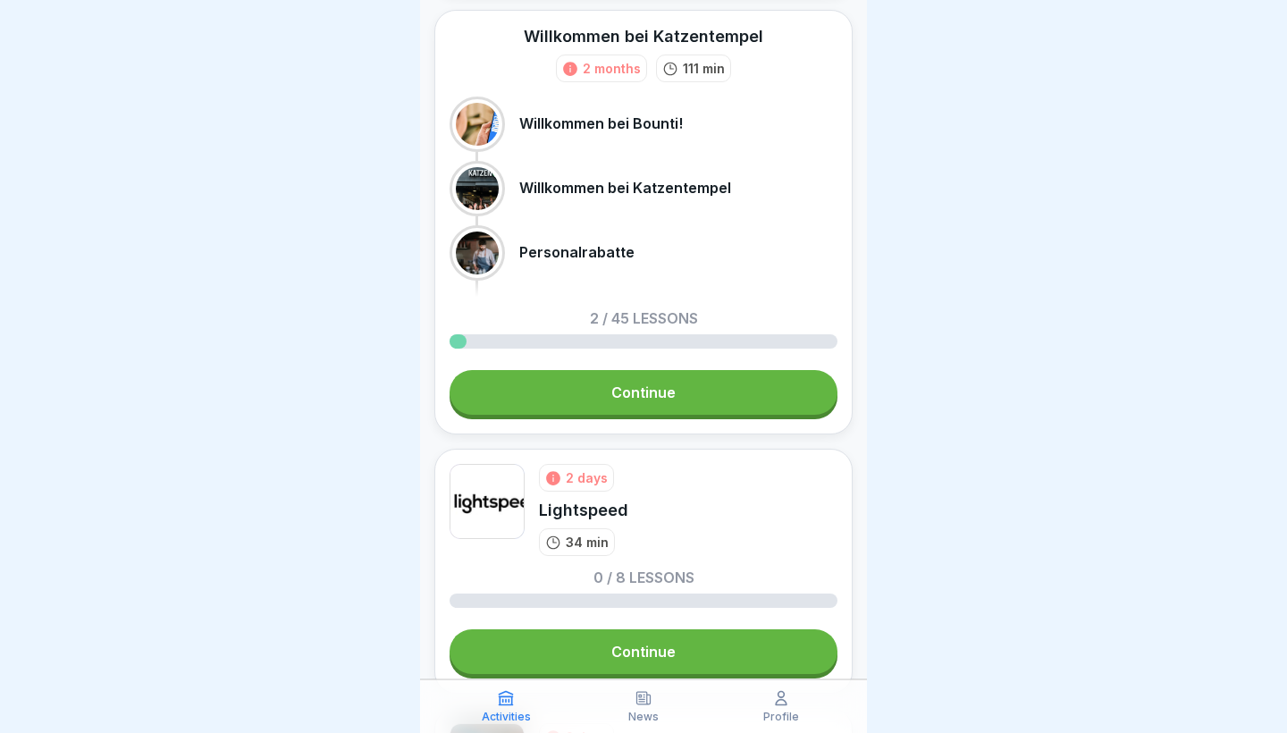
scroll to position [49, 0]
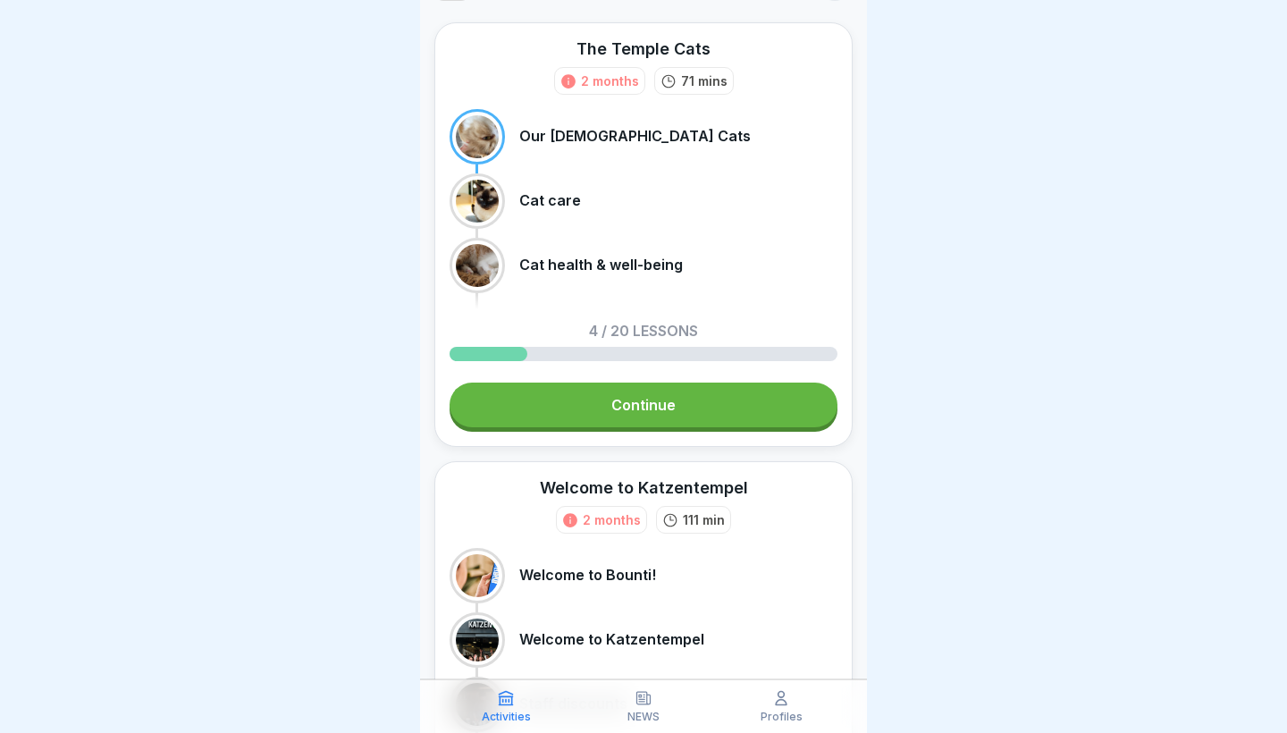
click at [680, 424] on link "Continue" at bounding box center [643, 404] width 388 height 45
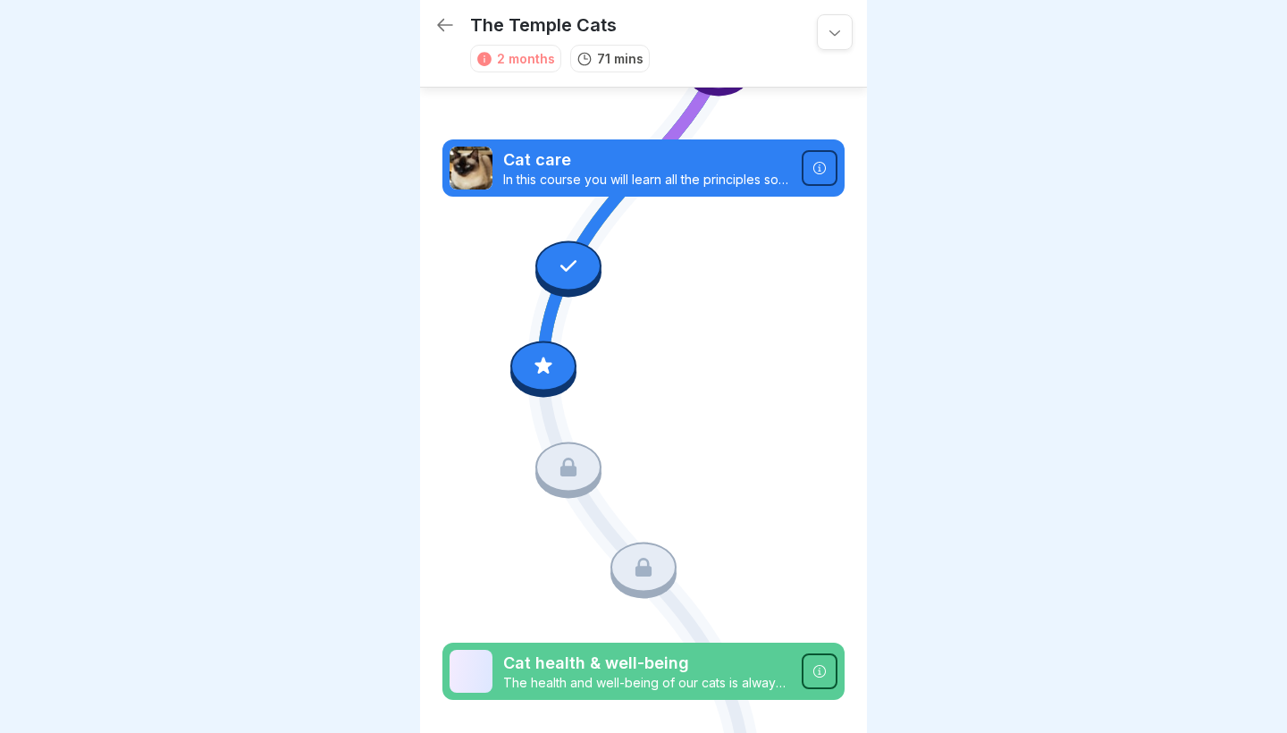
scroll to position [352, 0]
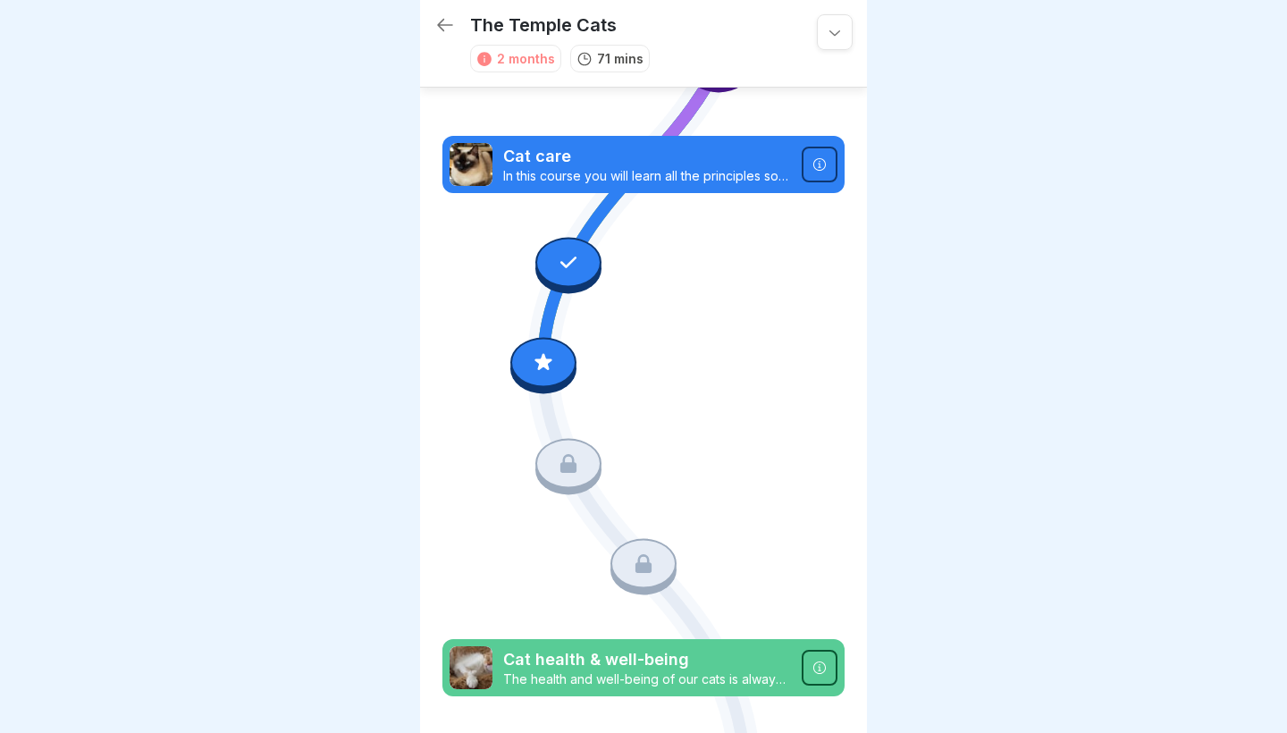
click at [552, 372] on icon at bounding box center [543, 362] width 23 height 23
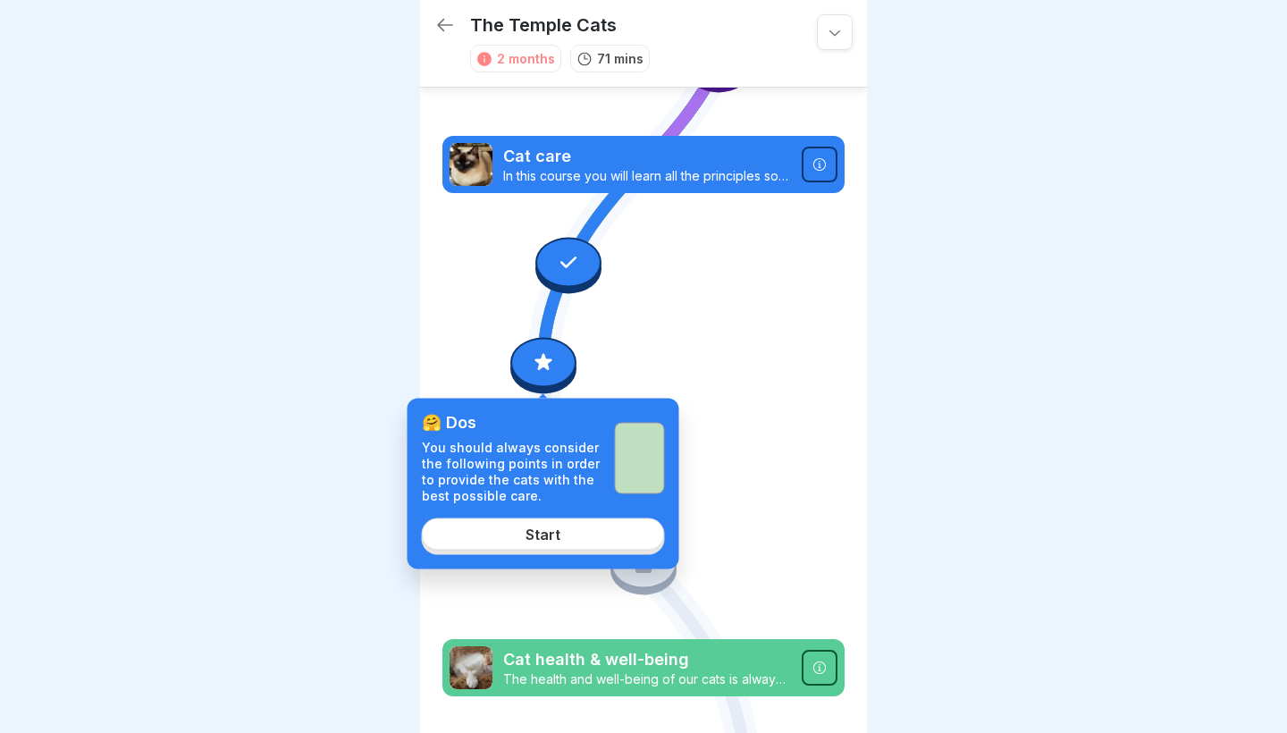
click at [553, 541] on div "Start" at bounding box center [542, 533] width 35 height 16
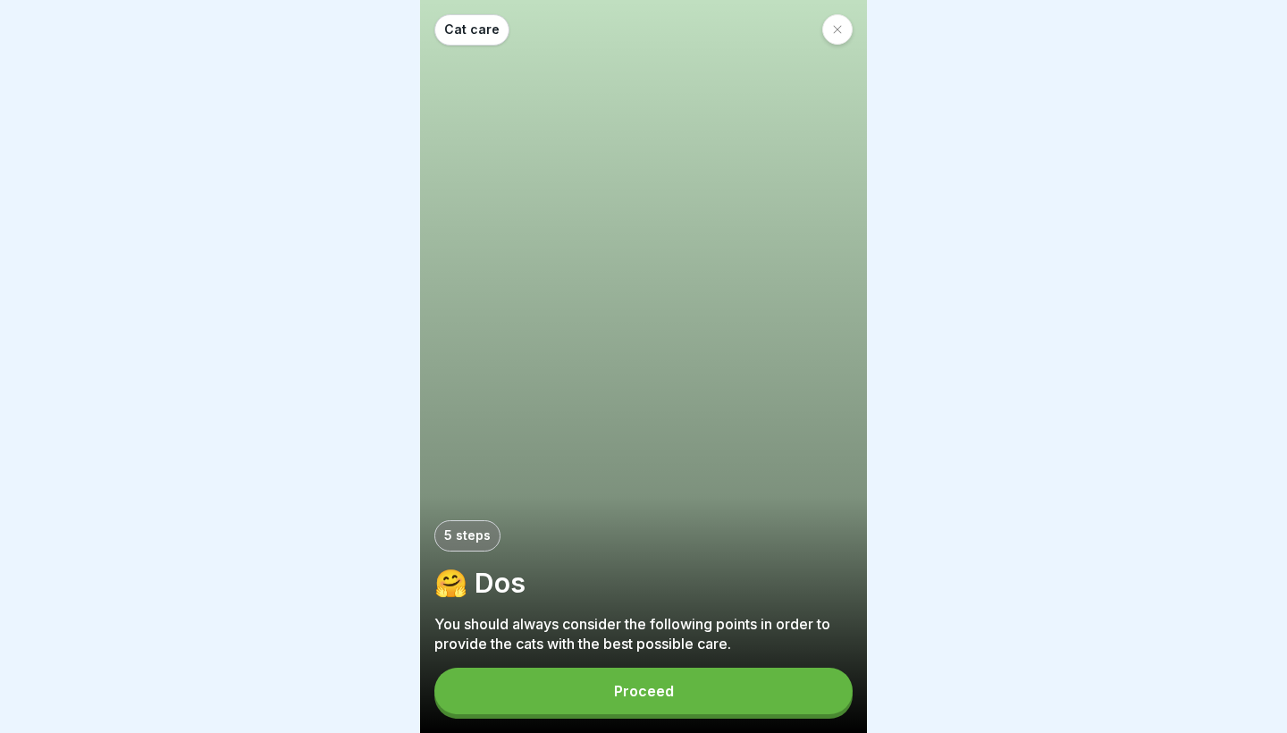
click at [566, 690] on button "Proceed" at bounding box center [643, 690] width 418 height 46
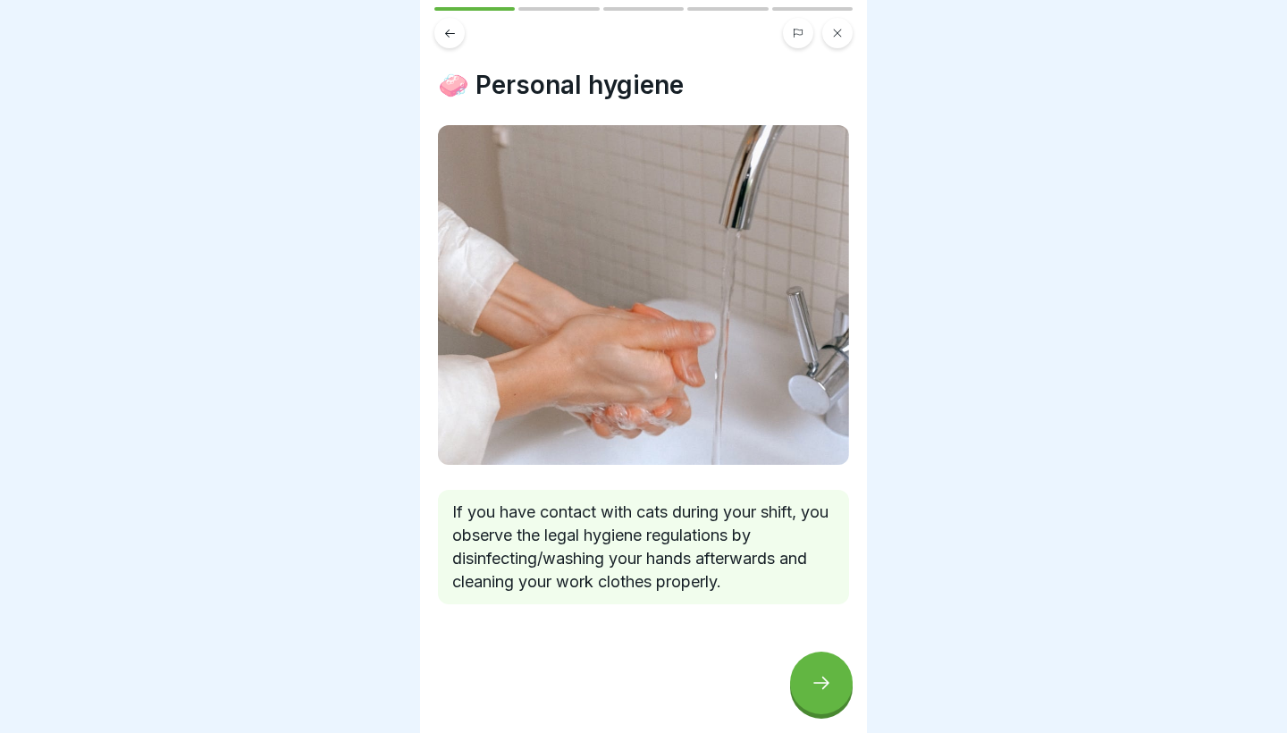
click at [822, 678] on icon at bounding box center [820, 682] width 21 height 21
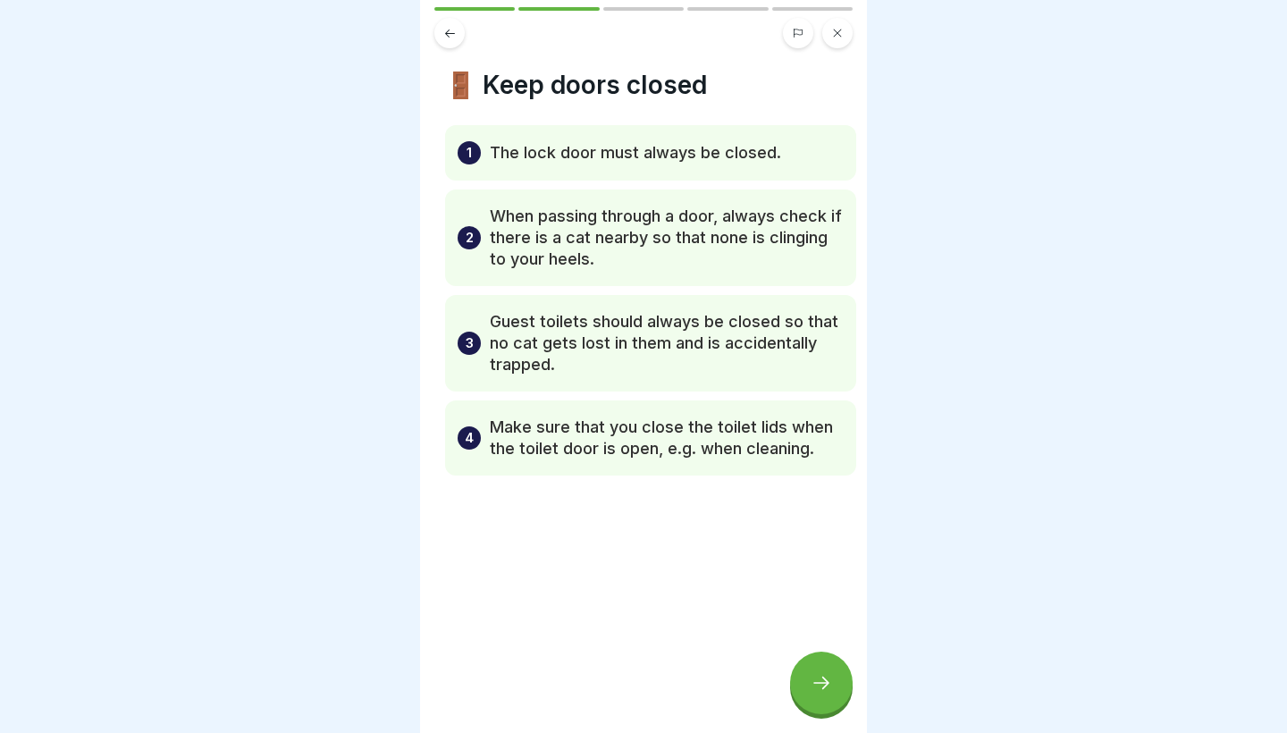
click at [495, 250] on p "When passing through a door, always check if there is a cat nearby so that none…" at bounding box center [667, 238] width 354 height 64
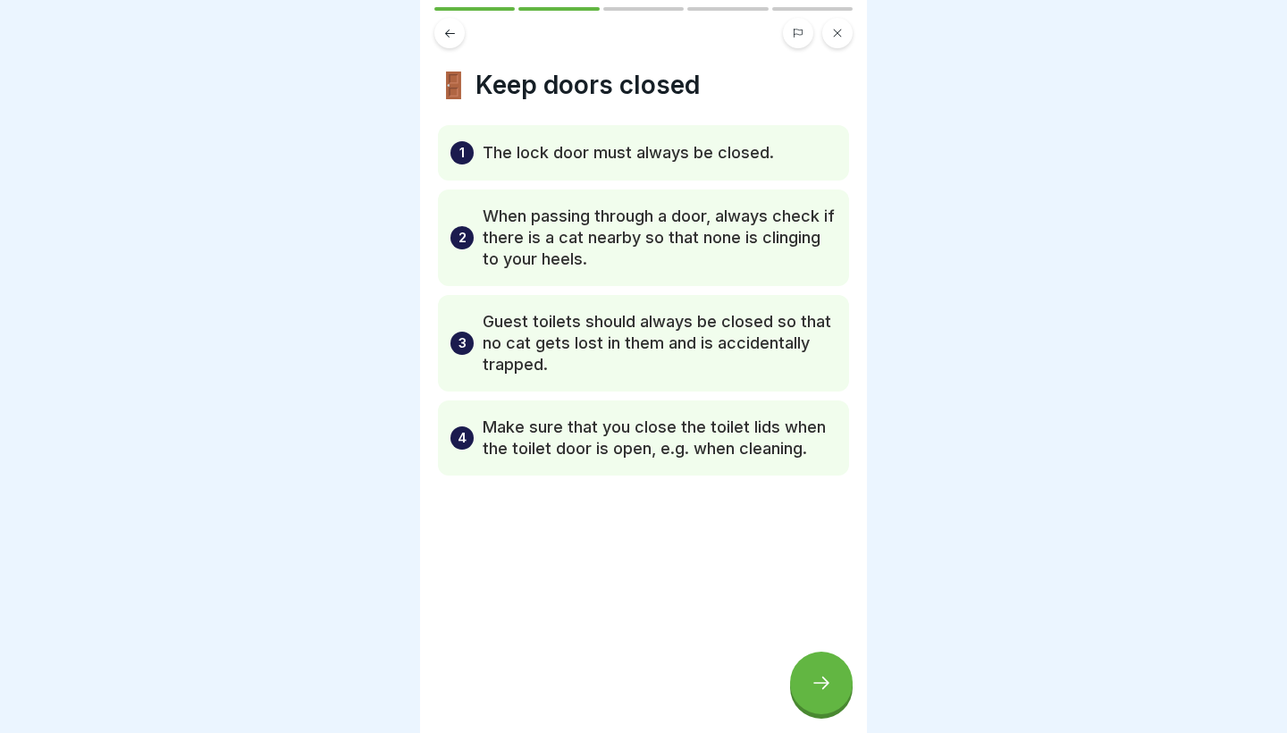
click at [824, 692] on icon at bounding box center [820, 682] width 21 height 21
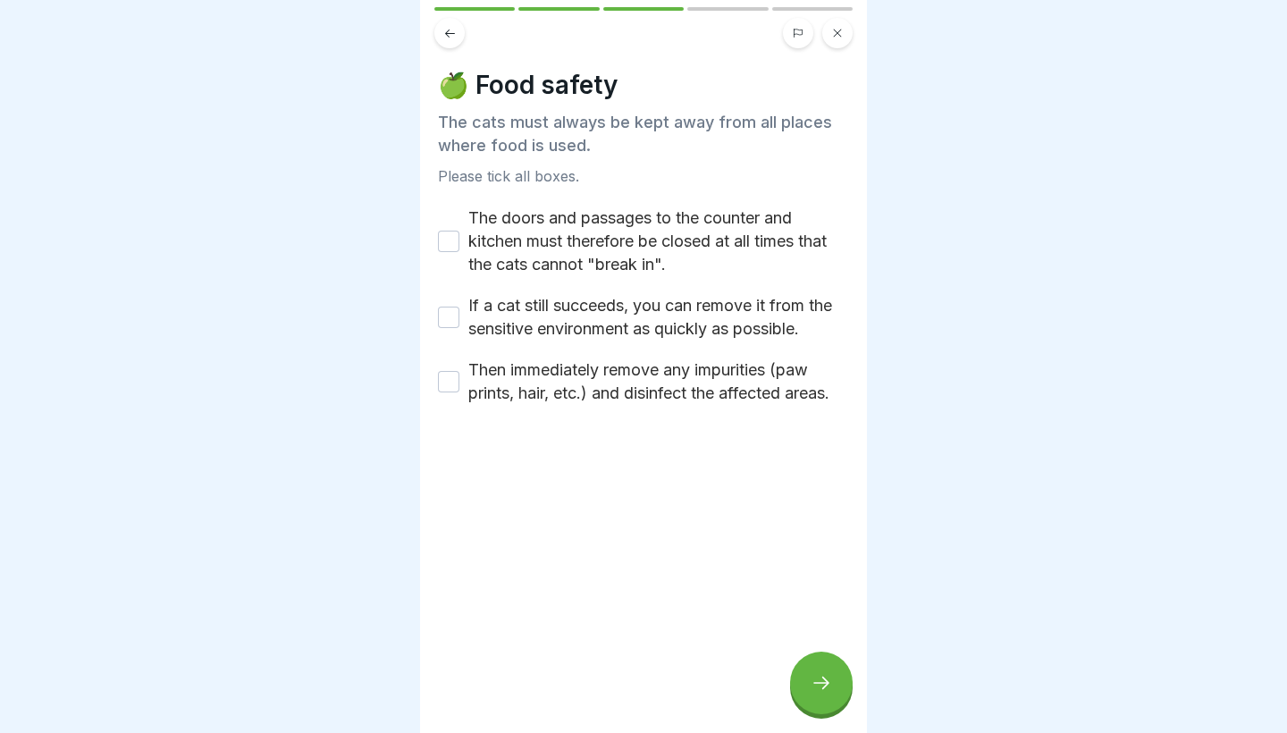
click at [457, 245] on button "The doors and passages to the counter and kitchen must therefore be closed at a…" at bounding box center [448, 241] width 21 height 21
click at [461, 311] on div "If a cat still succeeds, you can remove it from the sensitive environment as qu…" at bounding box center [643, 317] width 411 height 46
click at [451, 320] on button "If a cat still succeeds, you can remove it from the sensitive environment as qu…" at bounding box center [448, 316] width 21 height 21
click at [449, 381] on button "Then immediately remove any impurities (paw prints, hair, etc.) and disinfect t…" at bounding box center [448, 381] width 21 height 21
drag, startPoint x: 508, startPoint y: 373, endPoint x: 588, endPoint y: 395, distance: 82.4
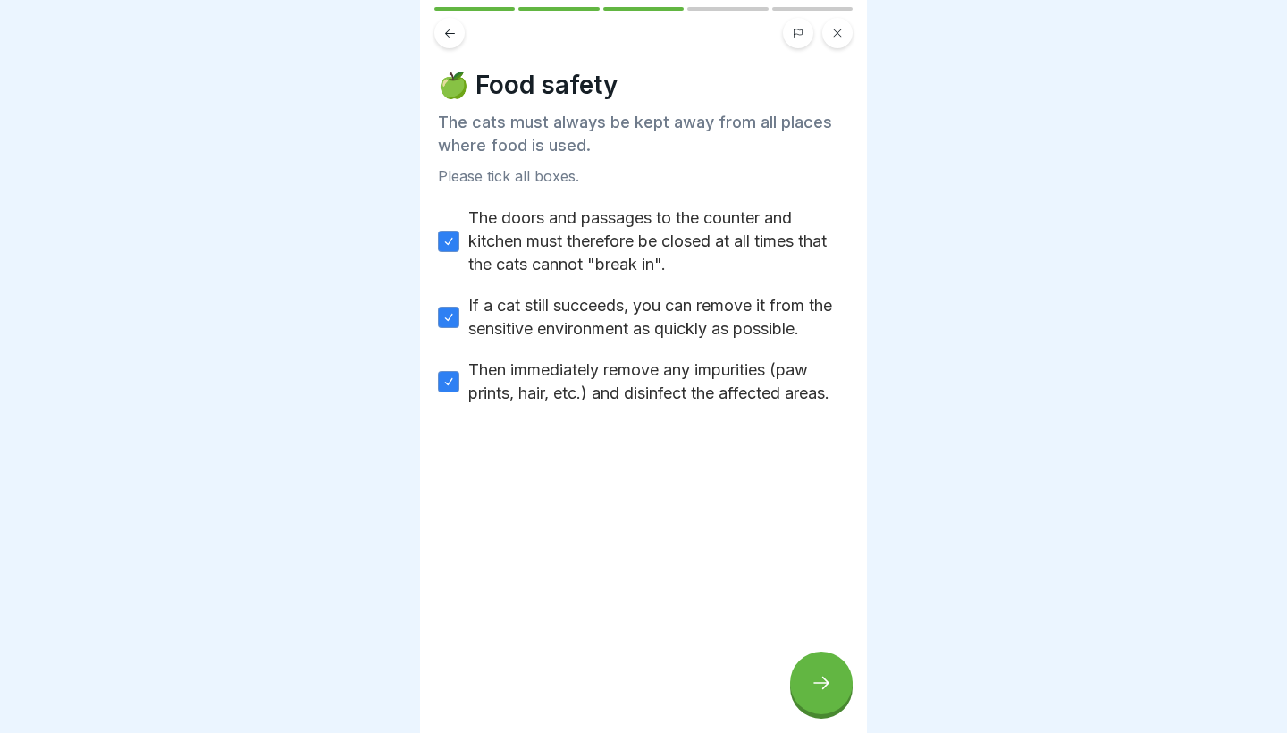
click at [588, 395] on label "Then immediately remove any impurities (paw prints, hair, etc.) and disinfect t…" at bounding box center [658, 381] width 381 height 46
click at [459, 392] on button "Then immediately remove any impurities (paw prints, hair, etc.) and disinfect t…" at bounding box center [448, 381] width 21 height 21
click at [449, 373] on button "Then immediately remove any impurities (paw prints, hair, etc.) and disinfect t…" at bounding box center [448, 381] width 21 height 21
click at [821, 659] on div at bounding box center [821, 682] width 63 height 63
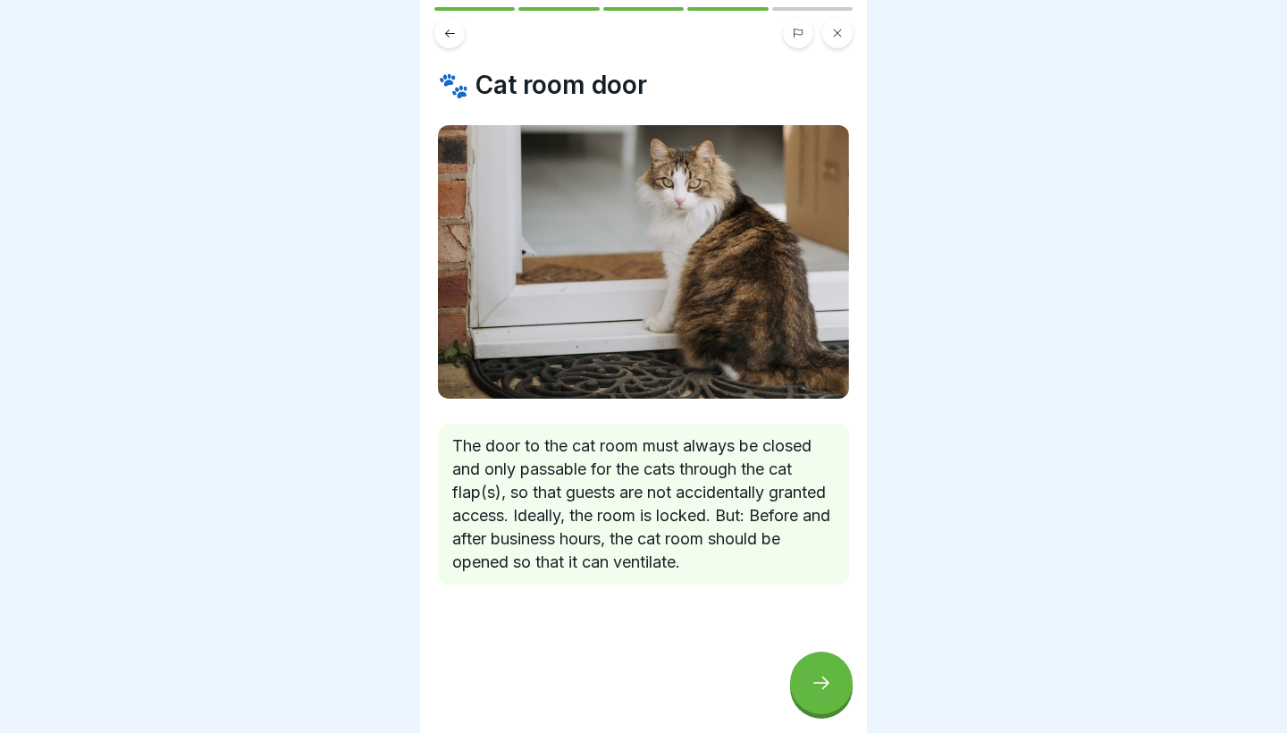
click at [813, 692] on icon at bounding box center [820, 682] width 21 height 21
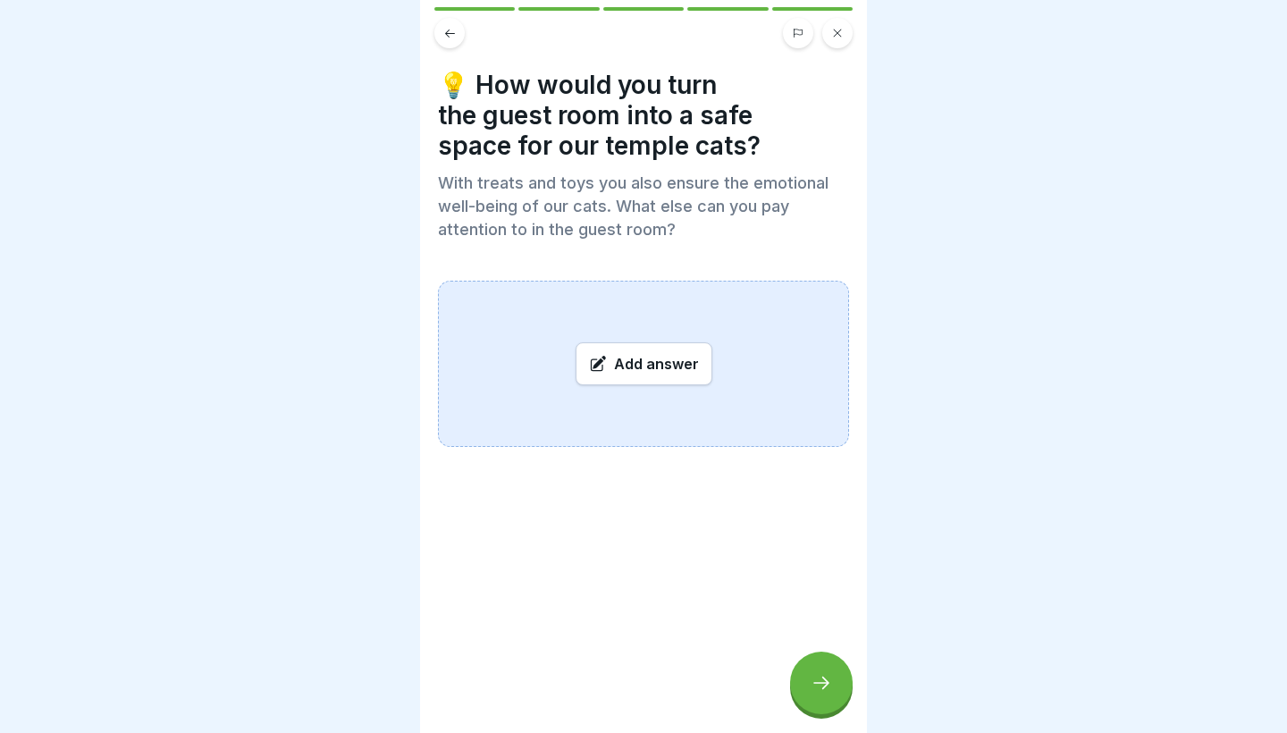
click at [593, 371] on icon at bounding box center [596, 364] width 13 height 13
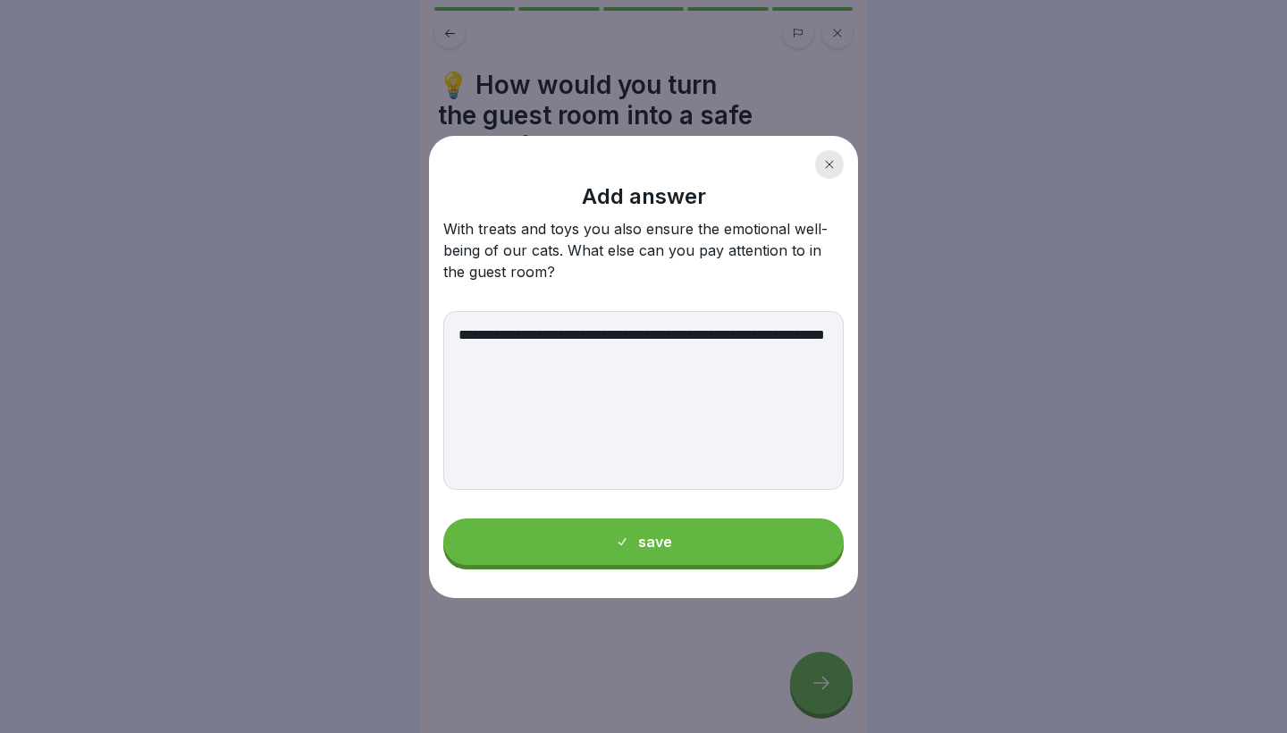
type textarea "**********"
click at [601, 541] on button "save" at bounding box center [643, 541] width 400 height 46
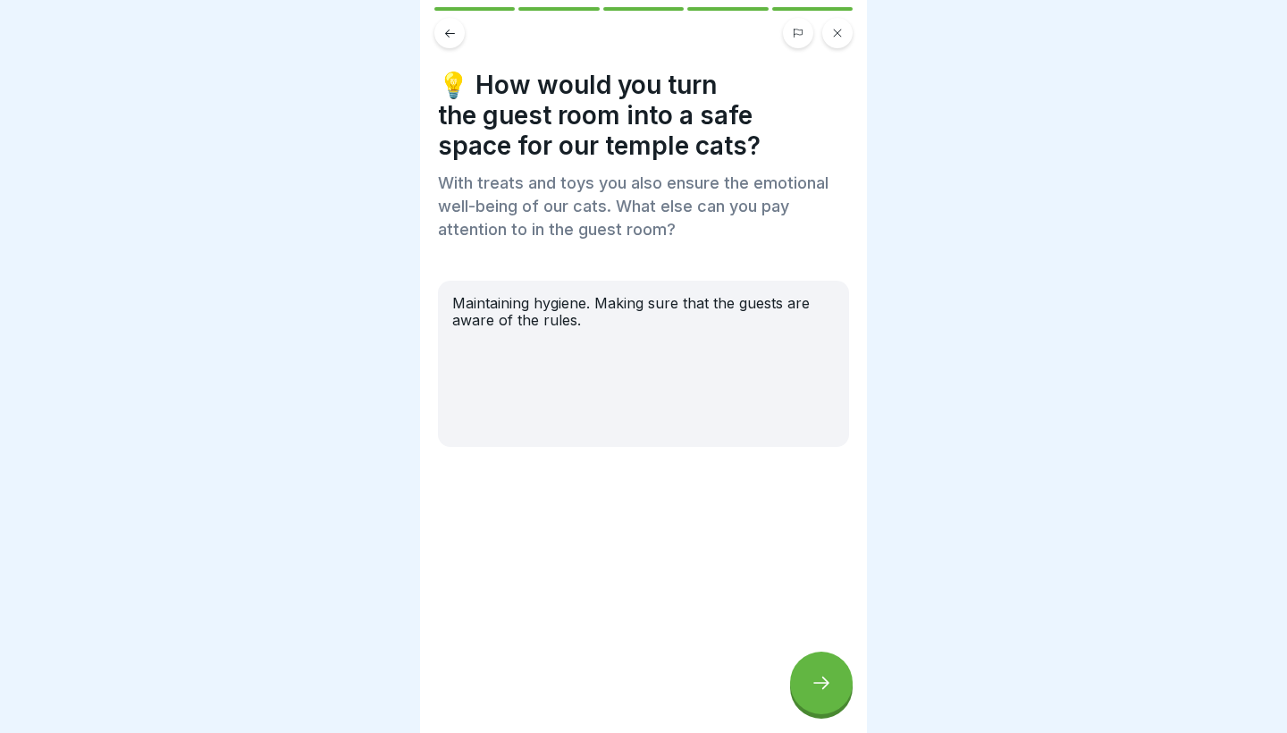
click at [815, 676] on icon at bounding box center [820, 682] width 21 height 21
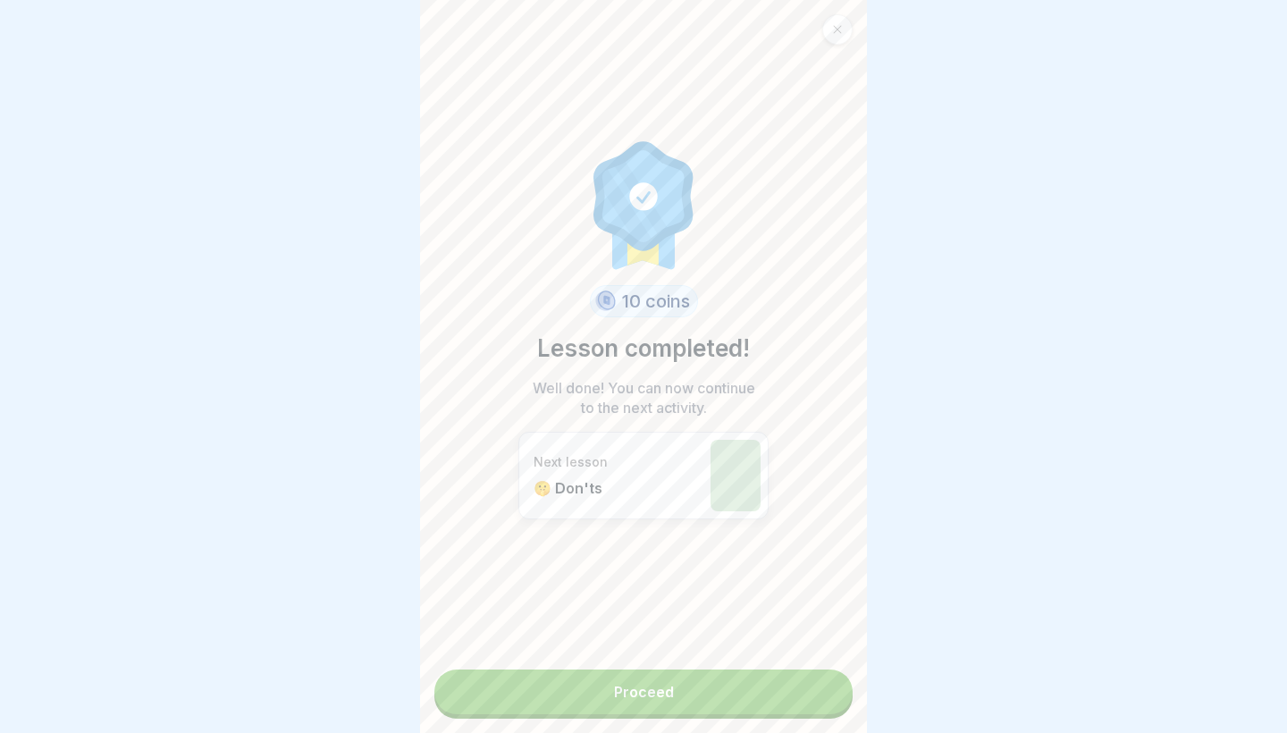
click at [693, 686] on link "Proceed" at bounding box center [643, 691] width 418 height 45
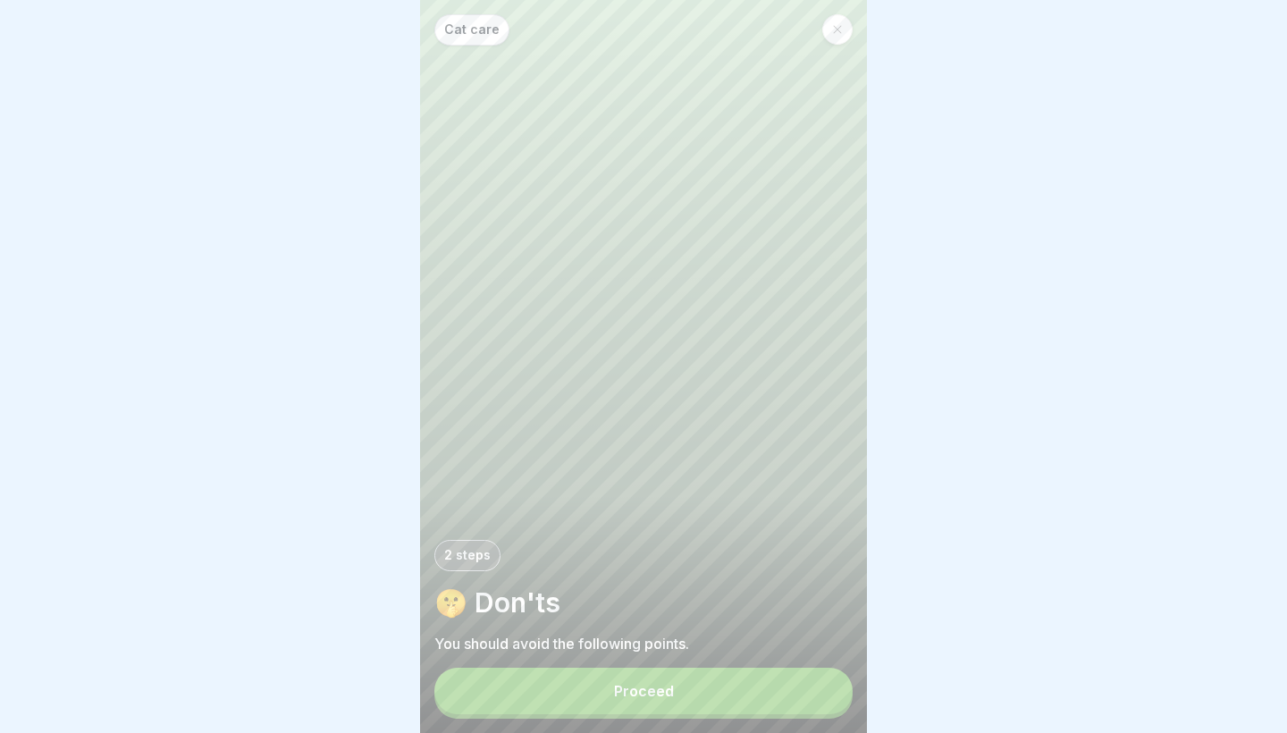
click at [654, 706] on button "Proceed" at bounding box center [643, 690] width 418 height 46
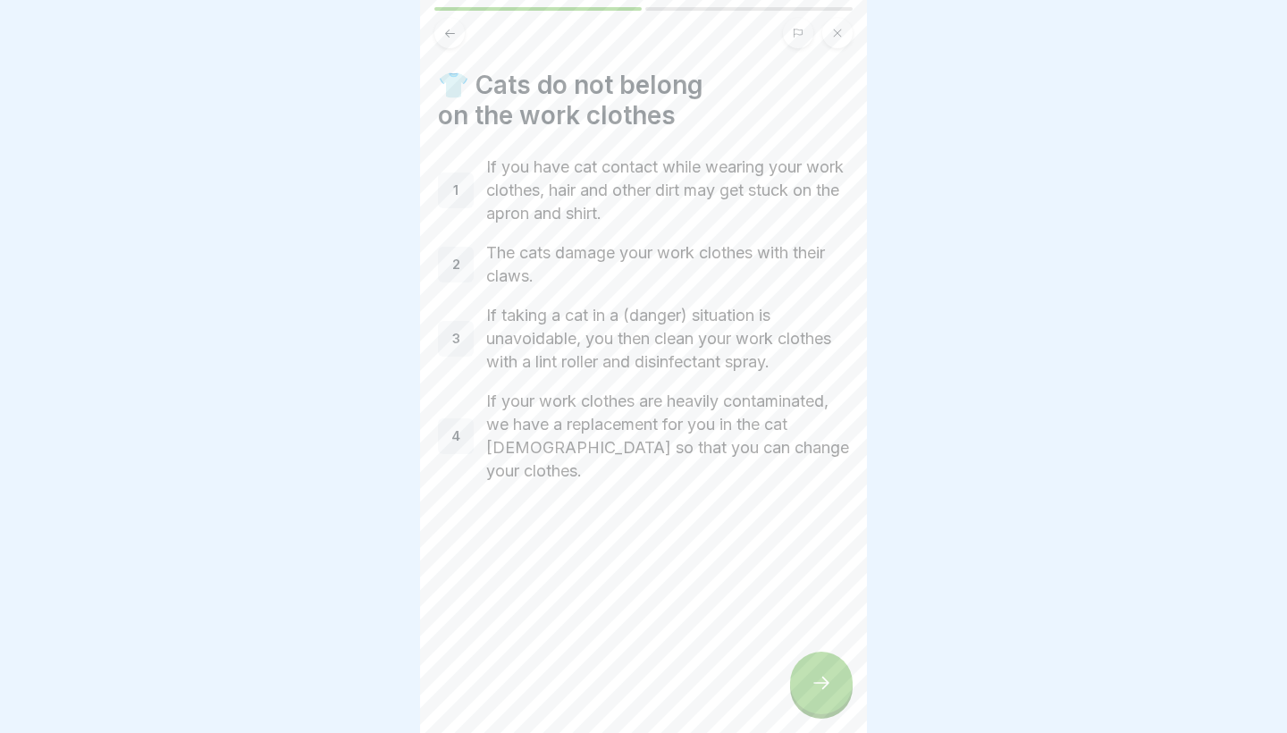
click at [822, 695] on div at bounding box center [821, 682] width 63 height 63
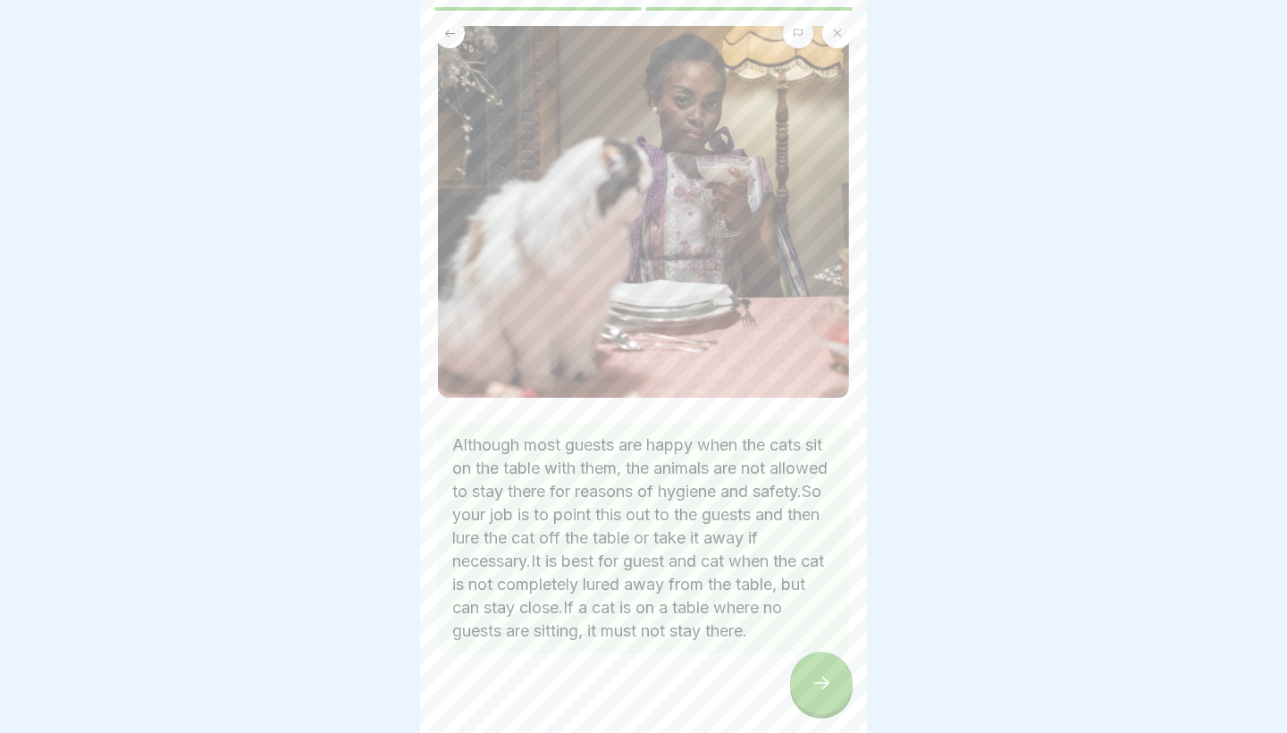
scroll to position [127, 0]
click at [822, 686] on icon at bounding box center [820, 682] width 21 height 21
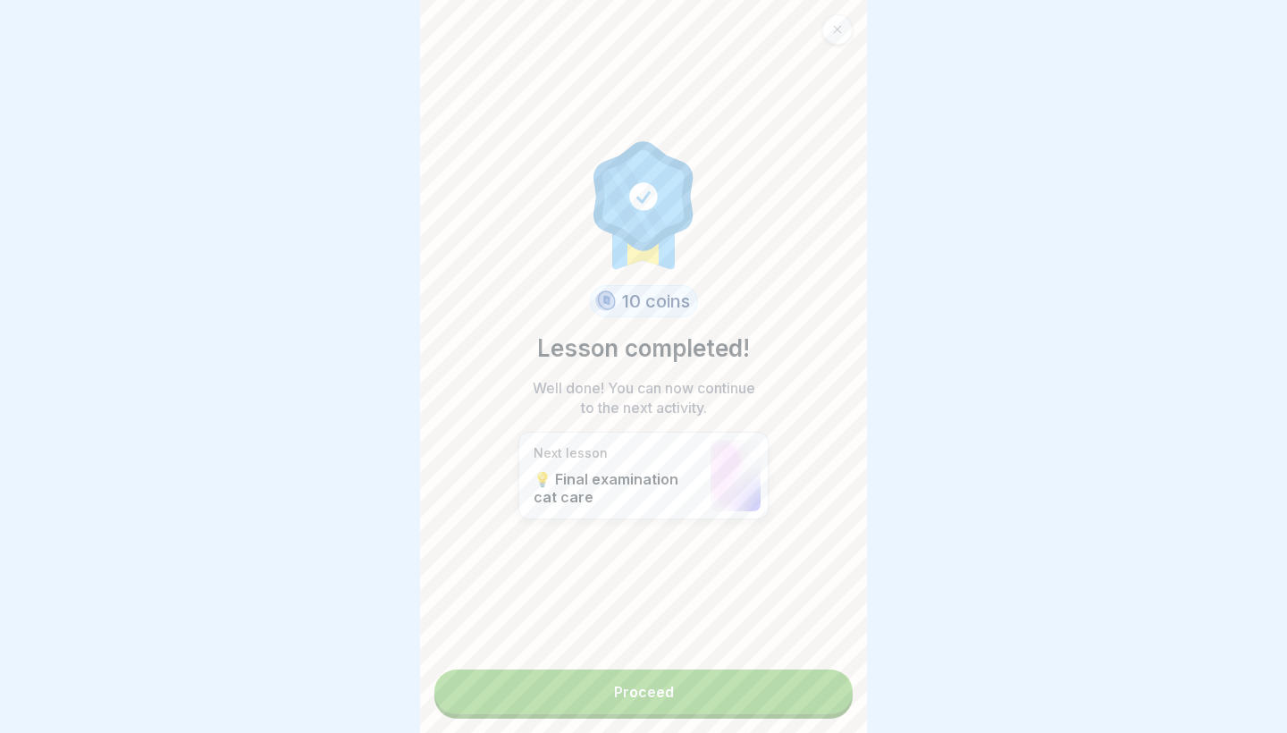
click at [719, 694] on link "Proceed" at bounding box center [643, 691] width 418 height 45
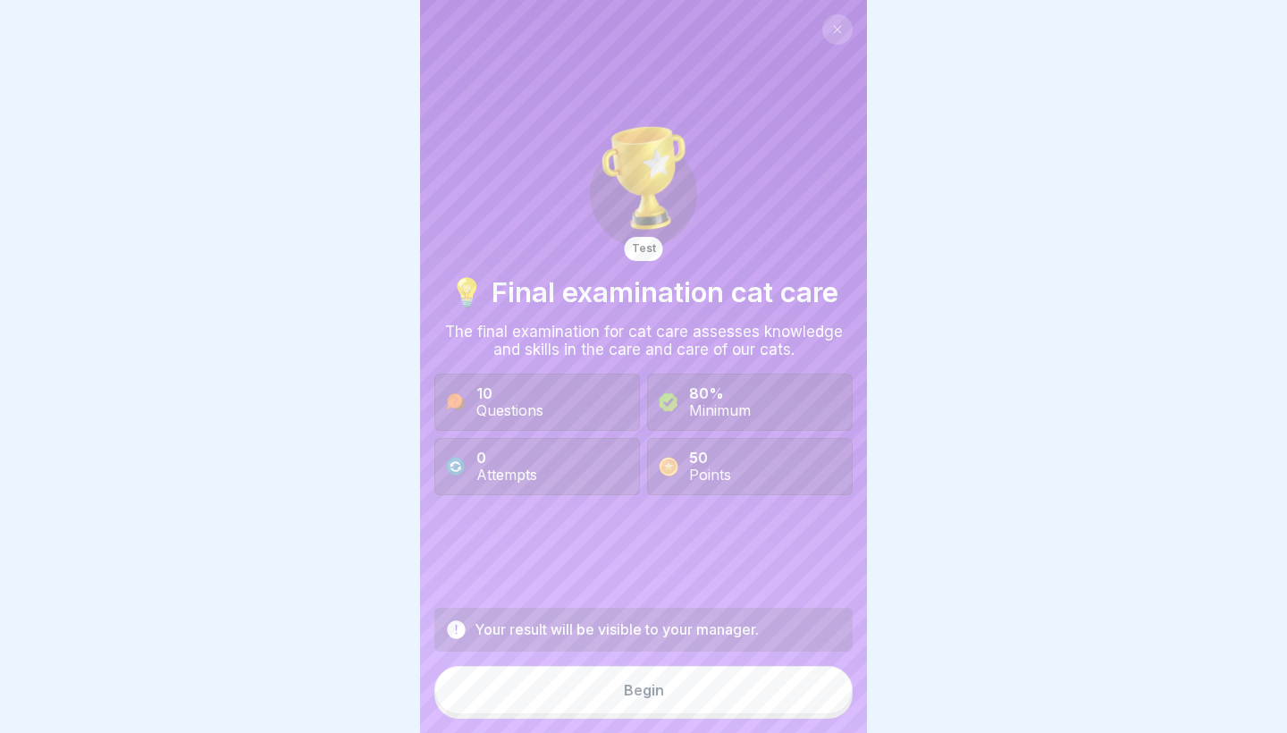
click at [650, 696] on div "Begin" at bounding box center [644, 690] width 40 height 16
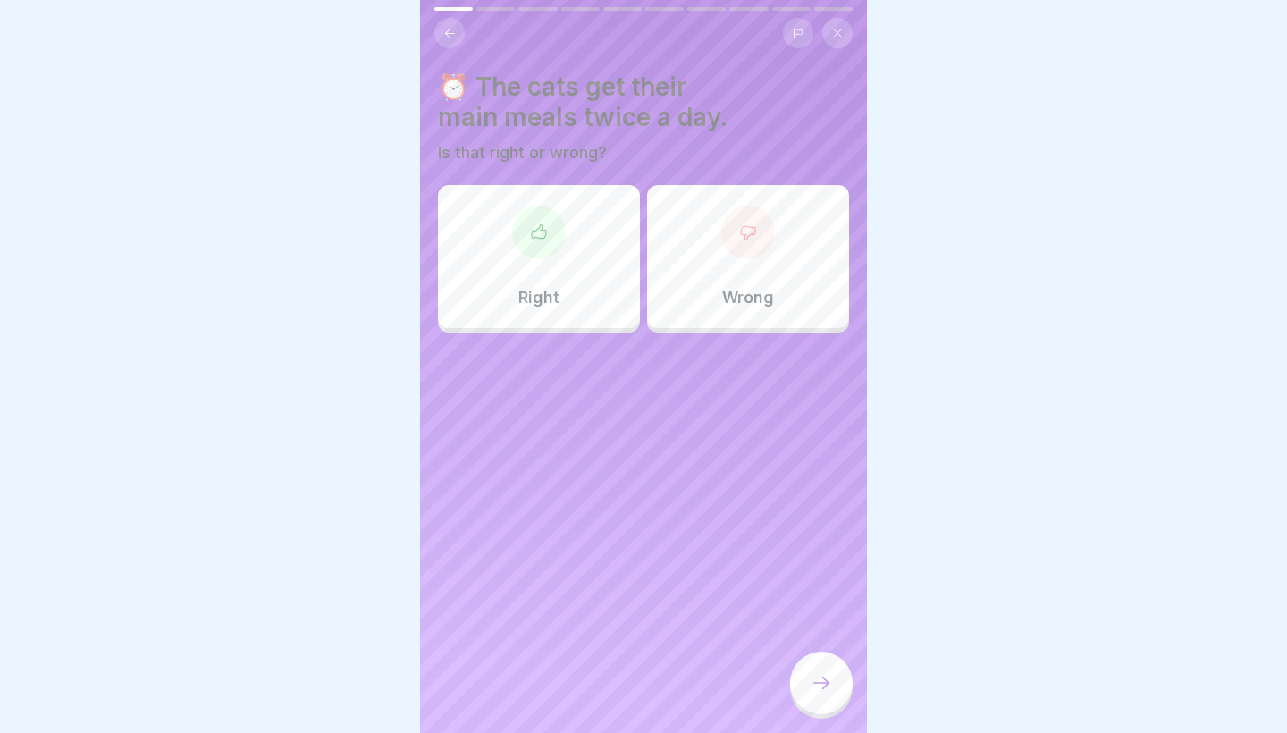
click at [538, 240] on icon at bounding box center [539, 232] width 18 height 18
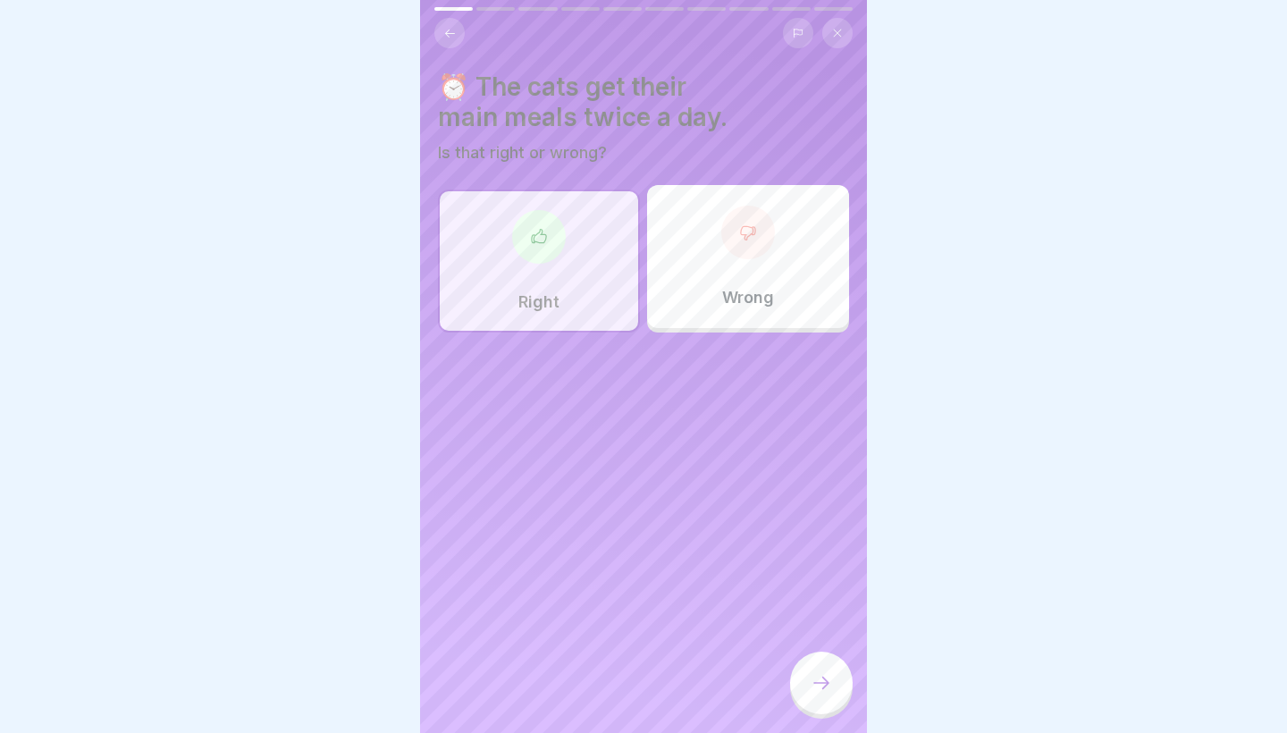
click at [835, 676] on div at bounding box center [821, 682] width 63 height 63
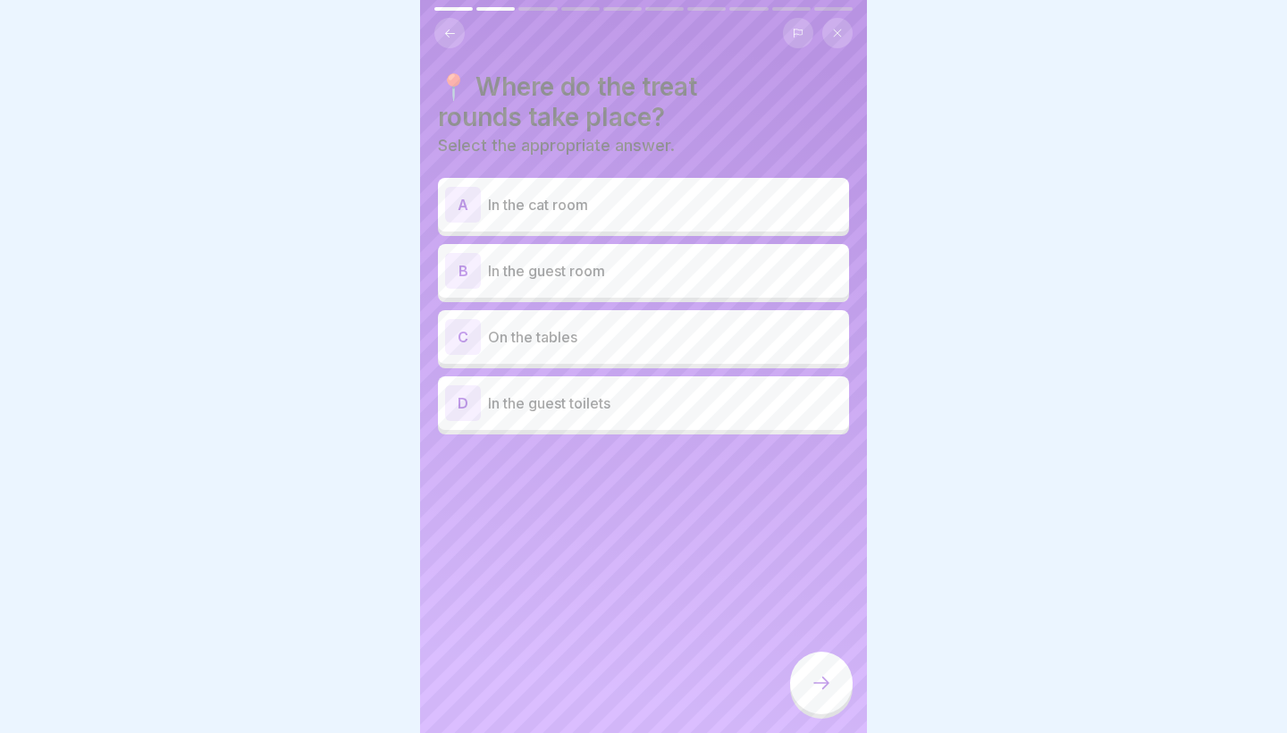
click at [557, 275] on p "In the guest room" at bounding box center [665, 270] width 354 height 21
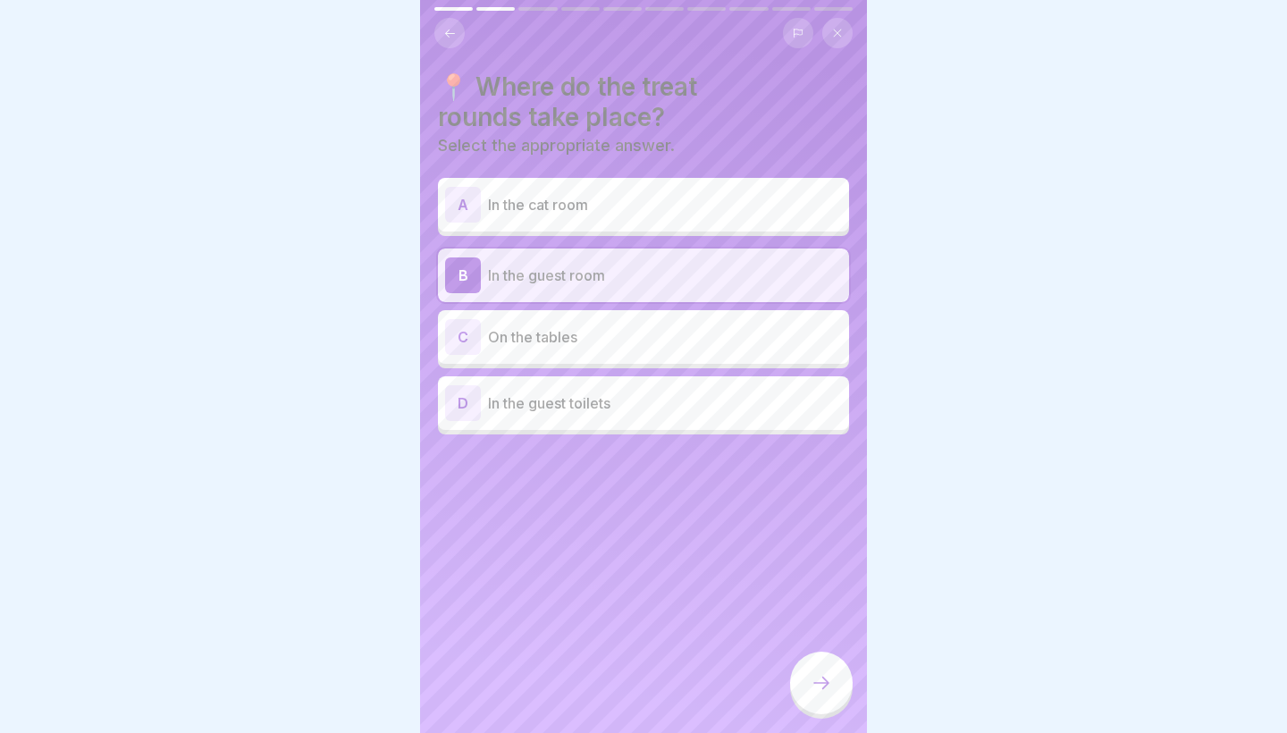
click at [839, 698] on div at bounding box center [821, 682] width 63 height 63
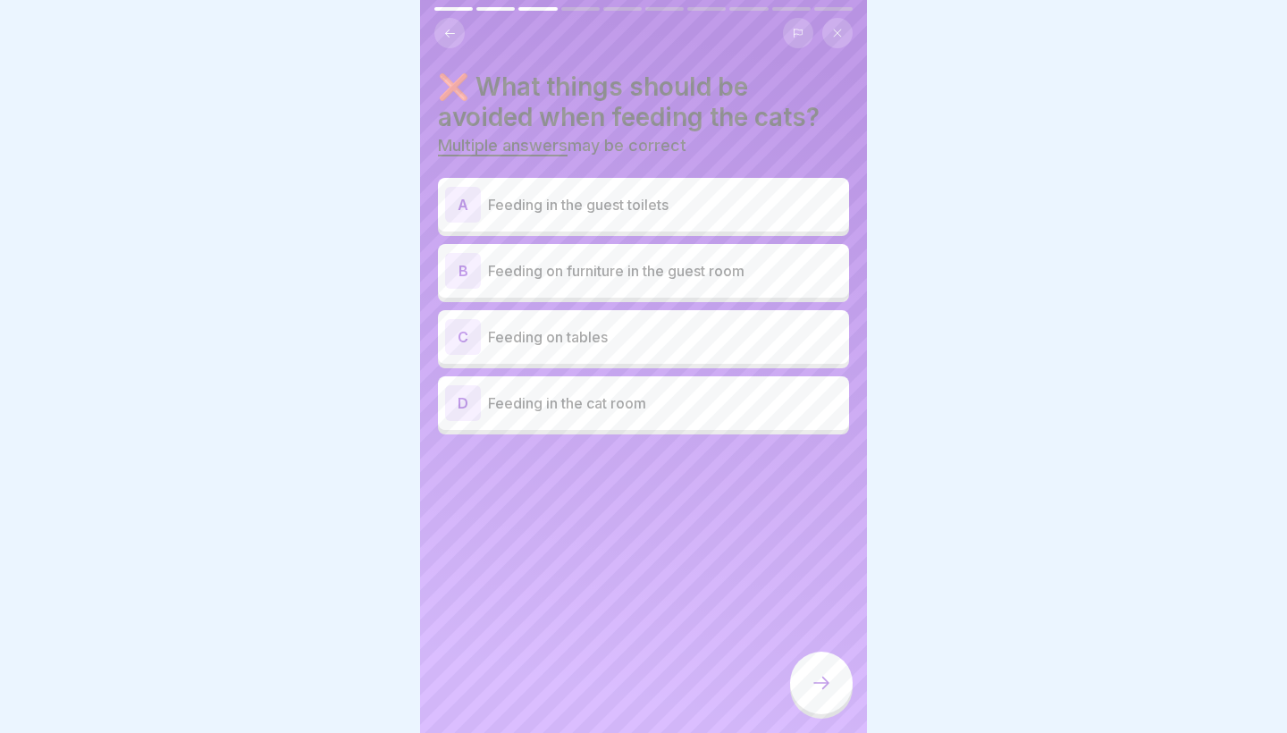
click at [597, 199] on p "Feeding in the guest toilets" at bounding box center [665, 204] width 354 height 21
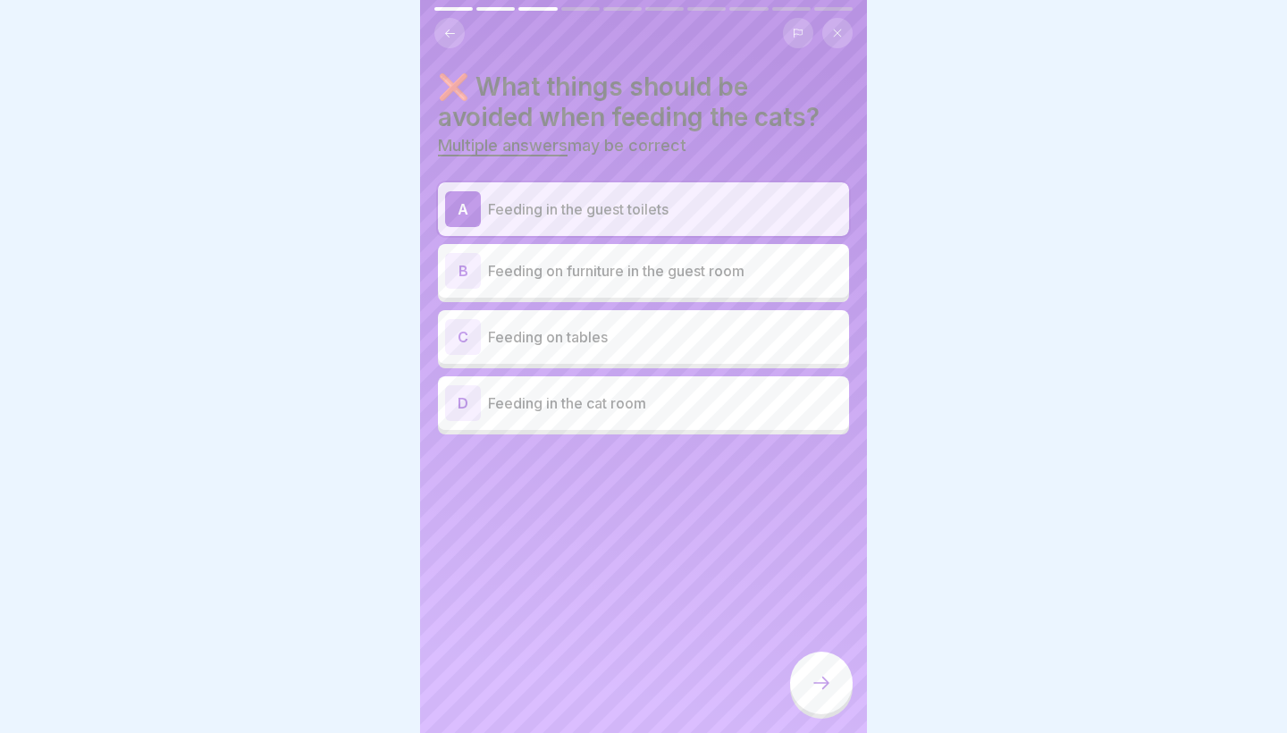
click at [611, 268] on p "Feeding on furniture in the guest room" at bounding box center [665, 270] width 354 height 21
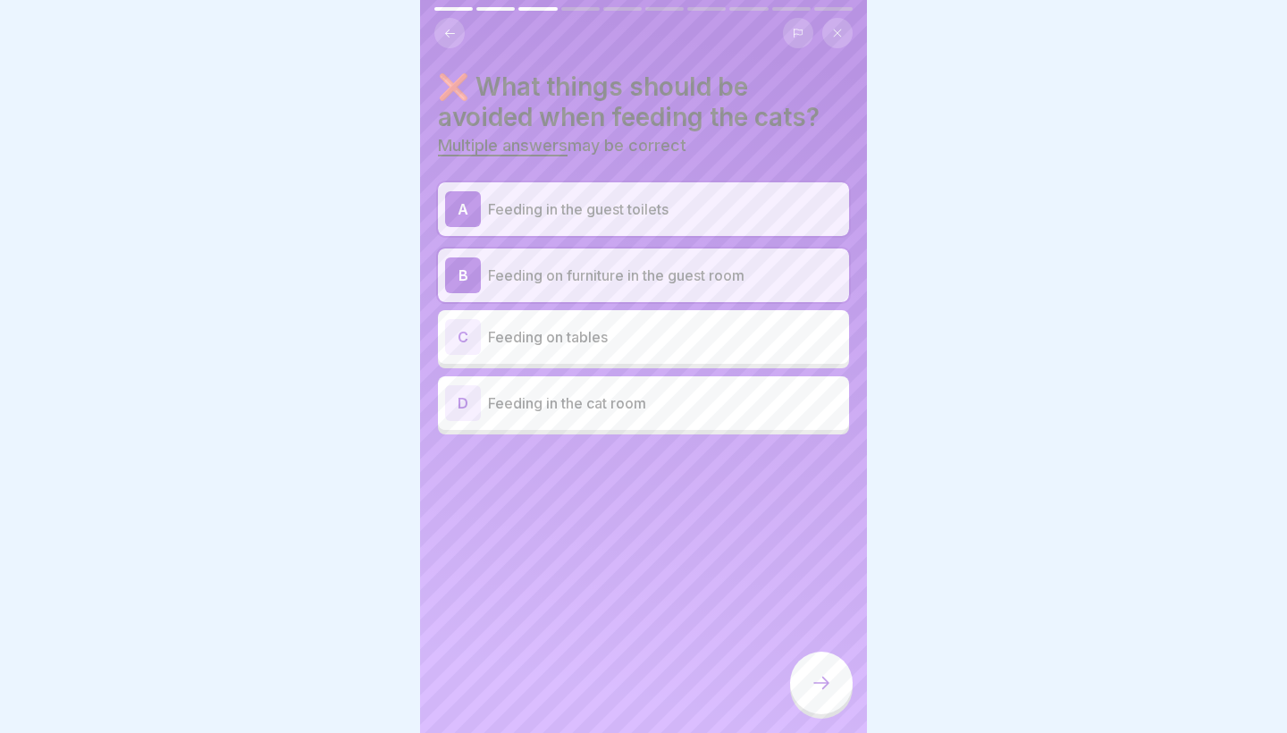
click at [608, 343] on p "Feeding on tables" at bounding box center [665, 336] width 354 height 21
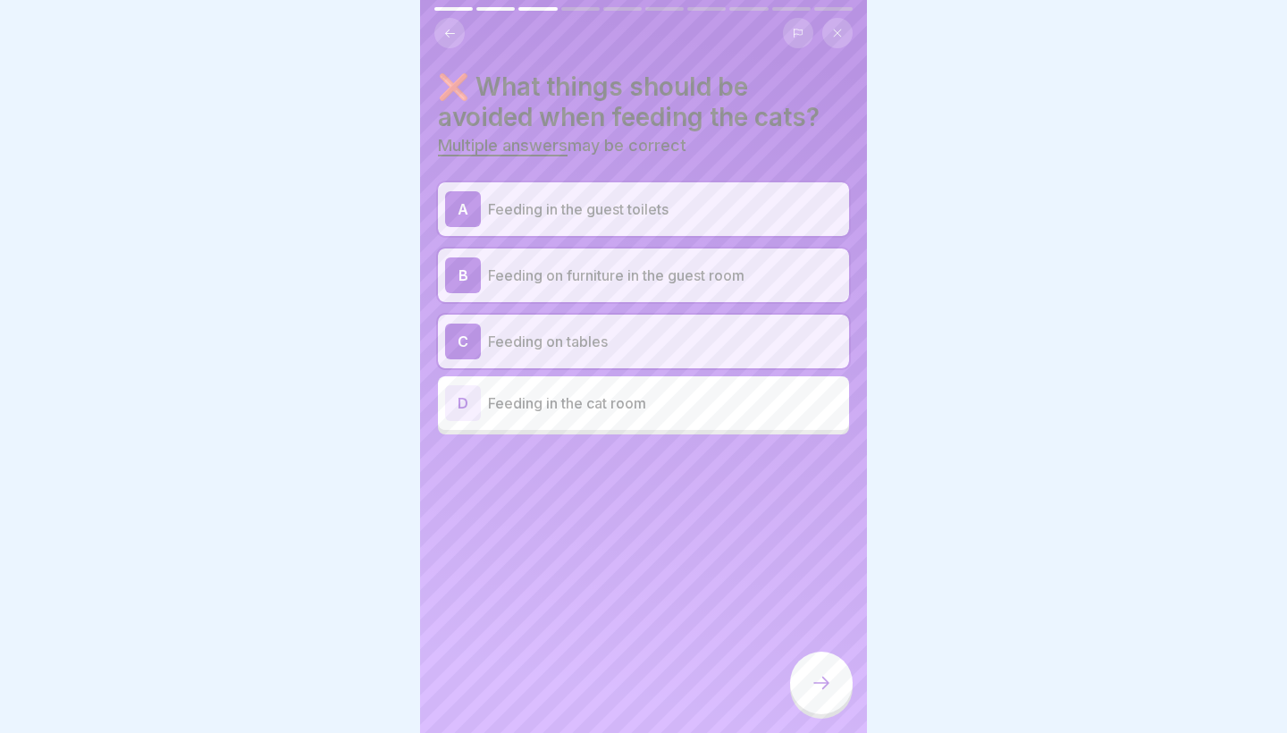
click at [796, 688] on div at bounding box center [821, 682] width 63 height 63
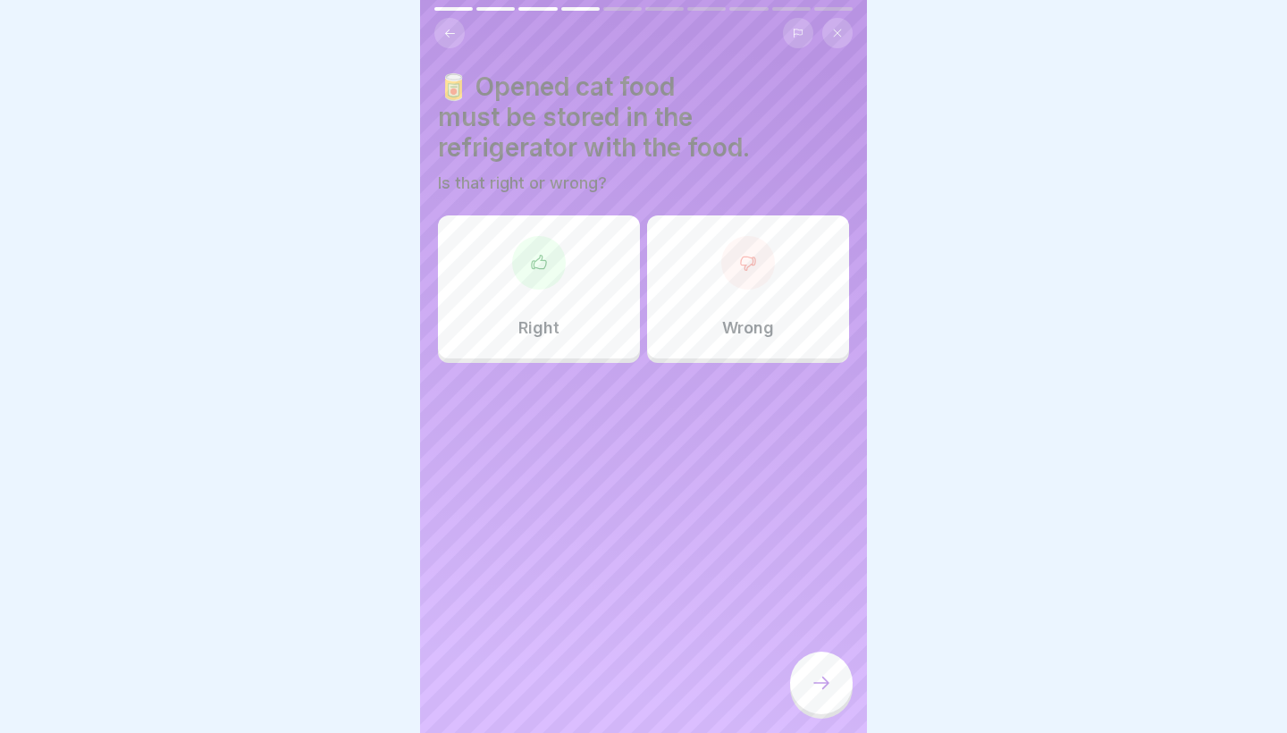
click at [761, 285] on div at bounding box center [748, 263] width 54 height 54
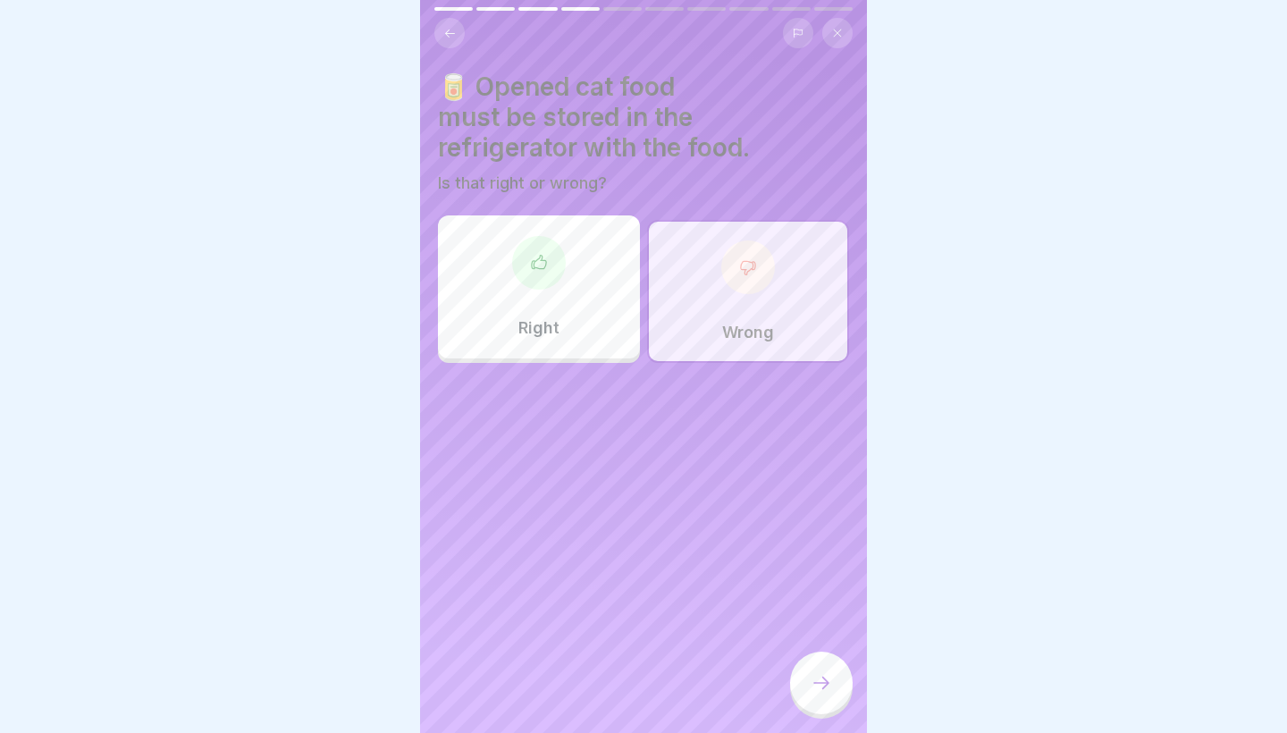
click at [805, 692] on div at bounding box center [821, 682] width 63 height 63
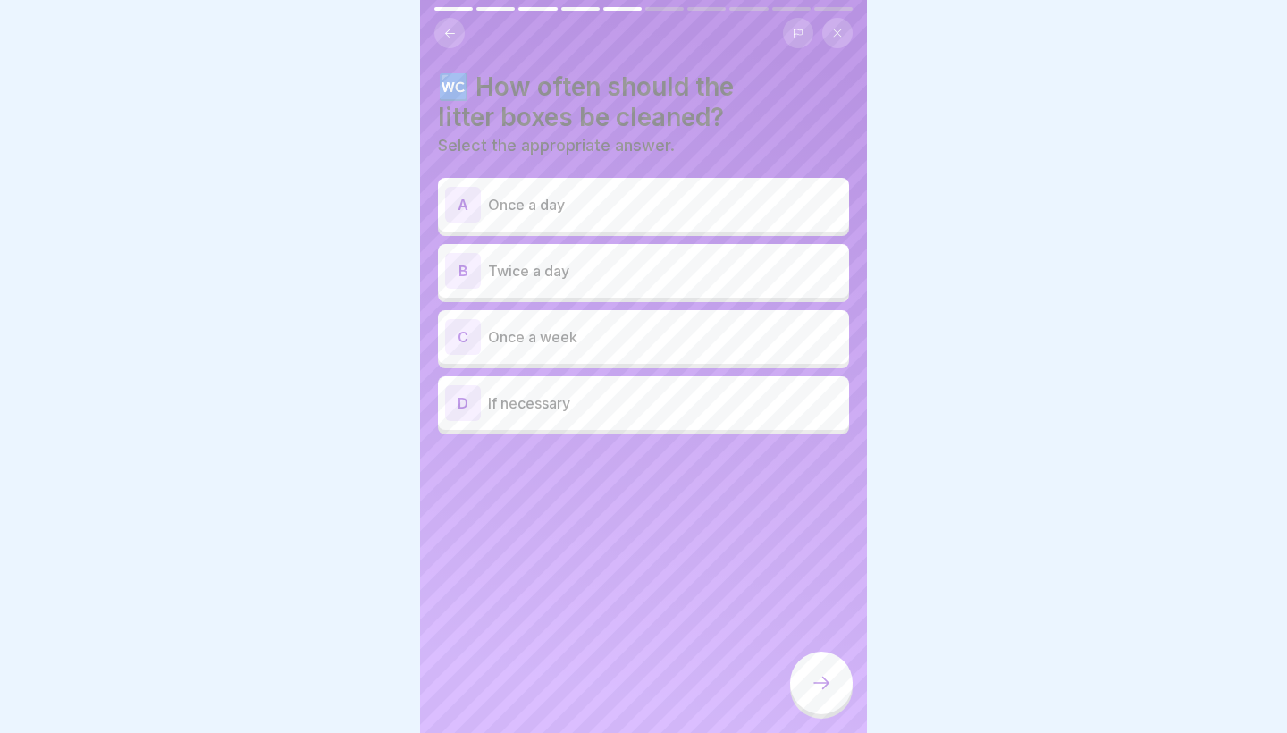
click at [618, 276] on p "Twice a day" at bounding box center [665, 270] width 354 height 21
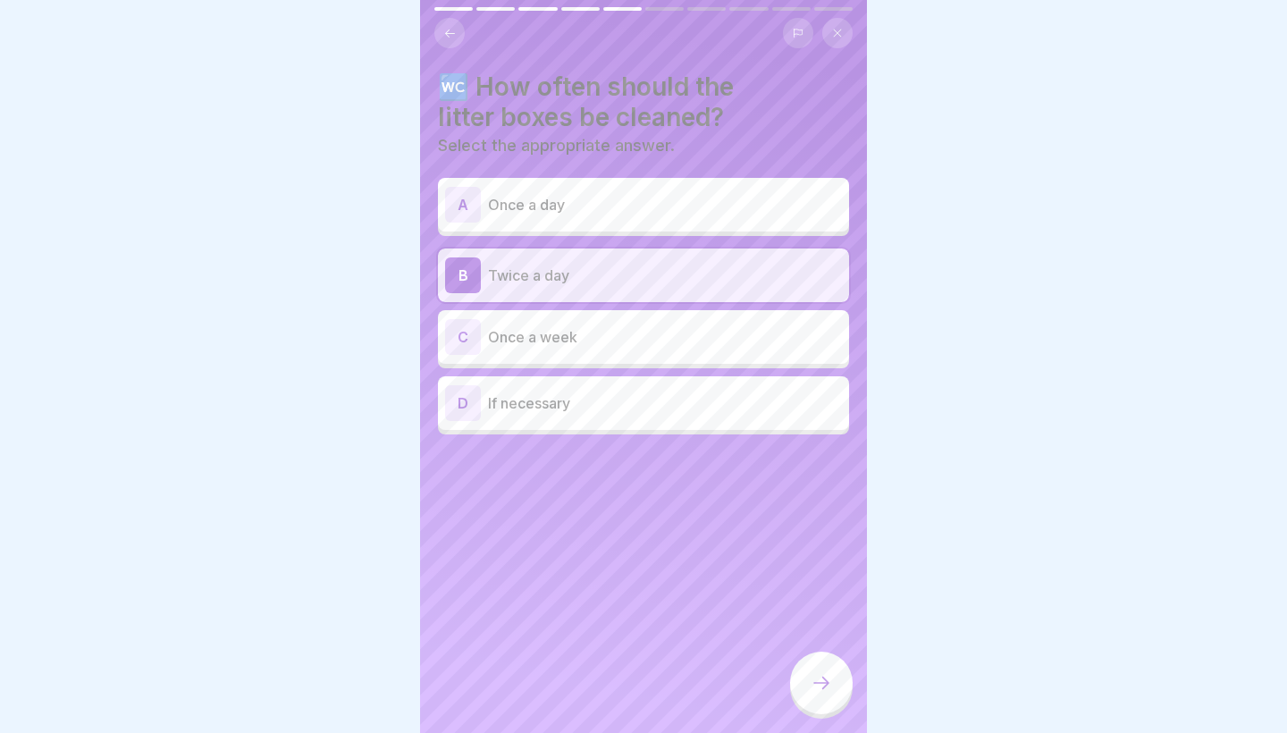
click at [830, 692] on icon at bounding box center [820, 682] width 21 height 21
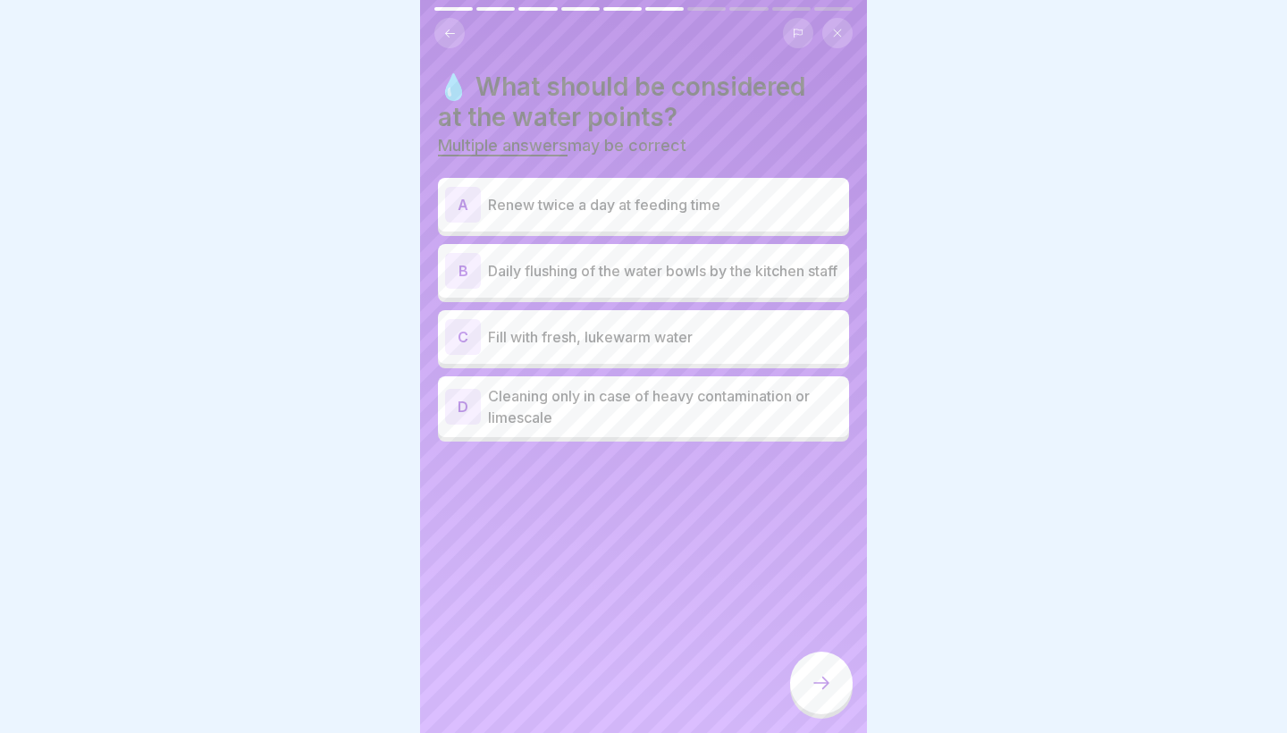
click at [674, 229] on div "A Renew twice a day at feeding time" at bounding box center [643, 205] width 411 height 54
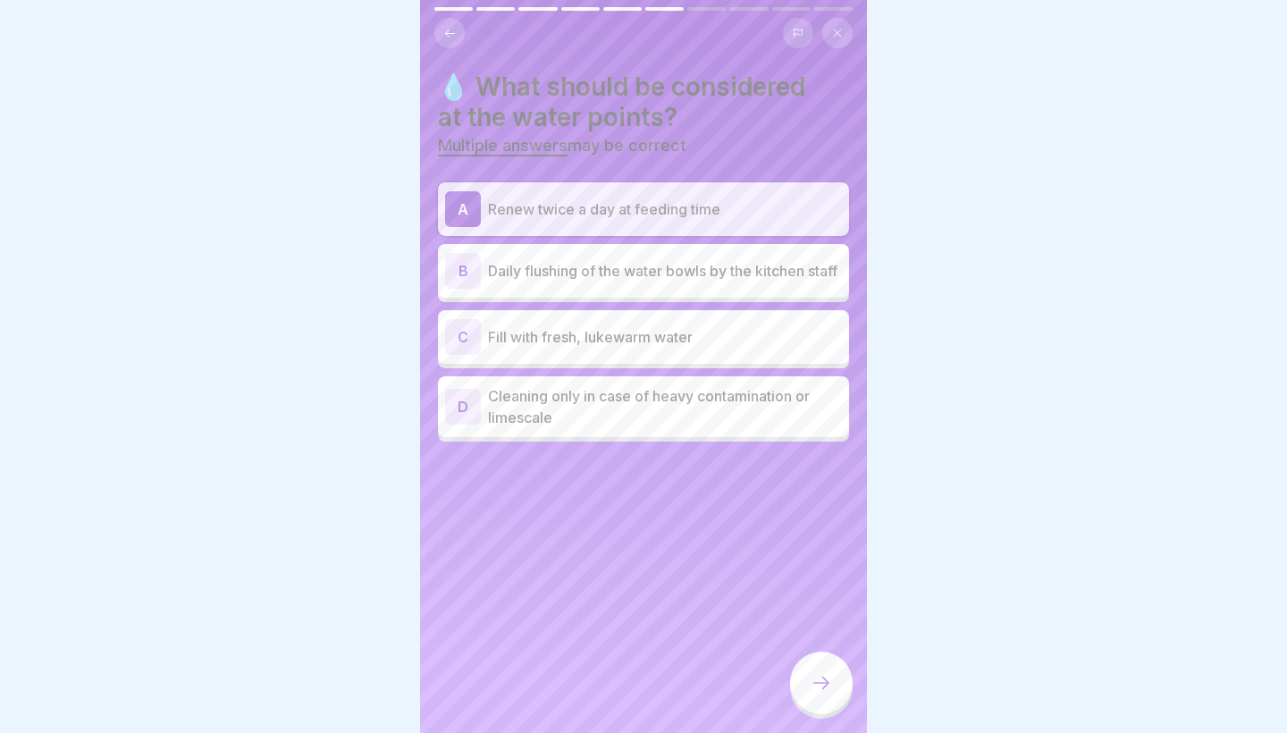
click at [827, 675] on icon at bounding box center [820, 682] width 21 height 21
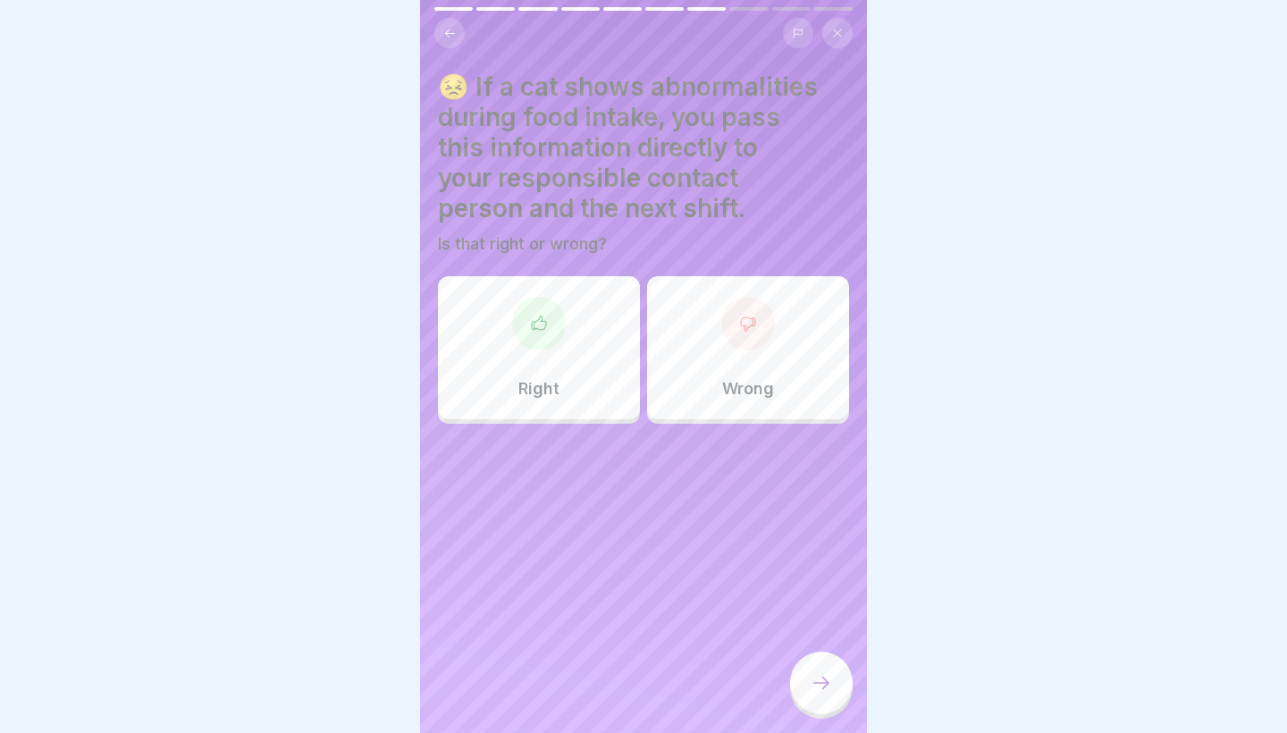
click at [525, 318] on div at bounding box center [539, 324] width 54 height 54
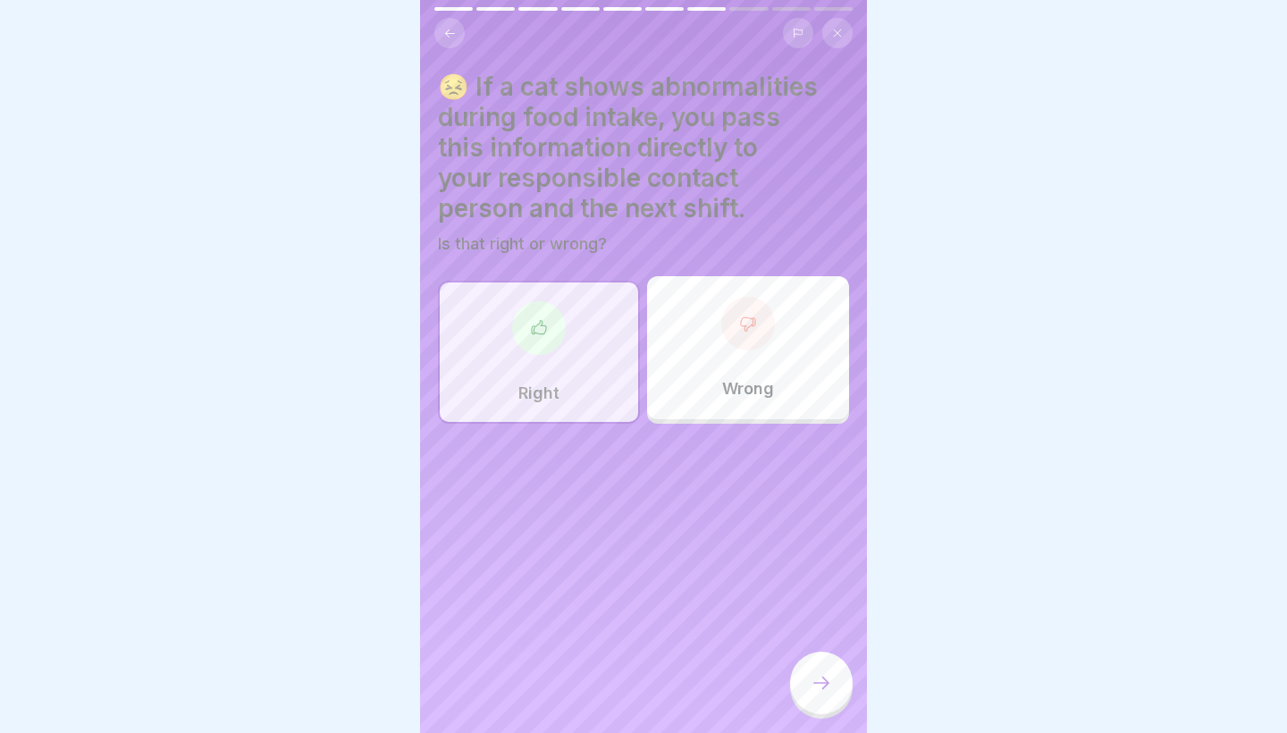
click at [823, 679] on icon at bounding box center [820, 682] width 21 height 21
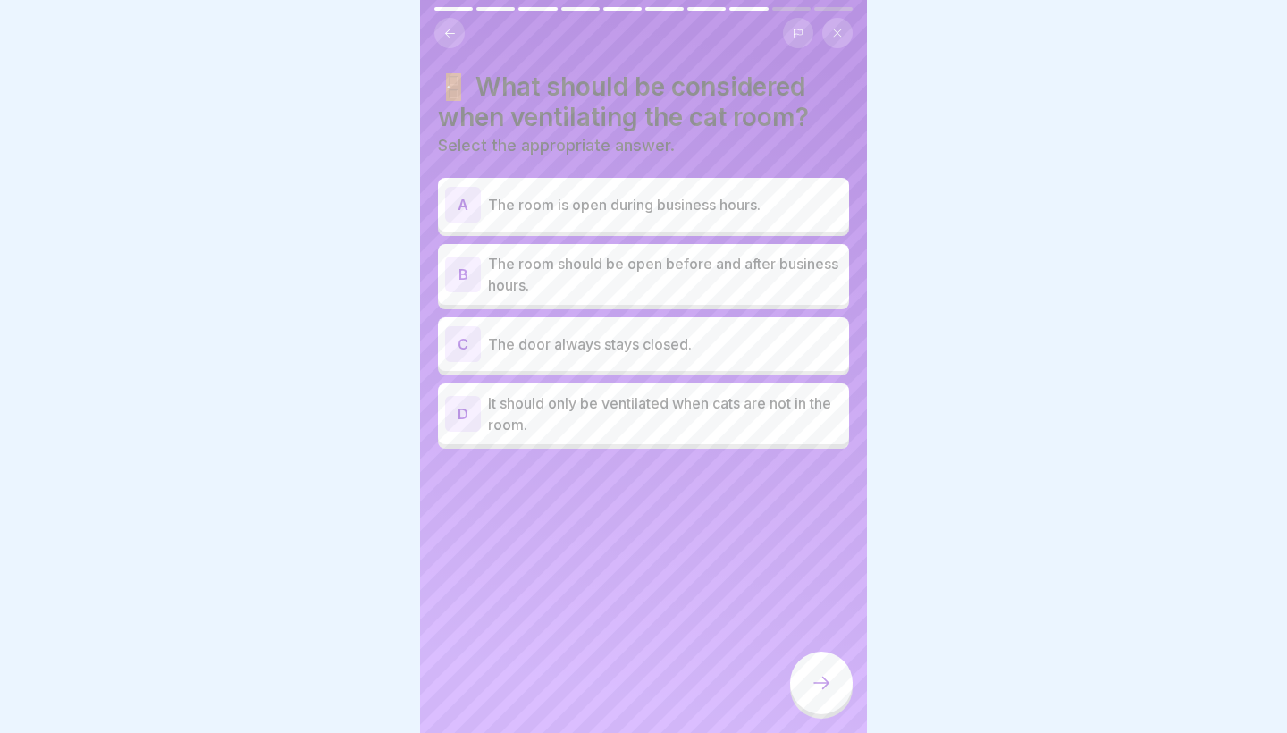
click at [768, 260] on p "The room should be open before and after business hours." at bounding box center [665, 274] width 354 height 43
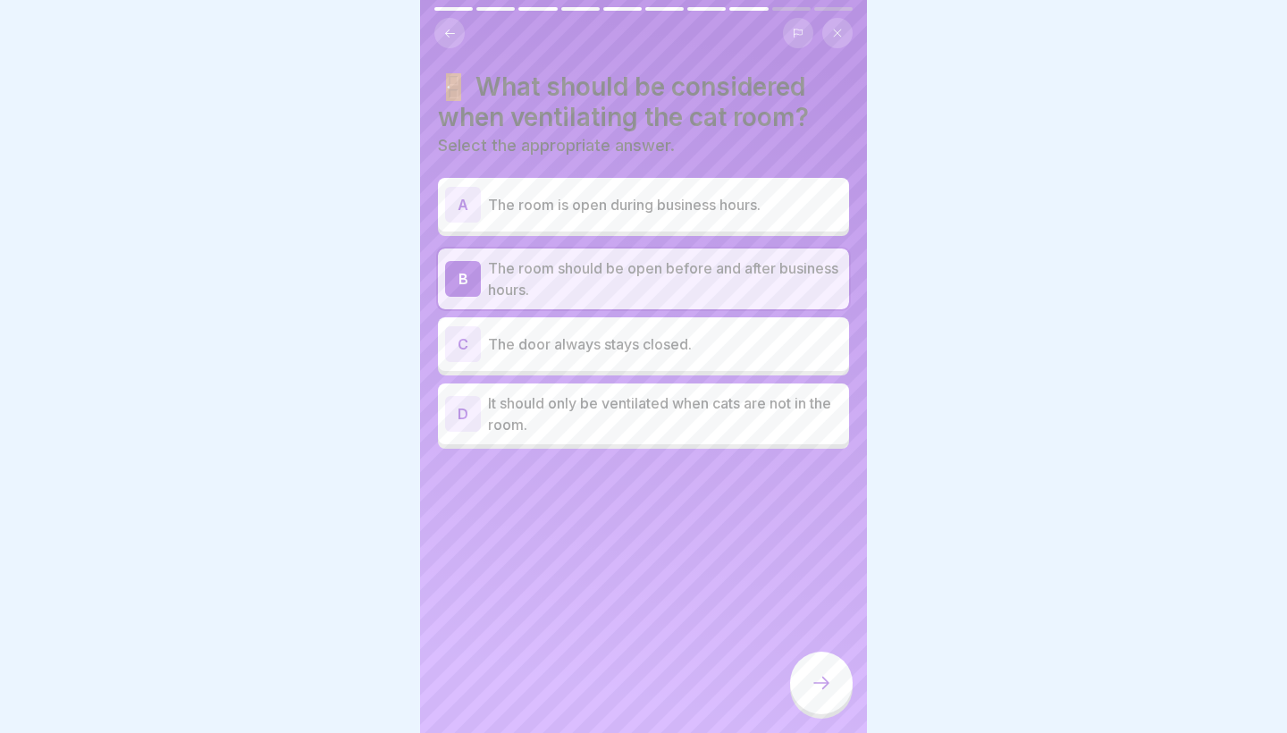
click at [820, 660] on div at bounding box center [821, 682] width 63 height 63
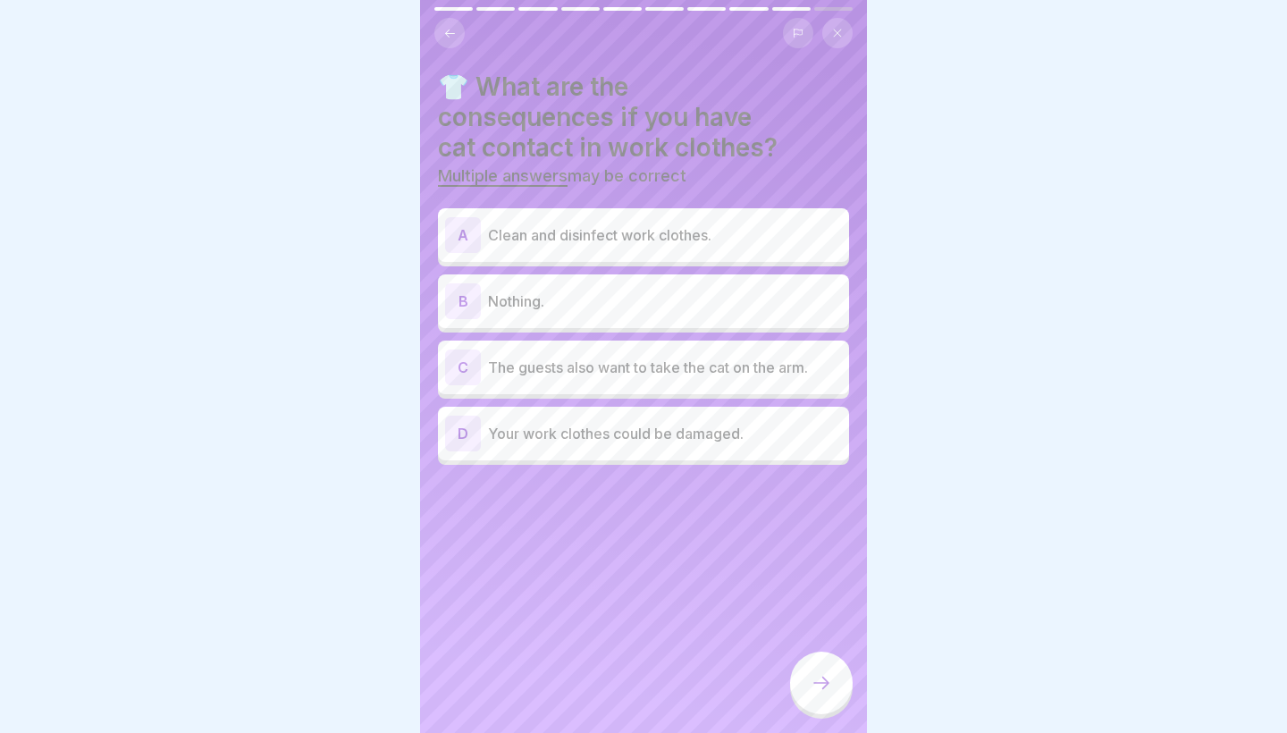
click at [605, 431] on p "Your work clothes could be damaged." at bounding box center [665, 433] width 354 height 21
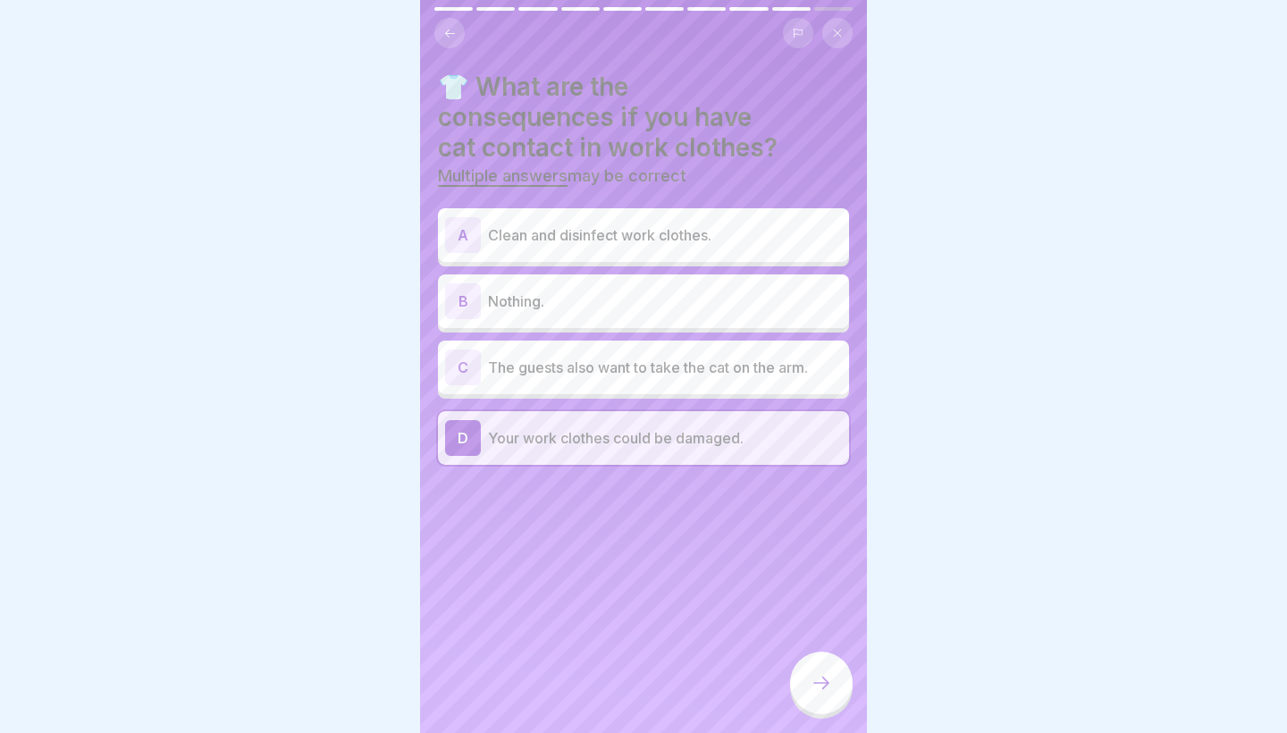
click at [834, 715] on div at bounding box center [821, 684] width 63 height 67
click at [819, 692] on icon at bounding box center [820, 682] width 21 height 21
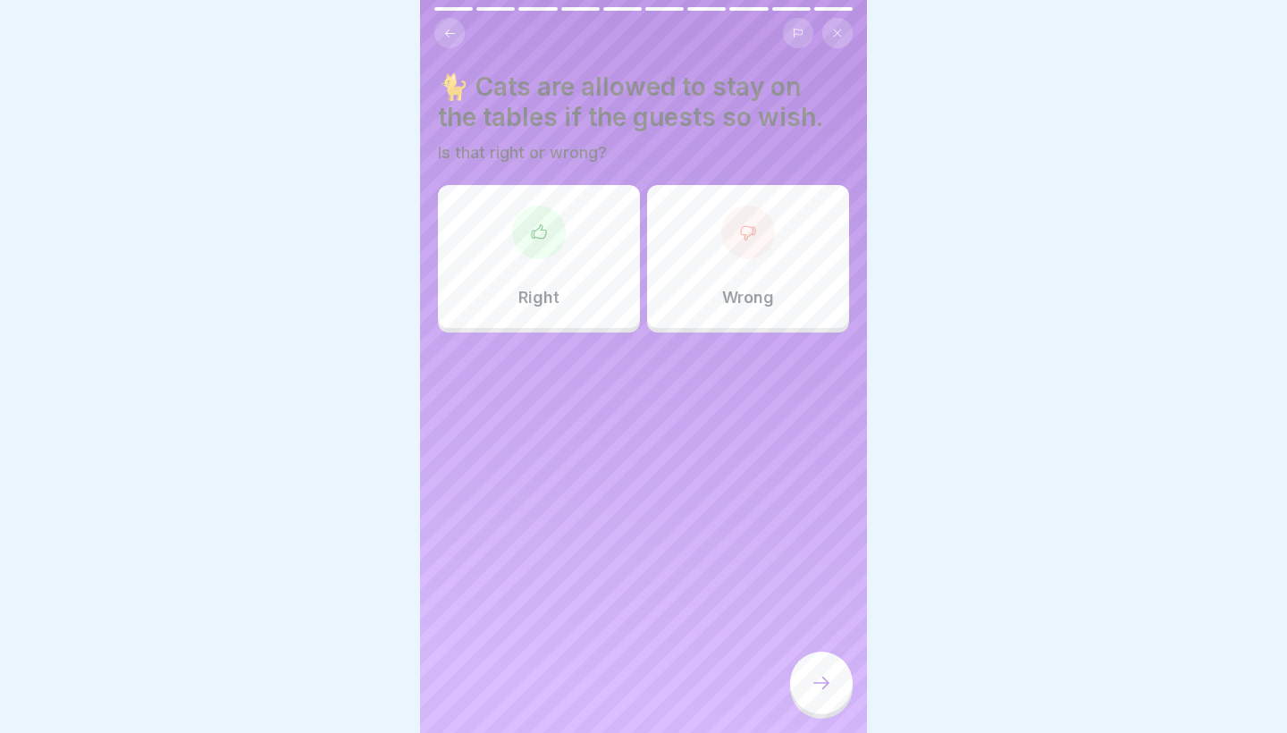
click at [791, 310] on div "Wrong" at bounding box center [748, 256] width 202 height 143
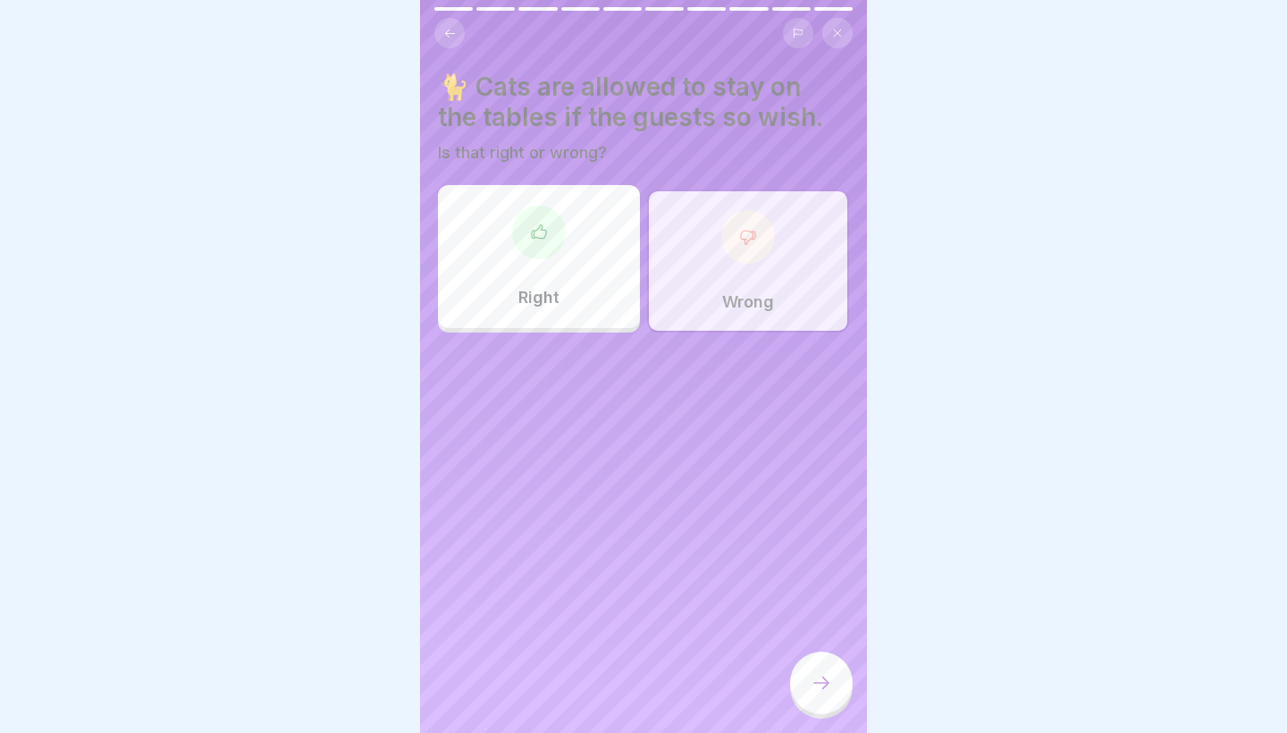
click at [801, 680] on div at bounding box center [821, 682] width 63 height 63
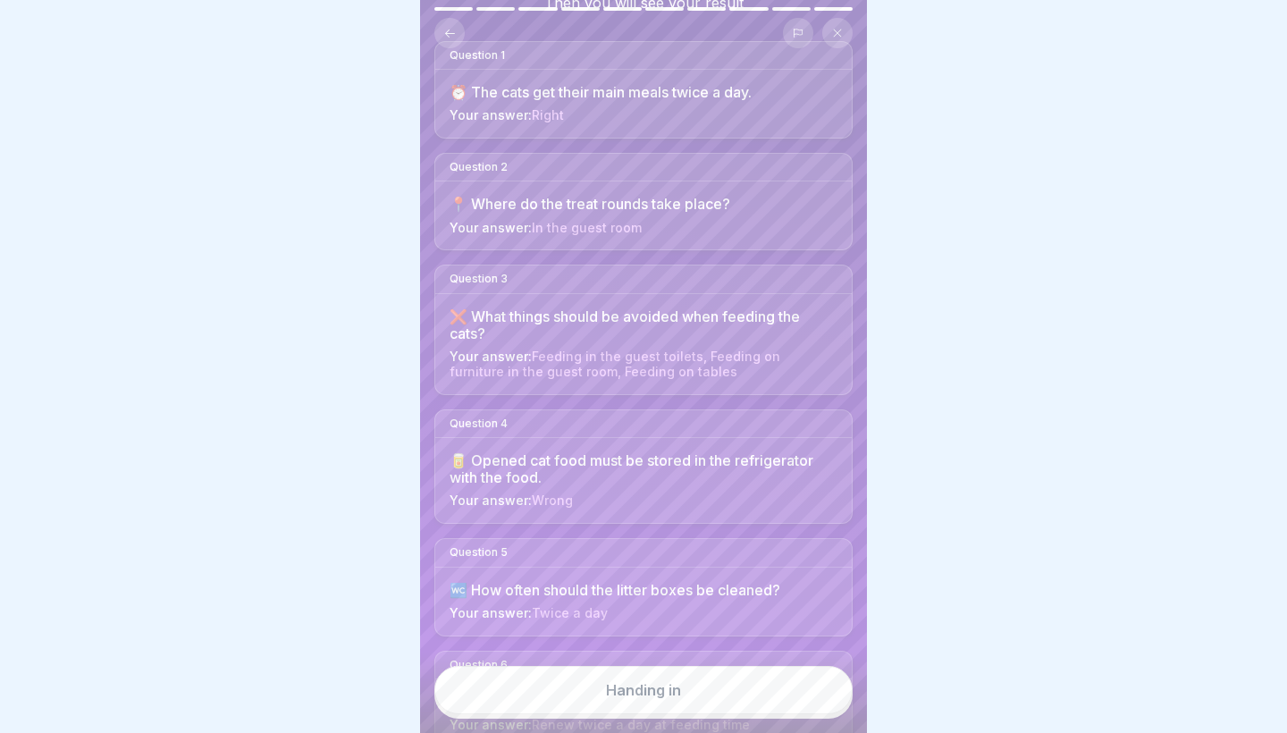
scroll to position [155, 0]
click at [659, 343] on span "Feeding in the guest toilets, Feeding on furniture in the guest room, Feeding o…" at bounding box center [614, 358] width 331 height 30
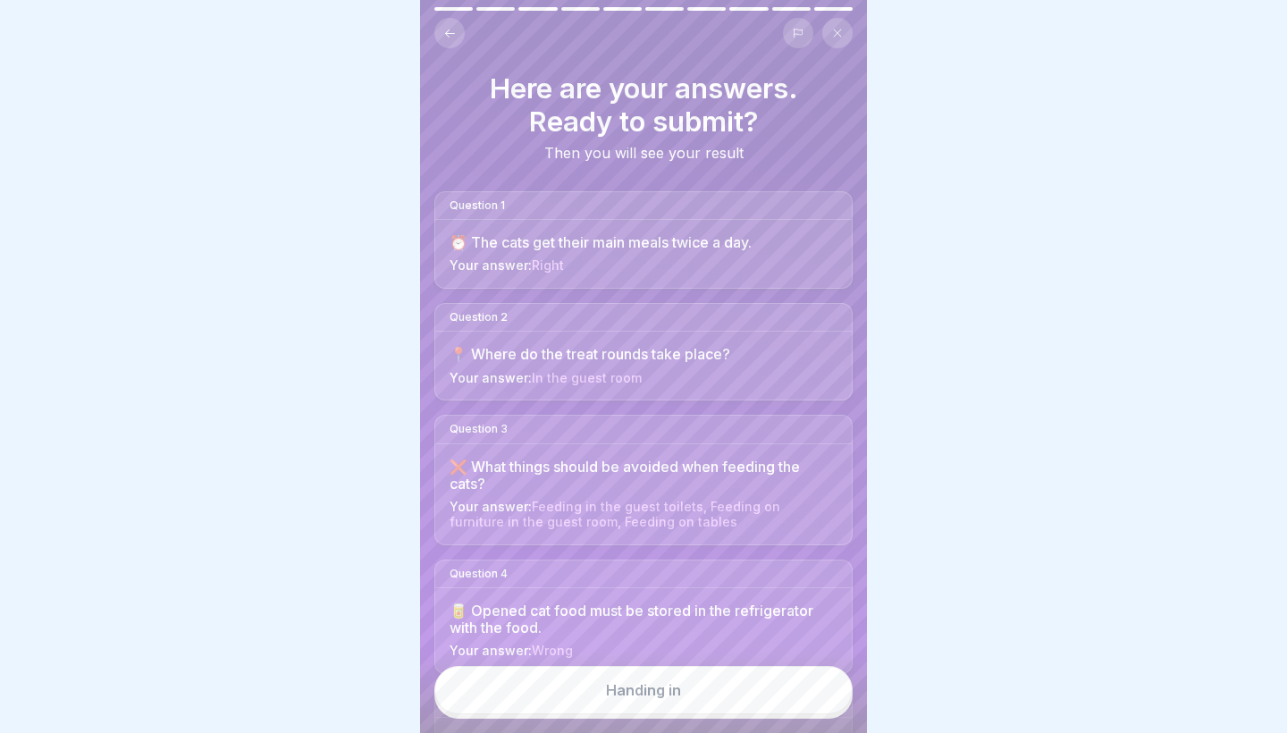
scroll to position [0, 0]
click at [578, 678] on button "Handing in" at bounding box center [643, 690] width 418 height 48
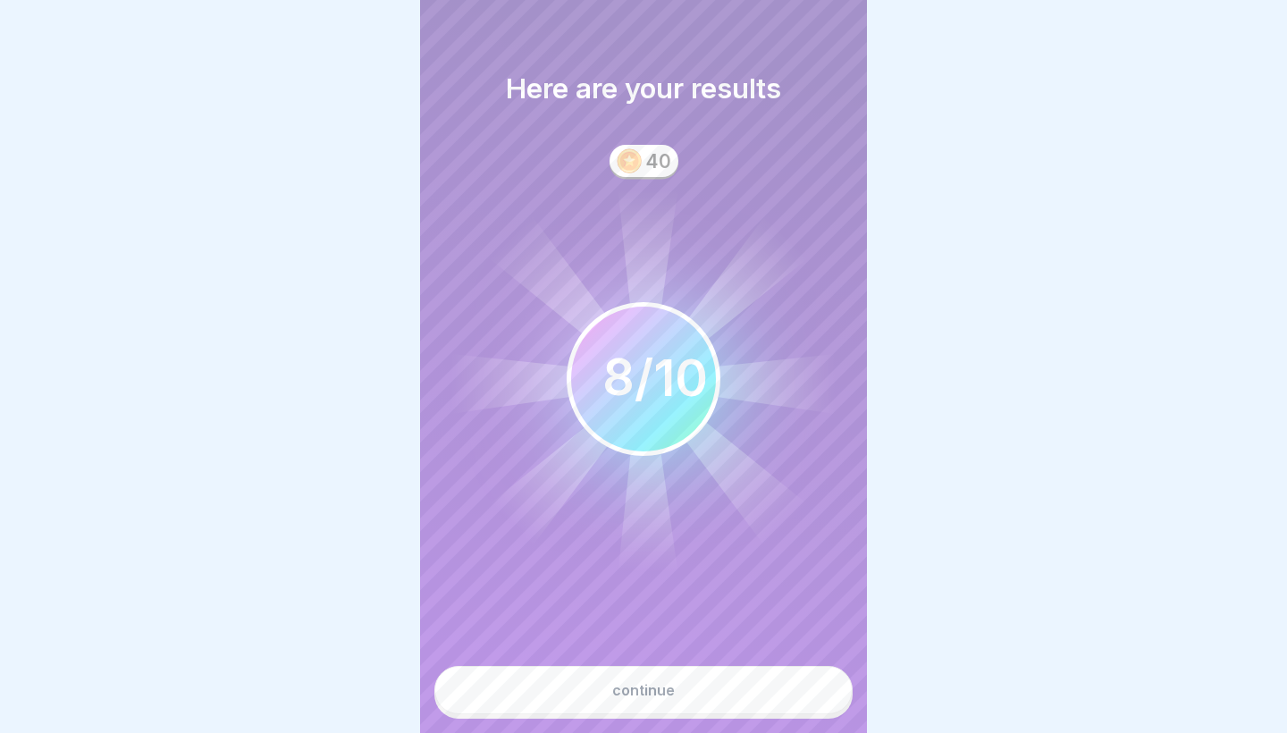
click at [575, 686] on button "continue" at bounding box center [643, 690] width 418 height 48
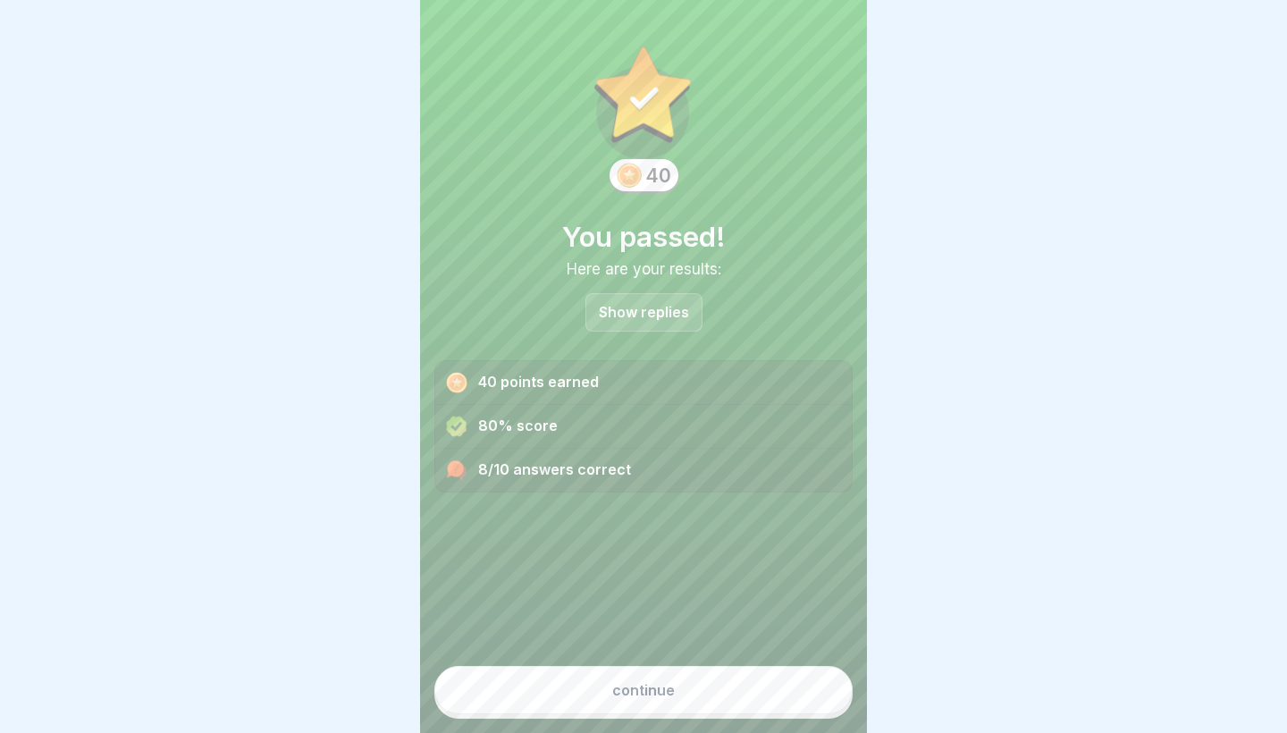
click at [569, 693] on button "continue" at bounding box center [643, 690] width 418 height 48
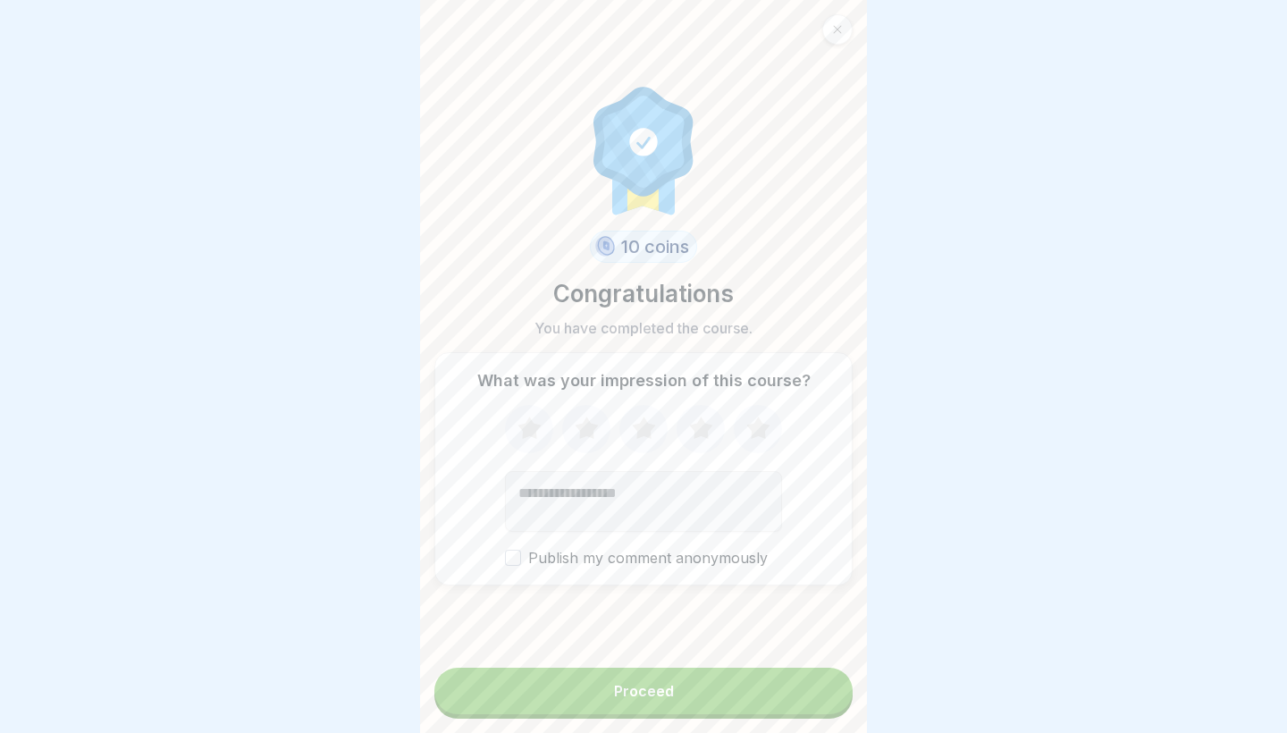
click at [566, 679] on button "Proceed" at bounding box center [643, 690] width 418 height 46
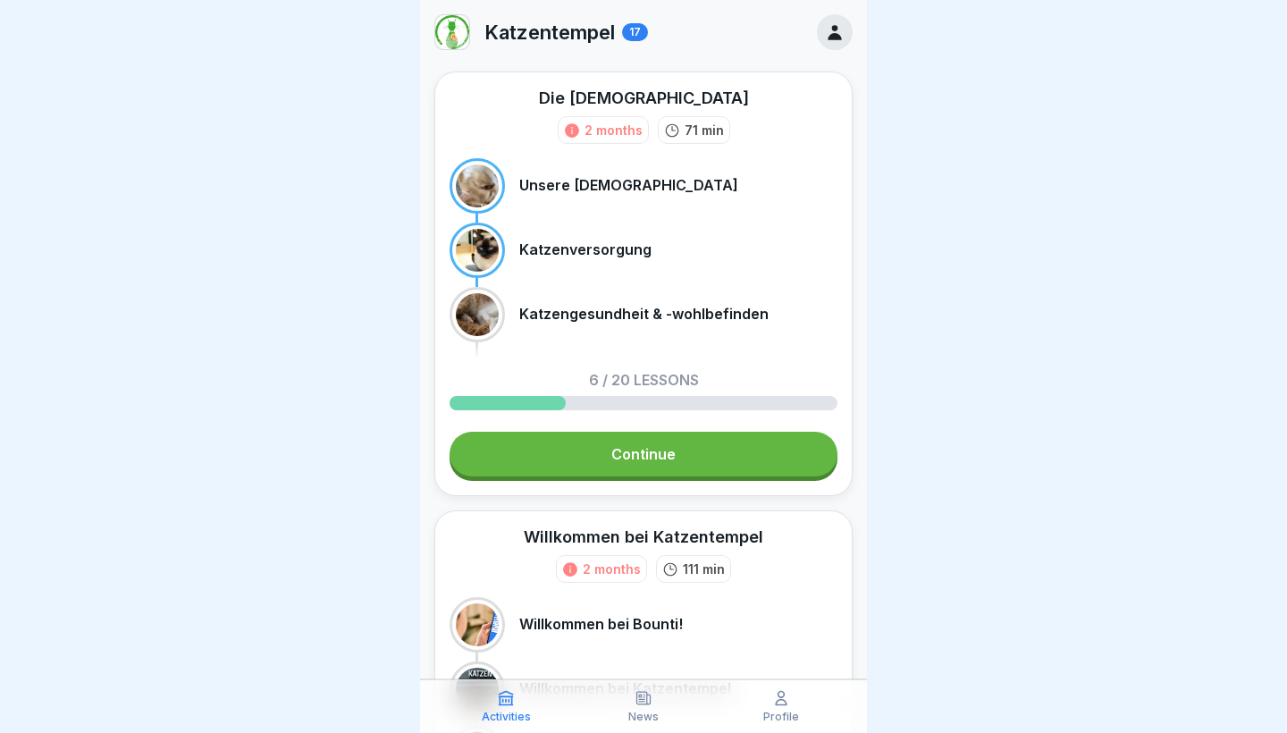
click at [591, 458] on link "Continue" at bounding box center [643, 454] width 388 height 45
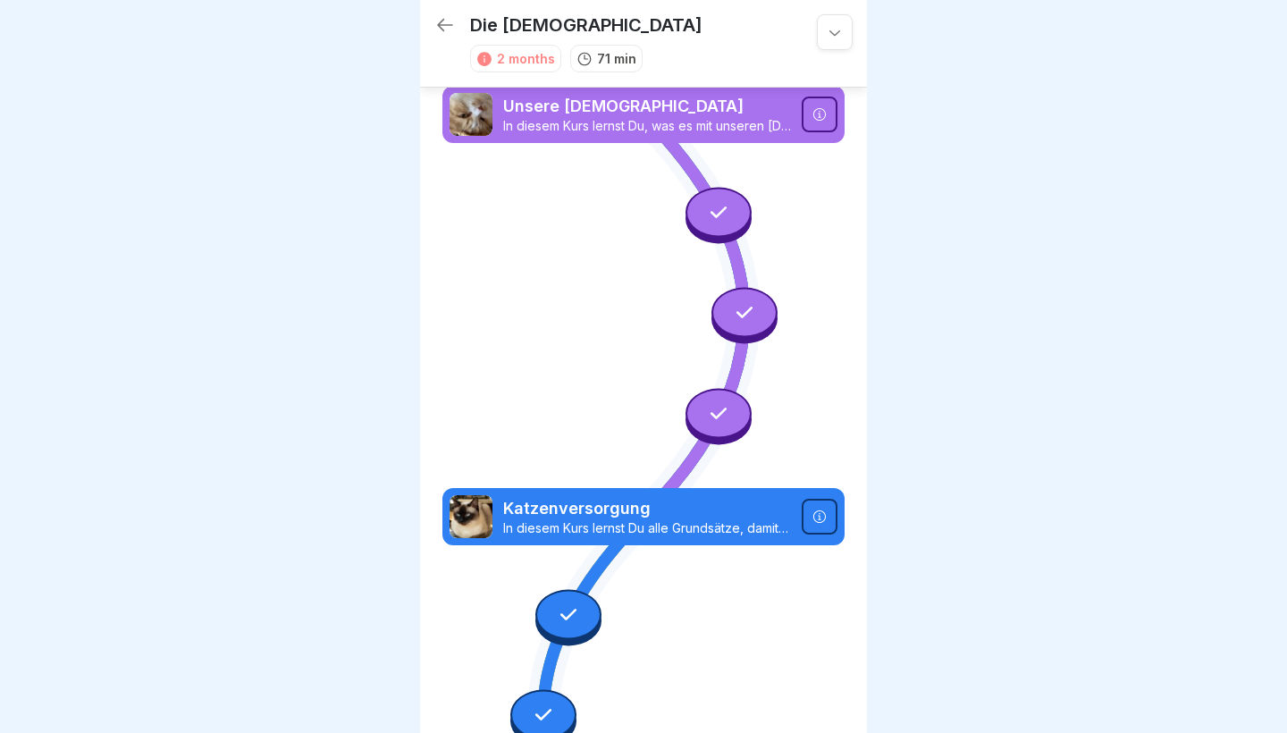
scroll to position [754, 0]
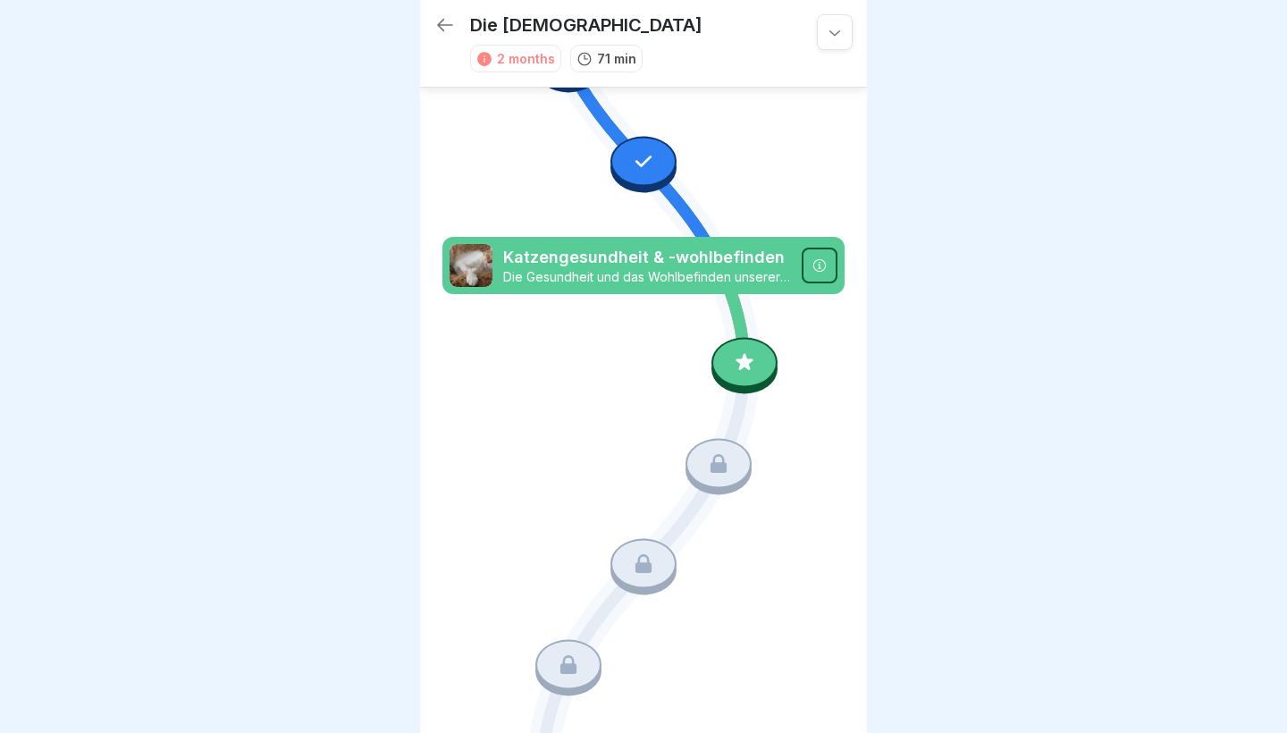
click at [759, 357] on div at bounding box center [744, 363] width 66 height 50
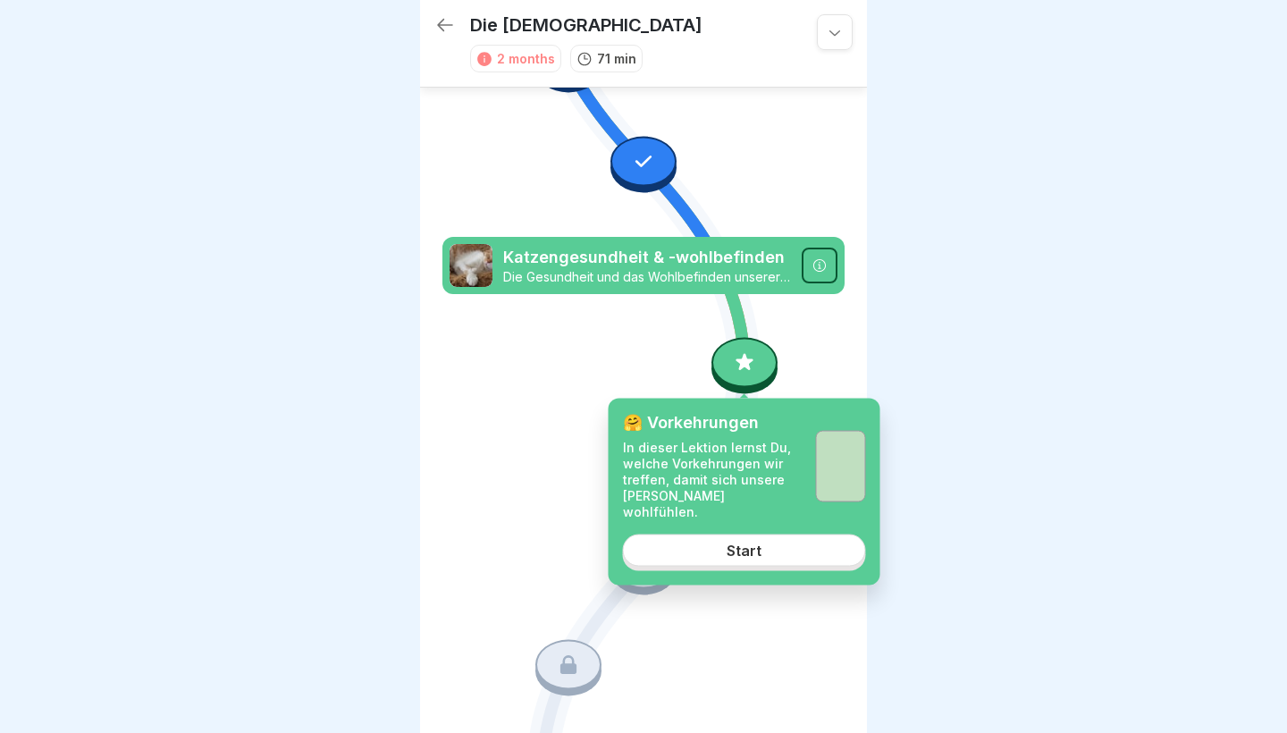
click at [710, 533] on link "Start" at bounding box center [744, 549] width 243 height 32
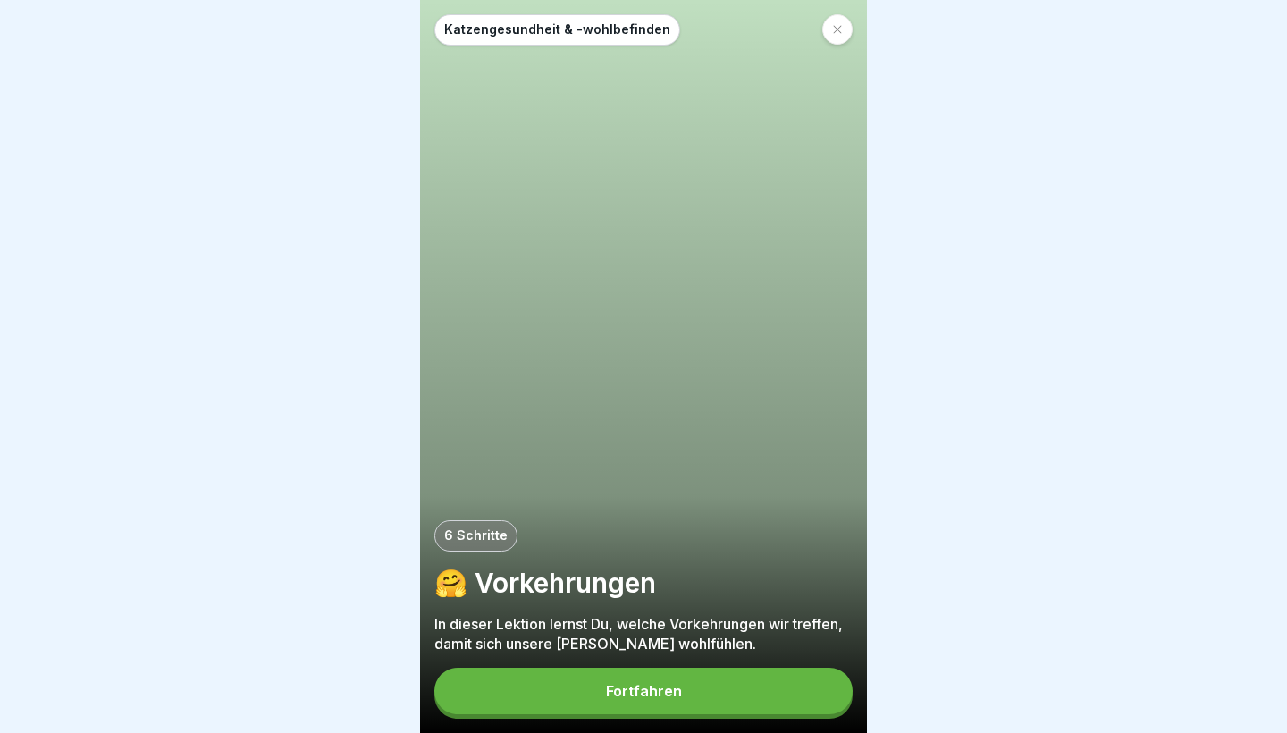
click at [639, 692] on div "Fortfahren" at bounding box center [644, 691] width 76 height 16
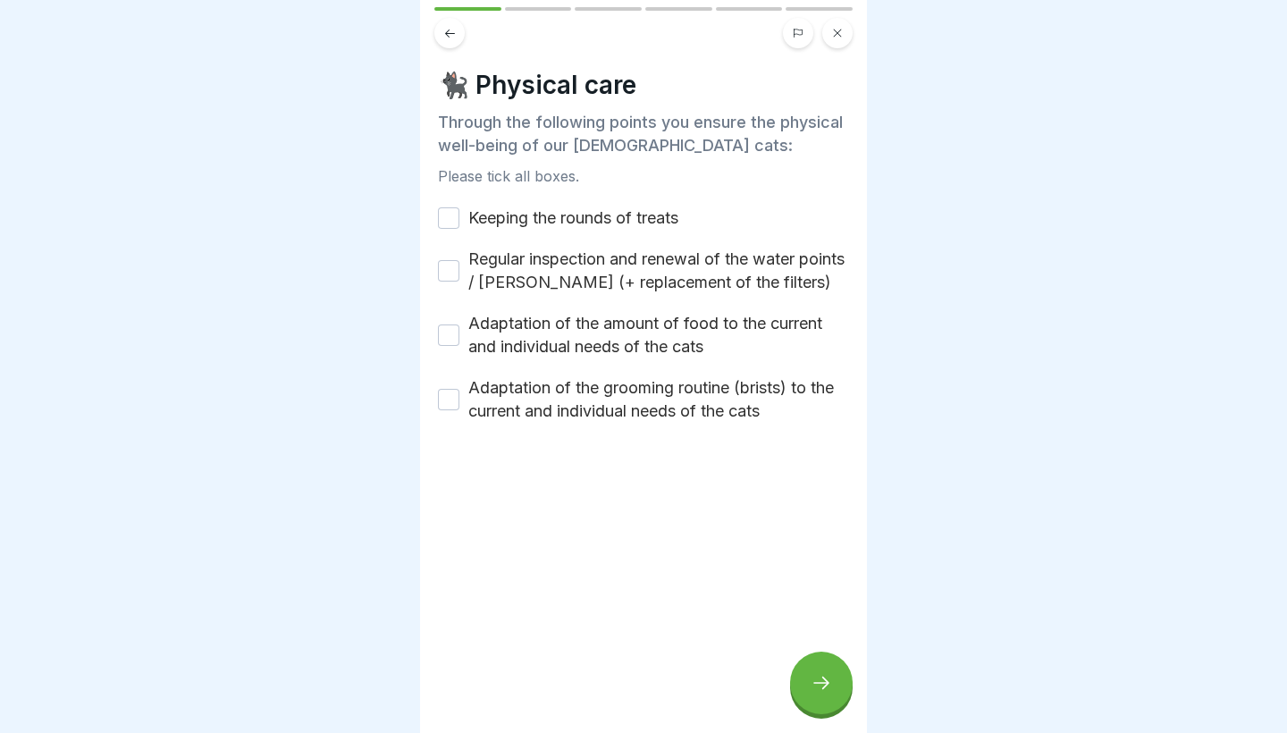
click at [443, 206] on div "Keeping the rounds of treats" at bounding box center [558, 217] width 240 height 23
click at [443, 208] on button "Keeping the rounds of treats" at bounding box center [448, 217] width 21 height 21
click at [447, 286] on div "Regular inspection and renewal of the water points / wells (+ replacement of th…" at bounding box center [643, 271] width 411 height 46
click at [446, 273] on button "Regular inspection and renewal of the water points / wells (+ replacement of th…" at bounding box center [448, 270] width 21 height 21
click at [445, 337] on button "Adaptation of the amount of food to the current and individual needs of the cats" at bounding box center [448, 334] width 21 height 21
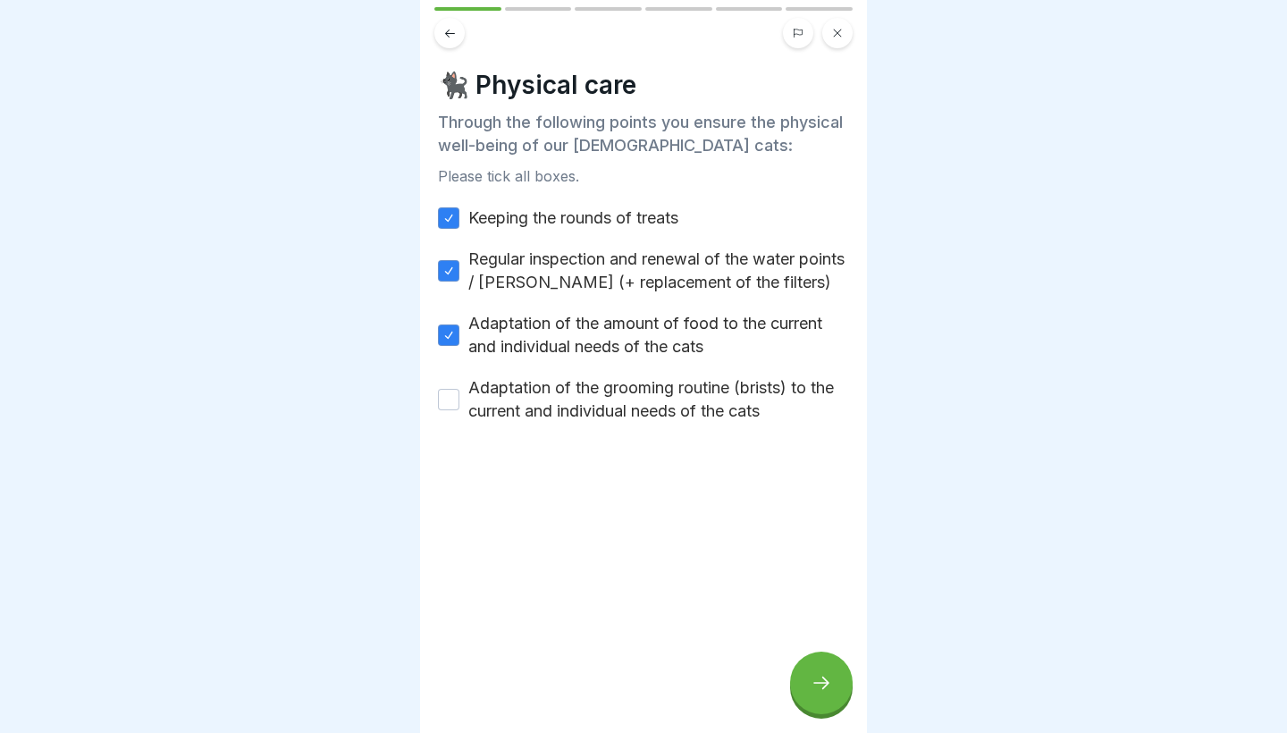
click at [443, 401] on button "Adaptation of the grooming routine (brists) to the current and individual needs…" at bounding box center [448, 399] width 21 height 21
click at [810, 679] on icon at bounding box center [820, 682] width 21 height 21
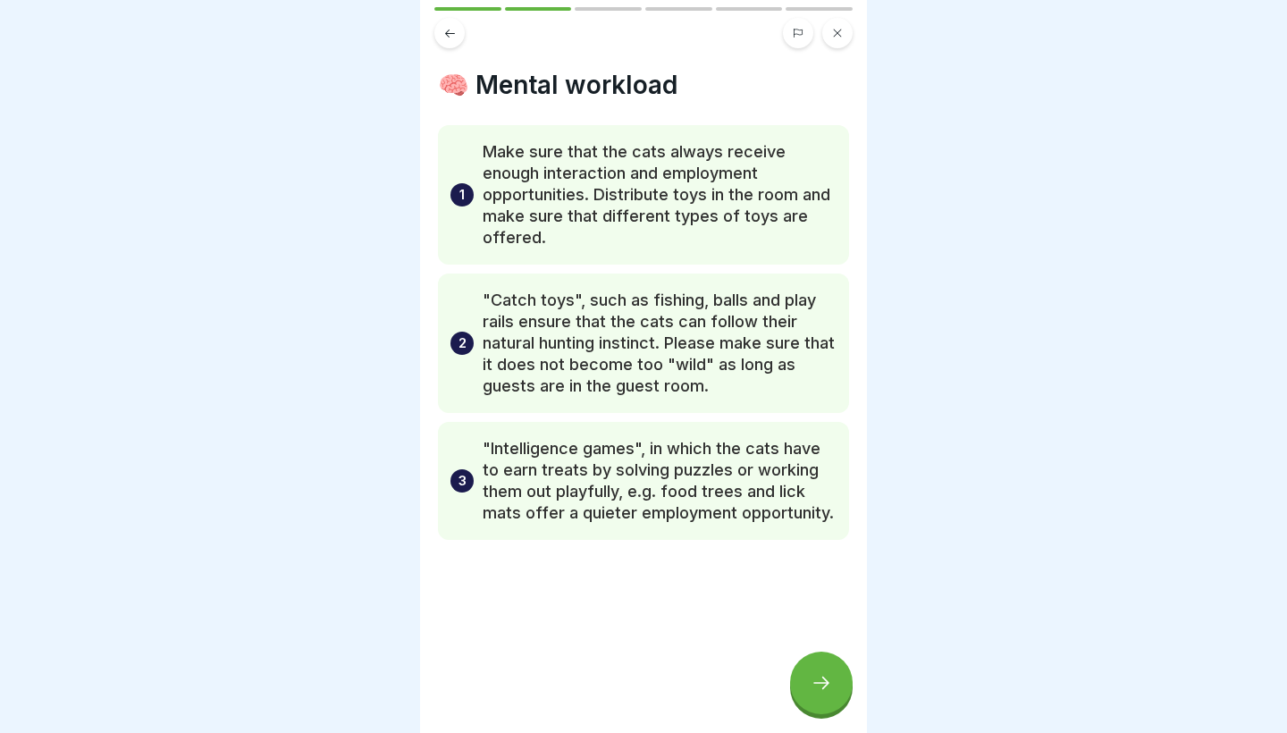
click at [820, 676] on icon at bounding box center [820, 682] width 21 height 21
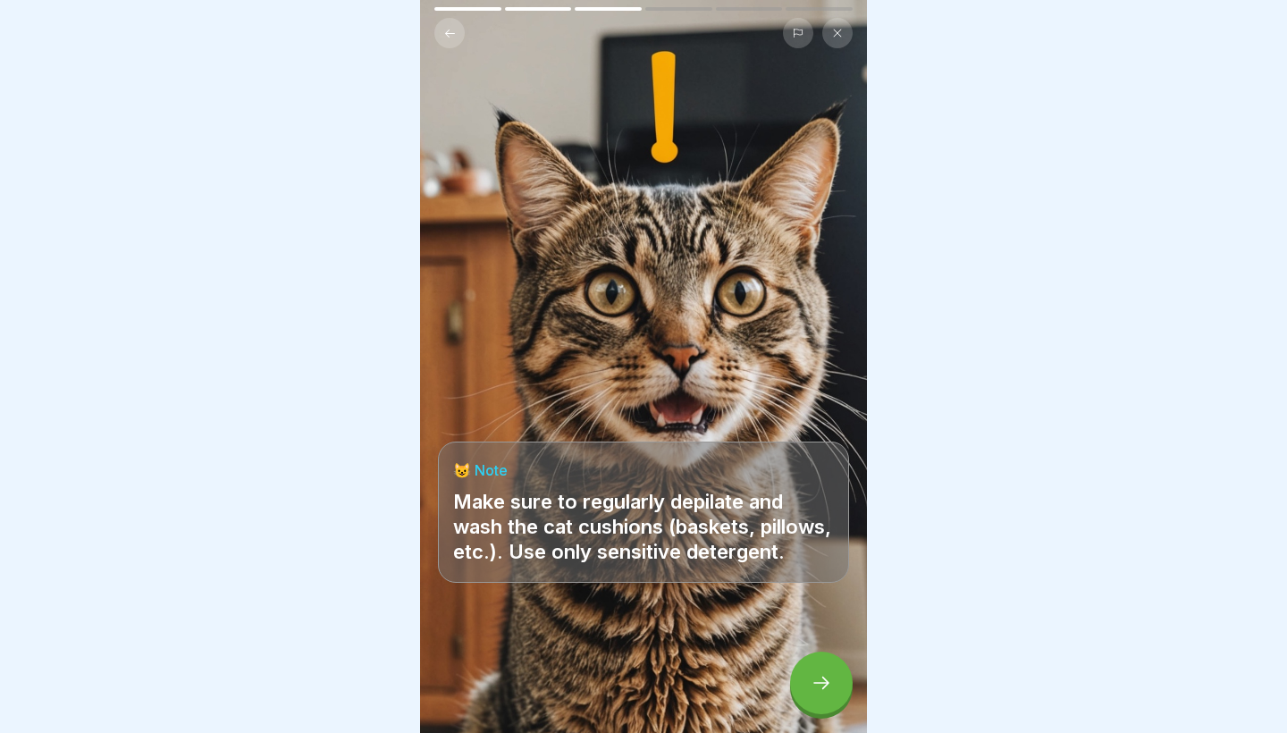
click at [820, 676] on icon at bounding box center [820, 682] width 21 height 21
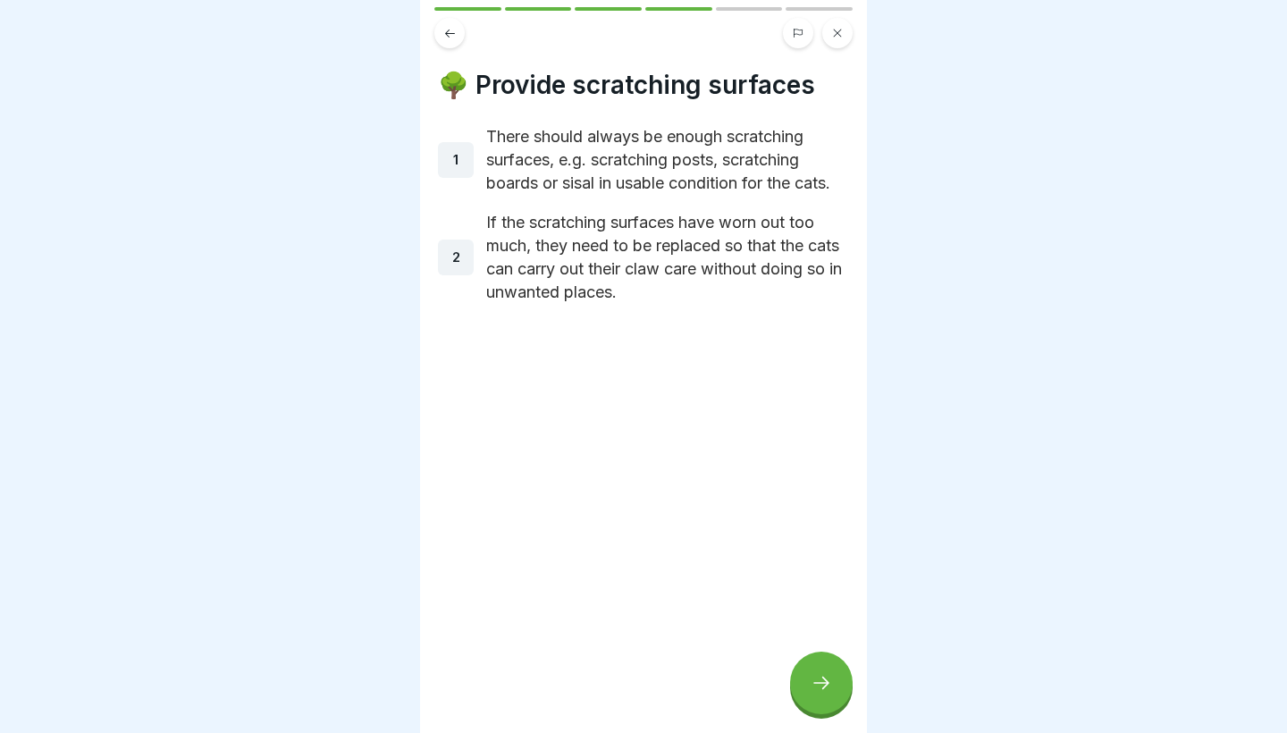
click at [820, 676] on icon at bounding box center [820, 682] width 21 height 21
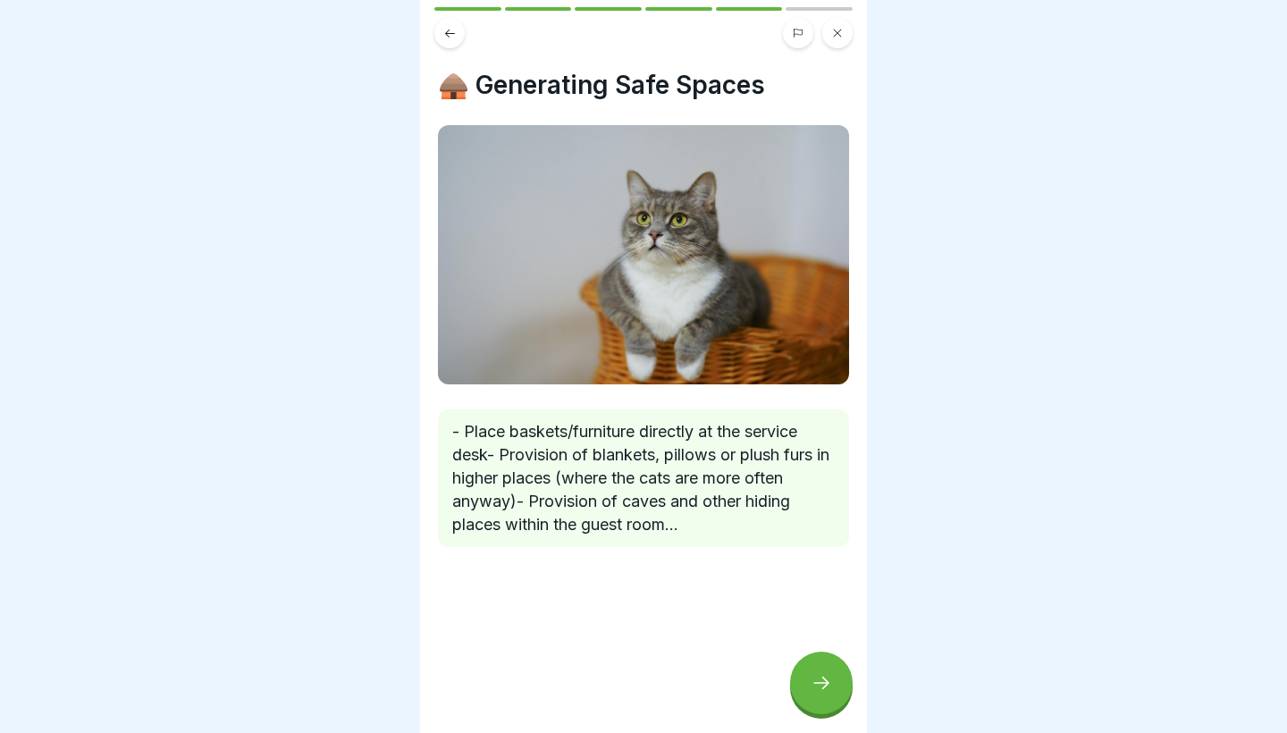
click at [439, 41] on button at bounding box center [449, 33] width 30 height 30
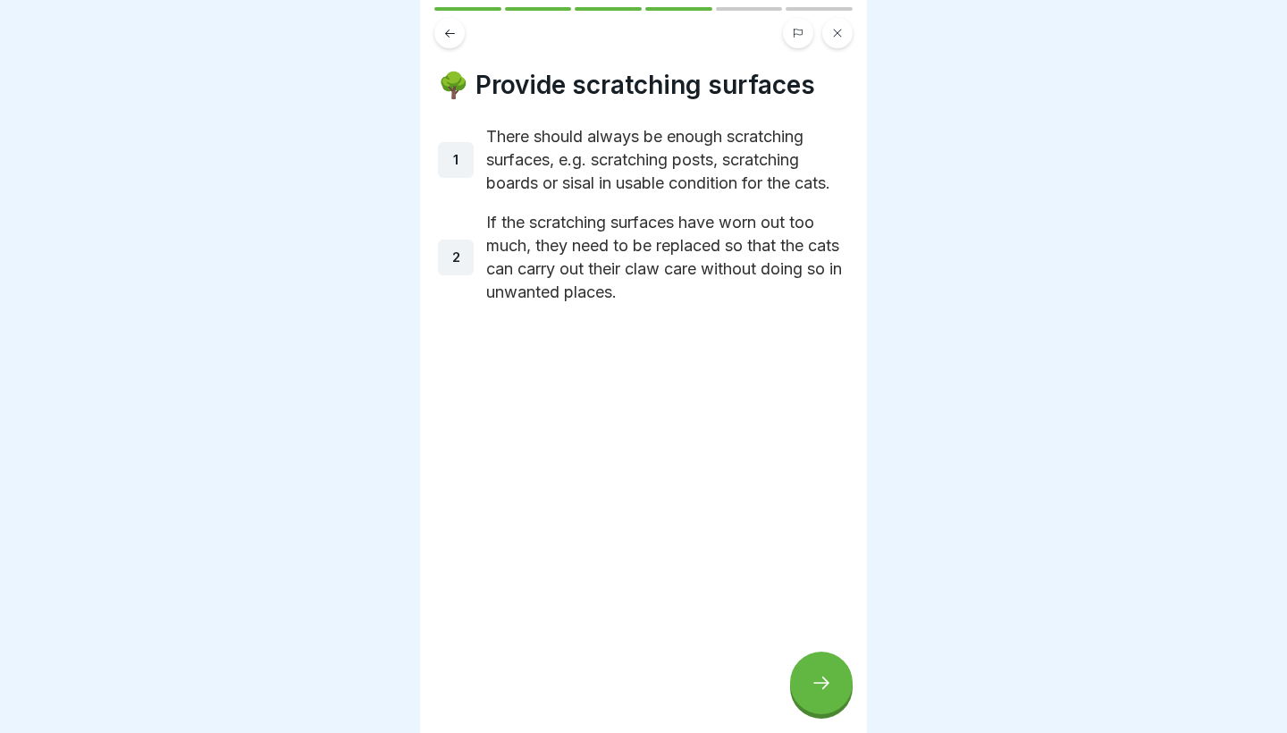
click at [808, 705] on div at bounding box center [821, 682] width 63 height 63
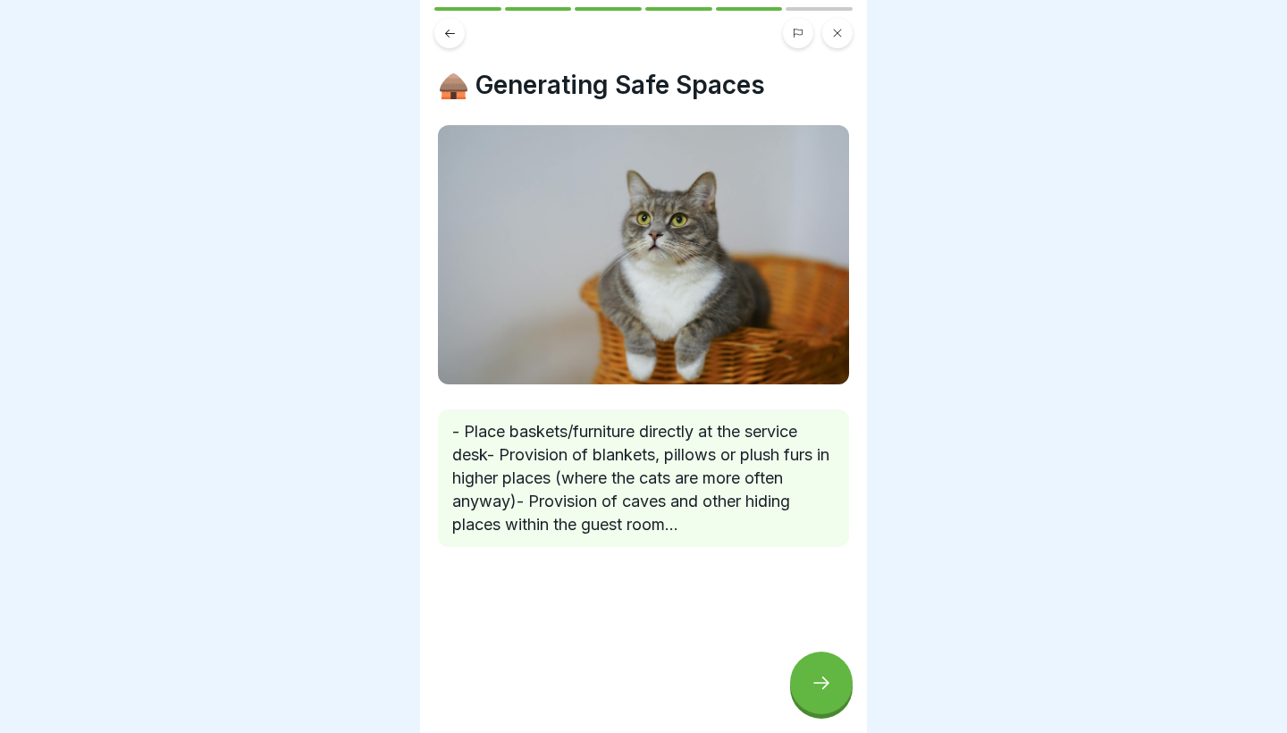
click at [811, 675] on icon at bounding box center [820, 682] width 21 height 21
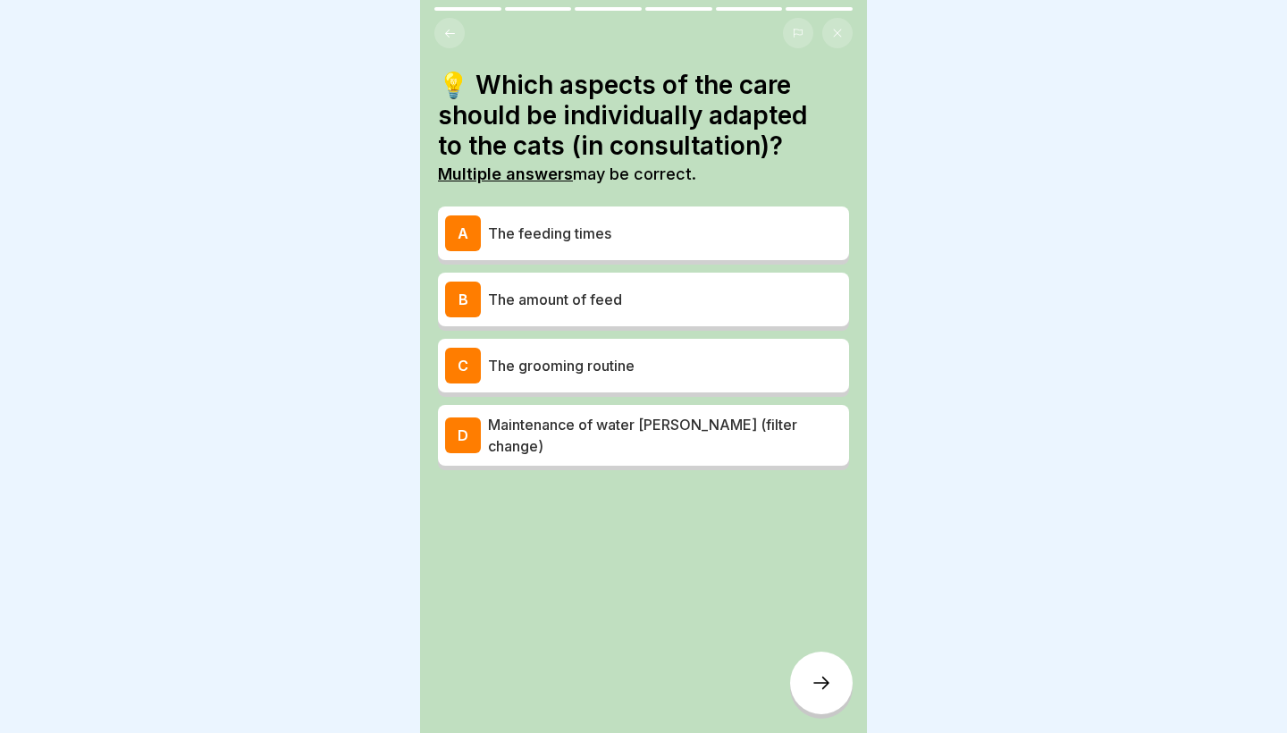
click at [516, 365] on p "The grooming routine" at bounding box center [665, 365] width 354 height 21
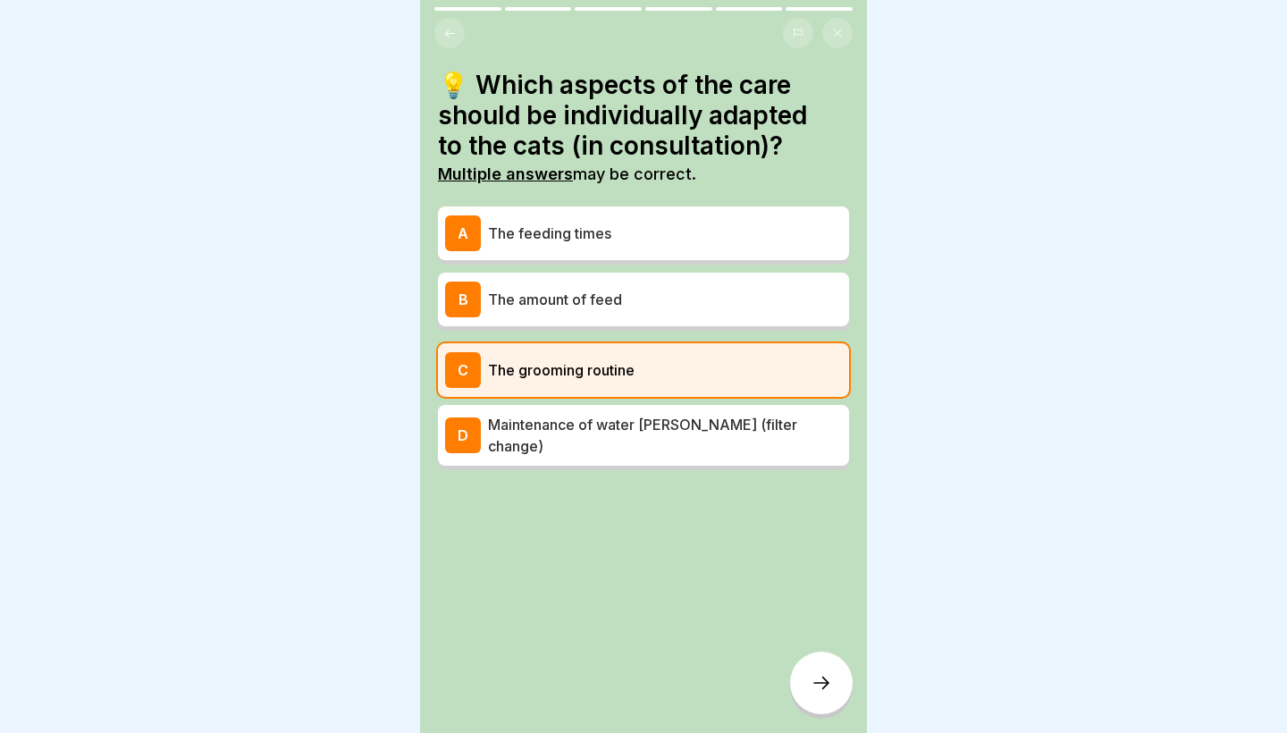
click at [831, 676] on icon at bounding box center [820, 682] width 21 height 21
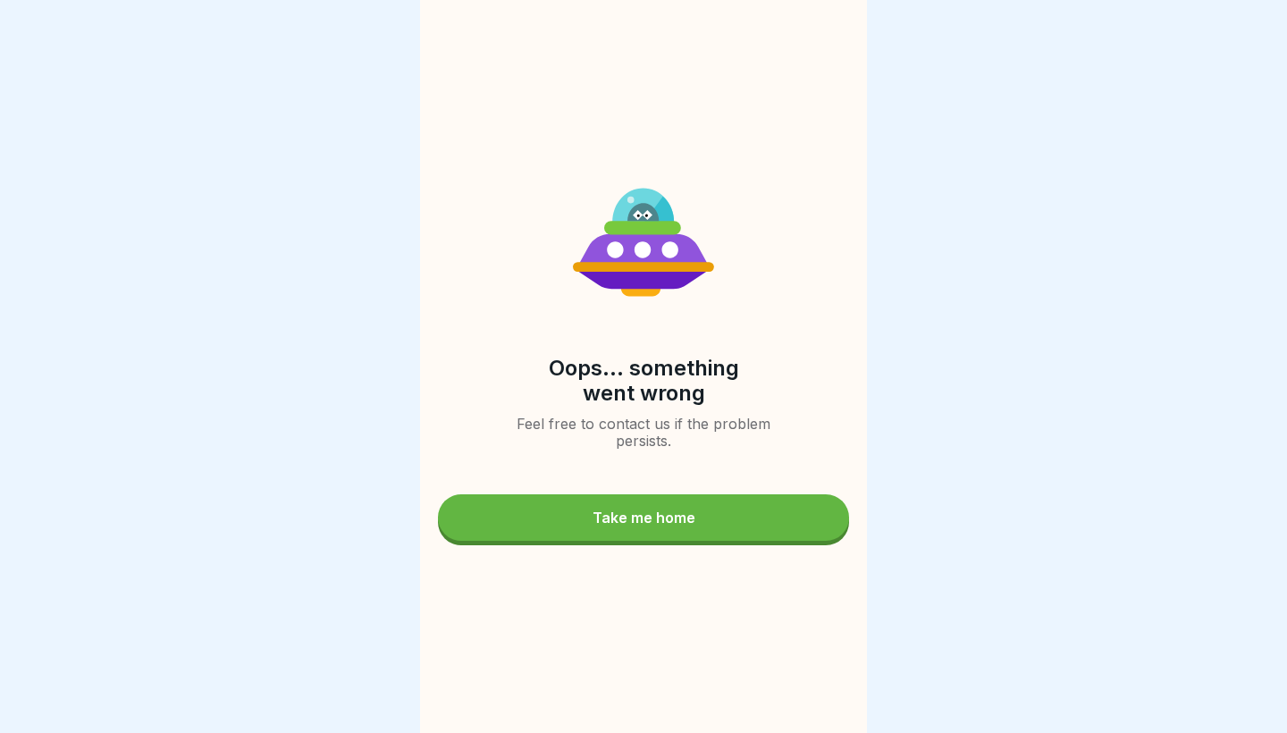
click at [706, 508] on button "Take me home" at bounding box center [643, 517] width 411 height 46
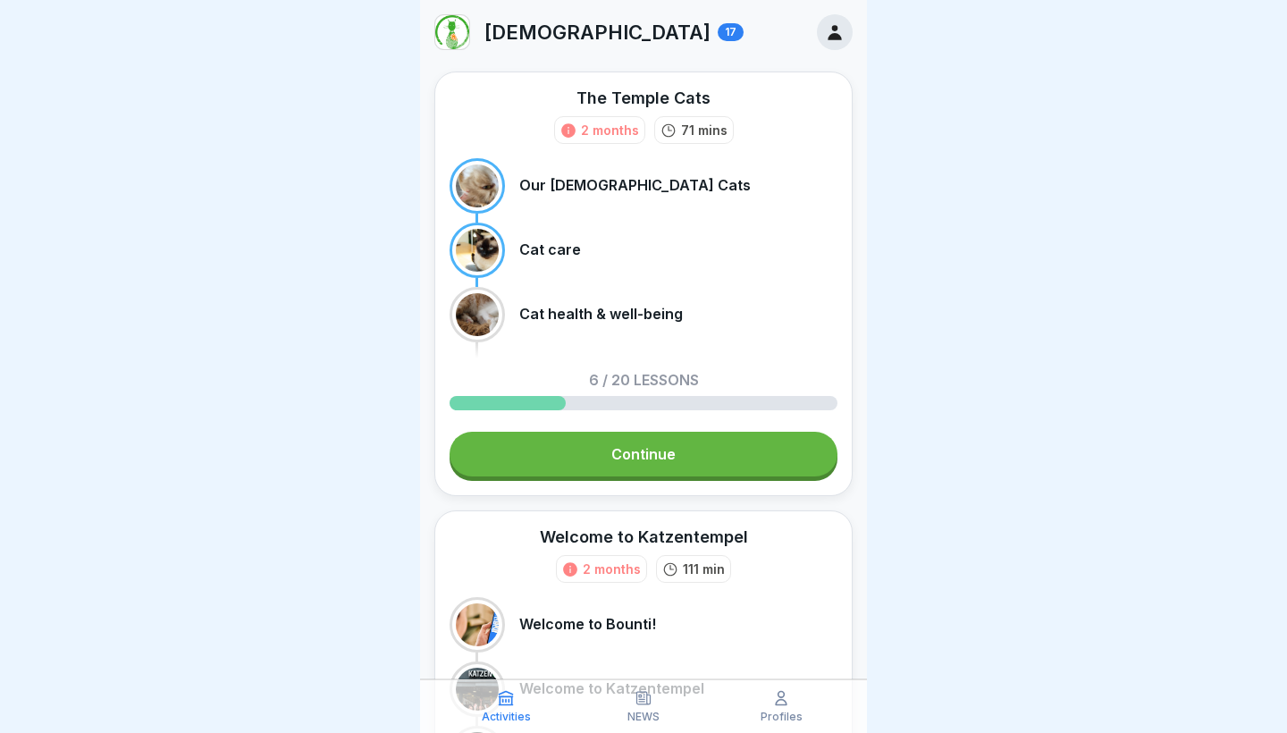
click at [640, 450] on link "Continue" at bounding box center [643, 454] width 388 height 45
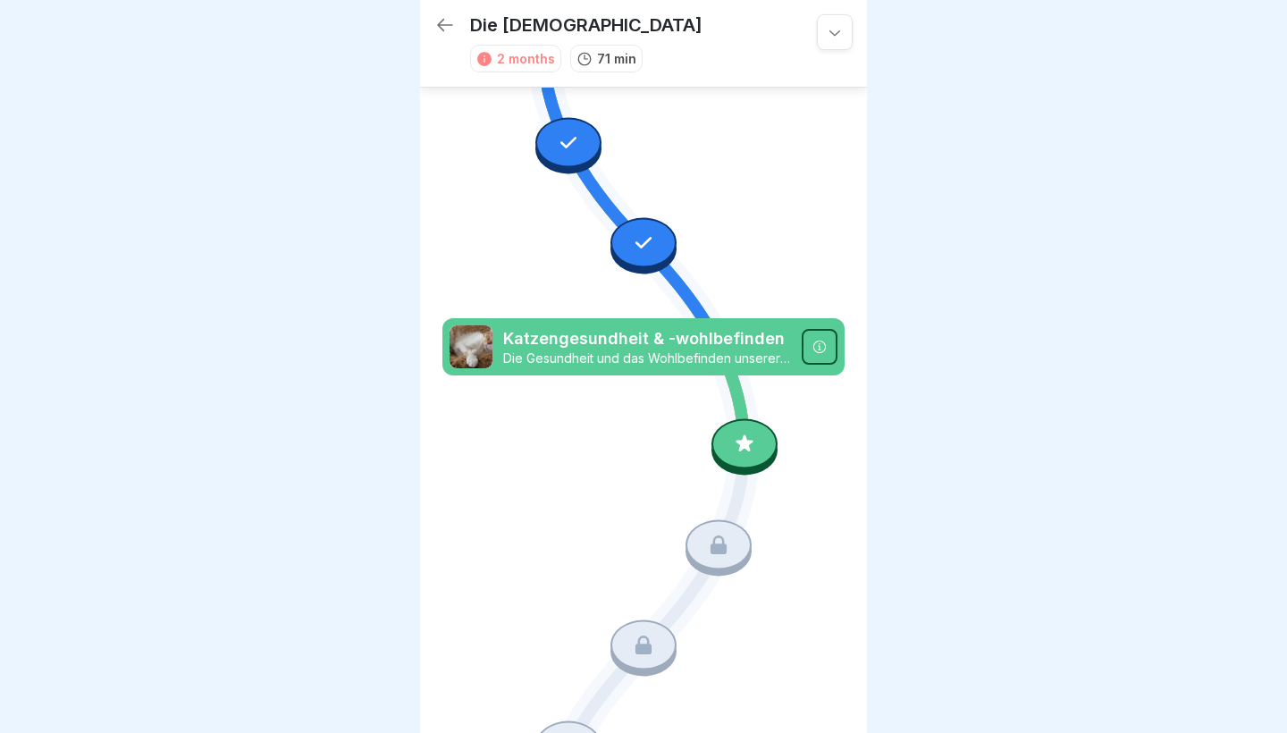
scroll to position [754, 0]
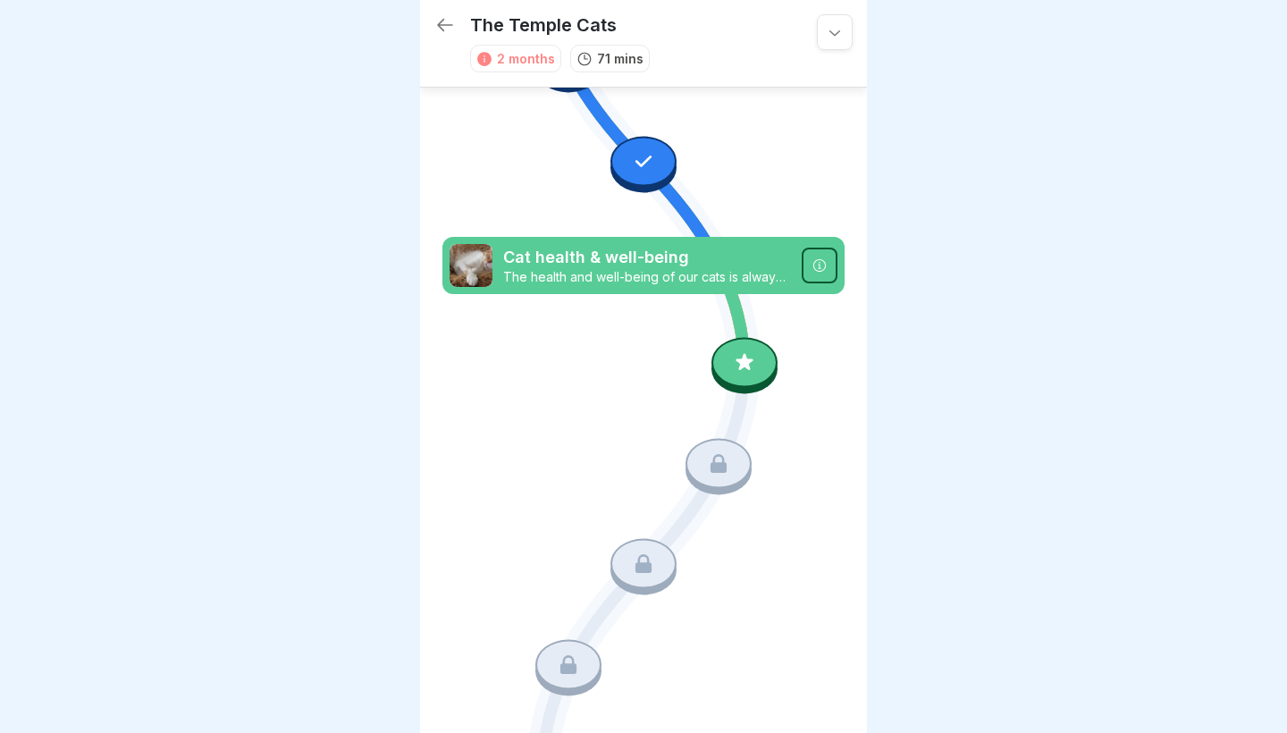
click at [746, 343] on div at bounding box center [744, 363] width 66 height 50
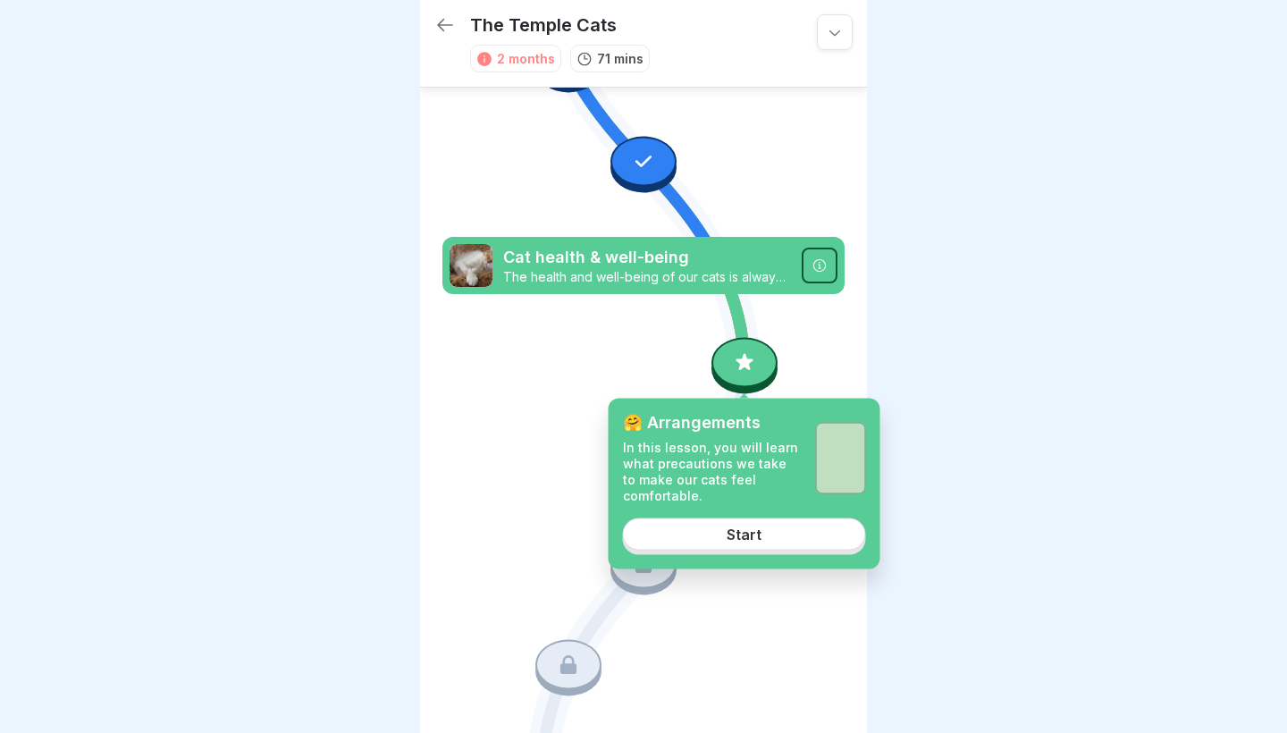
click at [749, 534] on div "Start" at bounding box center [743, 533] width 35 height 16
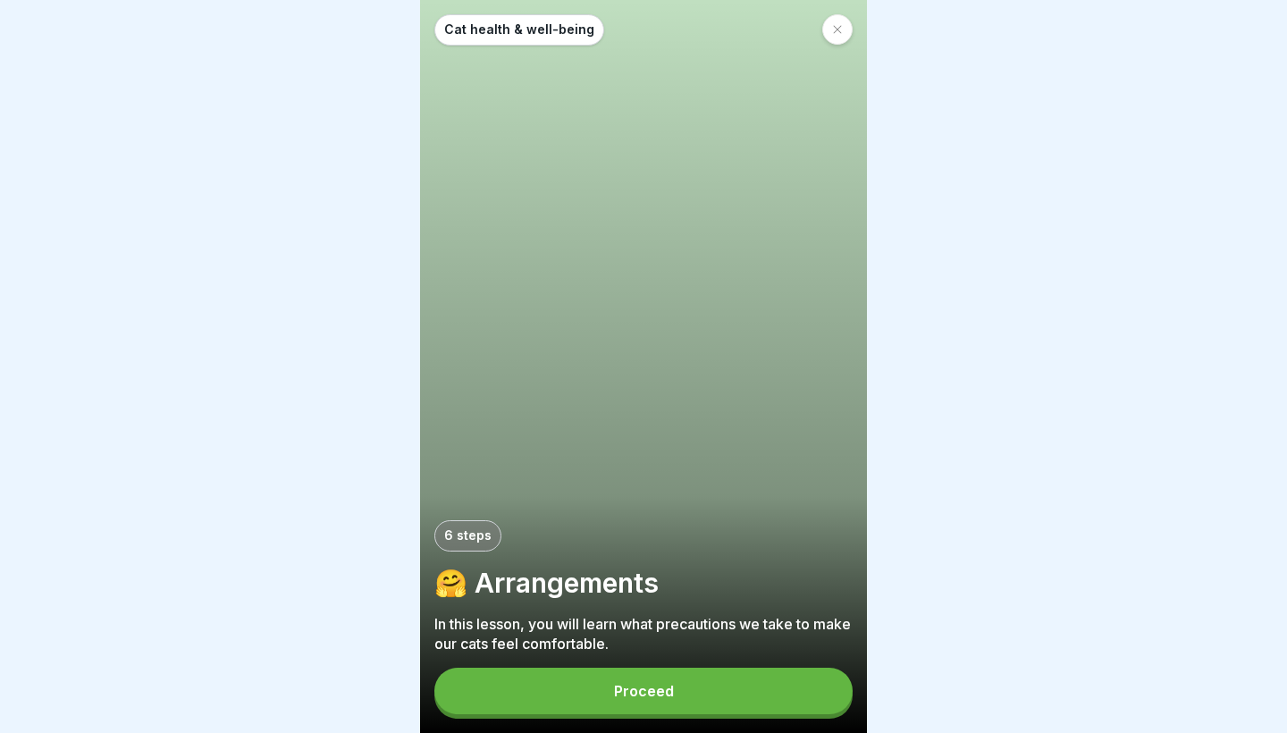
click at [658, 704] on button "Proceed" at bounding box center [643, 690] width 418 height 46
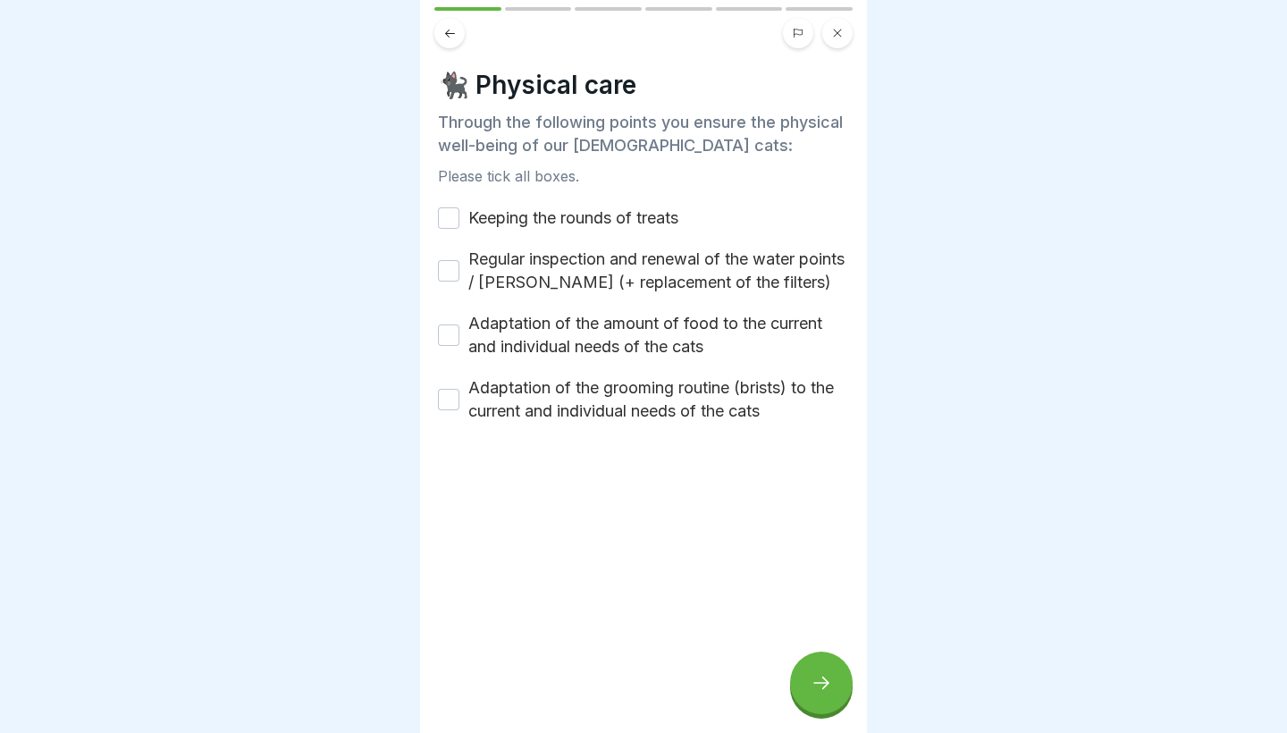
click at [448, 217] on button "Keeping the rounds of treats" at bounding box center [448, 217] width 21 height 21
click at [454, 273] on button "Regular inspection and renewal of the water points / wells (+ replacement of th…" at bounding box center [448, 270] width 21 height 21
click at [453, 333] on button "Adaptation of the amount of food to the current and individual needs of the cats" at bounding box center [448, 334] width 21 height 21
click at [455, 406] on button "Adaptation of the grooming routine (brists) to the current and individual needs…" at bounding box center [448, 399] width 21 height 21
click at [811, 673] on div at bounding box center [821, 682] width 63 height 63
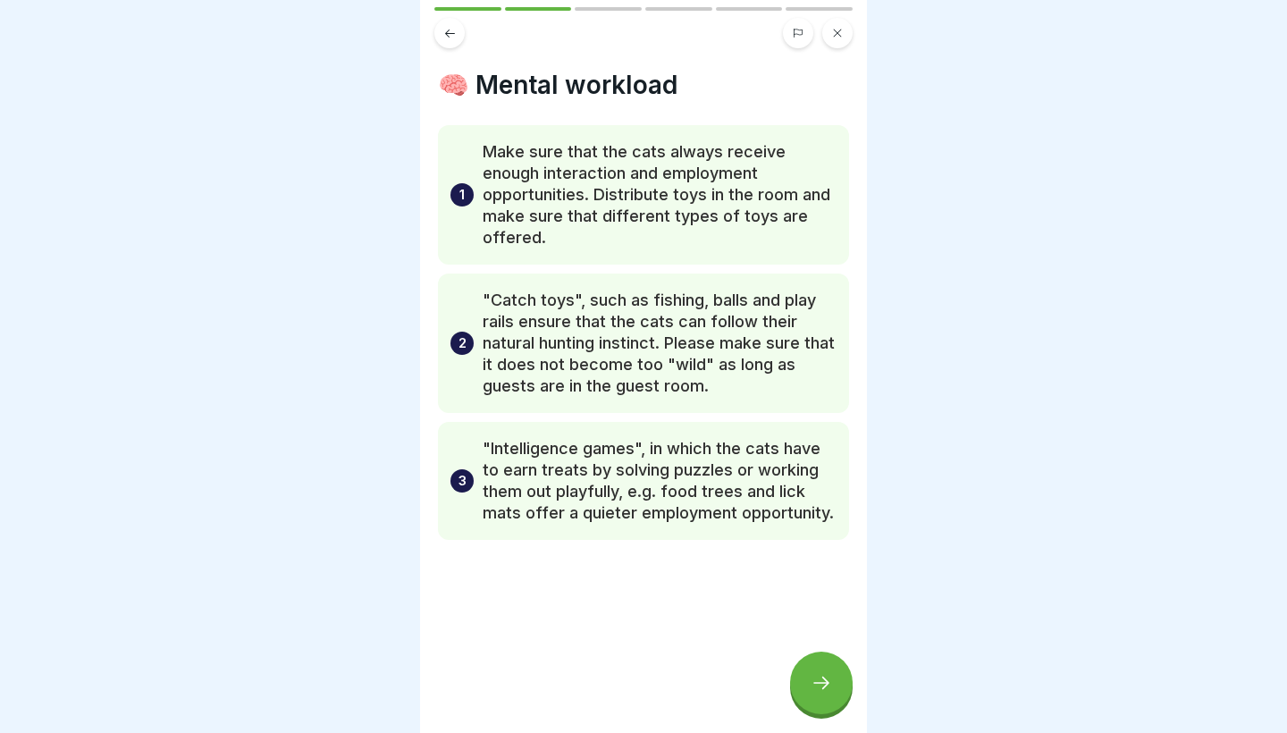
click at [811, 673] on div at bounding box center [821, 682] width 63 height 63
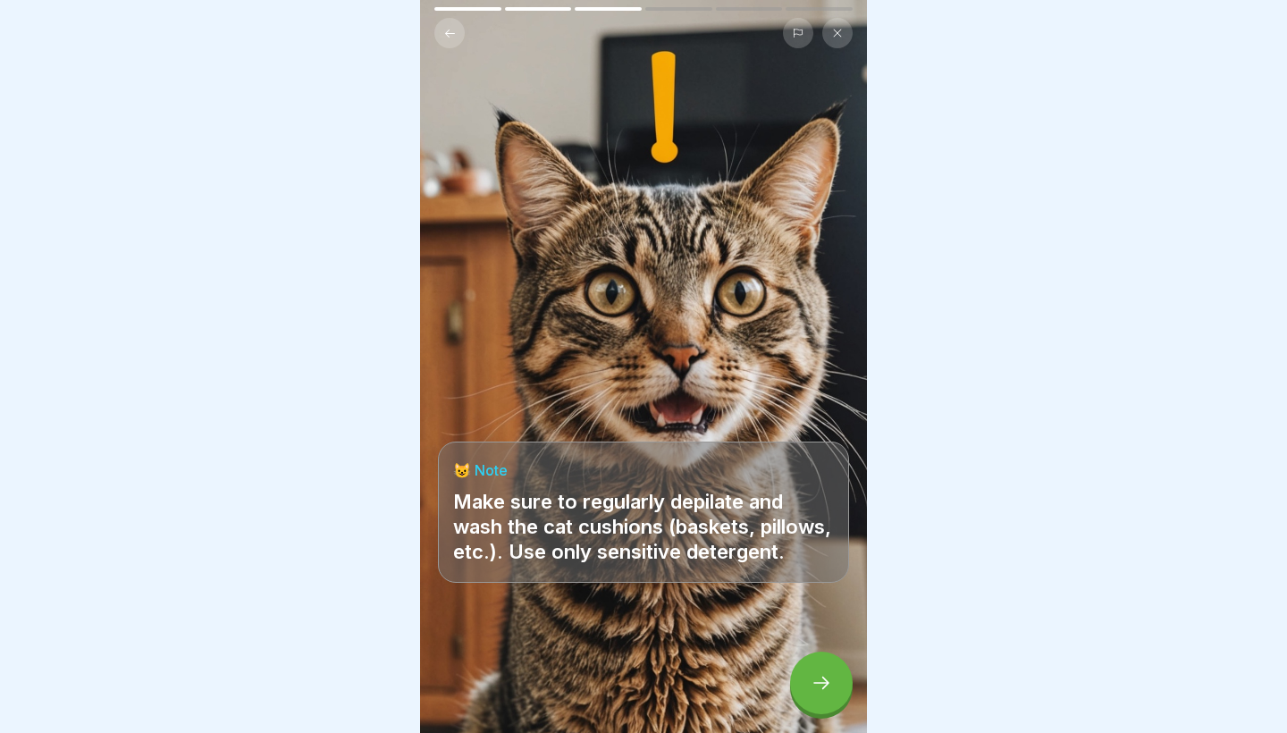
click at [811, 673] on div at bounding box center [821, 682] width 63 height 63
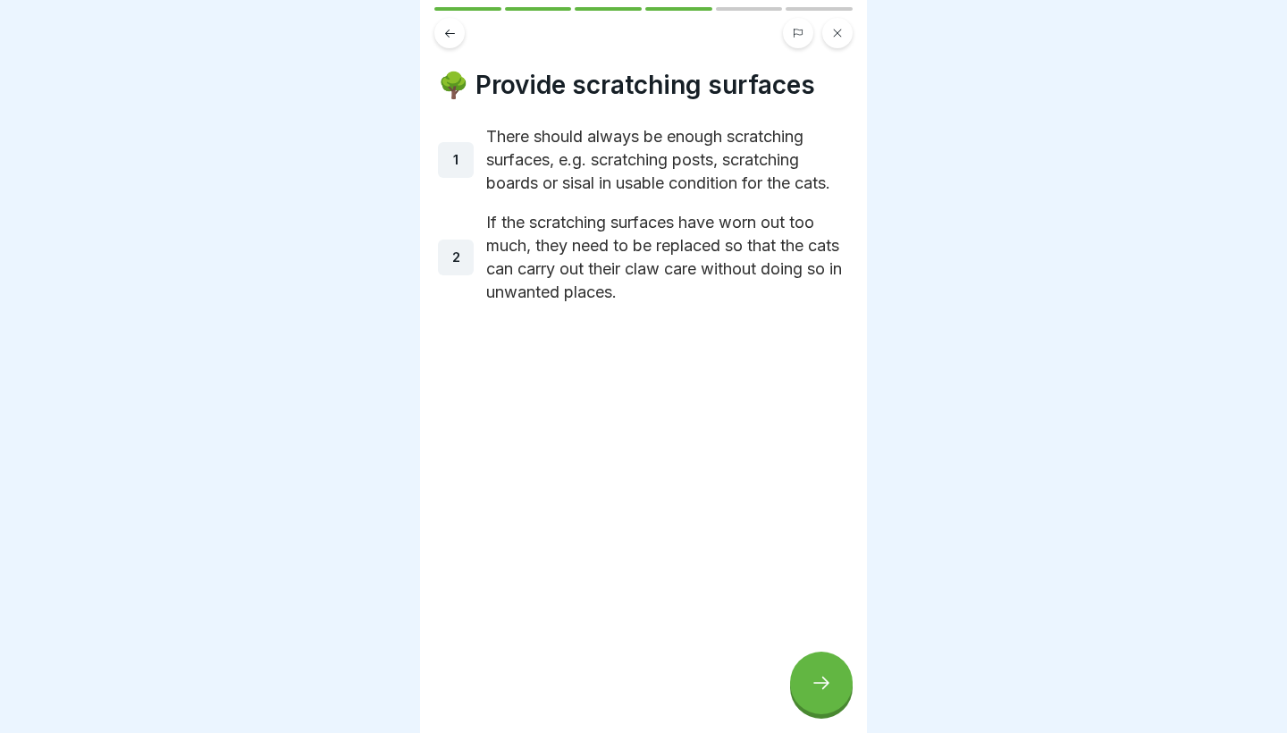
click at [811, 673] on div at bounding box center [821, 682] width 63 height 63
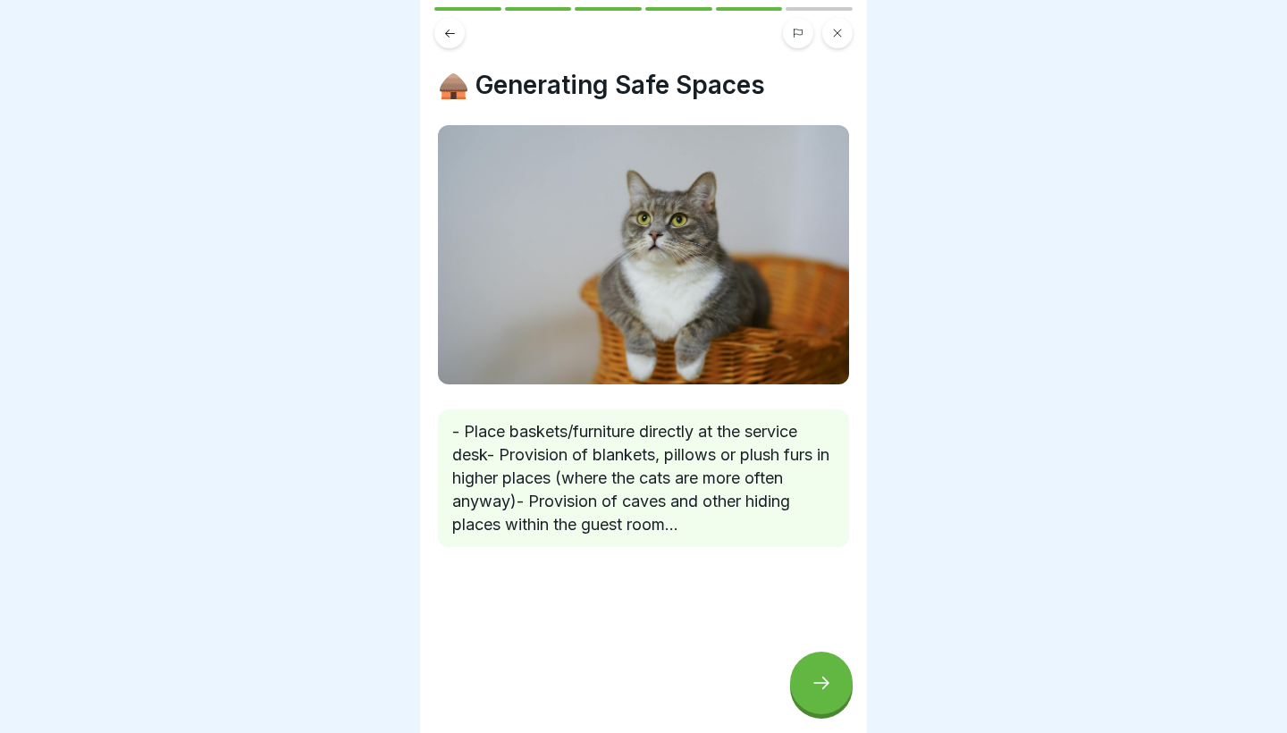
click at [811, 673] on div at bounding box center [821, 682] width 63 height 63
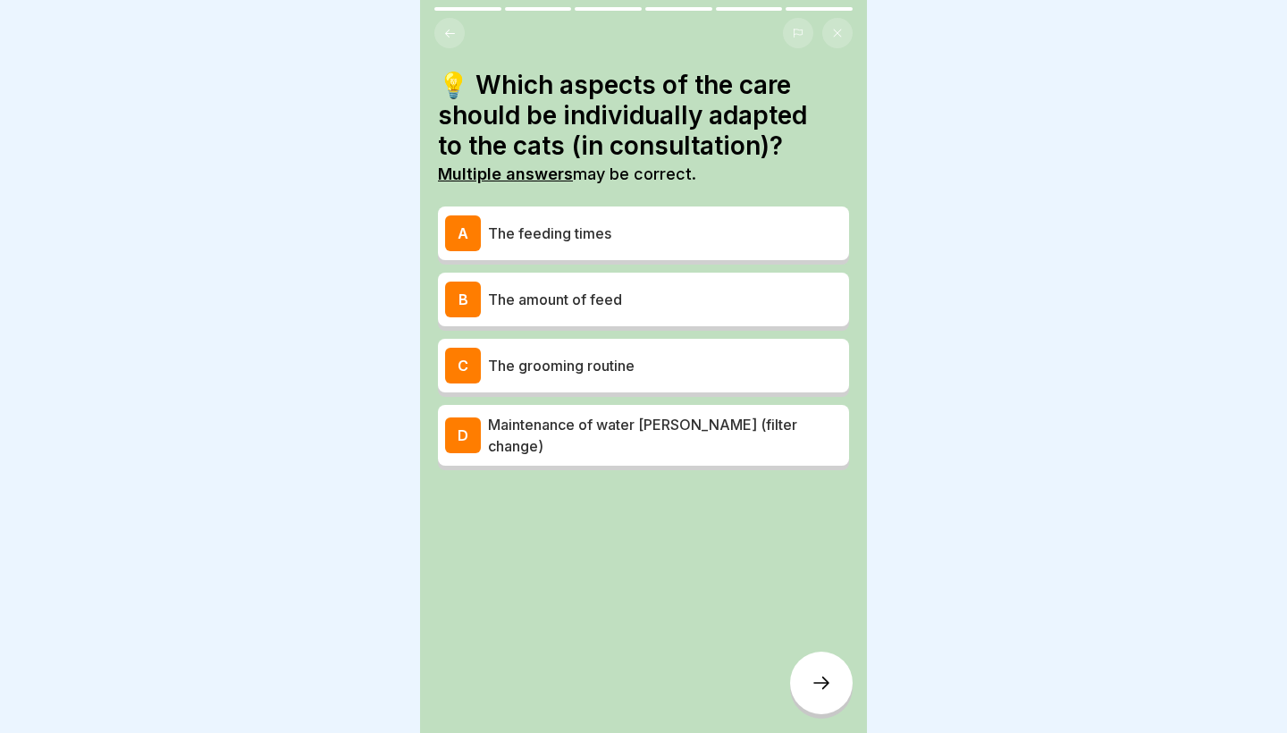
click at [811, 673] on div at bounding box center [821, 682] width 63 height 63
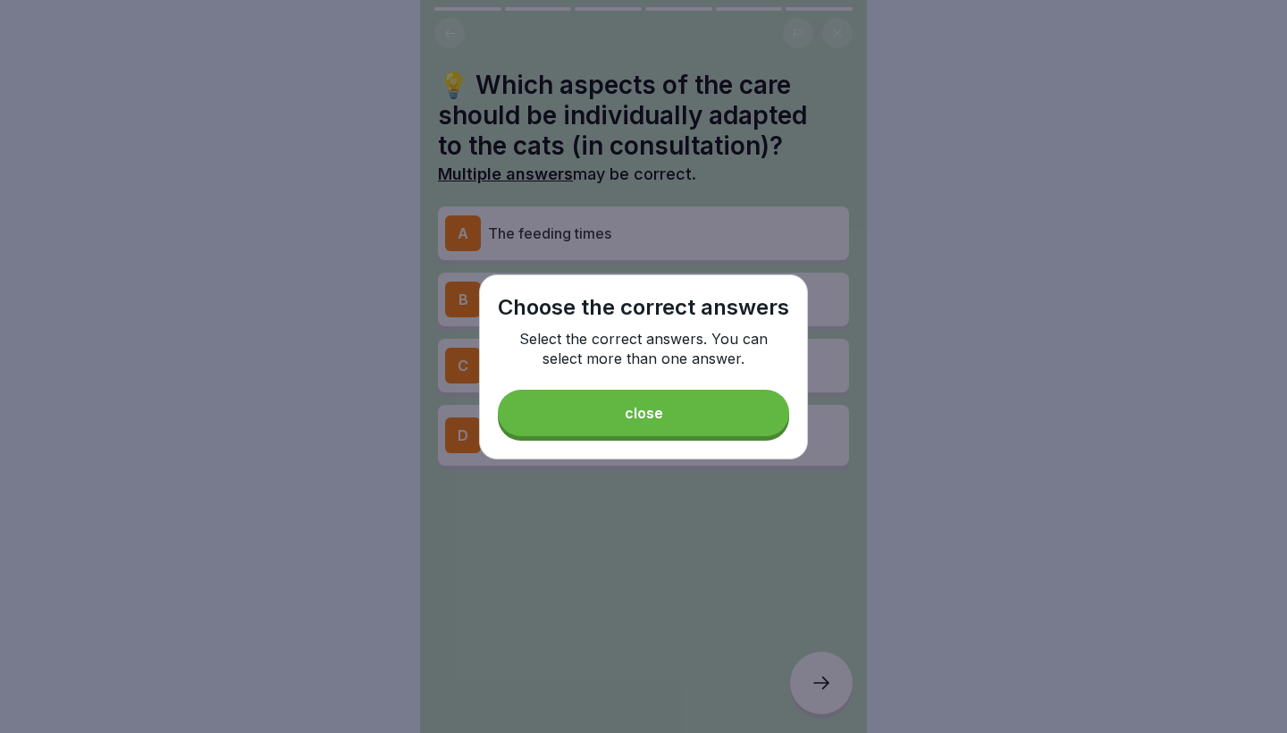
click at [730, 434] on button "close" at bounding box center [643, 413] width 291 height 46
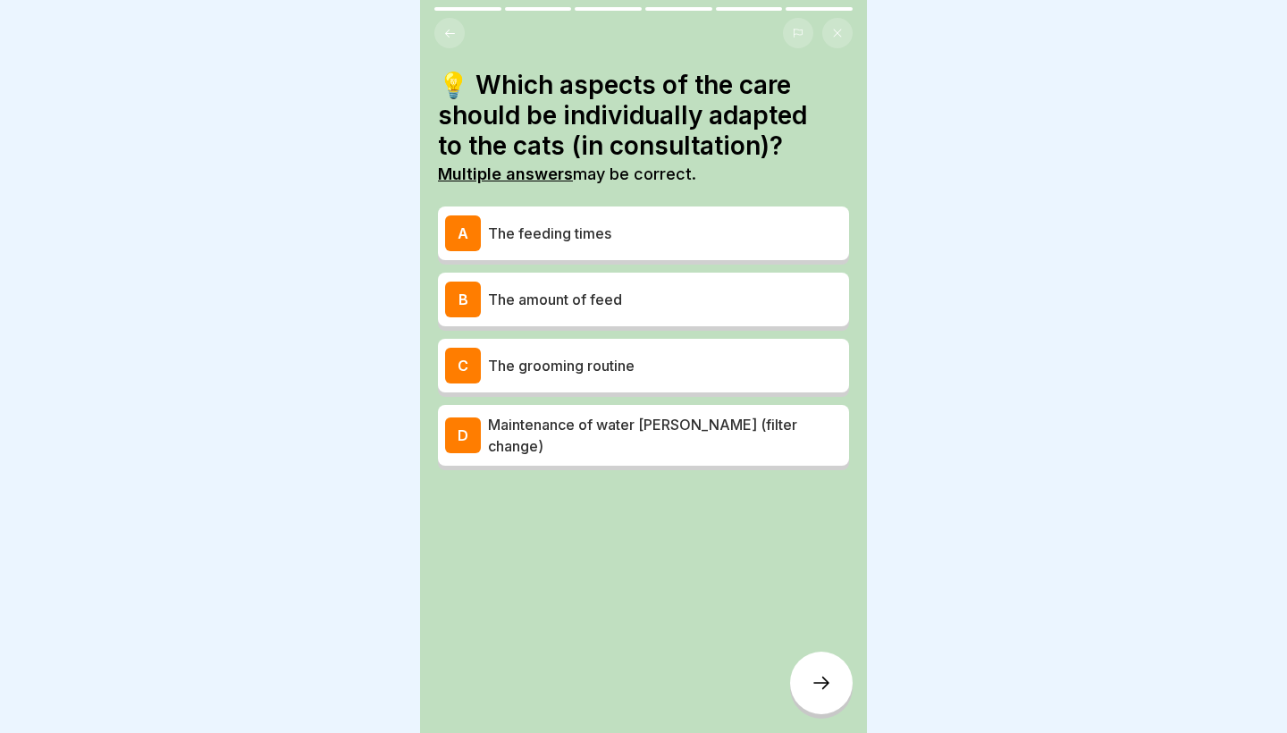
click at [660, 238] on p "The feeding times" at bounding box center [665, 232] width 354 height 21
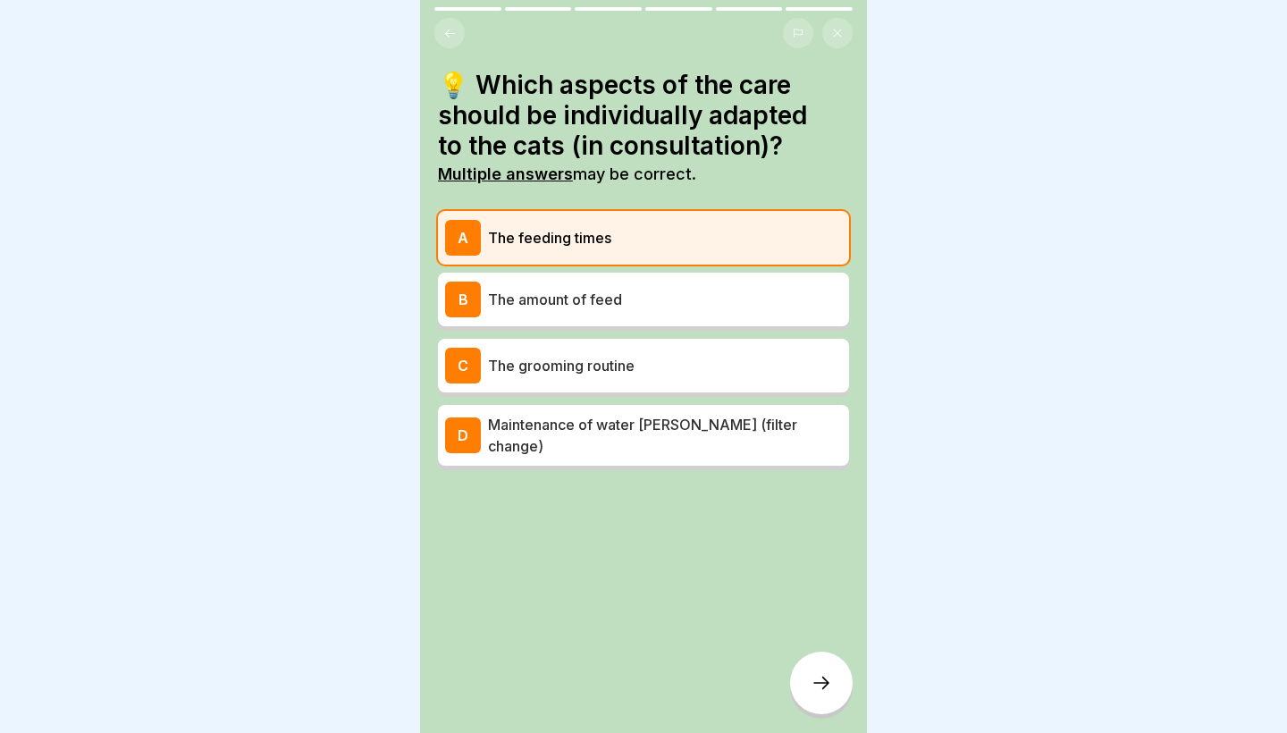
click at [614, 427] on p "Maintenance of water wells (filter change)" at bounding box center [665, 435] width 354 height 43
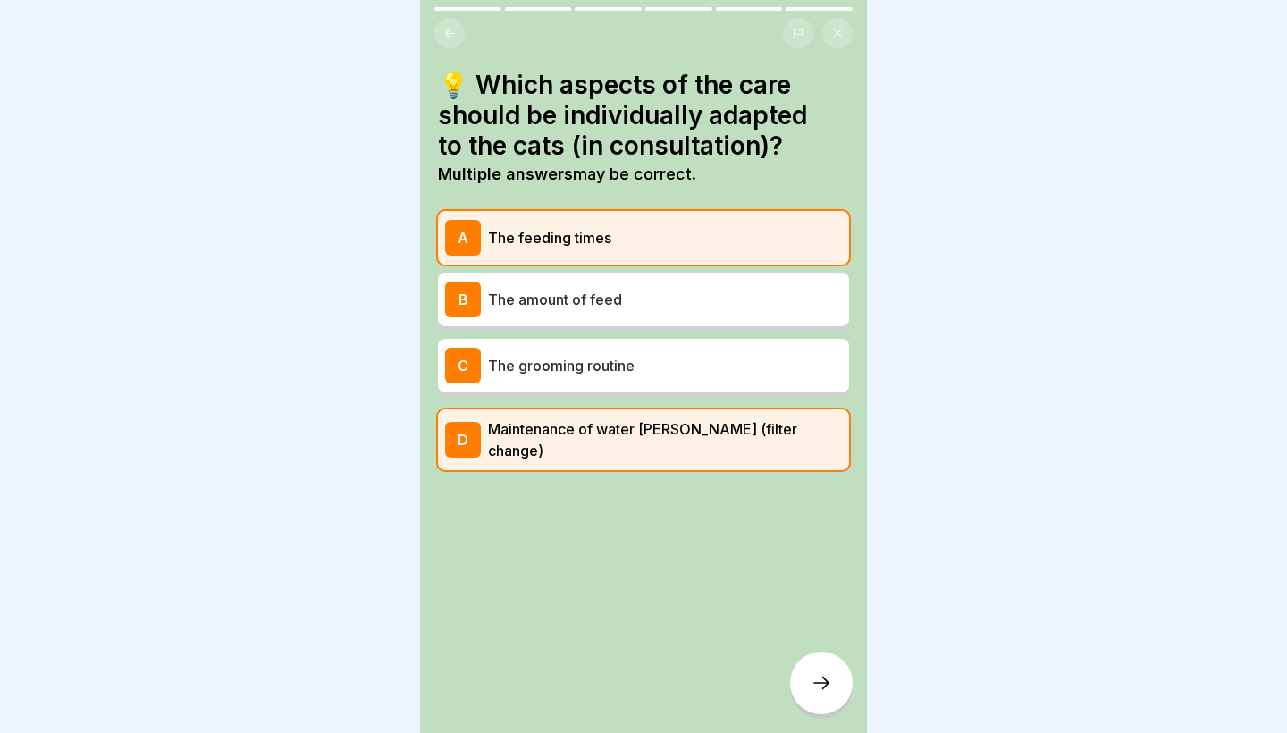
click at [830, 683] on icon at bounding box center [820, 682] width 21 height 21
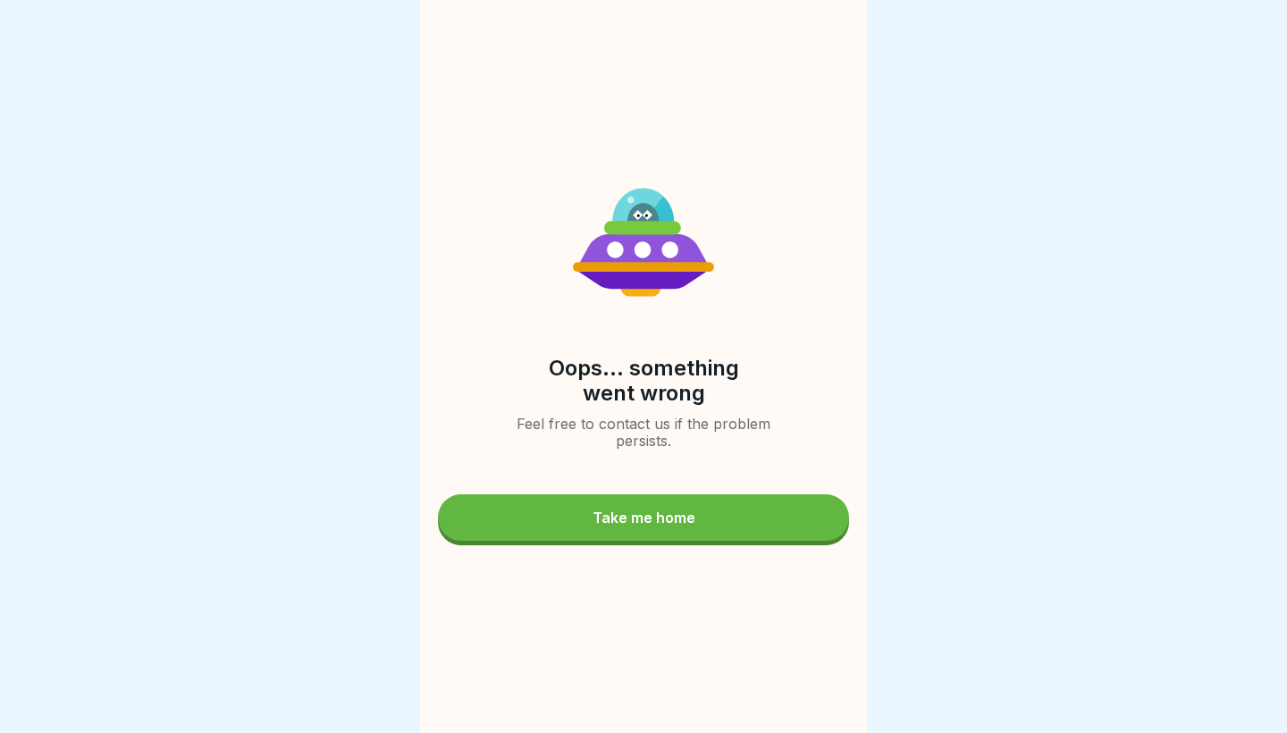
click at [706, 494] on link "Take me home" at bounding box center [643, 519] width 411 height 51
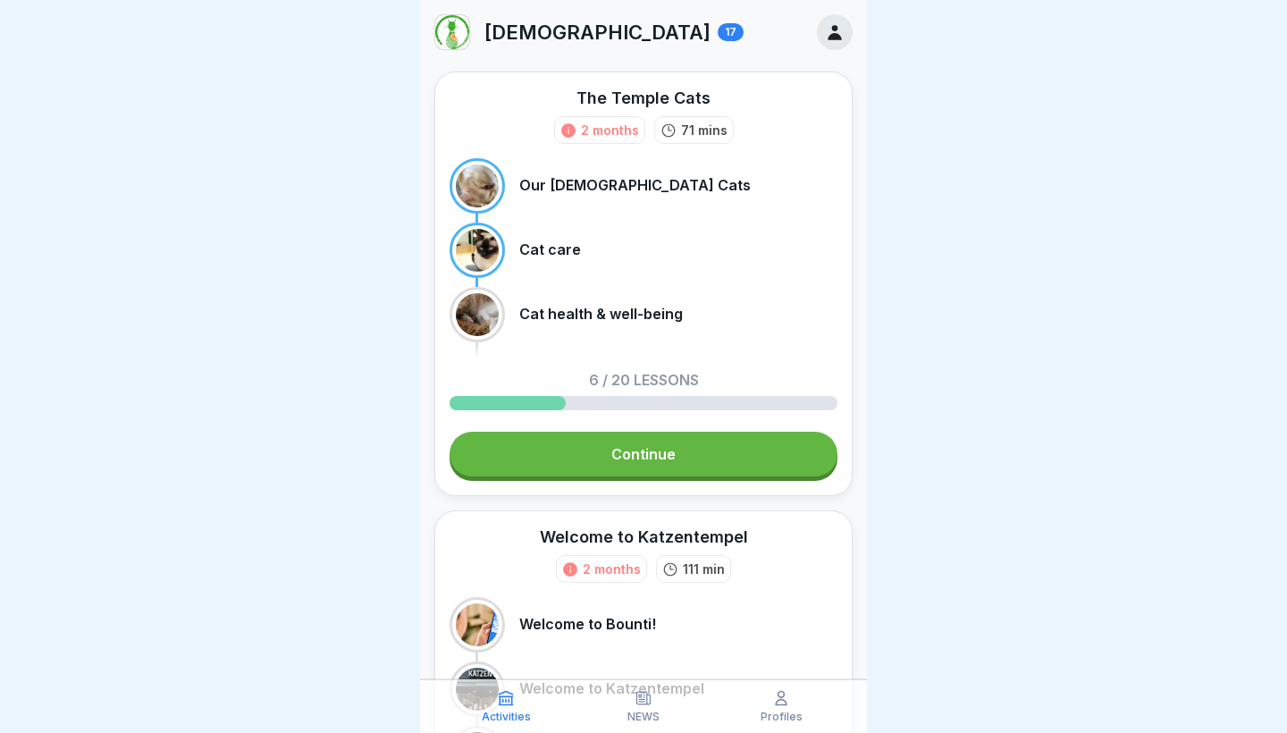
click at [658, 457] on link "Continue" at bounding box center [643, 454] width 388 height 45
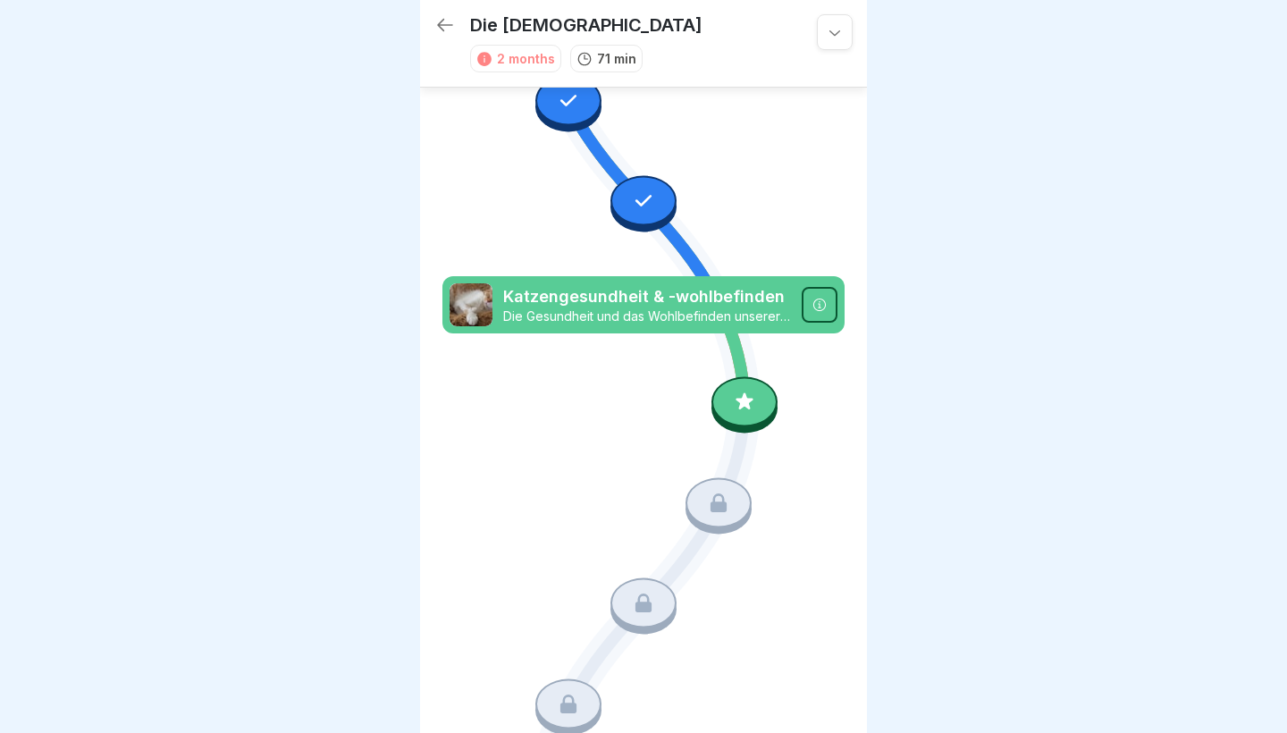
scroll to position [754, 0]
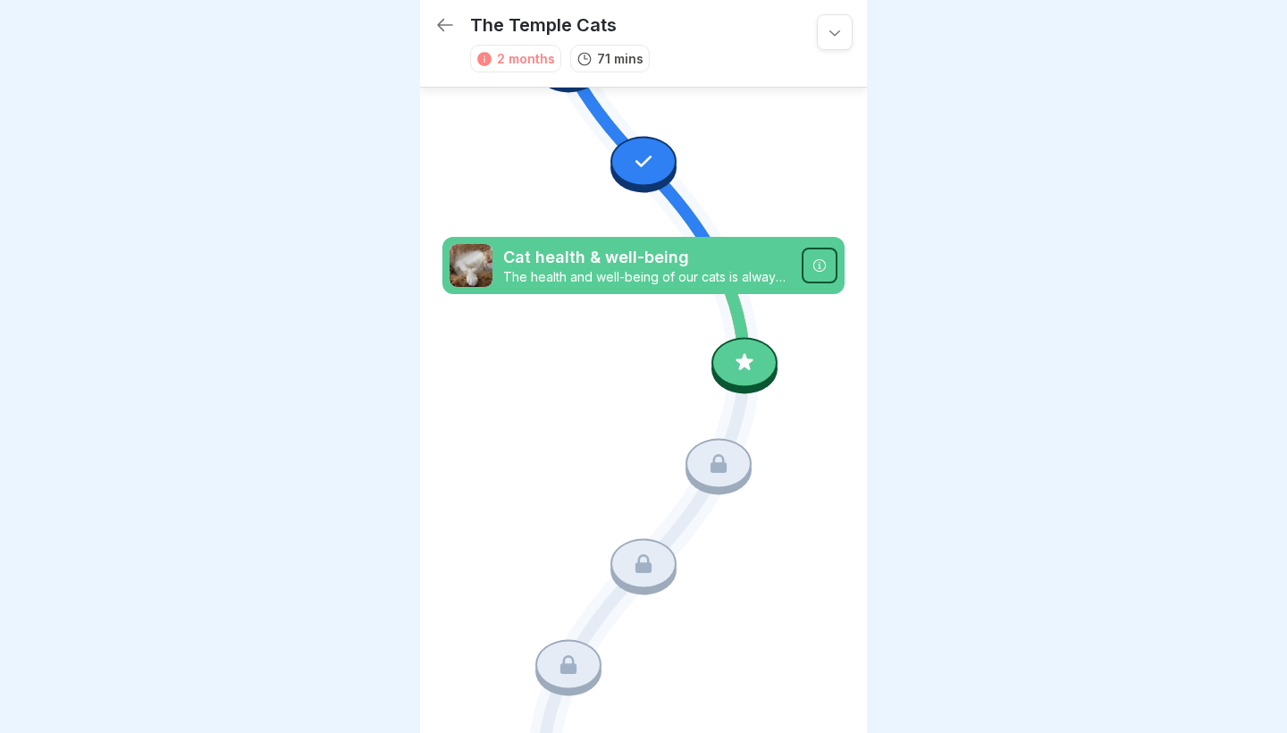
click at [762, 361] on div at bounding box center [744, 363] width 66 height 50
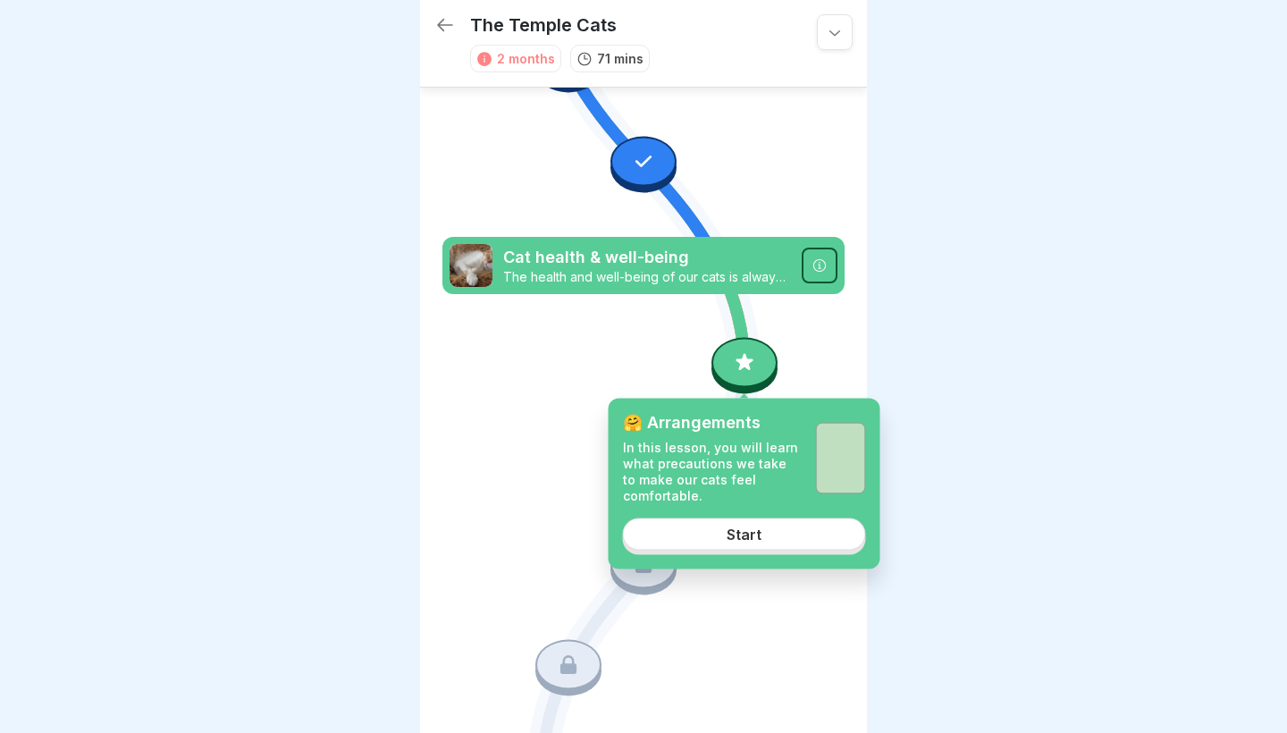
click at [722, 539] on link "Start" at bounding box center [744, 533] width 243 height 32
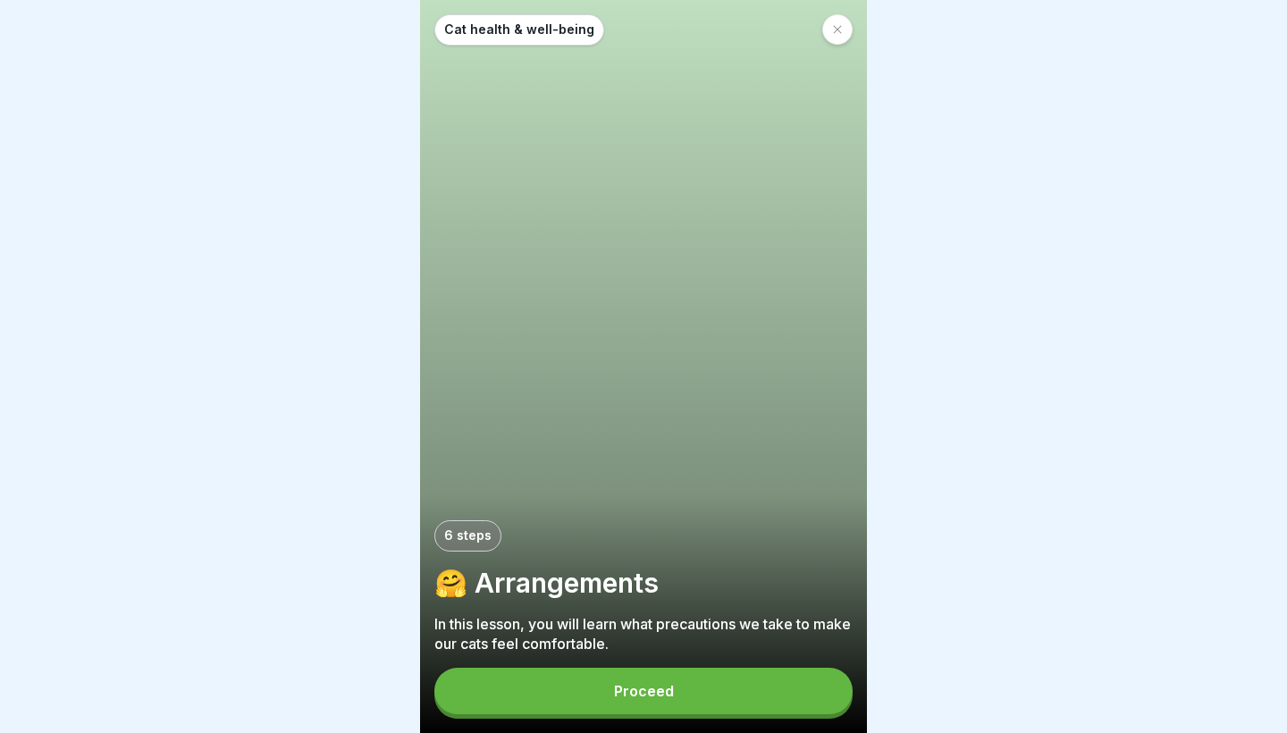
click at [646, 684] on div "Proceed" at bounding box center [644, 691] width 60 height 16
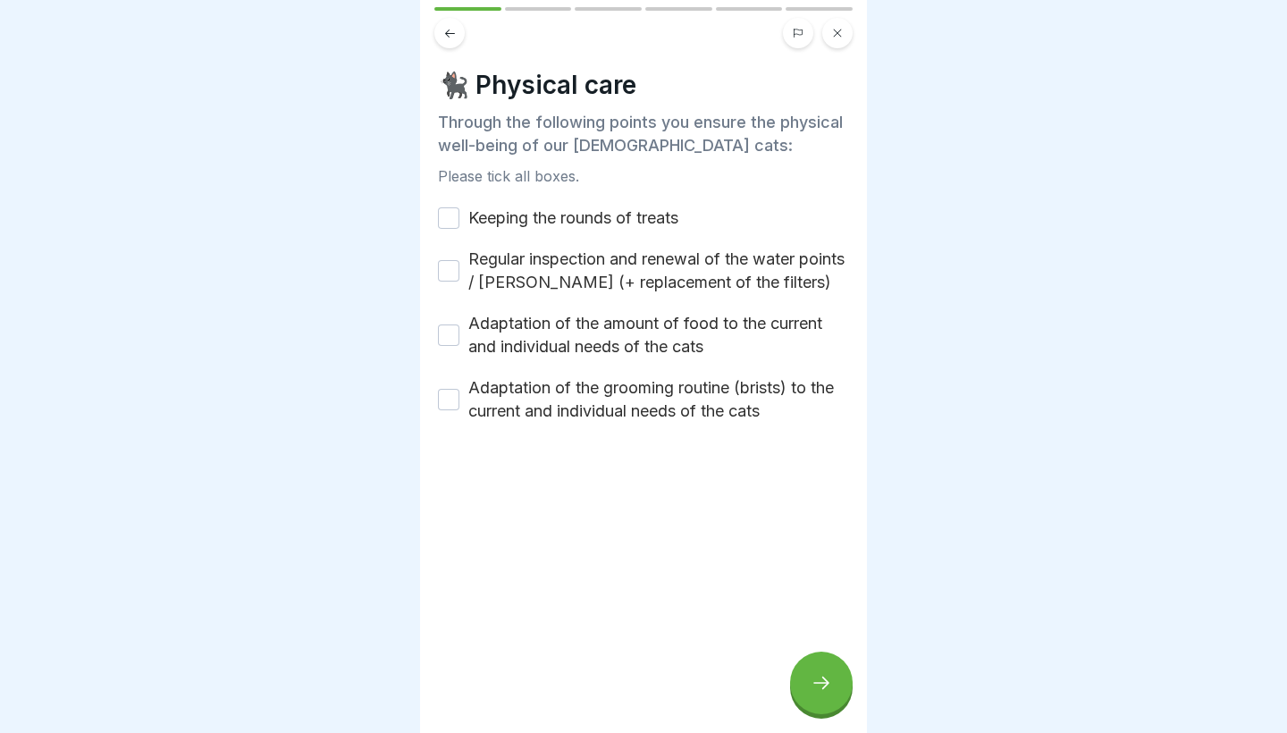
click at [454, 214] on button "Keeping the rounds of treats" at bounding box center [448, 217] width 21 height 21
click at [447, 267] on button "Regular inspection and renewal of the water points / wells (+ replacement of th…" at bounding box center [448, 270] width 21 height 21
click at [450, 336] on button "Adaptation of the amount of food to the current and individual needs of the cats" at bounding box center [448, 334] width 21 height 21
click at [440, 410] on div "Adaptation of the grooming routine (brists) to the current and individual needs…" at bounding box center [643, 399] width 411 height 46
click at [446, 402] on button "Adaptation of the grooming routine (brists) to the current and individual needs…" at bounding box center [448, 399] width 21 height 21
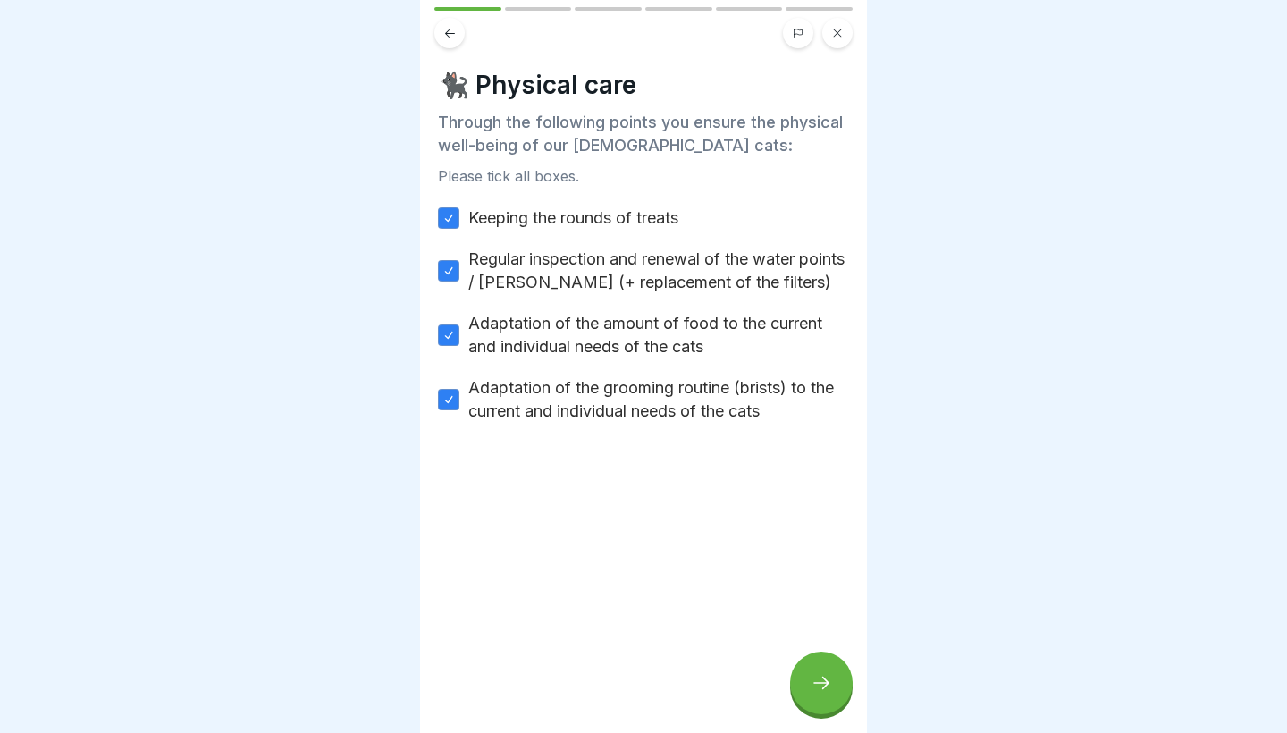
click at [803, 667] on div at bounding box center [821, 682] width 63 height 63
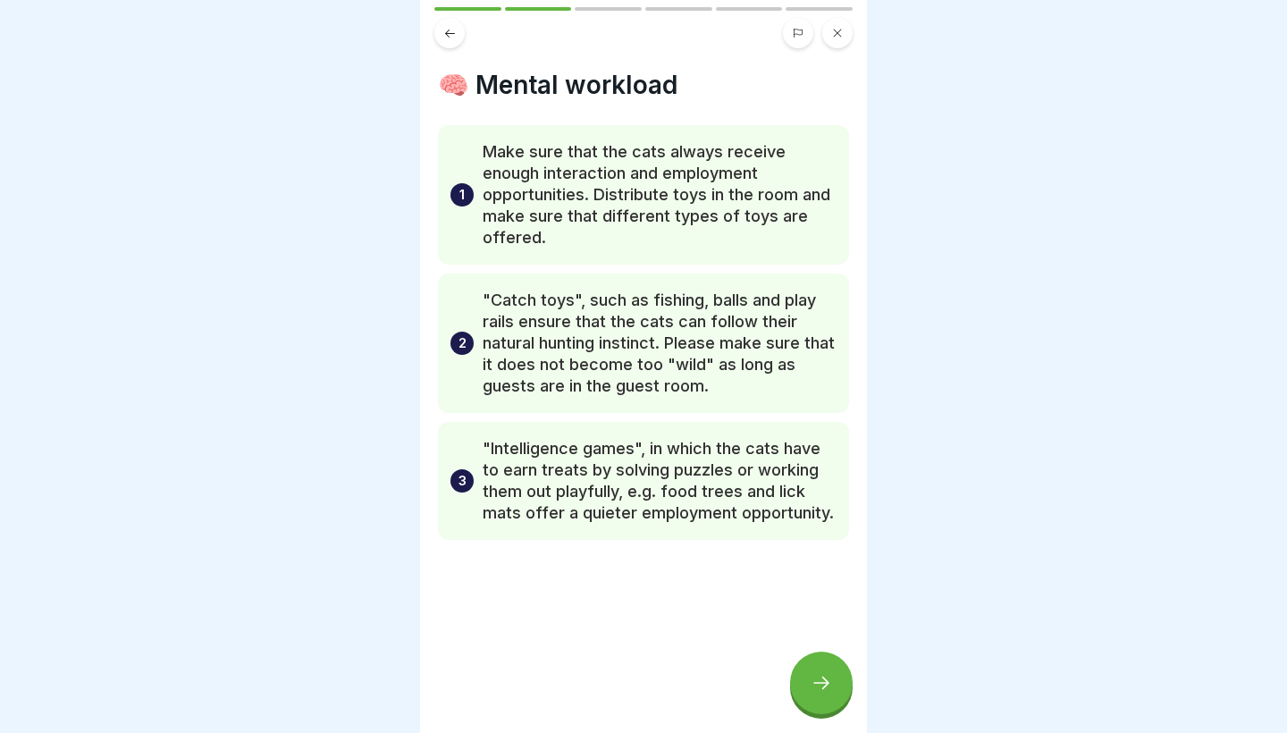
click at [803, 667] on div at bounding box center [821, 682] width 63 height 63
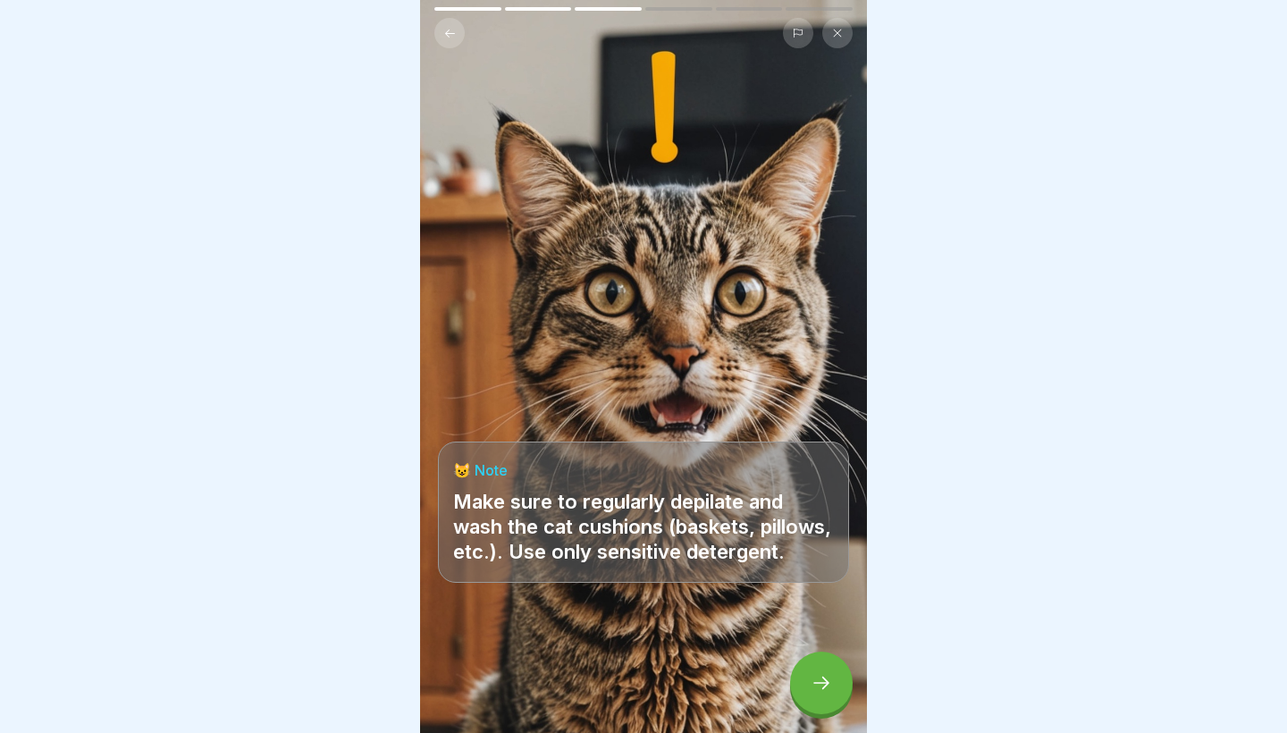
click at [803, 667] on div at bounding box center [821, 682] width 63 height 63
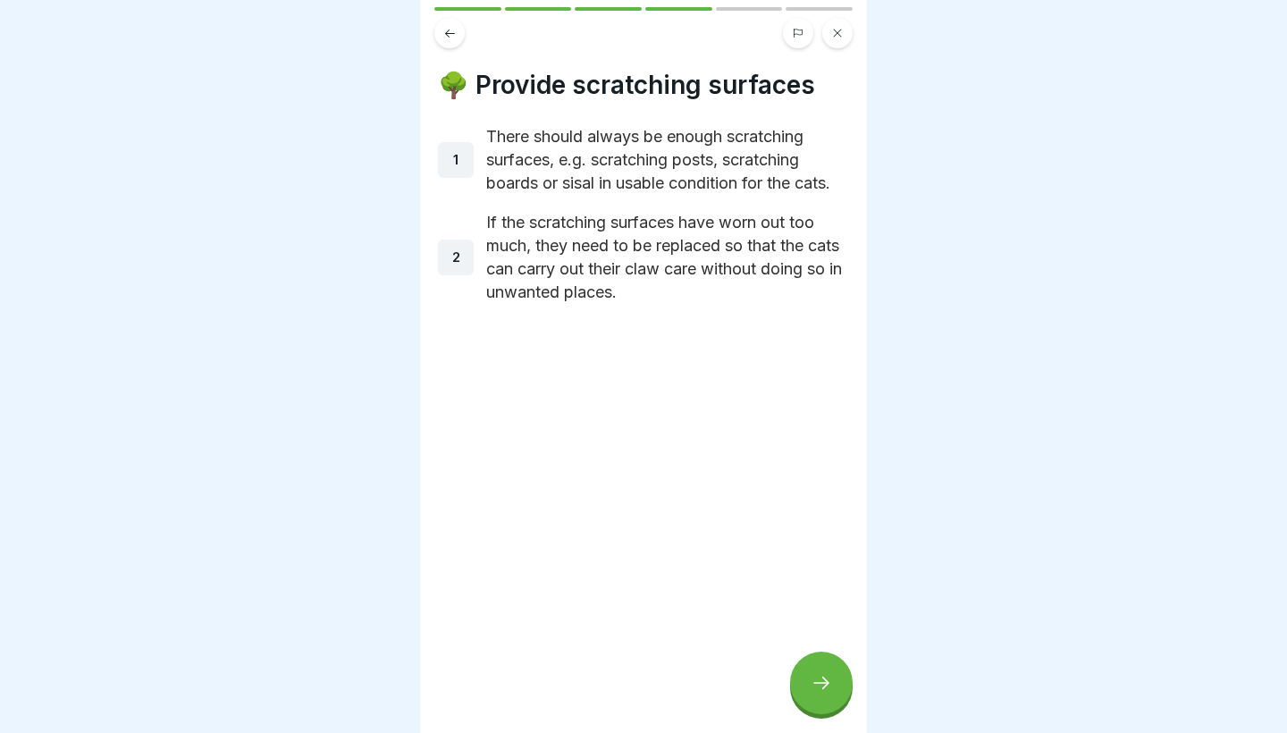
click at [803, 667] on div at bounding box center [821, 682] width 63 height 63
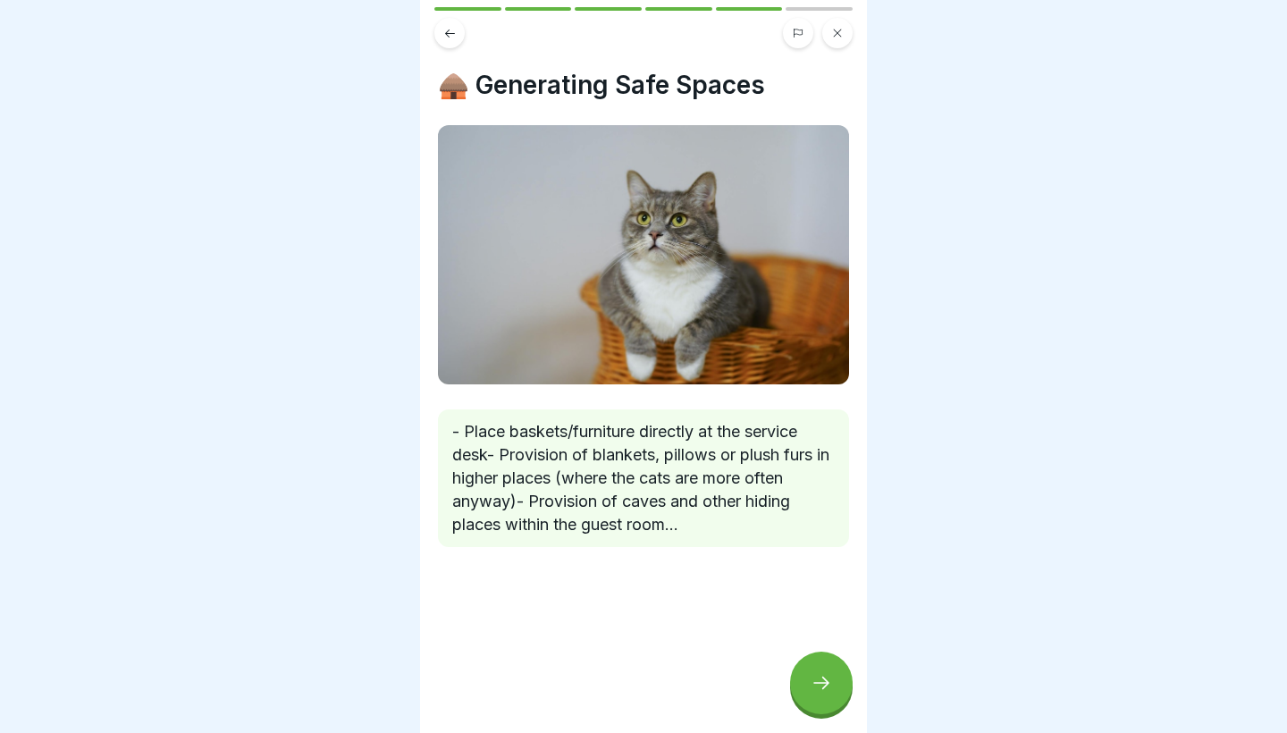
click at [803, 667] on div at bounding box center [821, 682] width 63 height 63
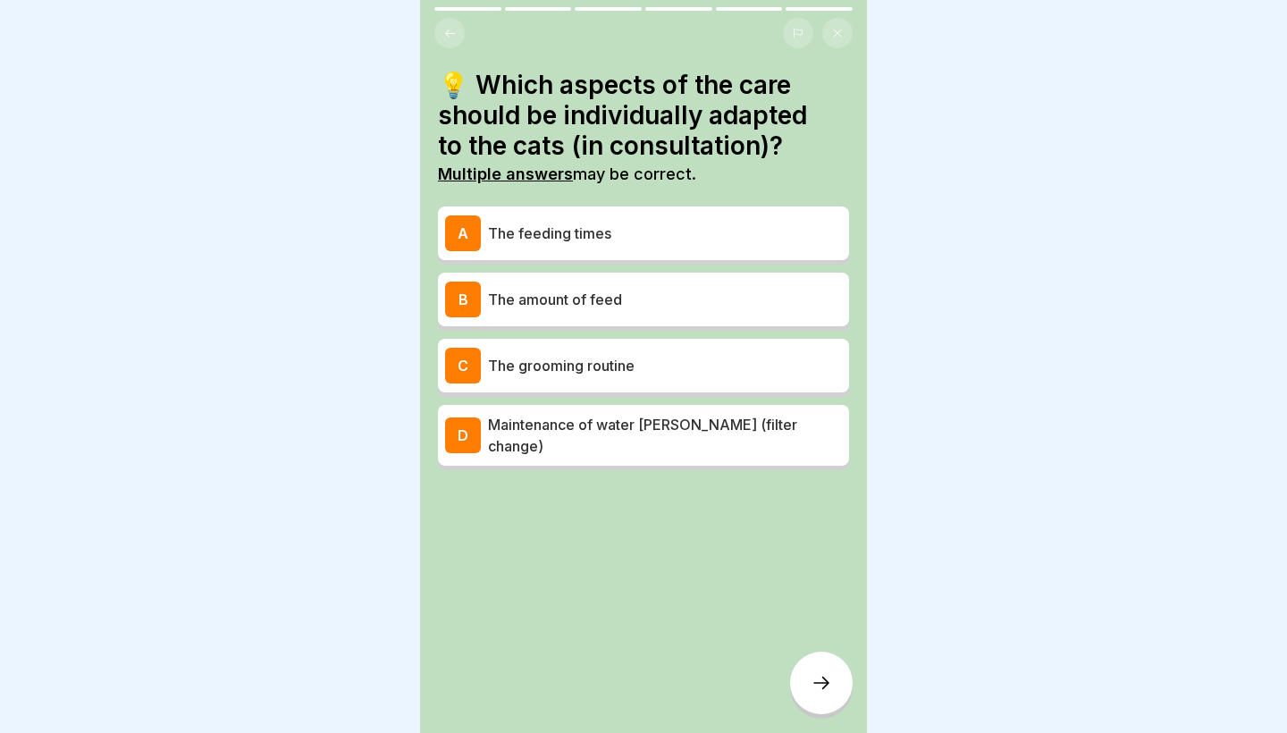
click at [614, 369] on p "The grooming routine" at bounding box center [665, 365] width 354 height 21
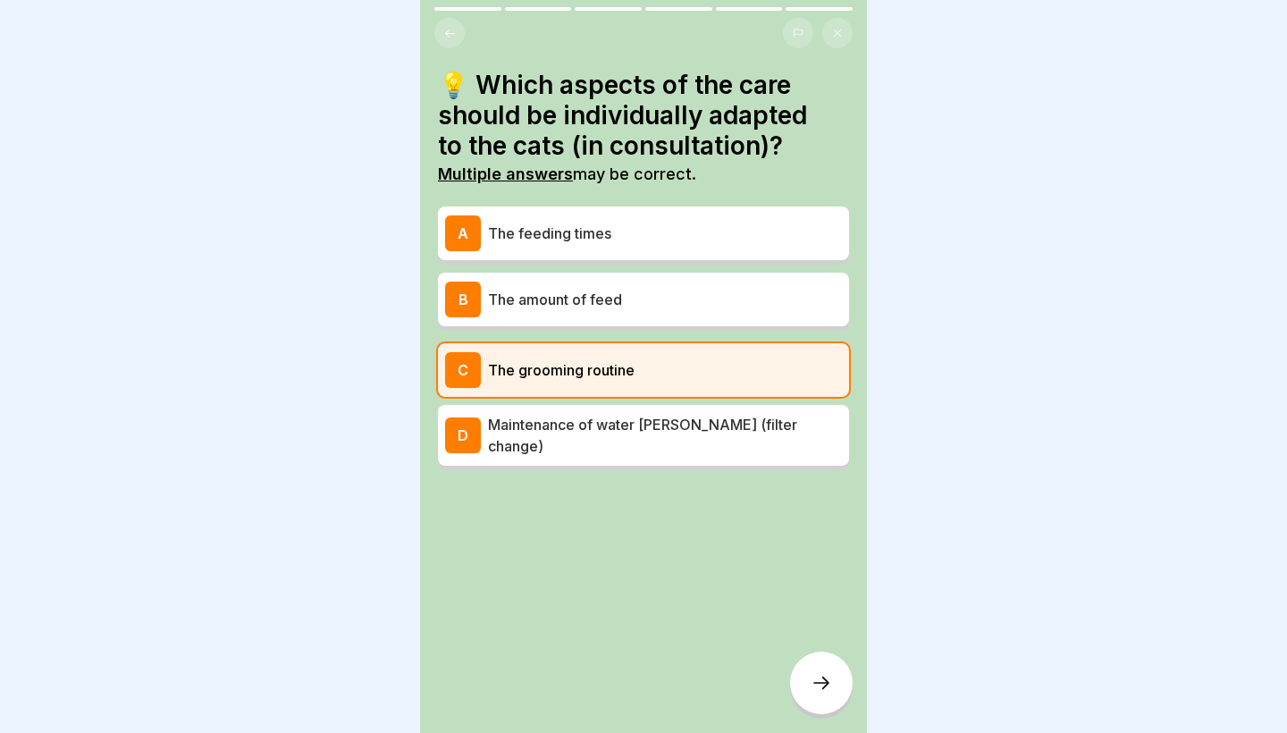
click at [580, 296] on p "The amount of feed" at bounding box center [665, 299] width 354 height 21
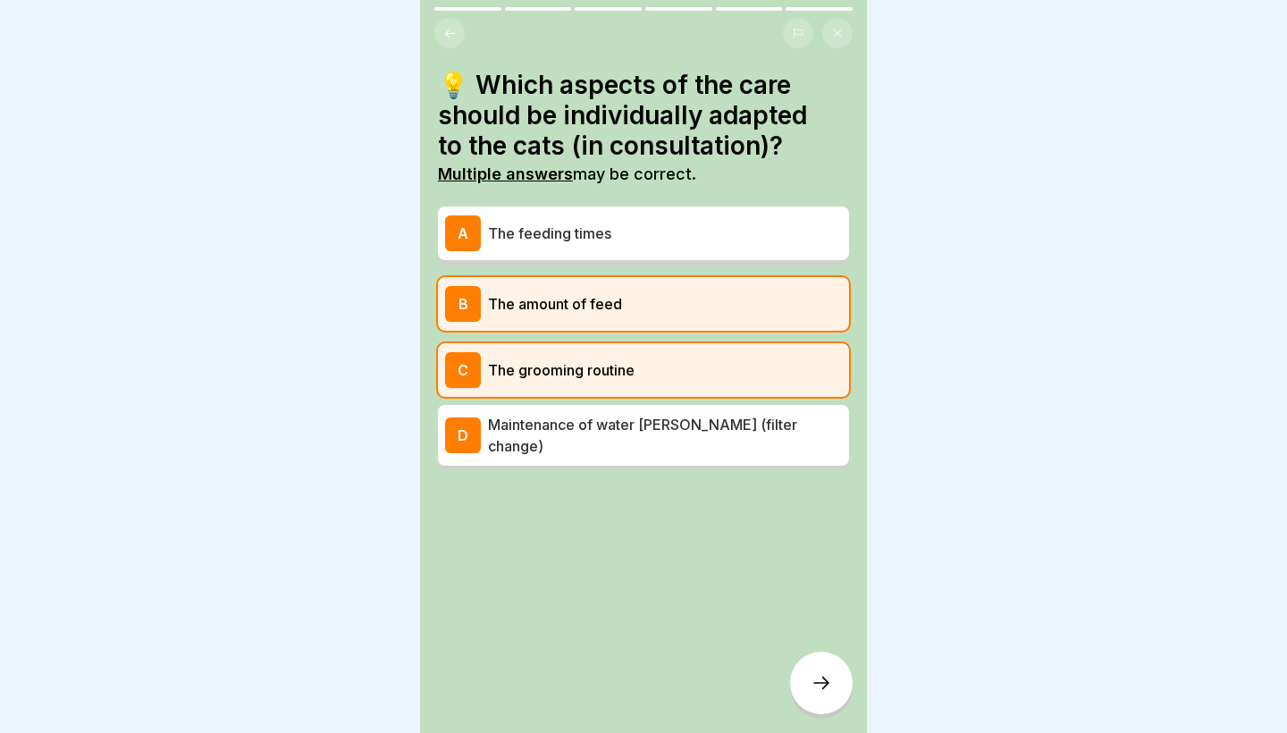
click at [581, 432] on p "Maintenance of water wells (filter change)" at bounding box center [665, 435] width 354 height 43
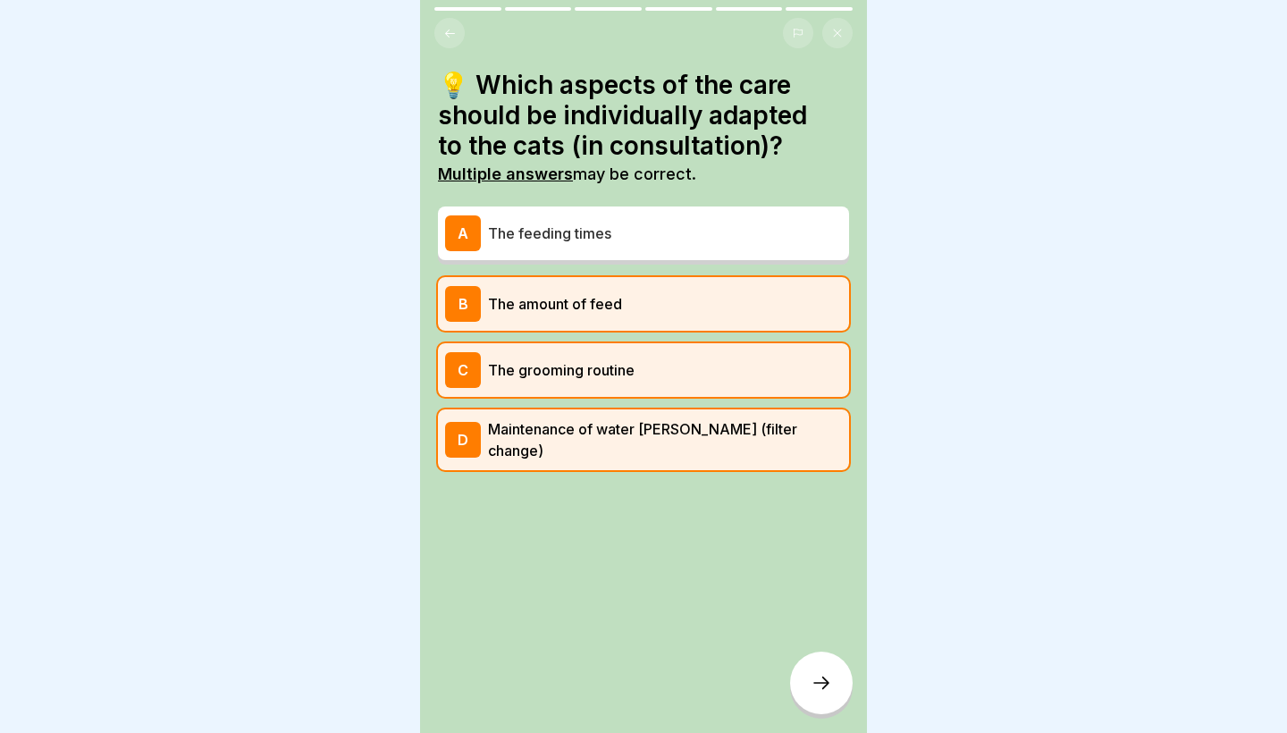
click at [809, 678] on div at bounding box center [821, 682] width 63 height 63
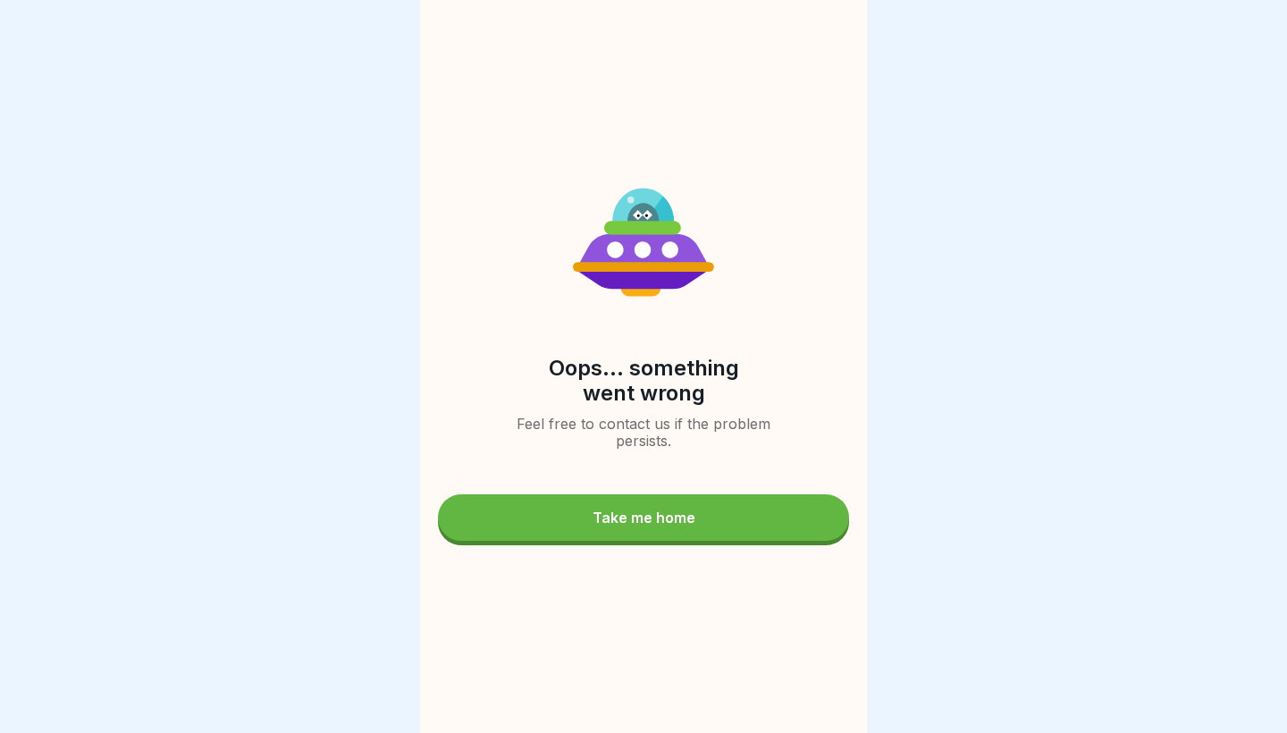
click at [692, 513] on div "Take me home" at bounding box center [643, 517] width 103 height 16
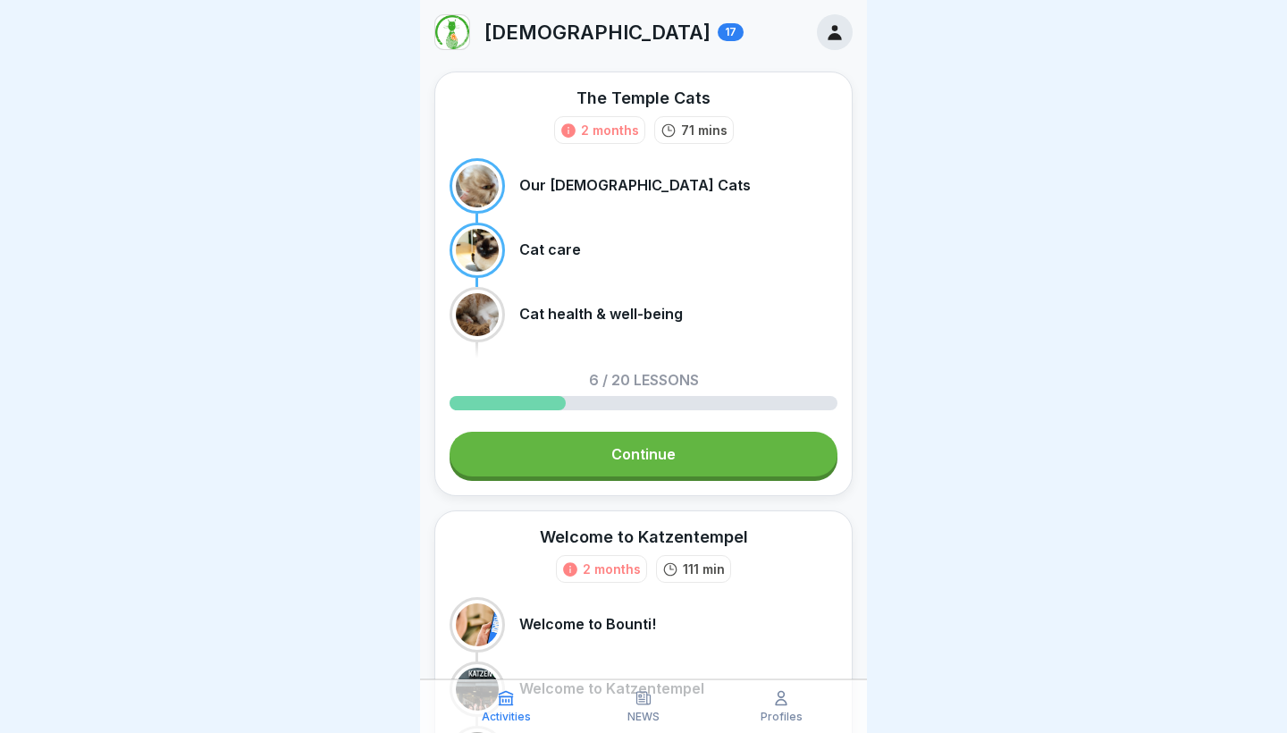
click at [671, 454] on link "Continue" at bounding box center [643, 454] width 388 height 45
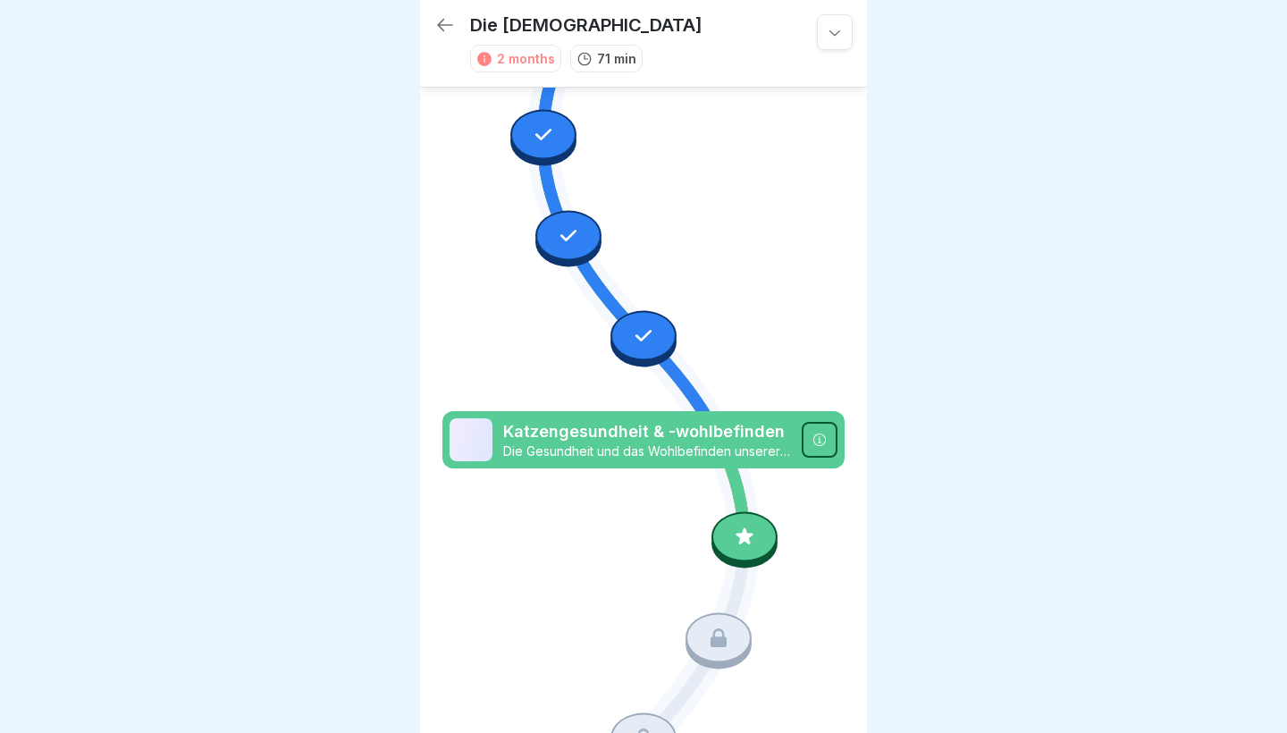
scroll to position [754, 0]
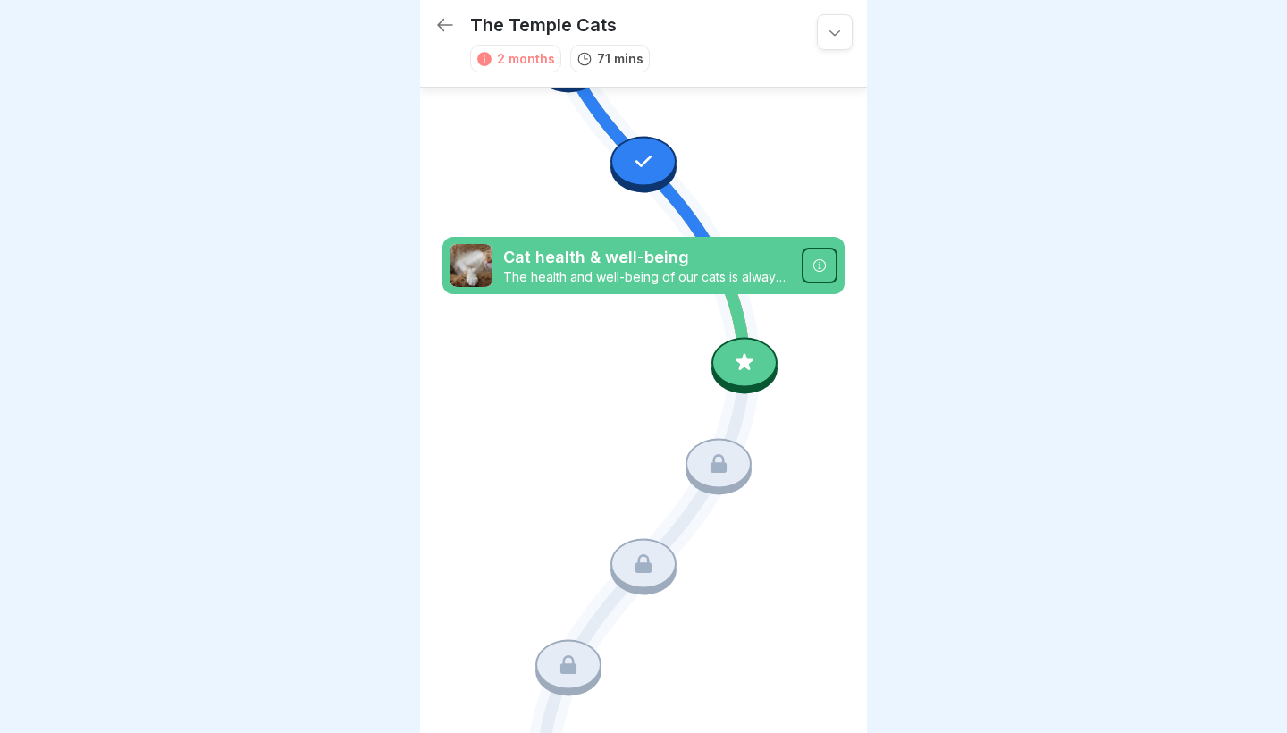
click at [749, 360] on icon at bounding box center [744, 362] width 23 height 23
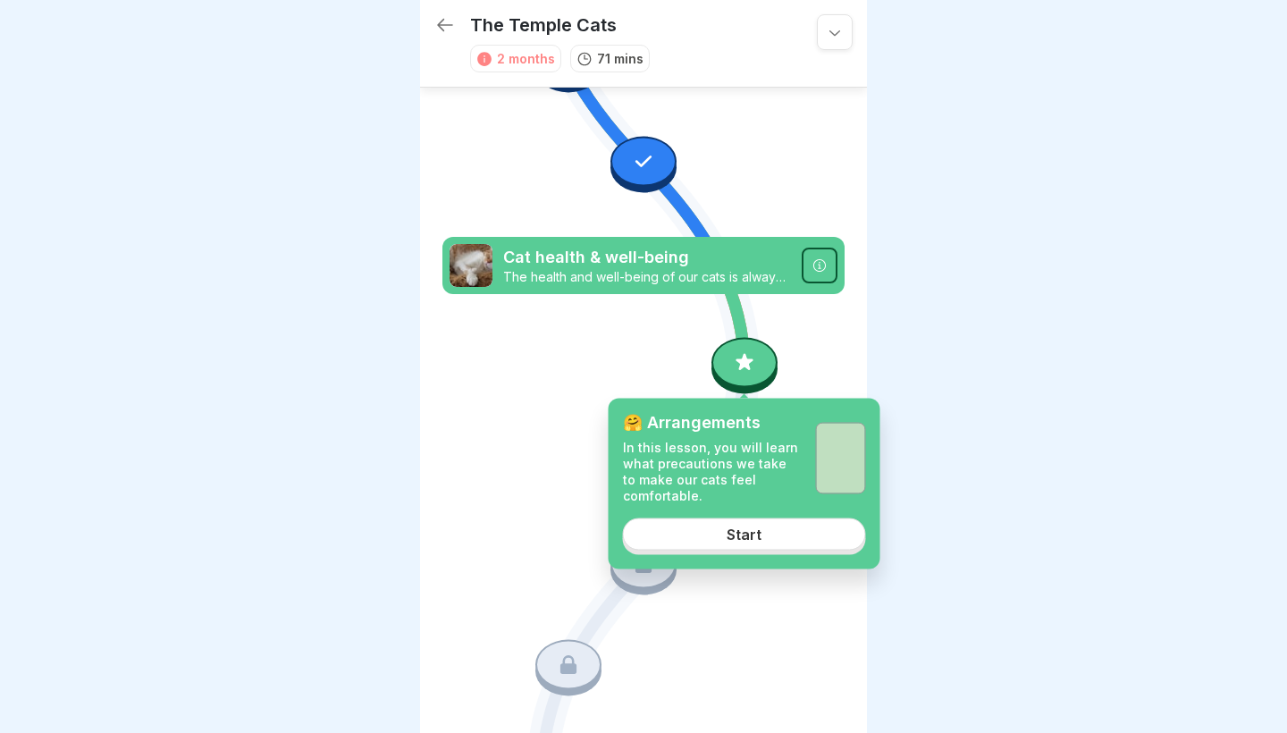
click at [726, 540] on link "Start" at bounding box center [744, 533] width 243 height 32
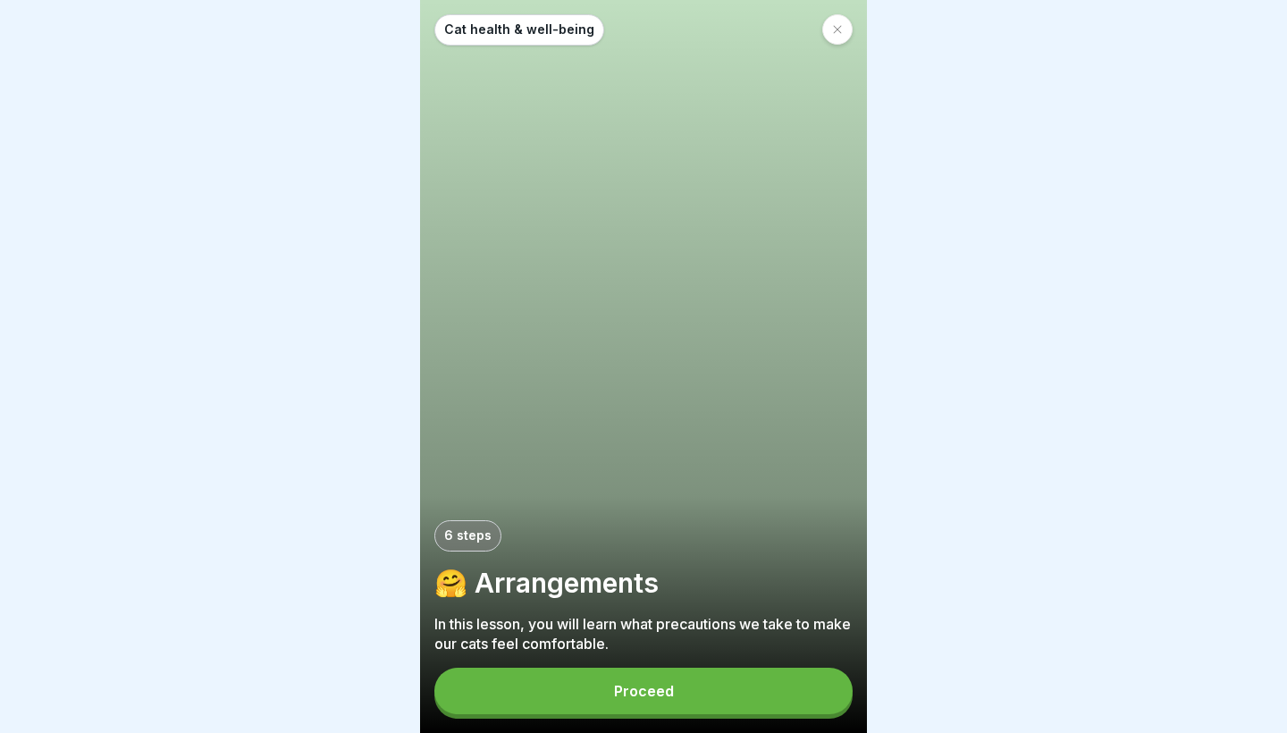
click at [570, 674] on button "Proceed" at bounding box center [643, 690] width 418 height 46
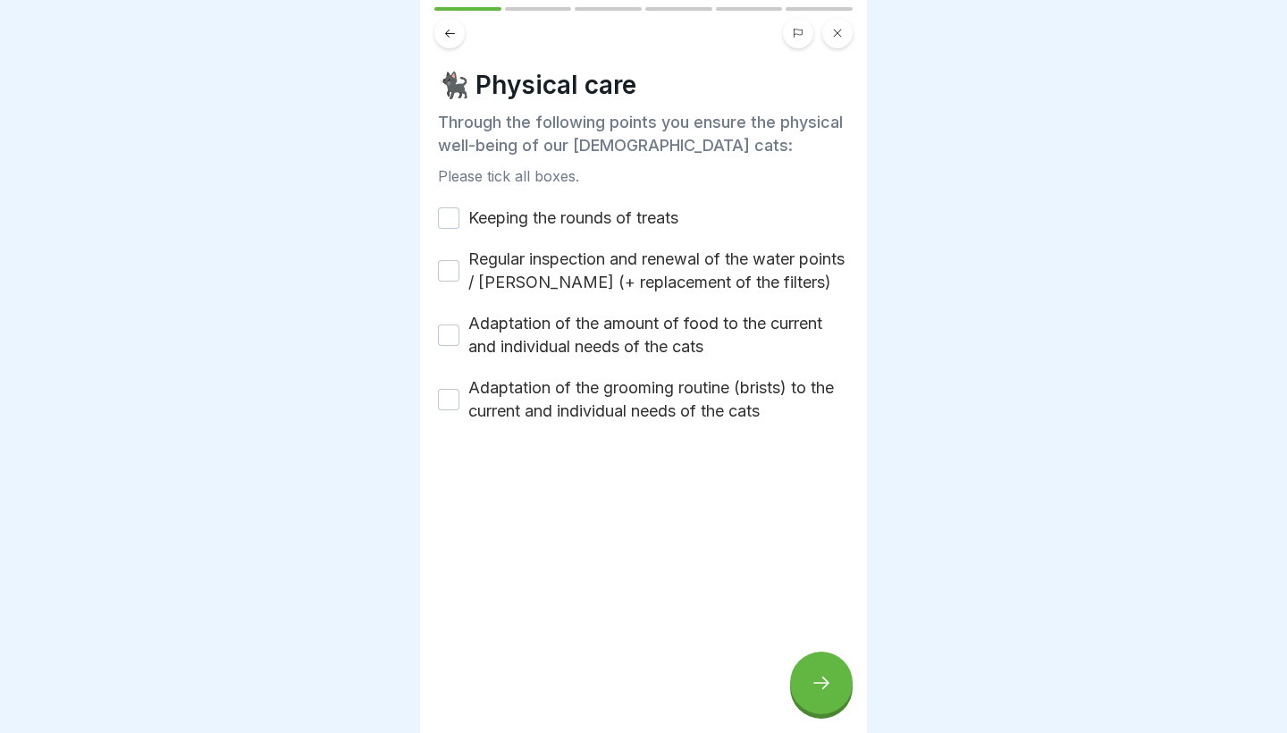
click at [449, 406] on button "Adaptation of the grooming routine (brists) to the current and individual needs…" at bounding box center [448, 399] width 21 height 21
click at [449, 348] on div "Adaptation of the amount of food to the current and individual needs of the cats" at bounding box center [643, 335] width 411 height 46
click at [449, 330] on button "Adaptation of the amount of food to the current and individual needs of the cats" at bounding box center [448, 334] width 21 height 21
click at [450, 252] on div "Regular inspection and renewal of the water points / wells (+ replacement of th…" at bounding box center [643, 271] width 411 height 46
click at [450, 212] on button "Keeping the rounds of treats" at bounding box center [448, 217] width 21 height 21
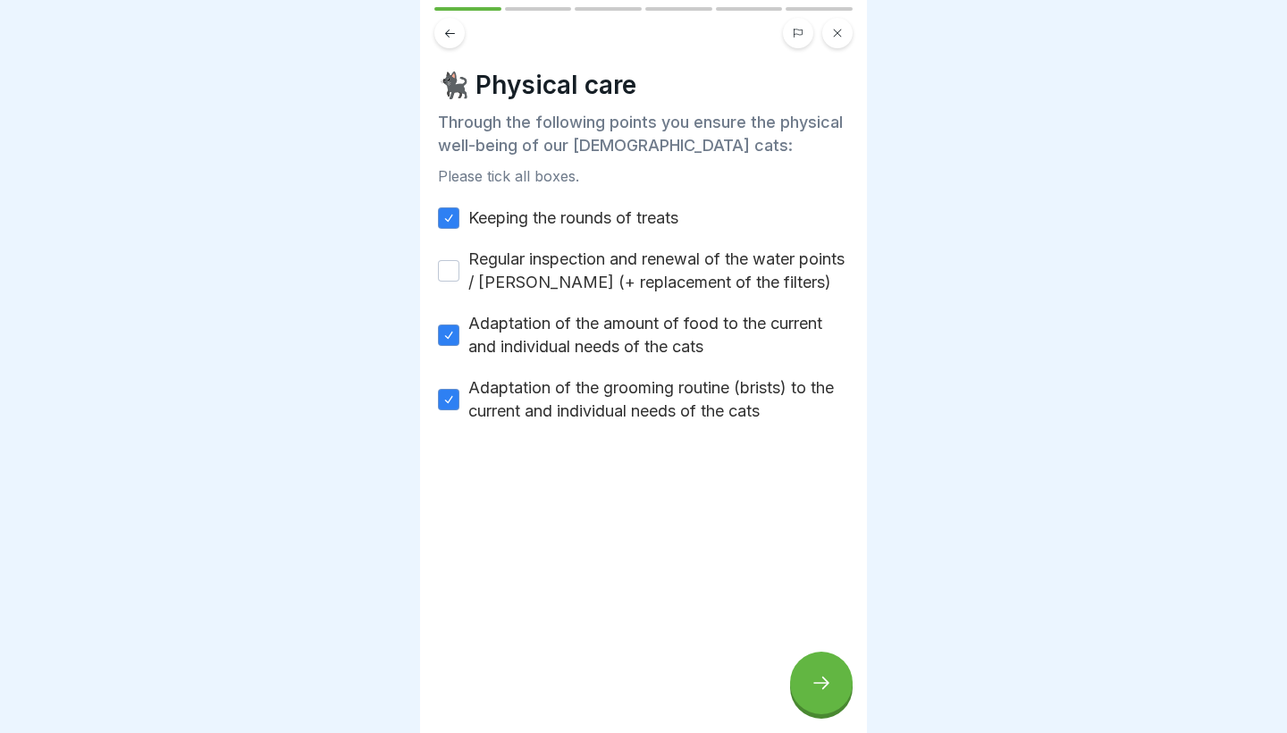
click at [452, 298] on div "Keeping the rounds of treats Regular inspection and renewal of the water points…" at bounding box center [643, 314] width 411 height 216
click at [452, 284] on div "Regular inspection and renewal of the water points / wells (+ replacement of th…" at bounding box center [643, 271] width 411 height 46
click at [451, 281] on button "Regular inspection and renewal of the water points / wells (+ replacement of th…" at bounding box center [448, 270] width 21 height 21
click at [809, 668] on div at bounding box center [821, 682] width 63 height 63
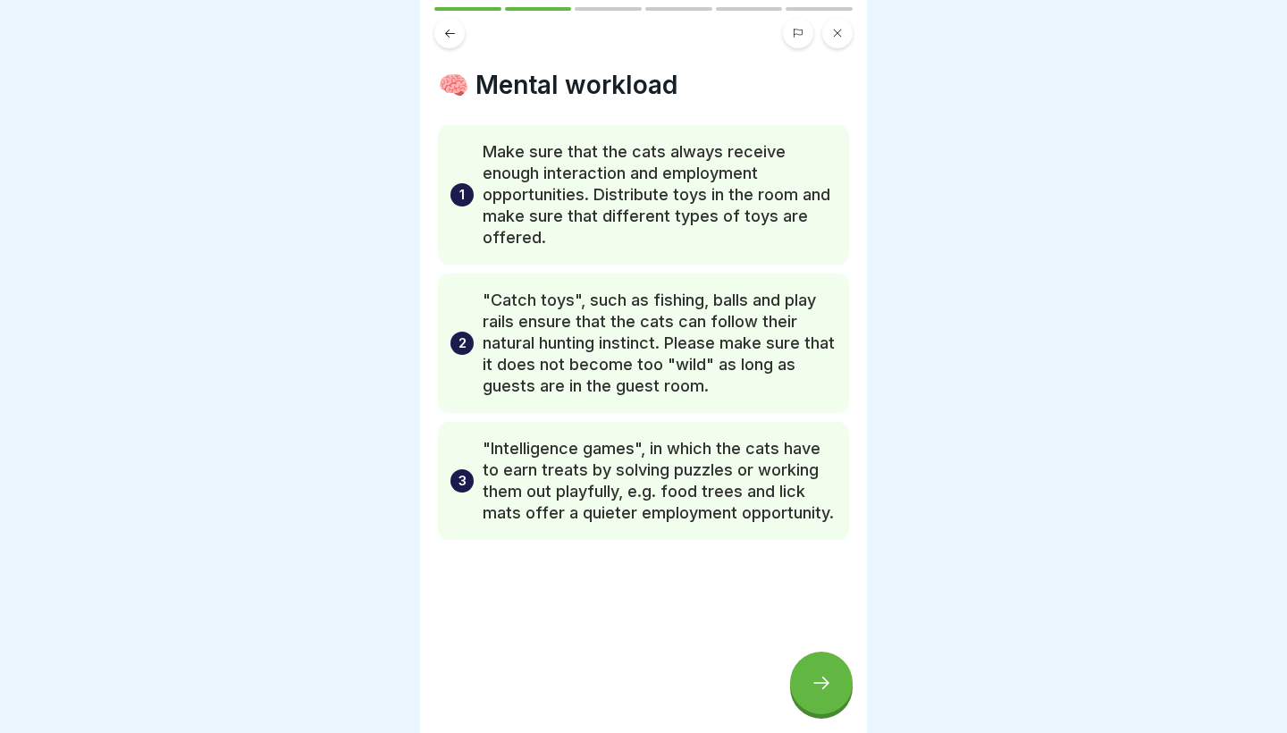
click at [809, 668] on div at bounding box center [821, 682] width 63 height 63
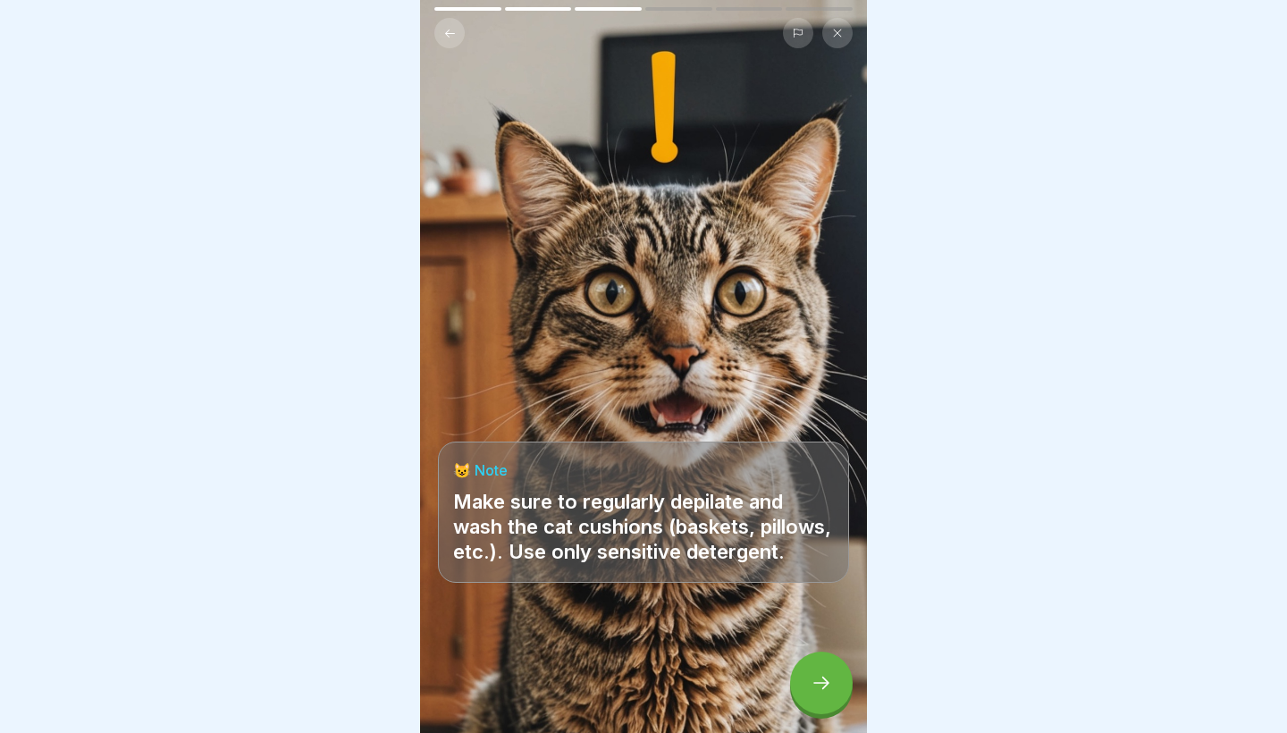
click at [809, 668] on div at bounding box center [821, 682] width 63 height 63
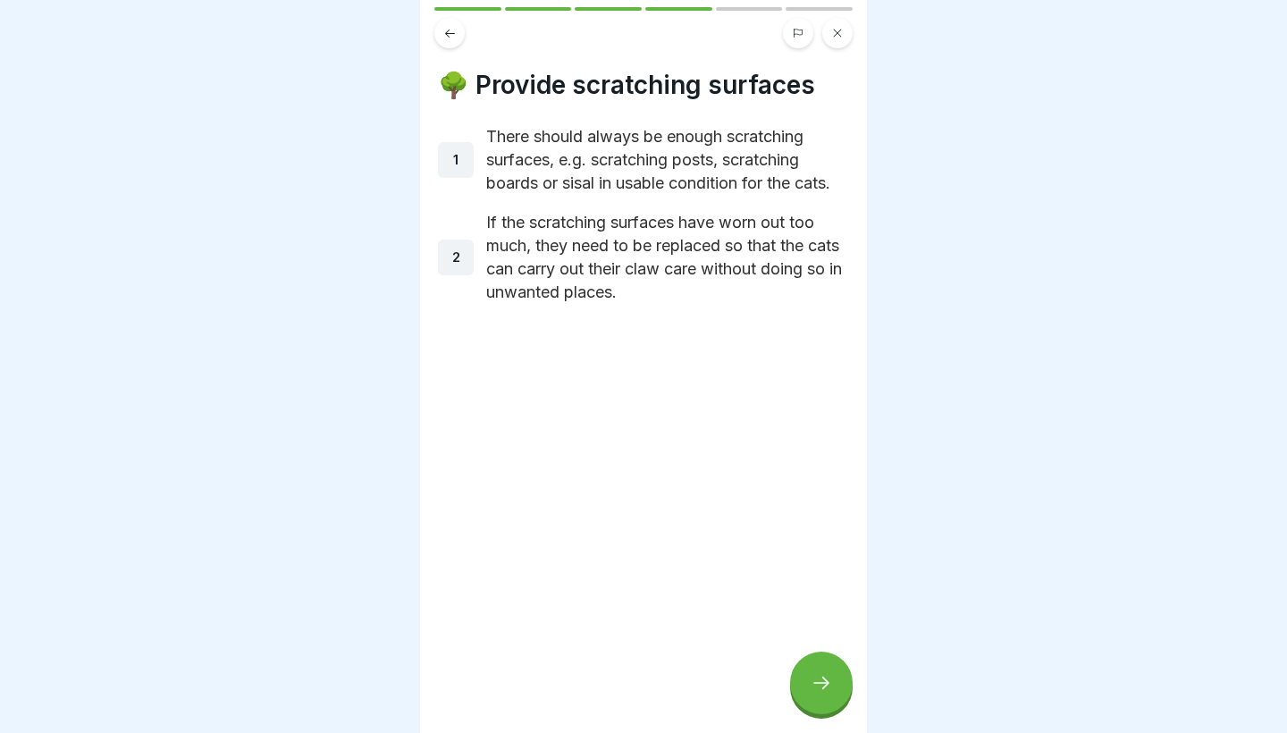
click at [809, 668] on div at bounding box center [821, 682] width 63 height 63
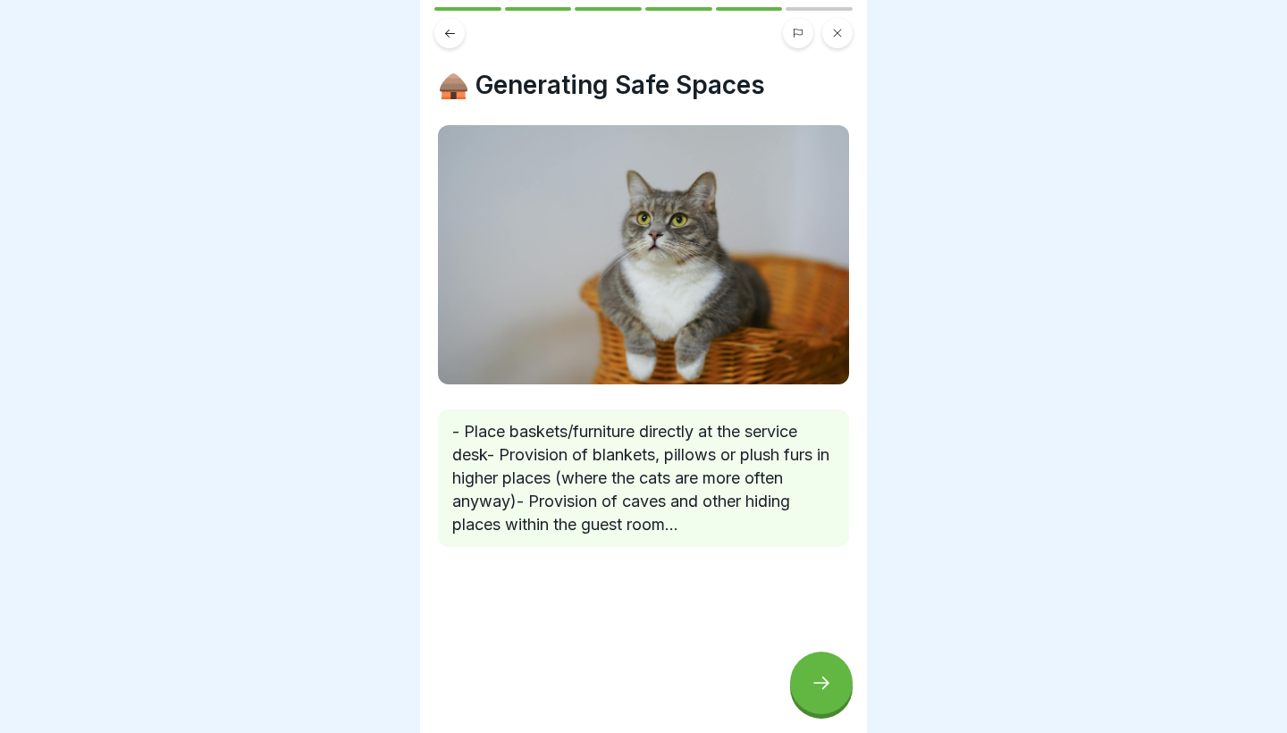
click at [809, 668] on div at bounding box center [821, 682] width 63 height 63
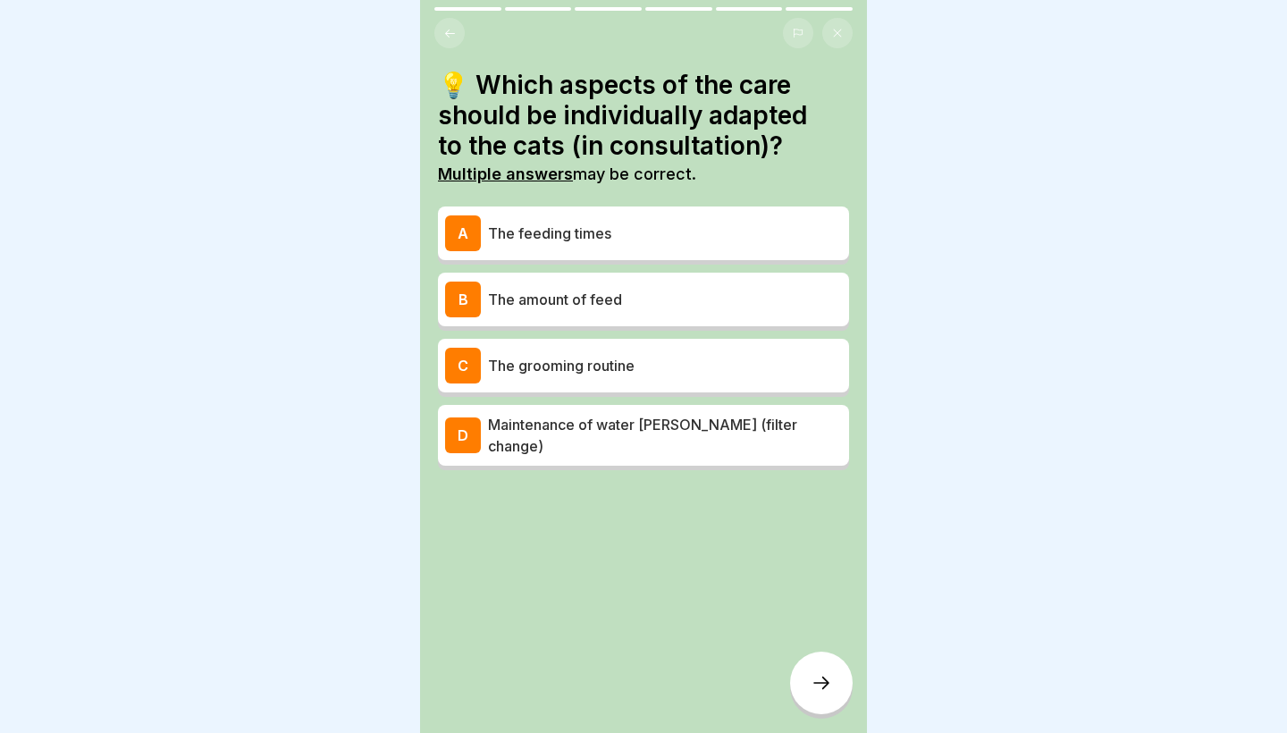
click at [536, 222] on p "The feeding times" at bounding box center [665, 232] width 354 height 21
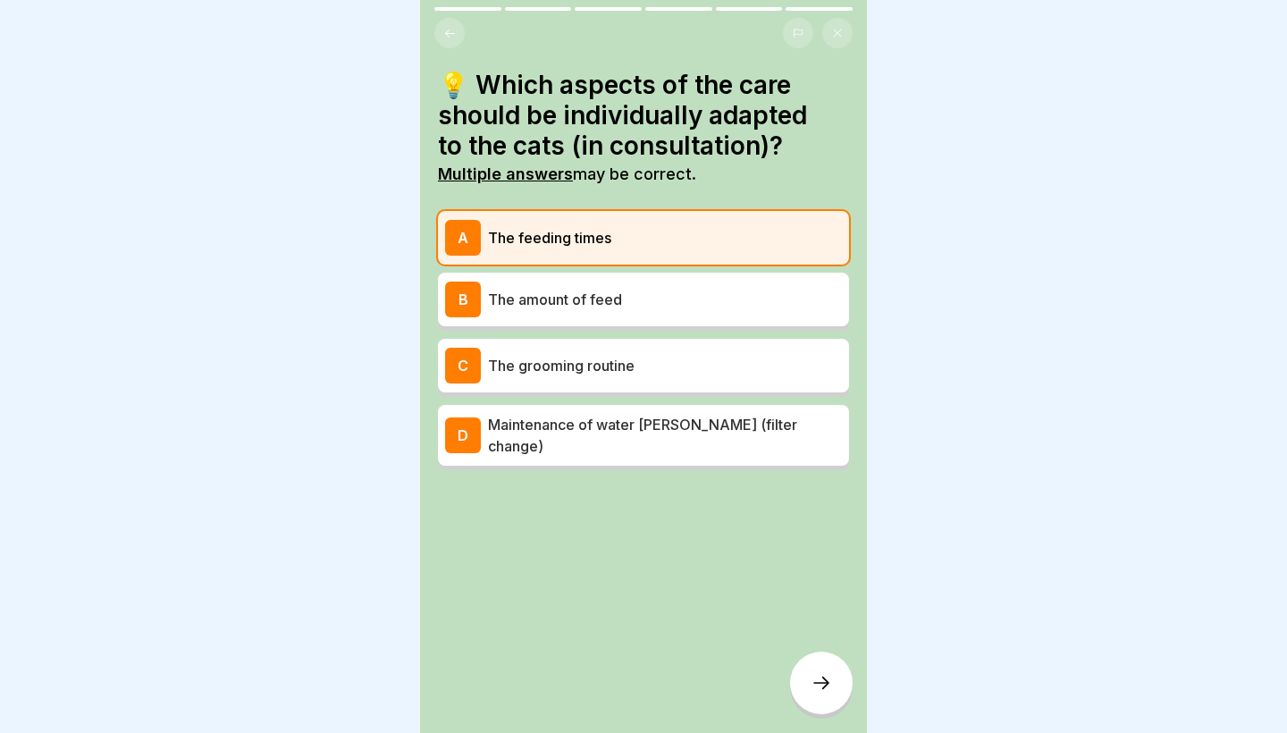
click at [536, 309] on div "B The amount of feed" at bounding box center [643, 299] width 397 height 36
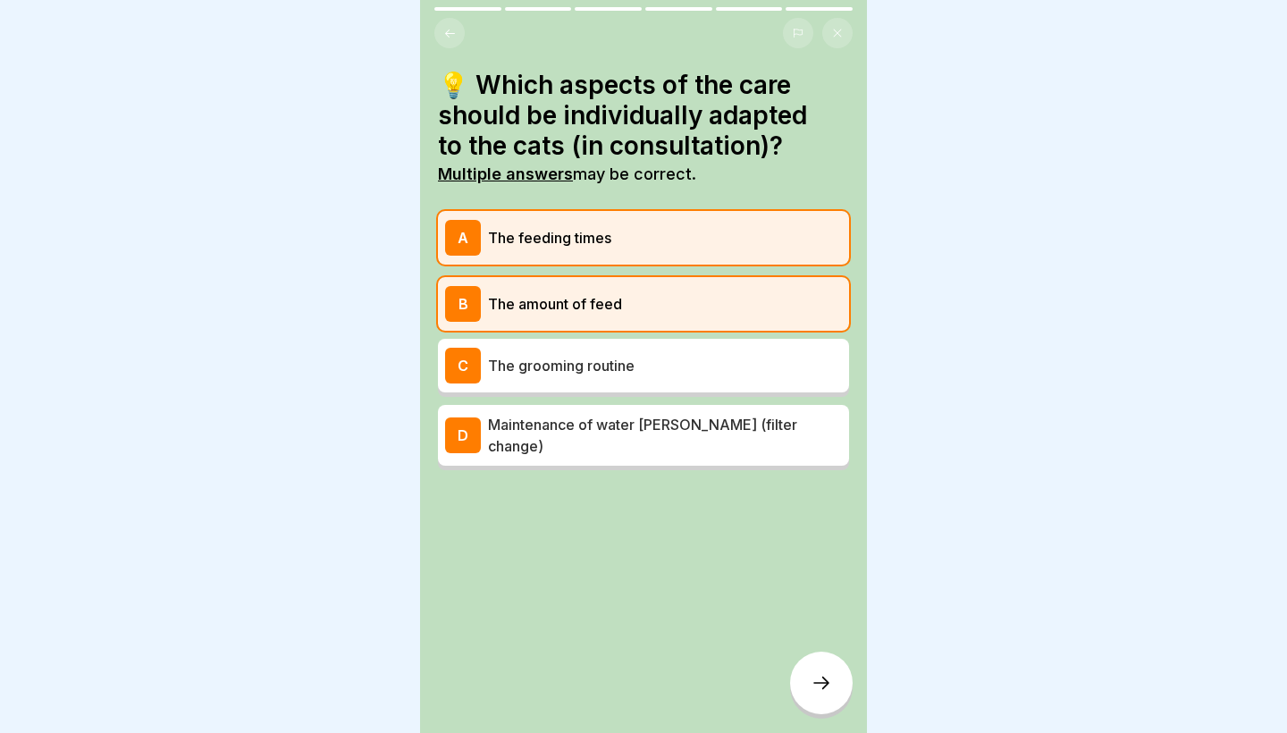
click at [543, 372] on p "The grooming routine" at bounding box center [665, 365] width 354 height 21
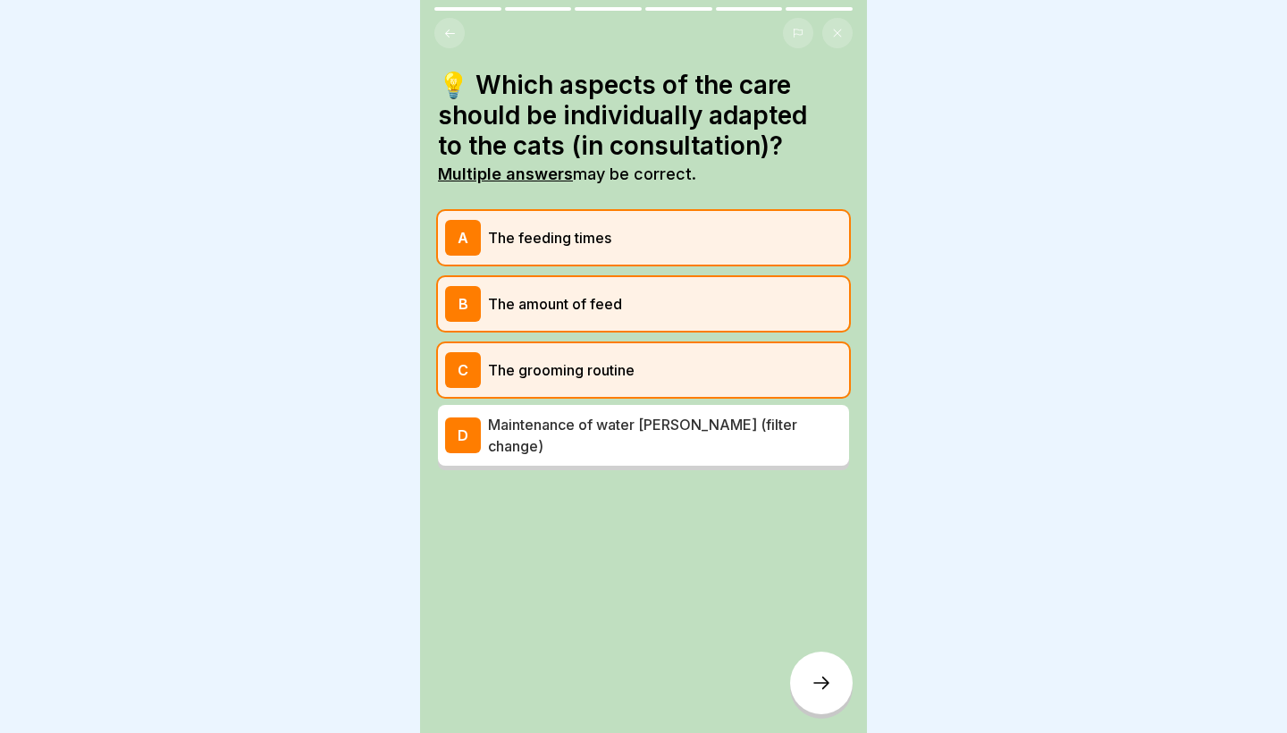
click at [547, 425] on p "Maintenance of water wells (filter change)" at bounding box center [665, 435] width 354 height 43
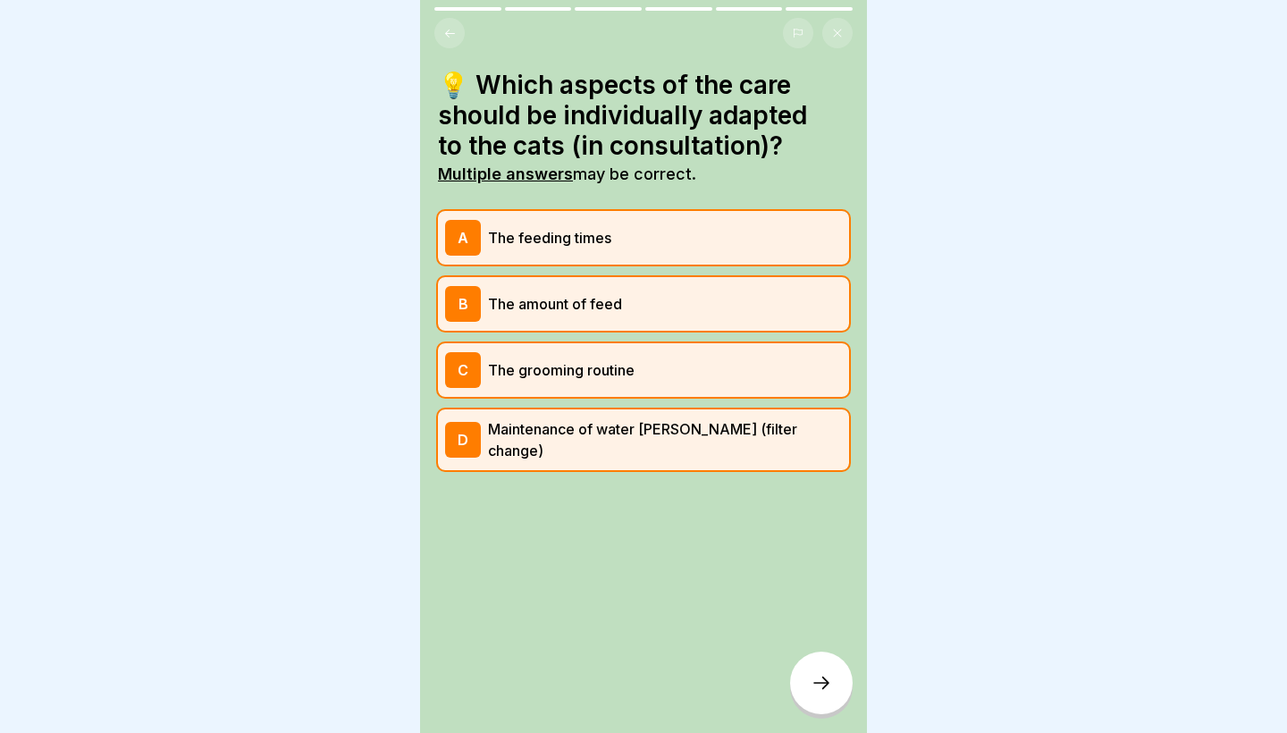
click at [813, 661] on div at bounding box center [821, 682] width 63 height 63
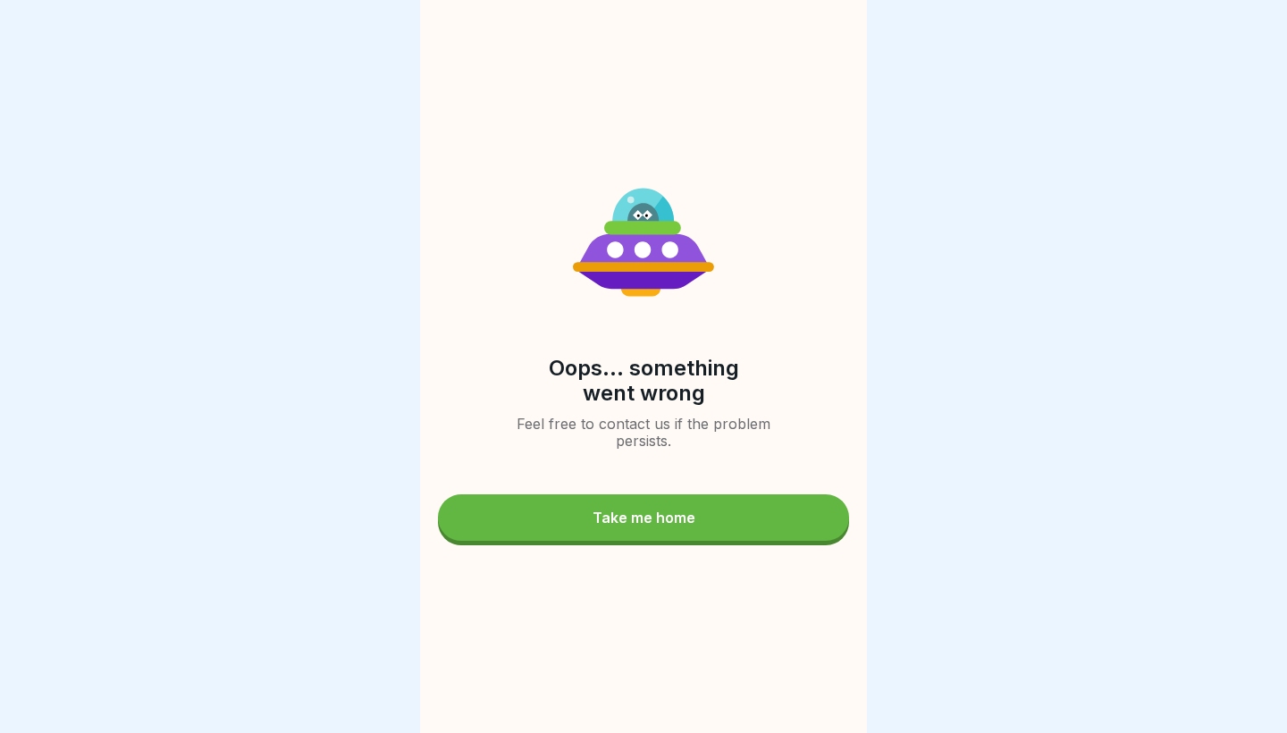
click at [724, 529] on button "Take me home" at bounding box center [643, 517] width 411 height 46
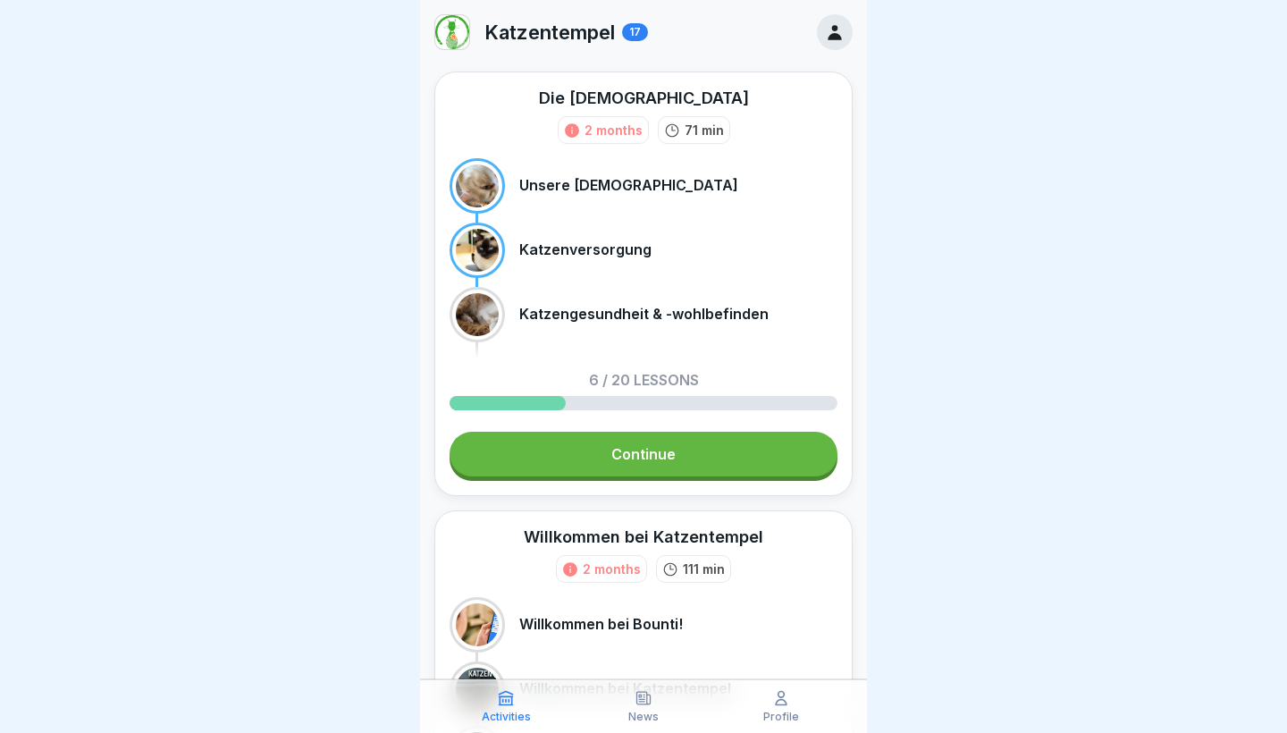
click at [629, 470] on link "Continue" at bounding box center [643, 454] width 388 height 45
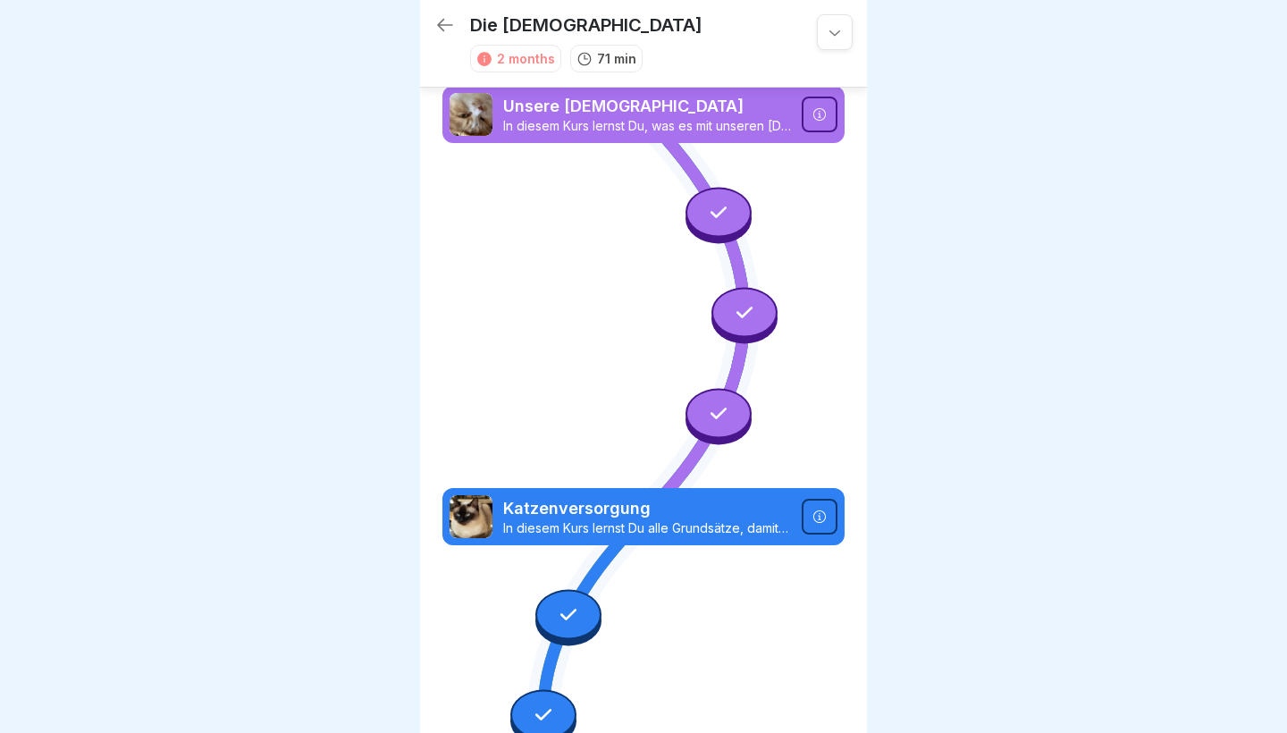
scroll to position [754, 0]
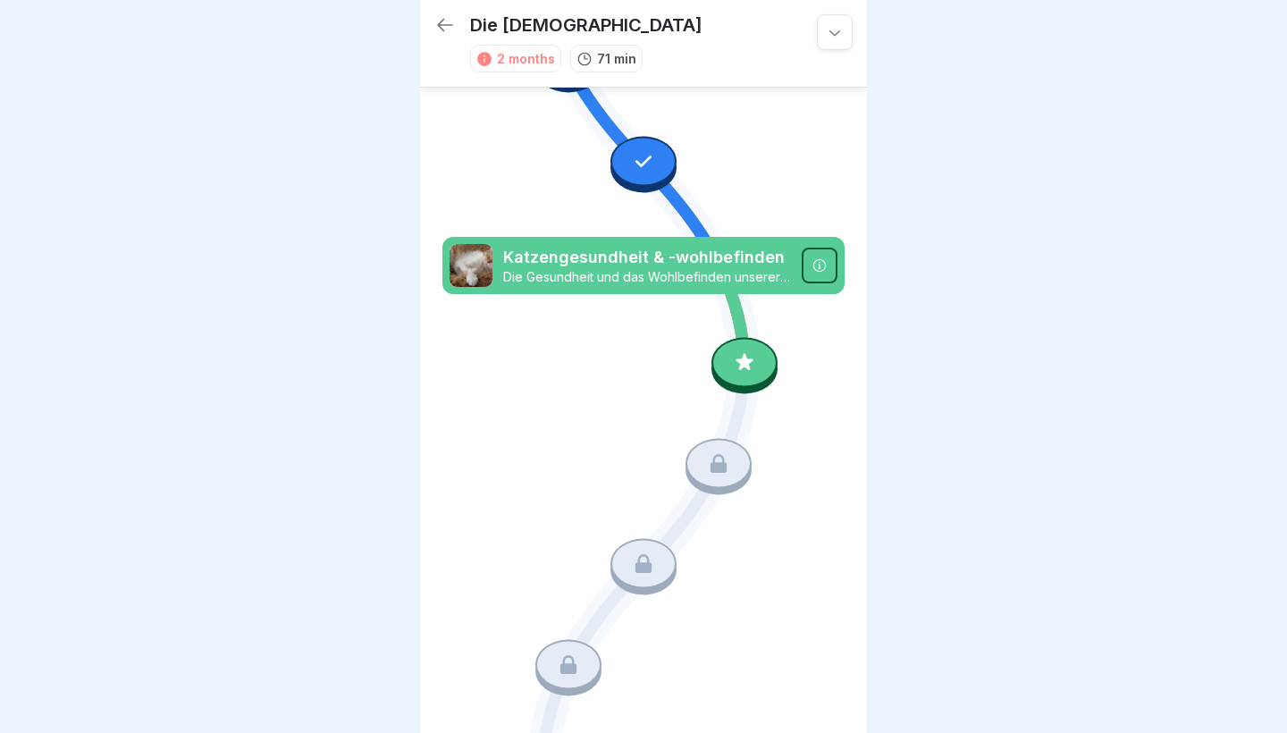
click at [762, 372] on div at bounding box center [744, 363] width 66 height 50
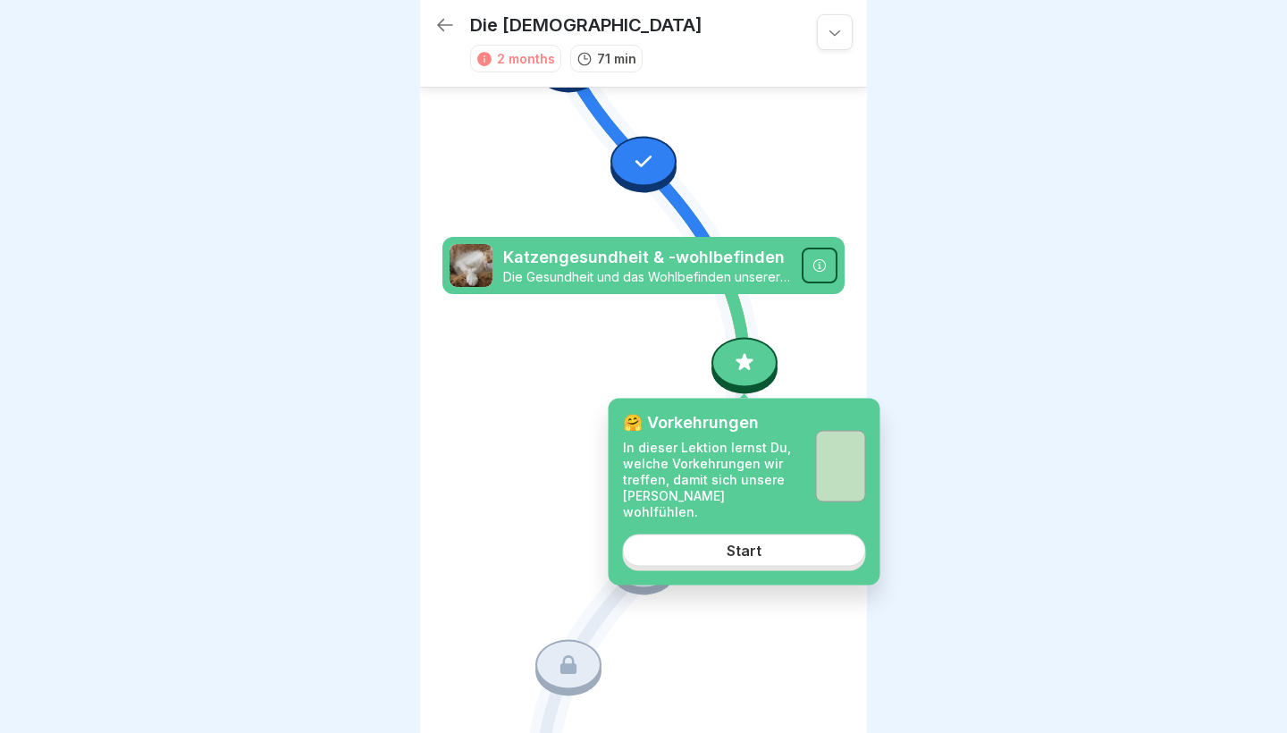
click at [746, 541] on div "Start" at bounding box center [743, 549] width 35 height 16
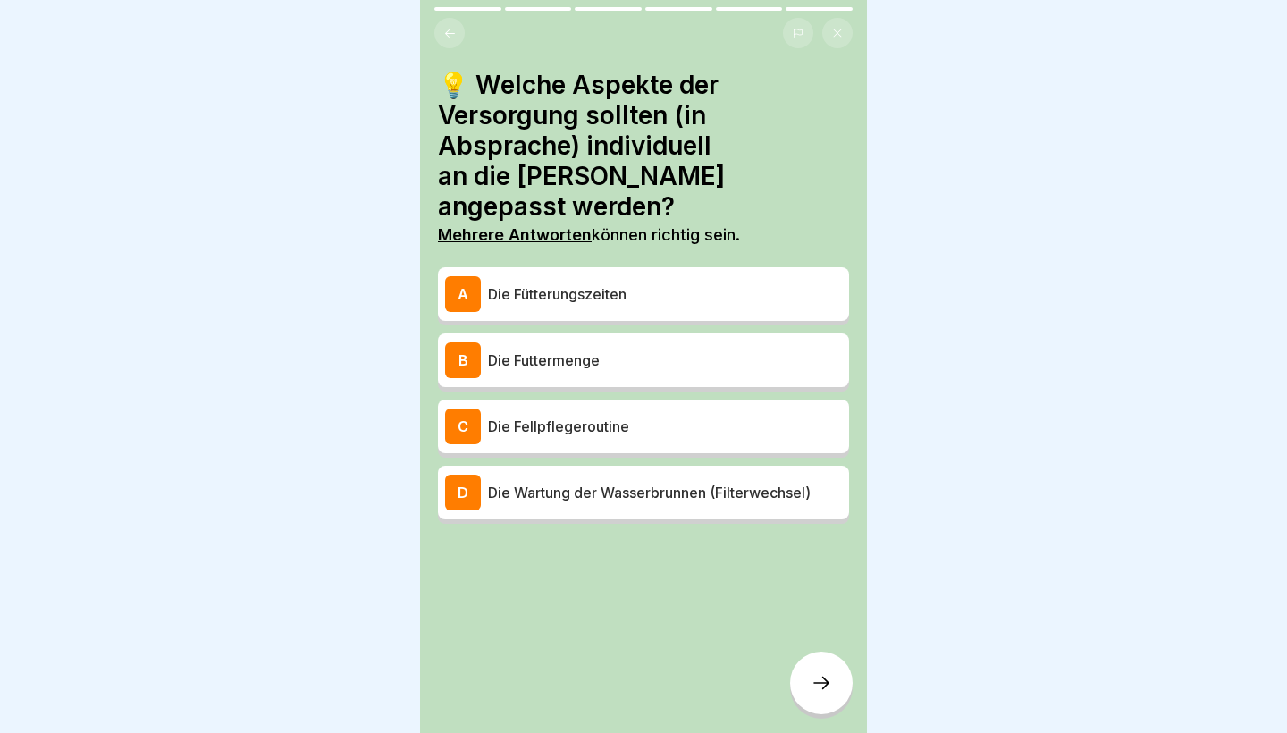
click at [649, 283] on p "Die Fütterungszeiten" at bounding box center [665, 293] width 354 height 21
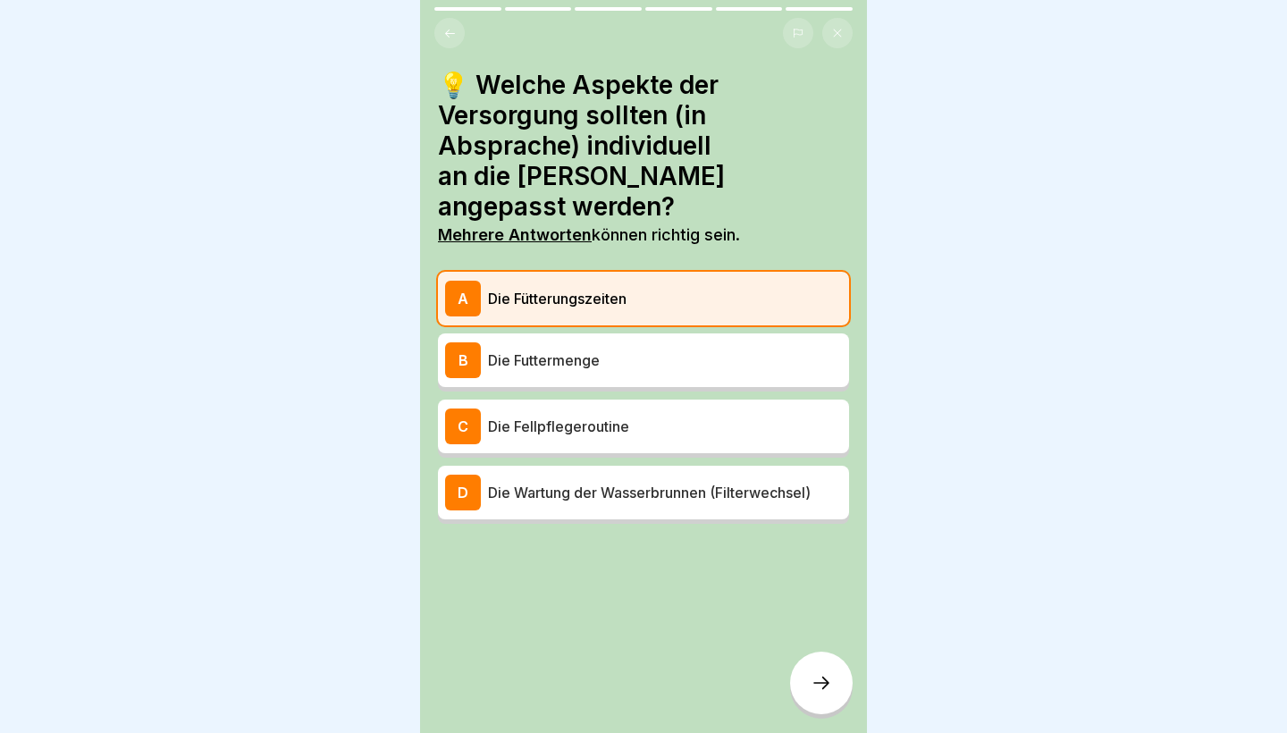
click at [649, 342] on div "B Die Futtermenge" at bounding box center [643, 360] width 397 height 36
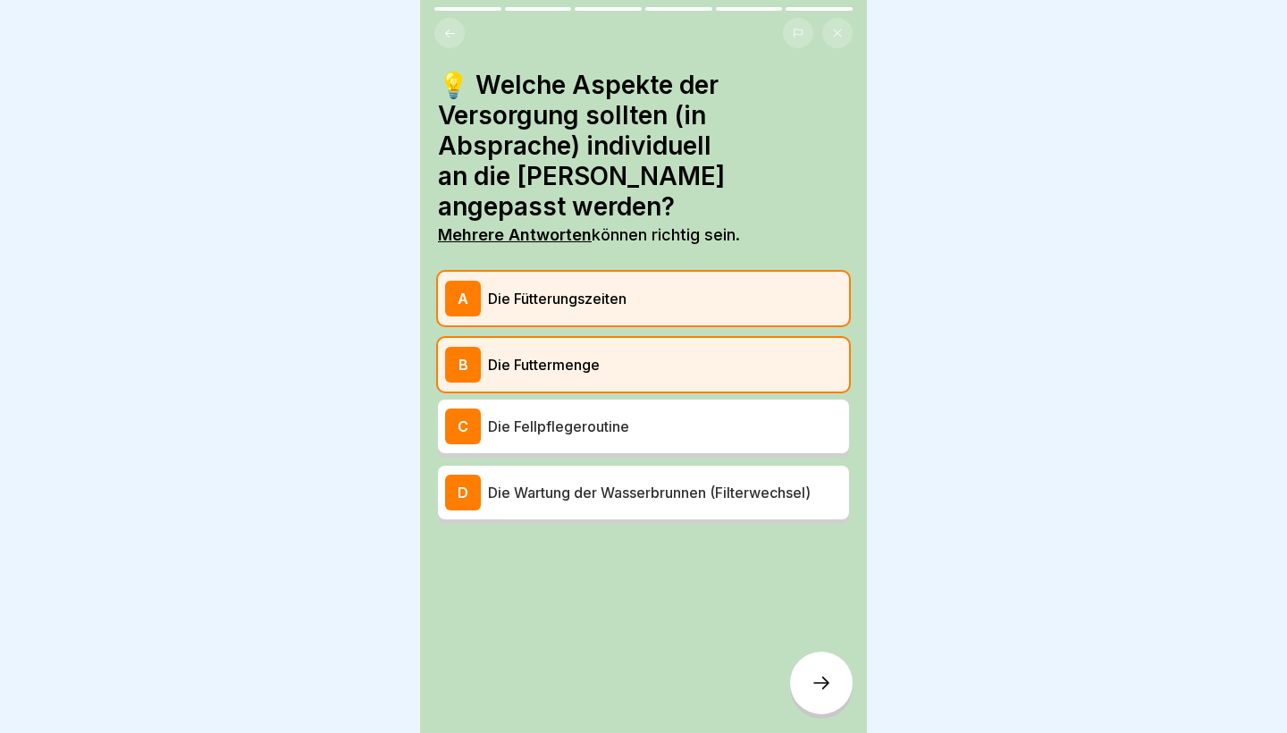
click at [634, 367] on div "A Die Fütterungszeiten B Die Futtermenge C Die Fellpflegeroutine D Die Wartung …" at bounding box center [643, 398] width 411 height 252
click at [628, 415] on p "Die Fellpflegeroutine" at bounding box center [665, 425] width 354 height 21
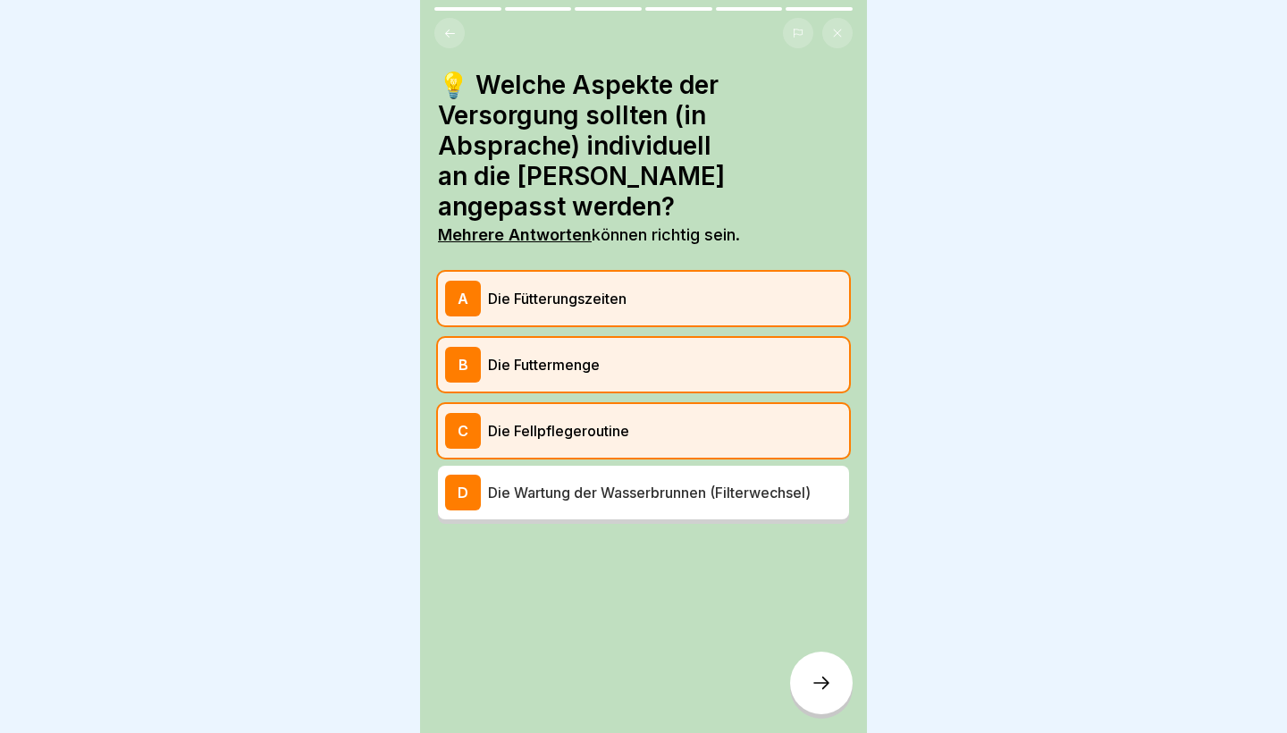
click at [625, 474] on div "D Die Wartung der Wasserbrunnen (Filterwechsel)" at bounding box center [643, 492] width 397 height 36
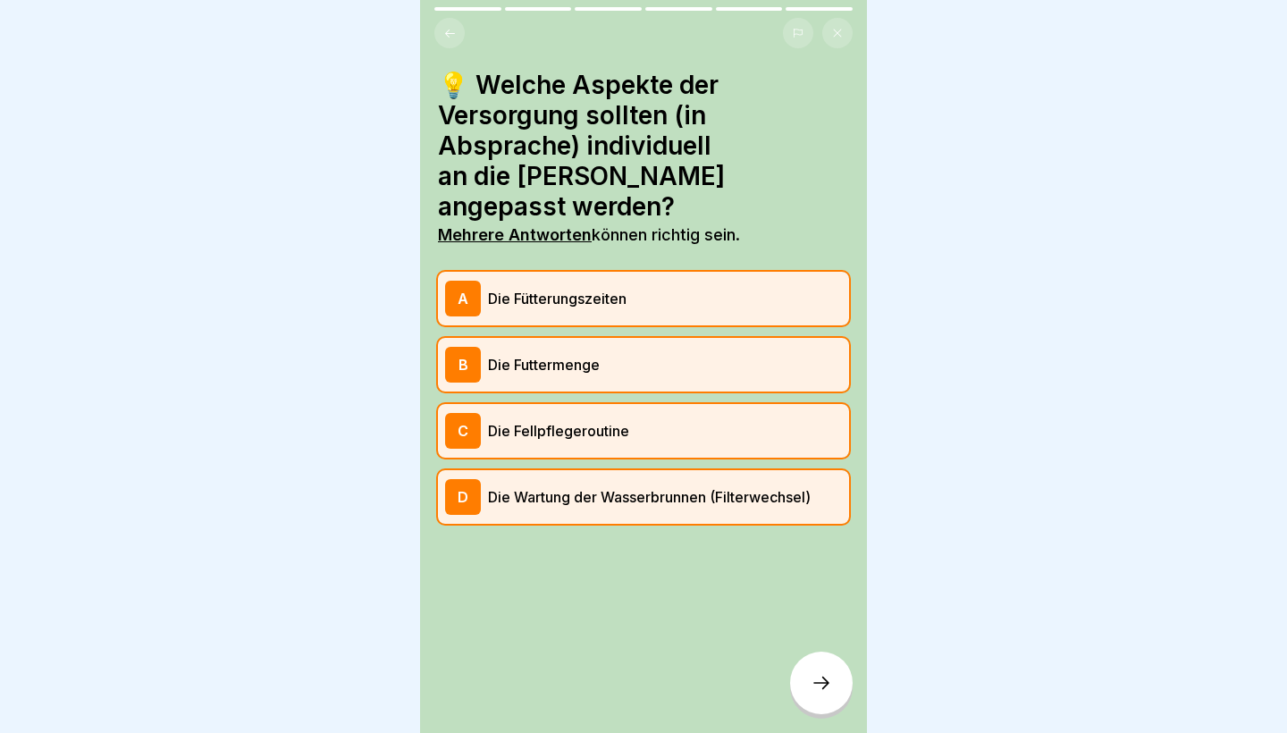
click at [831, 688] on icon at bounding box center [820, 682] width 21 height 21
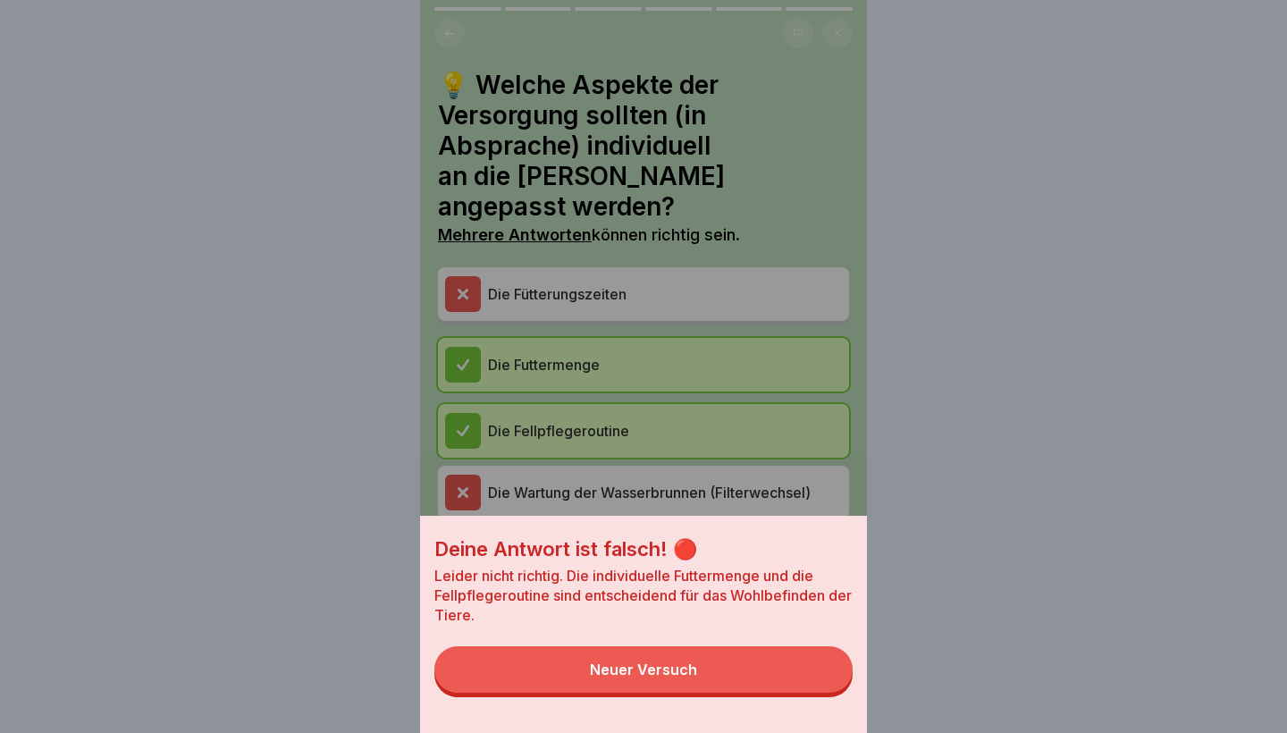
click at [770, 674] on button "Neuer Versuch" at bounding box center [643, 669] width 418 height 46
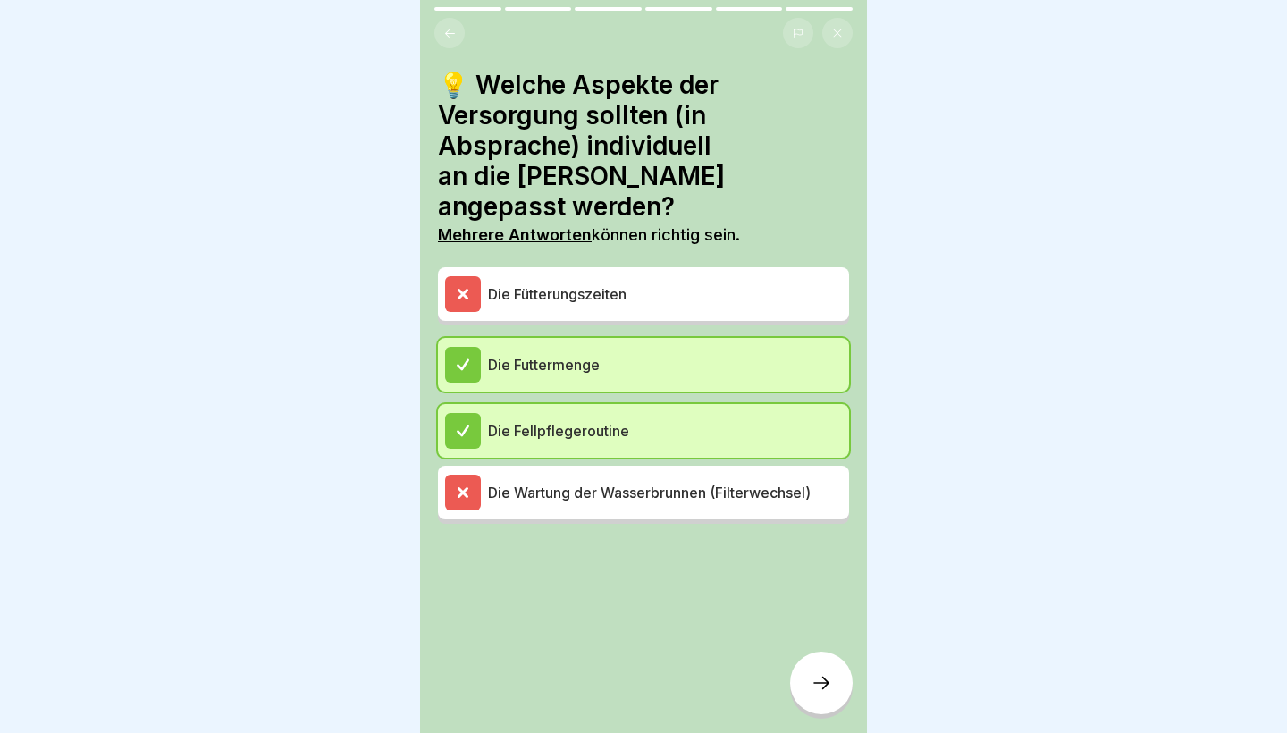
click at [608, 474] on div "Die Wartung der Wasserbrunnen (Filterwechsel)" at bounding box center [643, 492] width 397 height 36
click at [818, 664] on div at bounding box center [821, 682] width 63 height 63
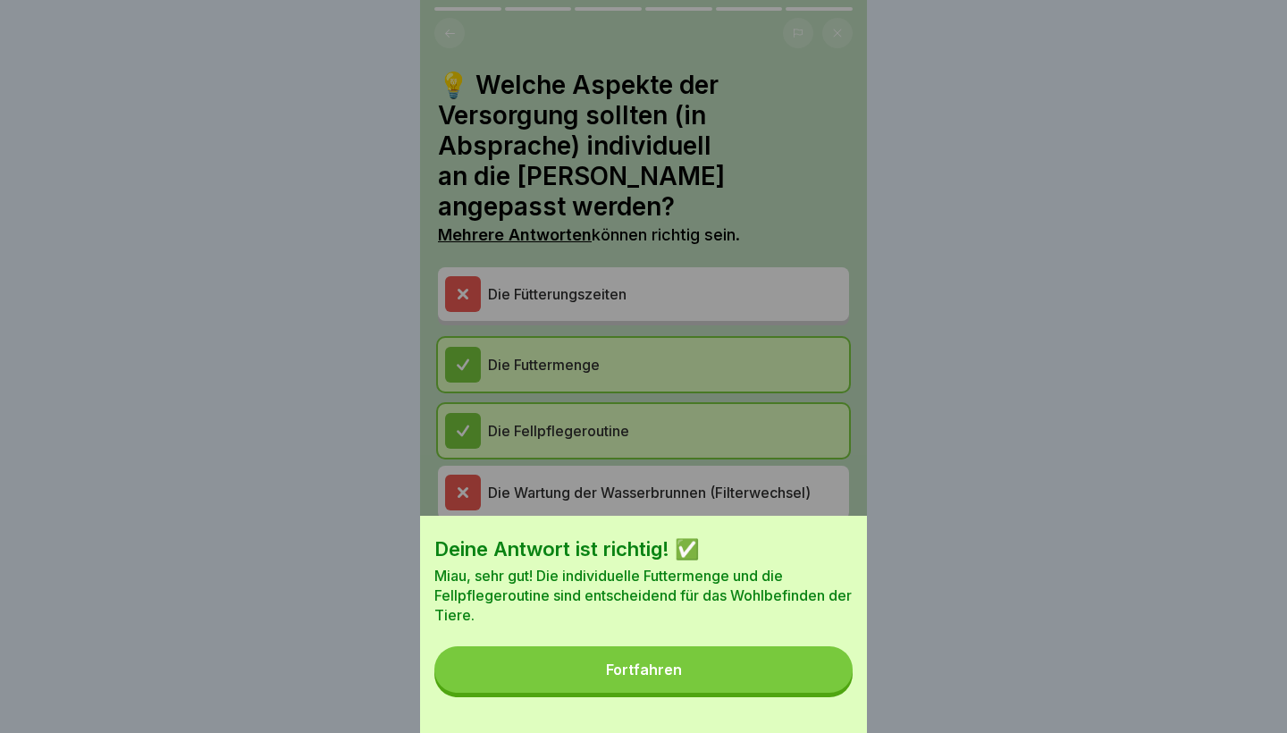
click at [789, 684] on button "Fortfahren" at bounding box center [643, 669] width 418 height 46
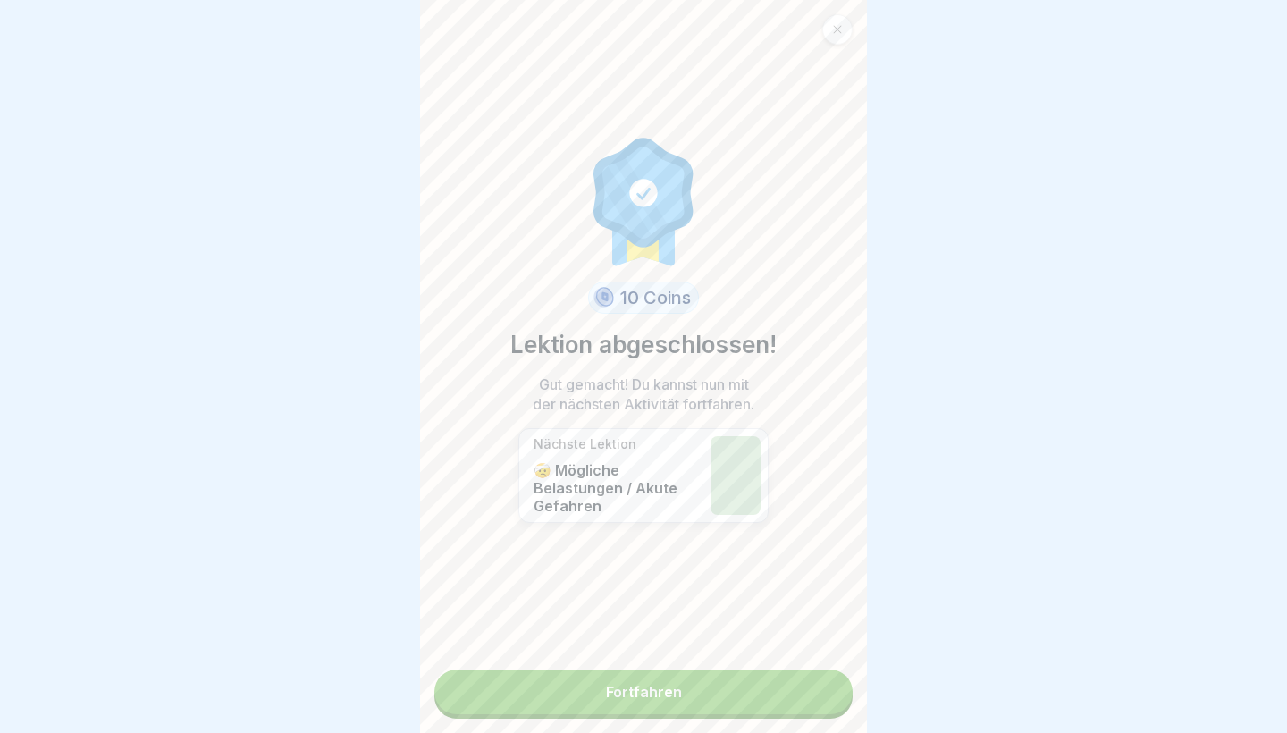
click at [695, 684] on link "Fortfahren" at bounding box center [643, 691] width 418 height 45
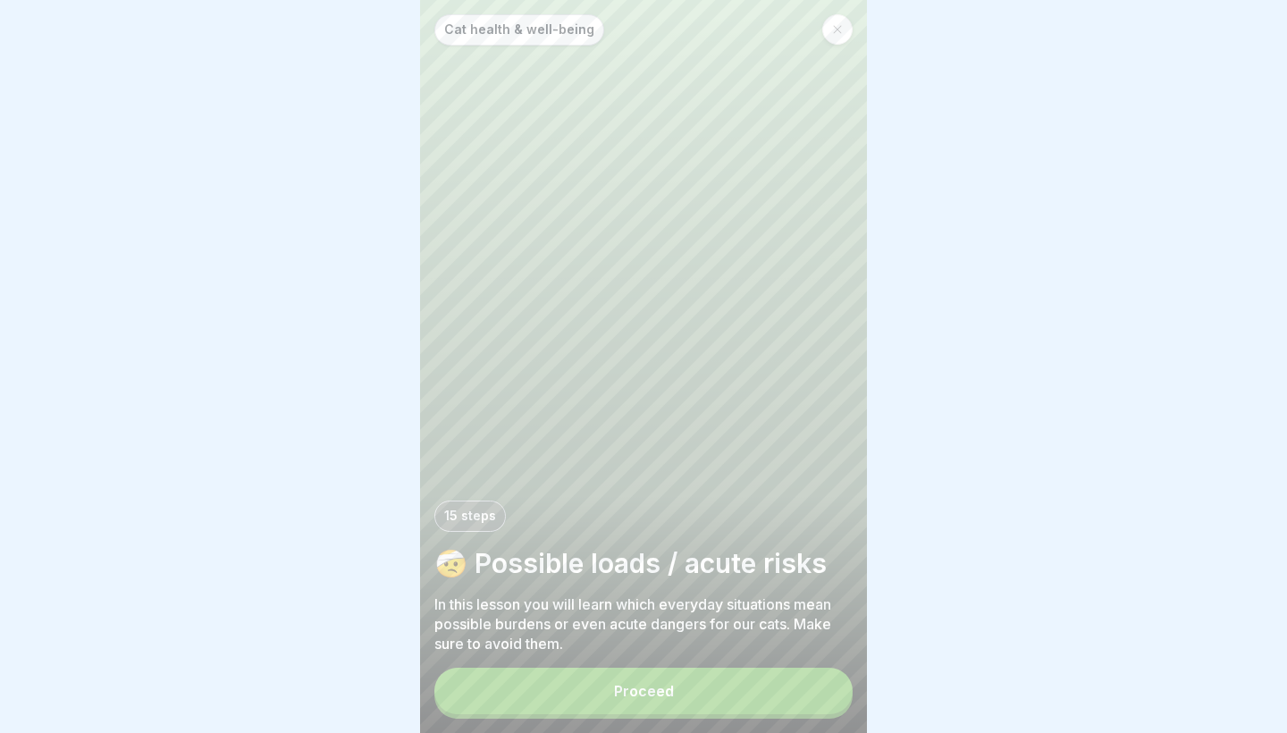
click at [660, 695] on div "Proceed" at bounding box center [644, 691] width 60 height 16
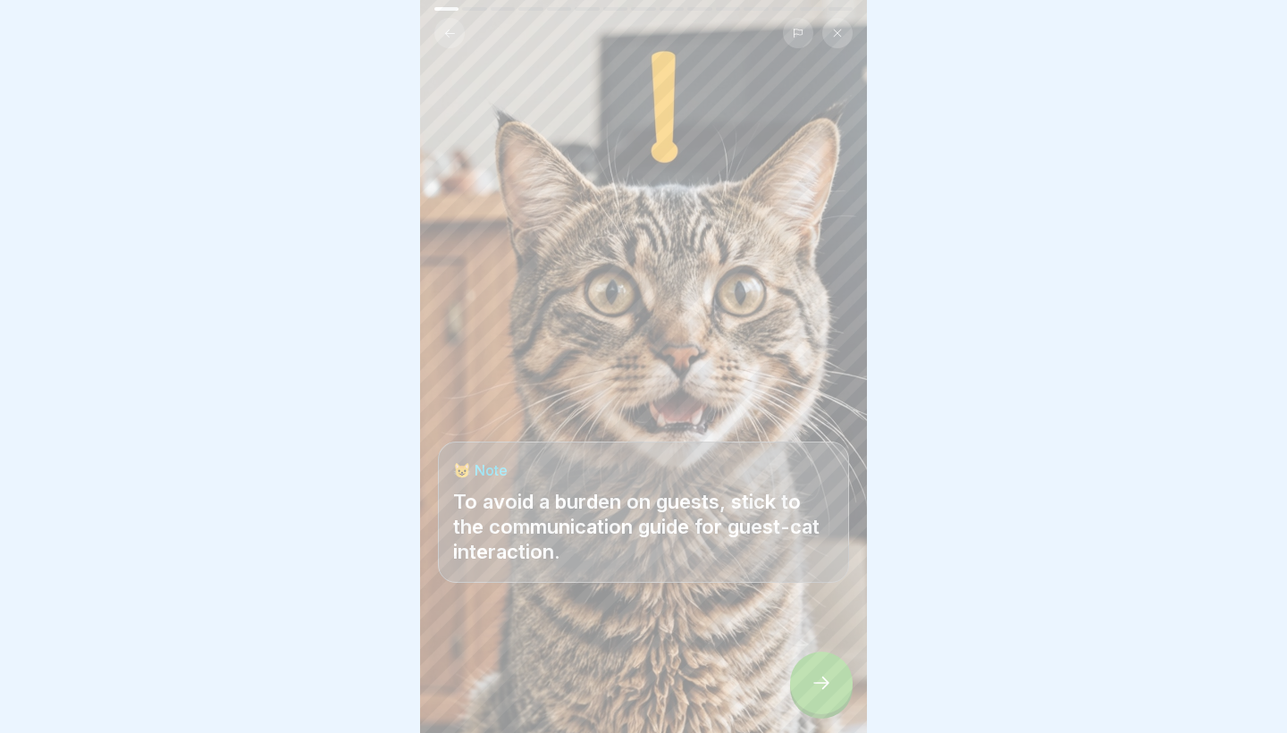
click at [827, 688] on icon at bounding box center [820, 682] width 21 height 21
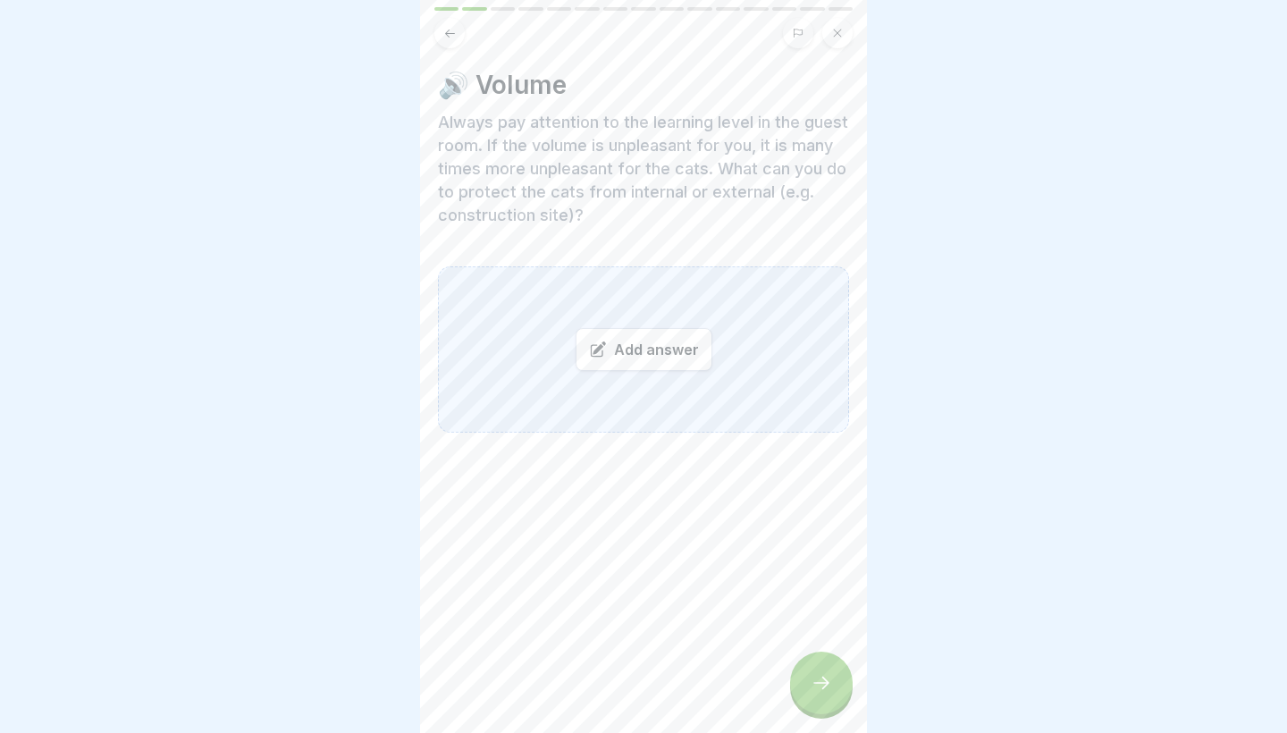
click at [679, 363] on div "Add answer" at bounding box center [643, 349] width 137 height 43
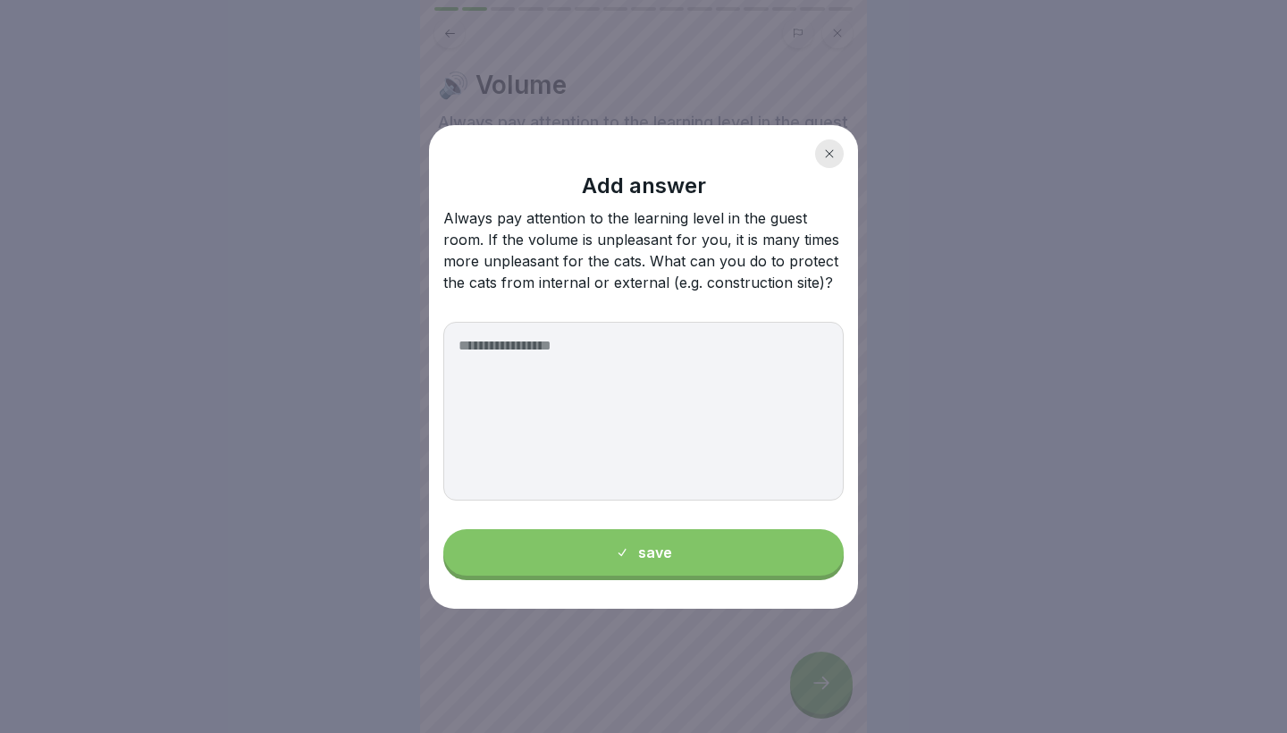
click at [835, 162] on div at bounding box center [829, 153] width 29 height 29
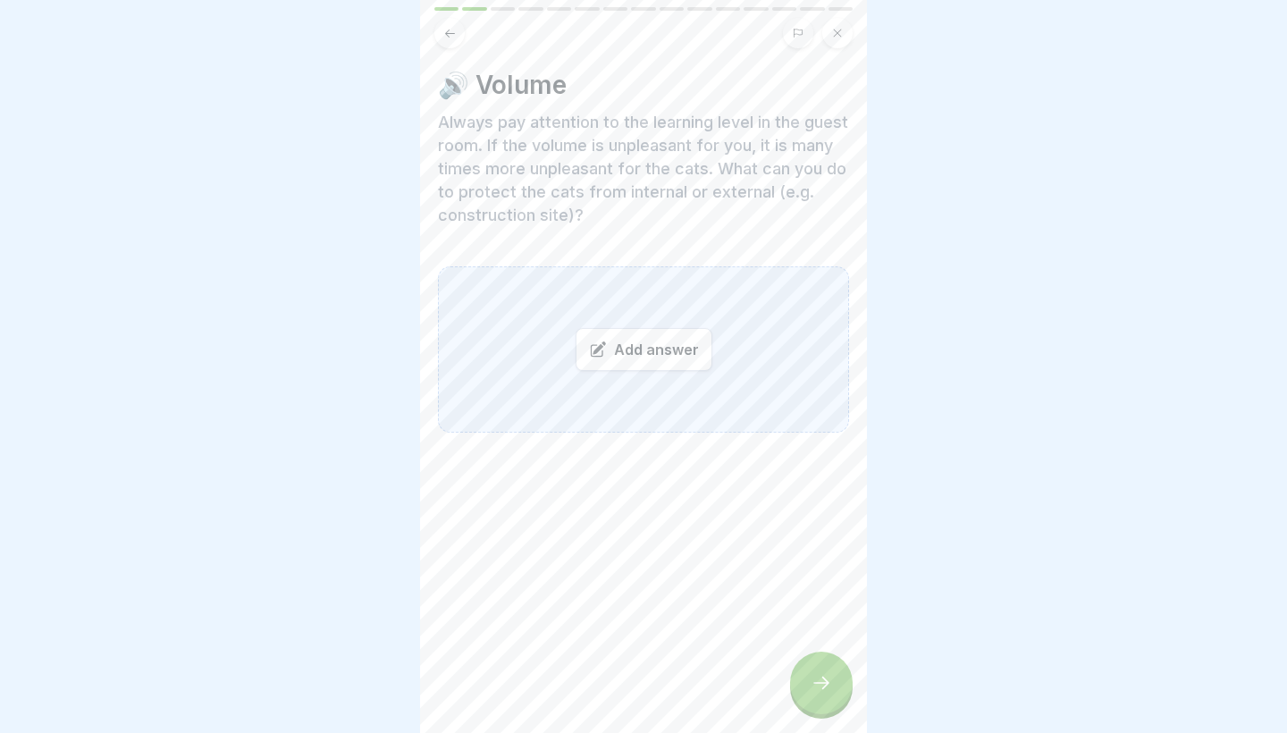
click at [661, 349] on div "Add answer" at bounding box center [643, 349] width 137 height 43
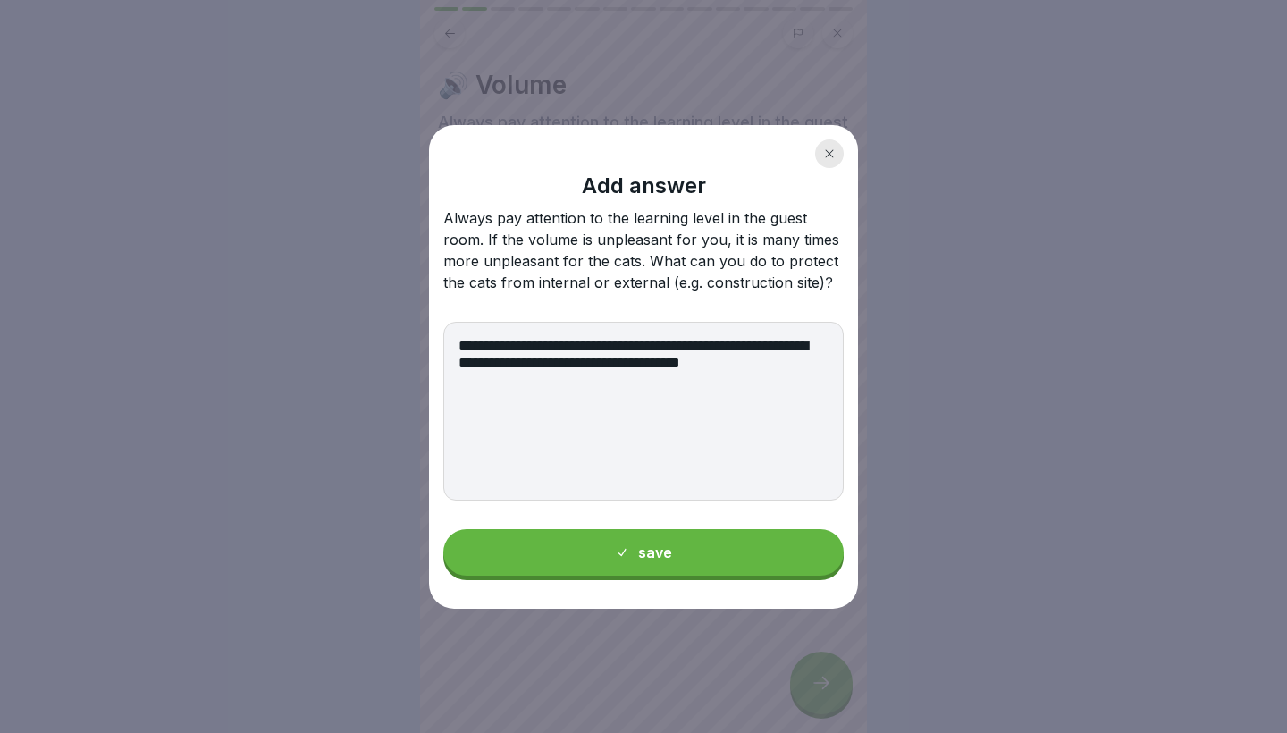
type textarea "**********"
click at [578, 577] on div "**********" at bounding box center [643, 366] width 429 height 483
click at [595, 552] on button "save" at bounding box center [643, 552] width 400 height 46
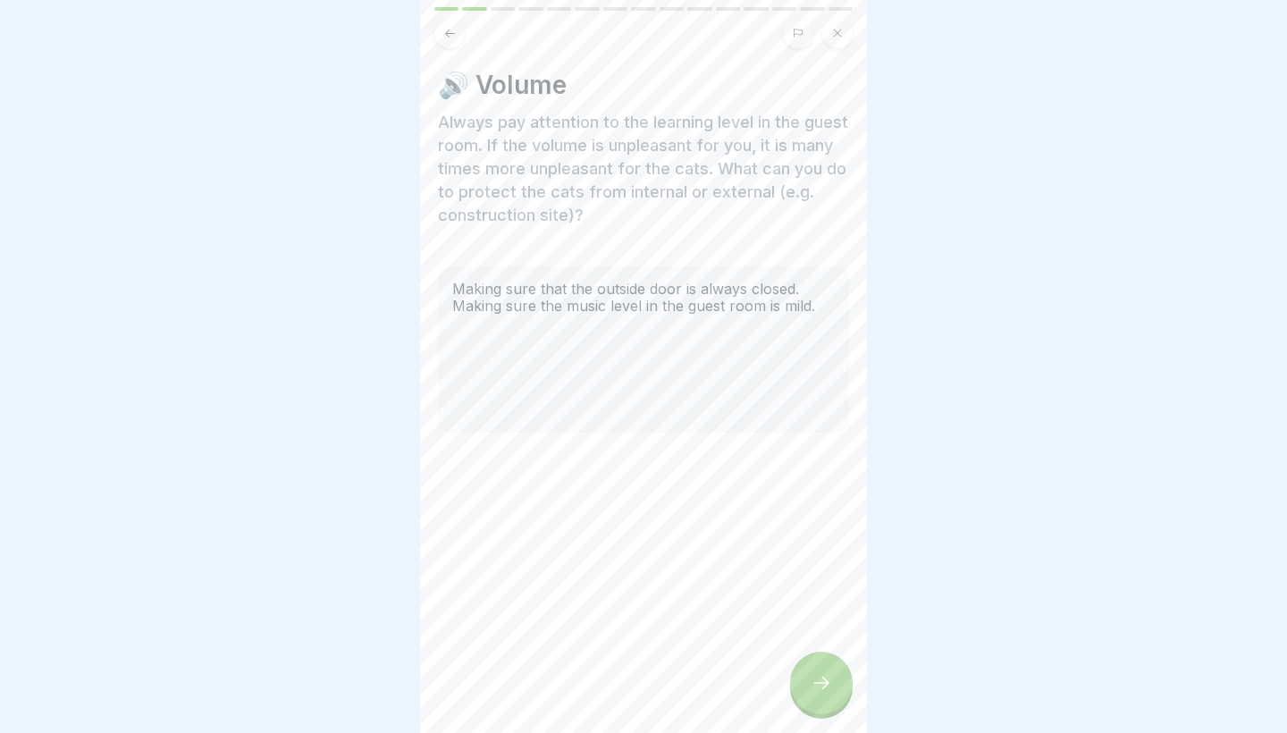
click at [797, 700] on div at bounding box center [821, 682] width 63 height 63
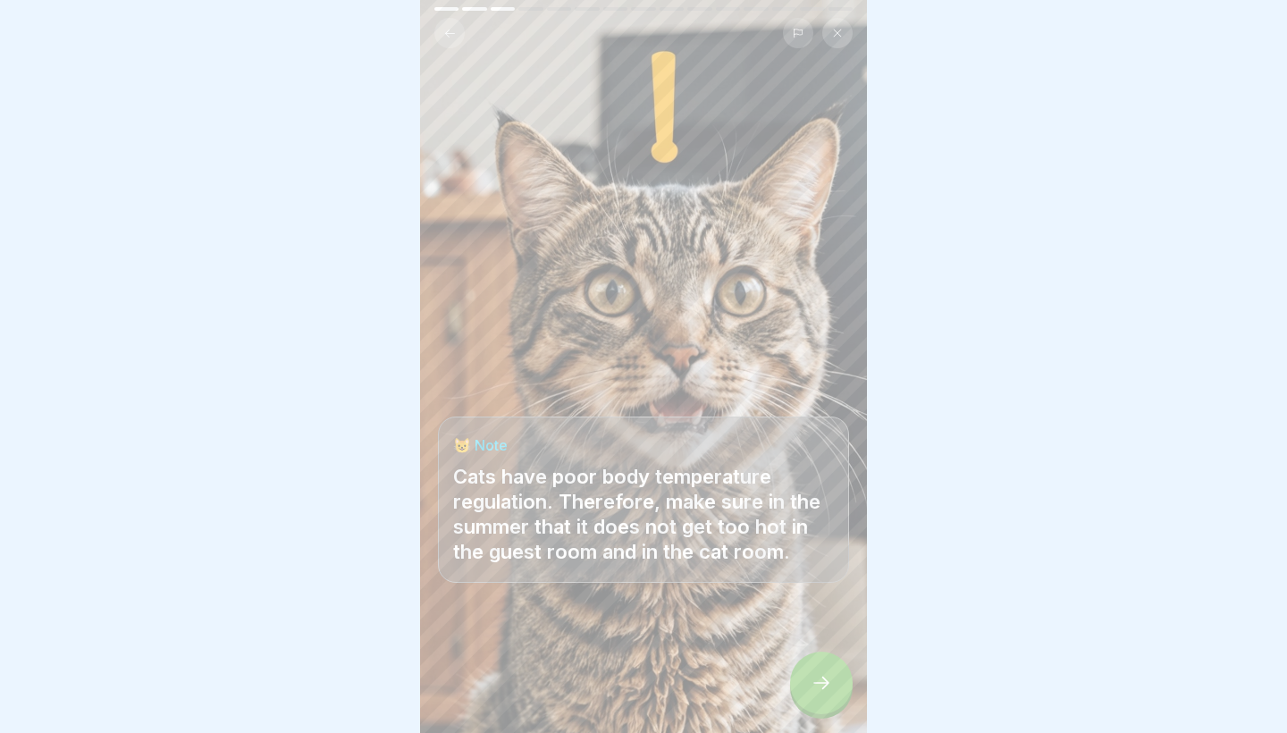
click at [797, 700] on div at bounding box center [821, 682] width 63 height 63
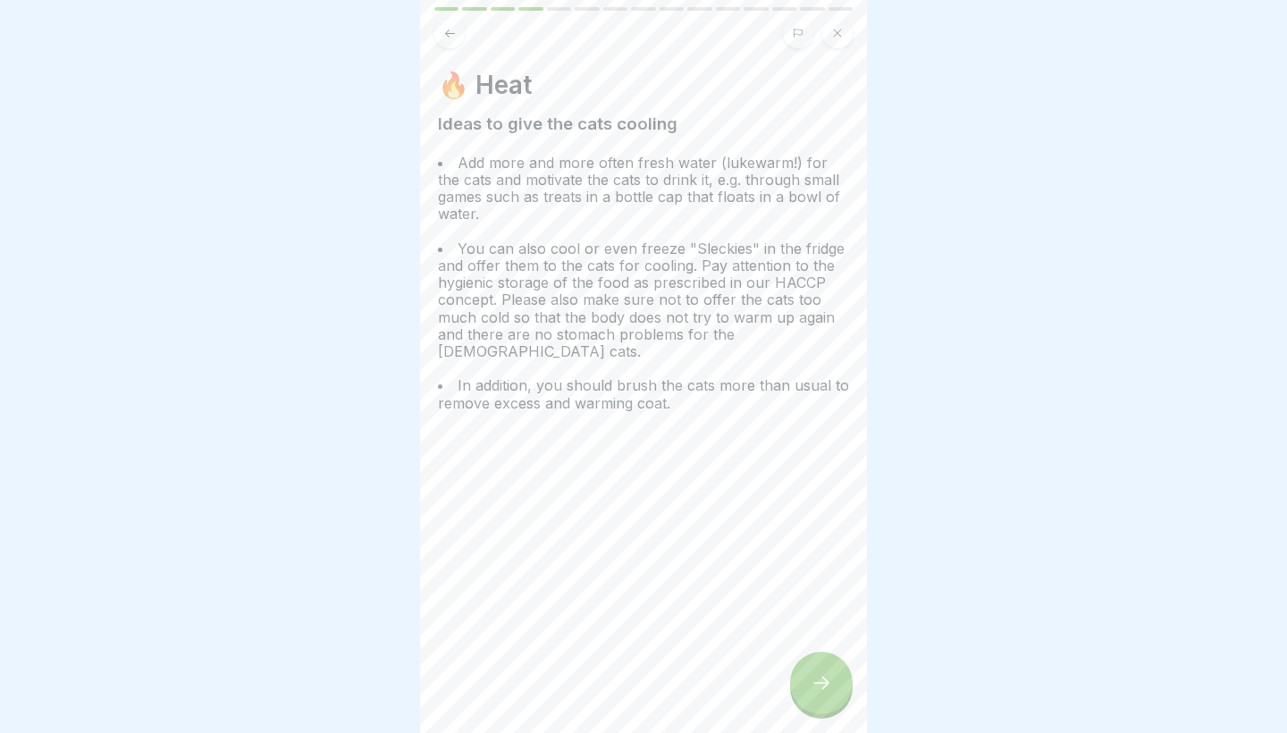
click at [797, 700] on div at bounding box center [821, 682] width 63 height 63
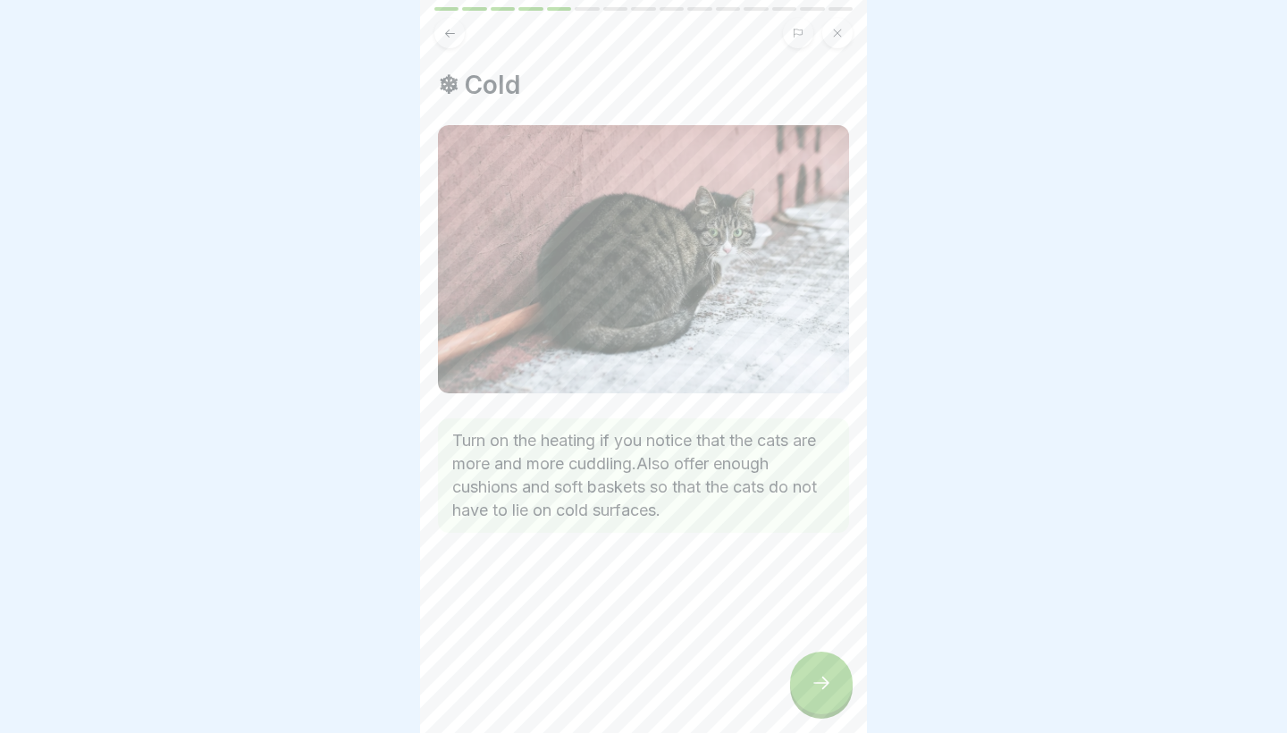
click at [797, 700] on div at bounding box center [821, 682] width 63 height 63
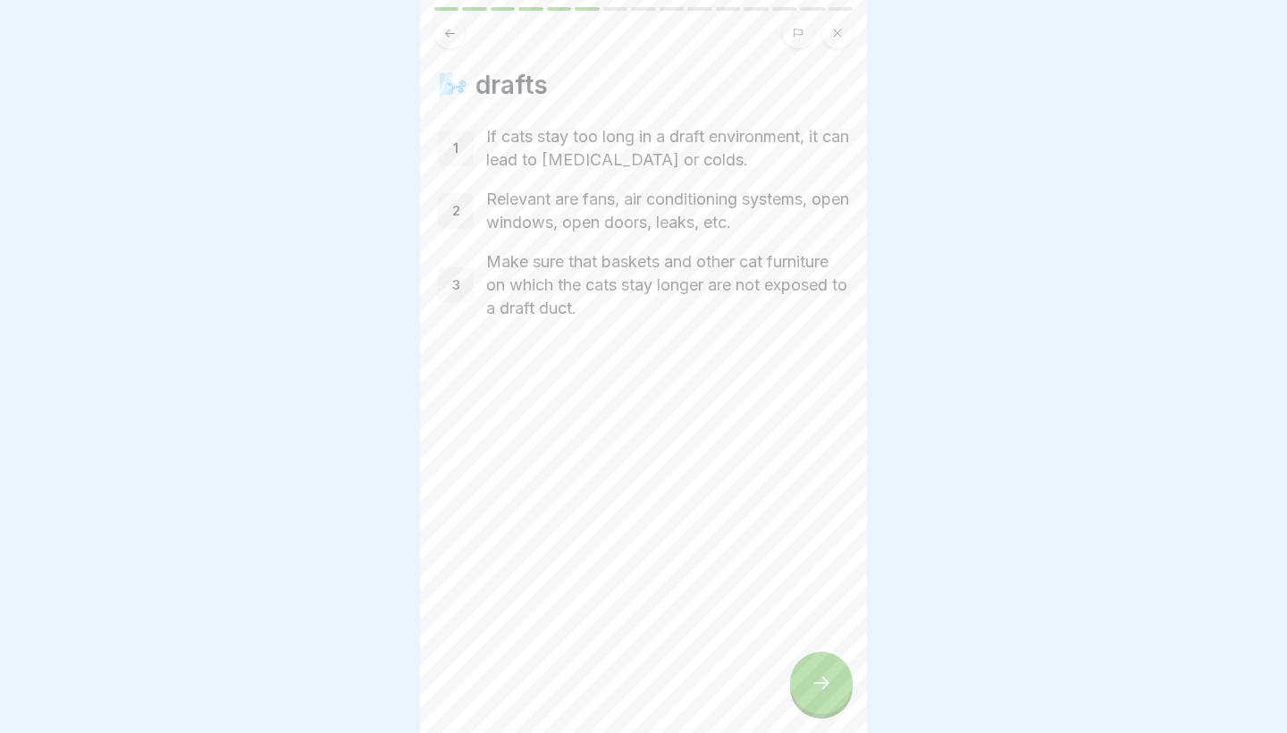
click at [797, 695] on div at bounding box center [821, 682] width 63 height 63
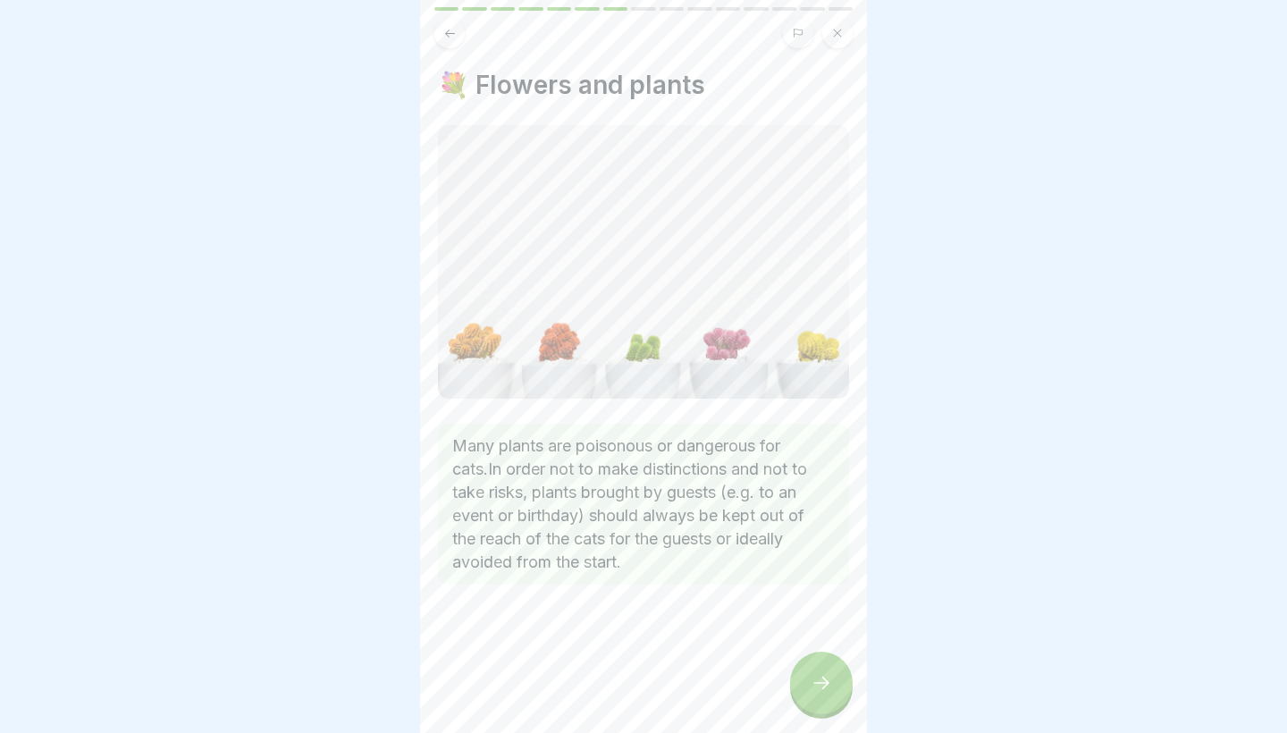
click at [797, 695] on div at bounding box center [821, 682] width 63 height 63
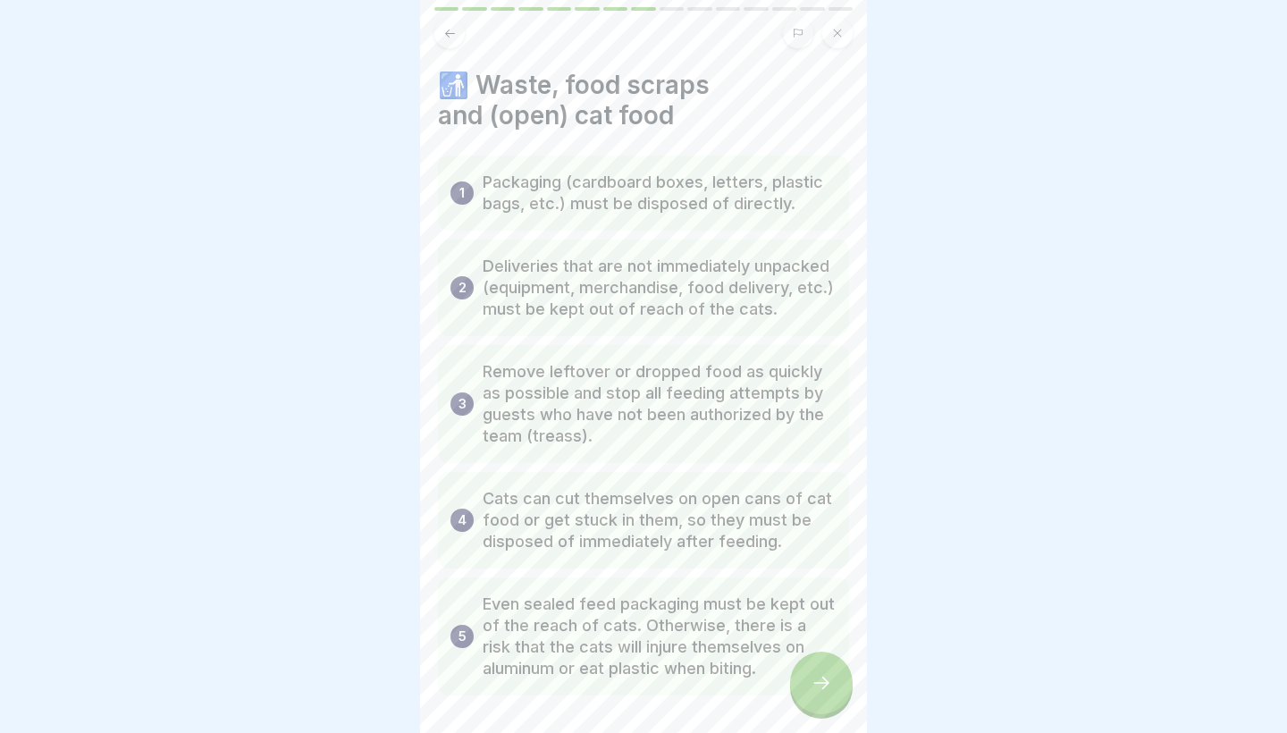
click at [797, 695] on div at bounding box center [821, 682] width 63 height 63
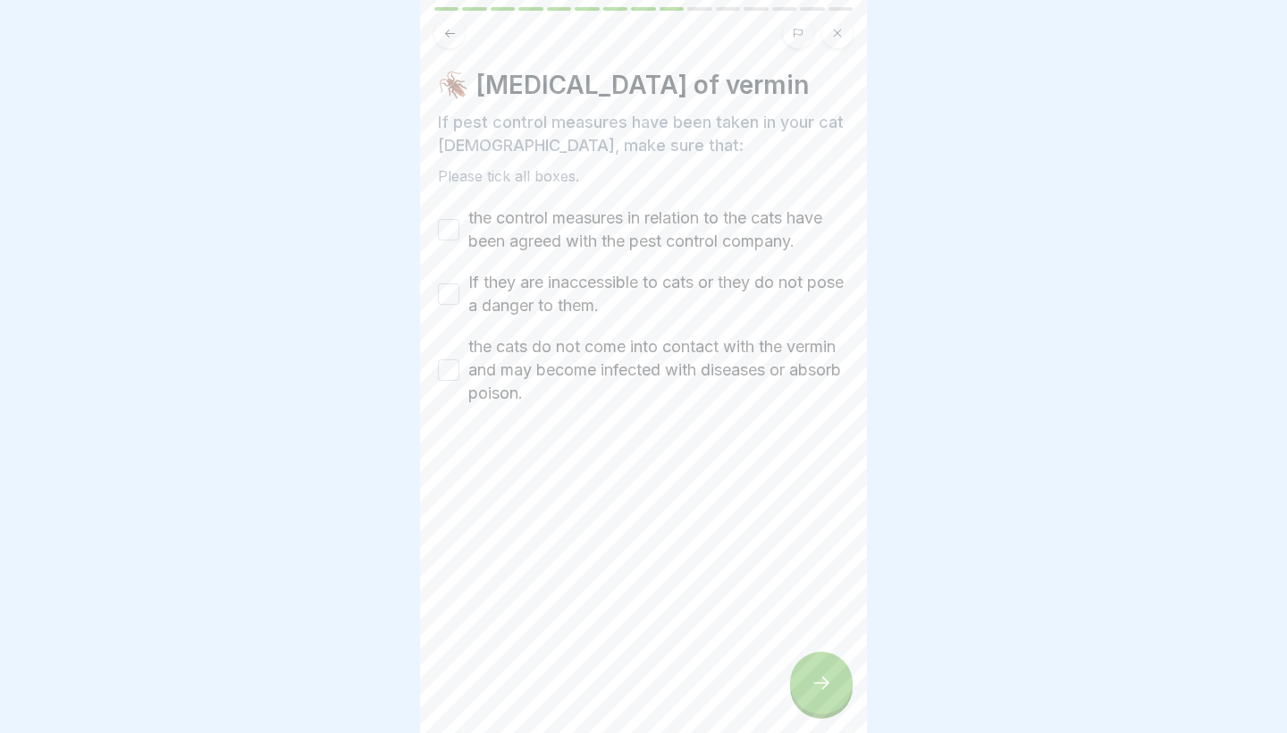
click at [454, 225] on button "the control measures in relation to the cats have been agreed with the pest con…" at bounding box center [448, 229] width 21 height 21
click at [455, 290] on button "If they are inaccessible to cats or they do not pose a danger to them." at bounding box center [448, 293] width 21 height 21
click at [459, 373] on div "the cats do not come into contact with the vermin and may become infected with …" at bounding box center [643, 370] width 411 height 70
click at [449, 370] on button "the cats do not come into contact with the vermin and may become infected with …" at bounding box center [448, 369] width 21 height 21
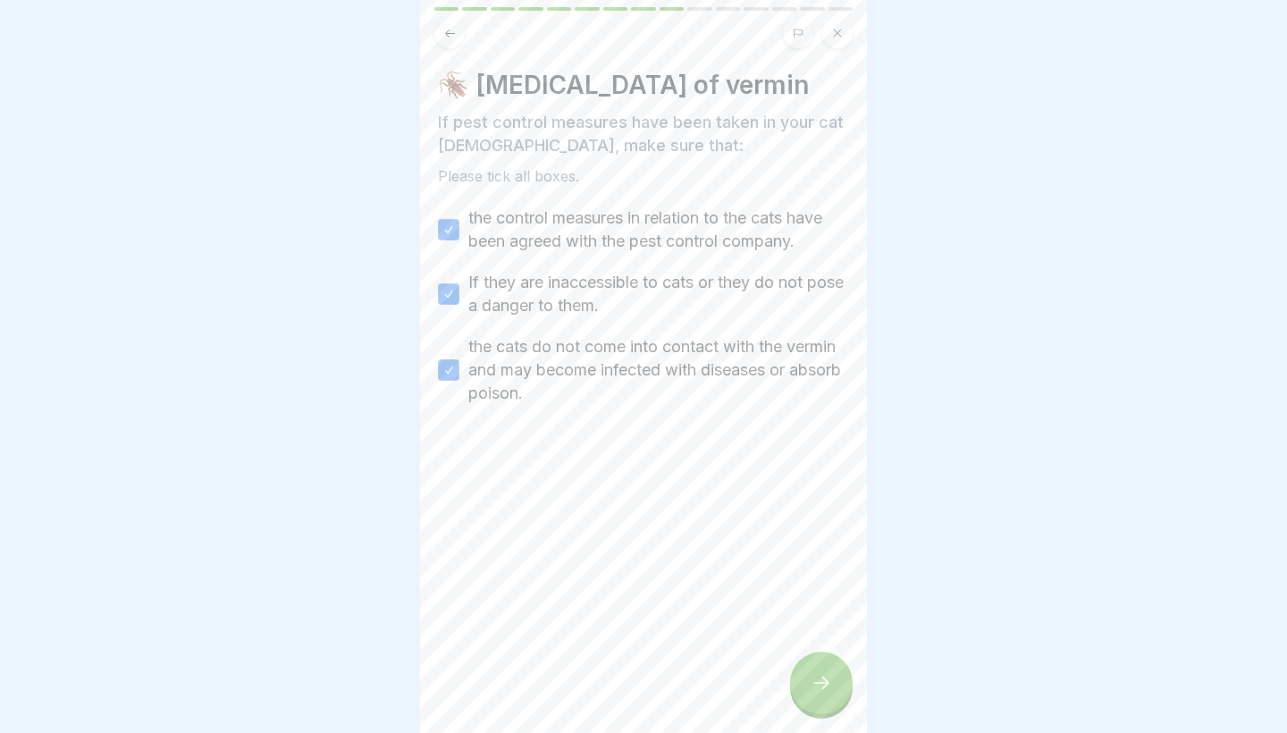
click at [818, 683] on icon at bounding box center [820, 682] width 21 height 21
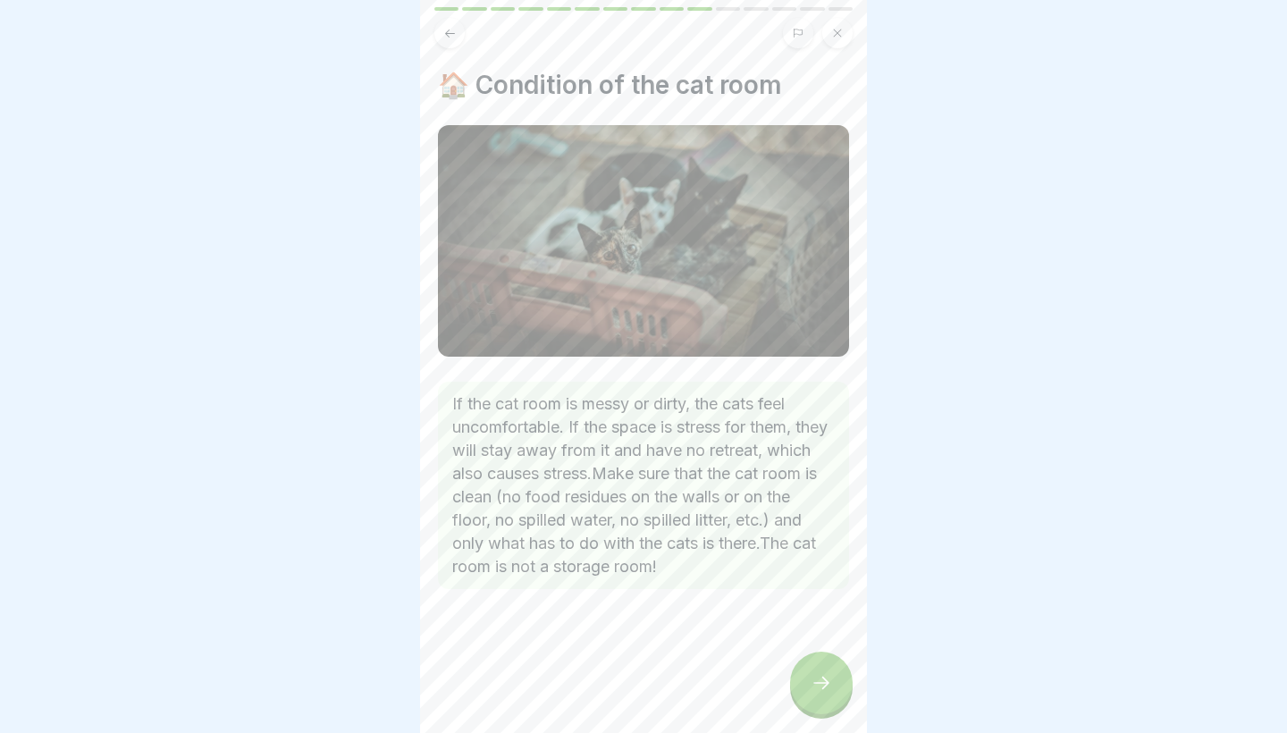
click at [810, 677] on div at bounding box center [821, 682] width 63 height 63
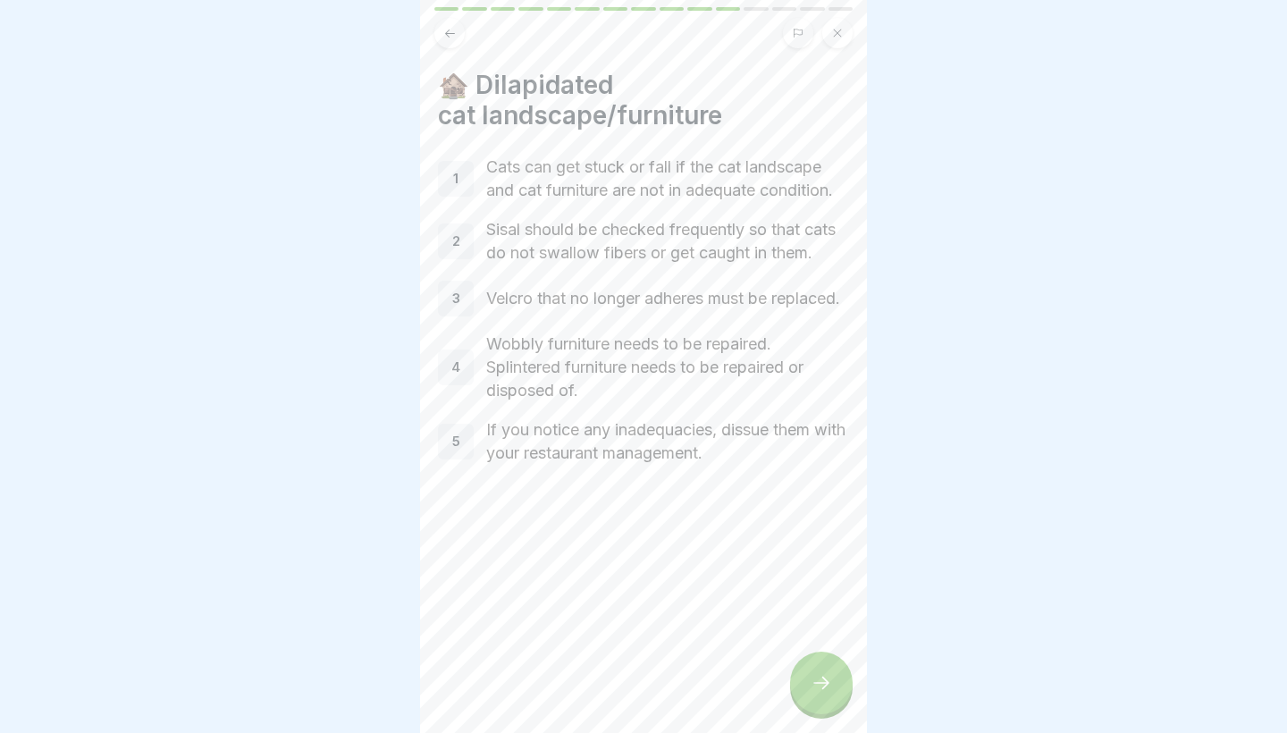
click at [810, 677] on div at bounding box center [821, 682] width 63 height 63
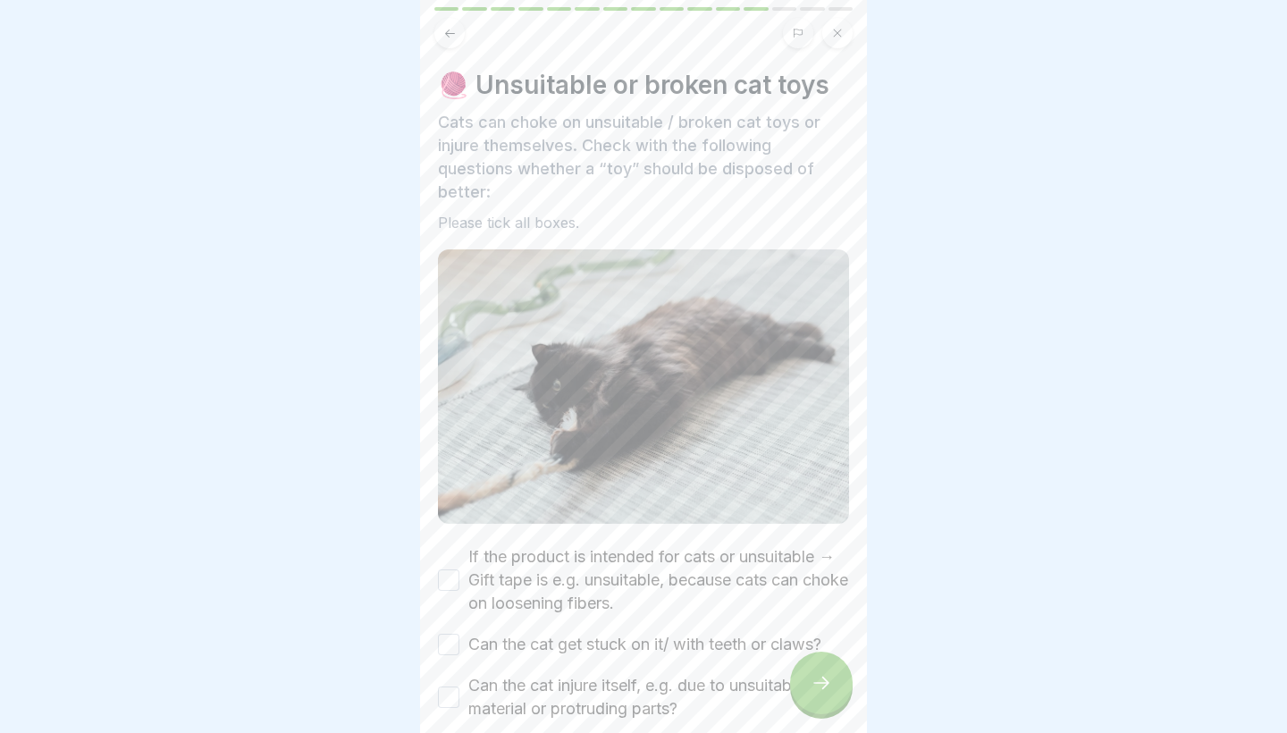
click at [452, 588] on button "If the product is intended for cats or unsuitable → Gift tape is e.g. unsuitabl…" at bounding box center [448, 579] width 21 height 21
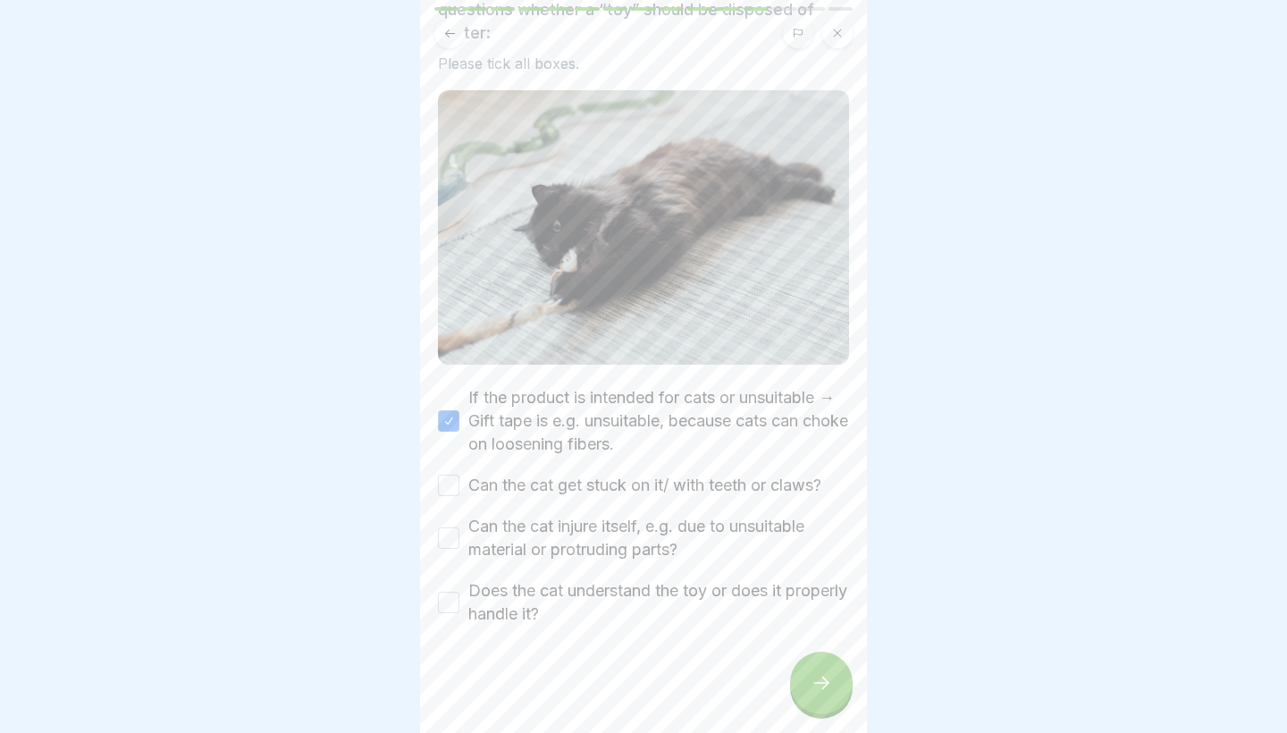
scroll to position [159, 0]
click at [448, 482] on button "Can the cat get stuck on it/ with teeth or claws?" at bounding box center [448, 484] width 21 height 21
click at [453, 540] on button "Can the cat injure itself, e.g. due to unsuitable material or protruding parts?" at bounding box center [448, 537] width 21 height 21
click at [443, 603] on button "Does the cat understand the toy or does it properly handle it?" at bounding box center [448, 602] width 21 height 21
click at [810, 683] on div at bounding box center [821, 682] width 63 height 63
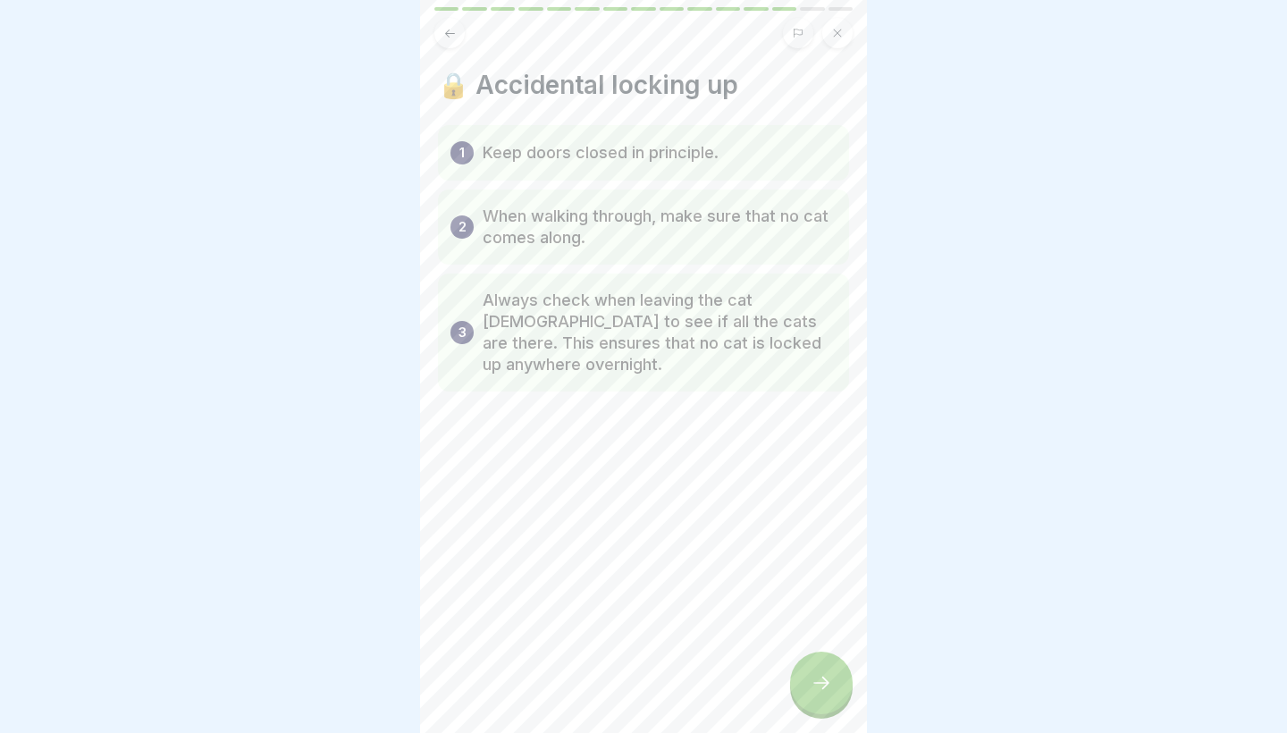
click at [801, 660] on div at bounding box center [821, 682] width 63 height 63
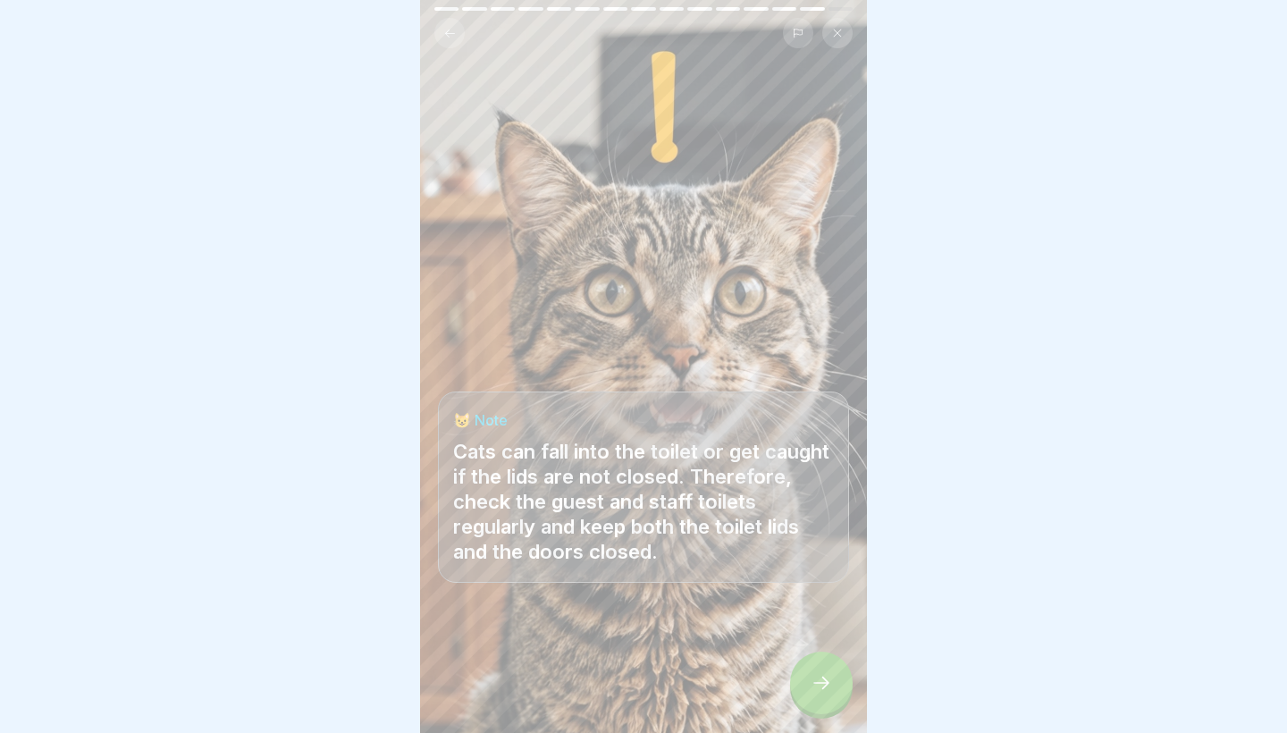
click at [801, 660] on div at bounding box center [821, 682] width 63 height 63
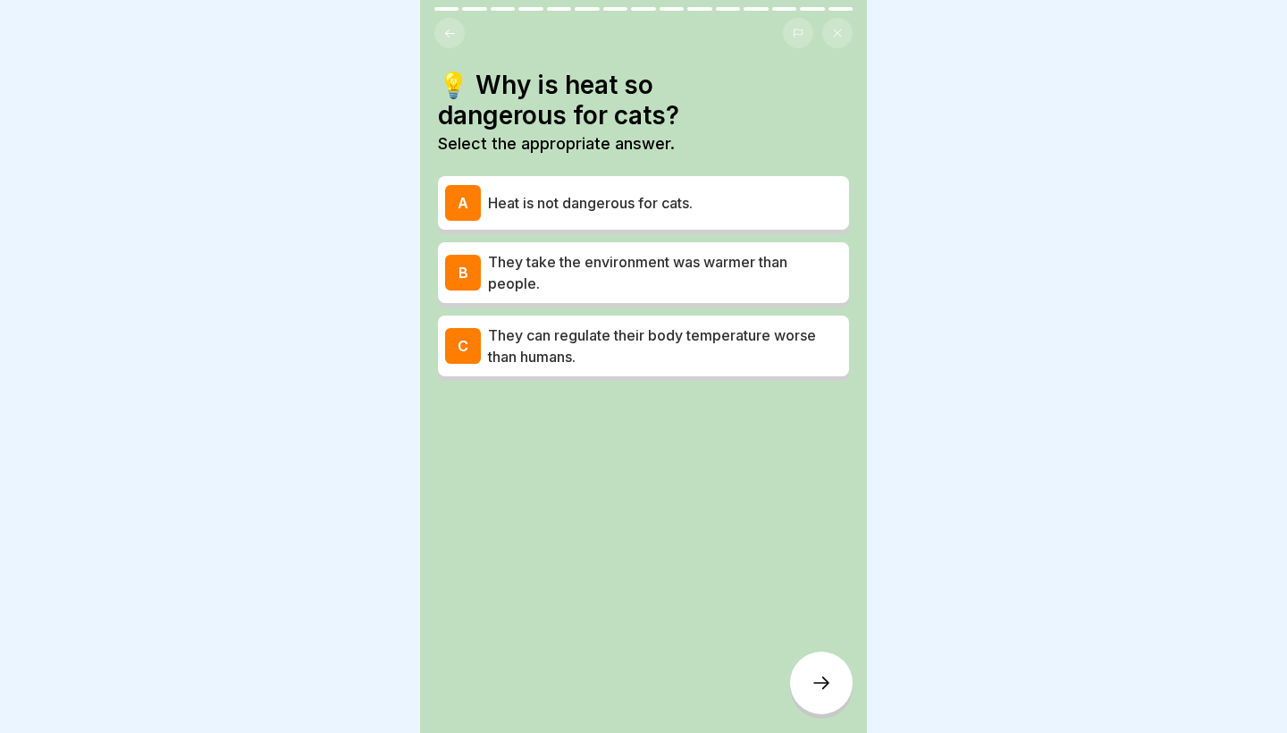
click at [686, 352] on p "They can regulate their body temperature worse than humans." at bounding box center [665, 345] width 354 height 43
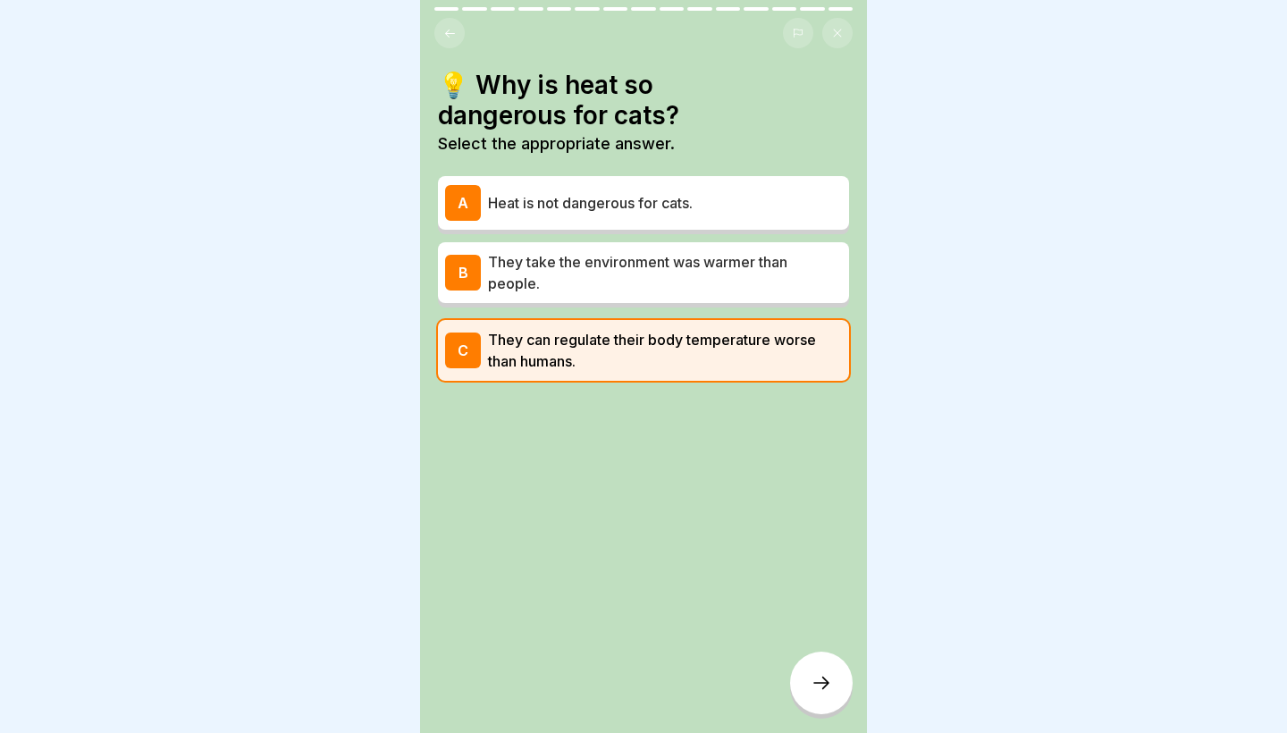
click at [675, 192] on p "Heat is not dangerous for cats." at bounding box center [665, 202] width 354 height 21
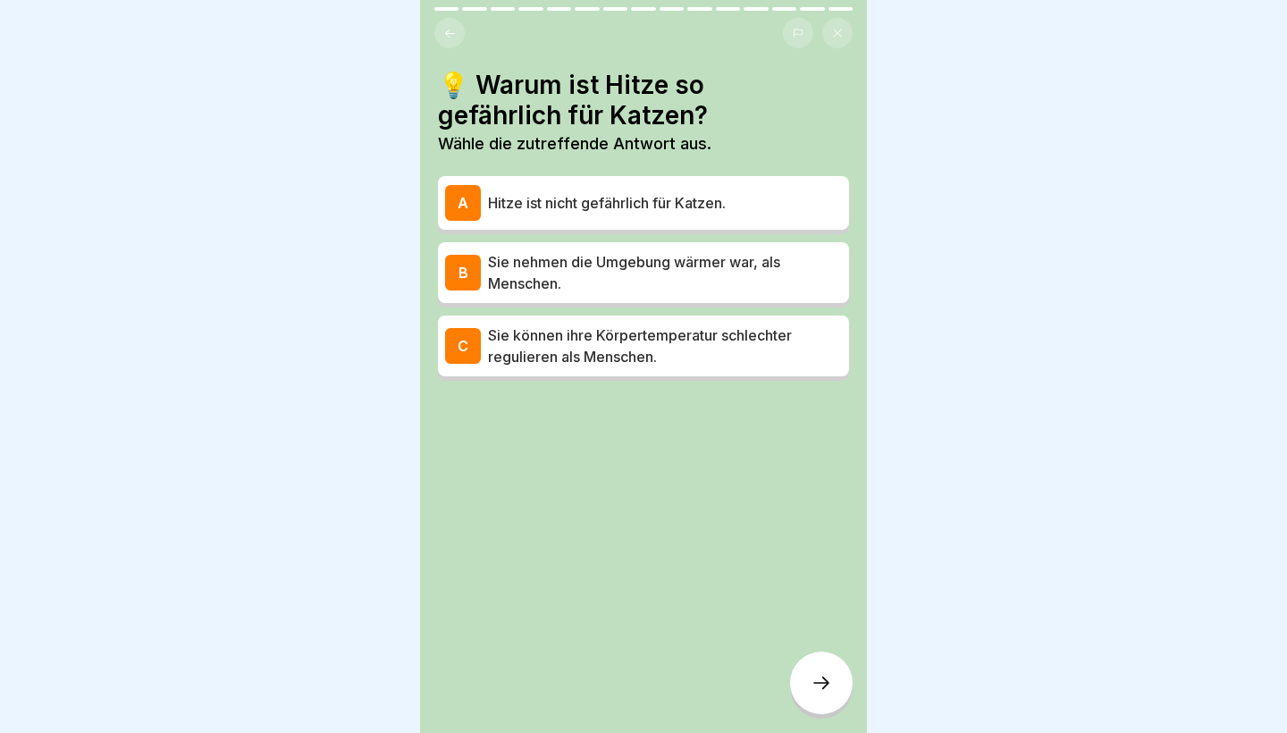
click at [743, 187] on div "A Hitze ist nicht gefährlich für Katzen." at bounding box center [643, 203] width 397 height 36
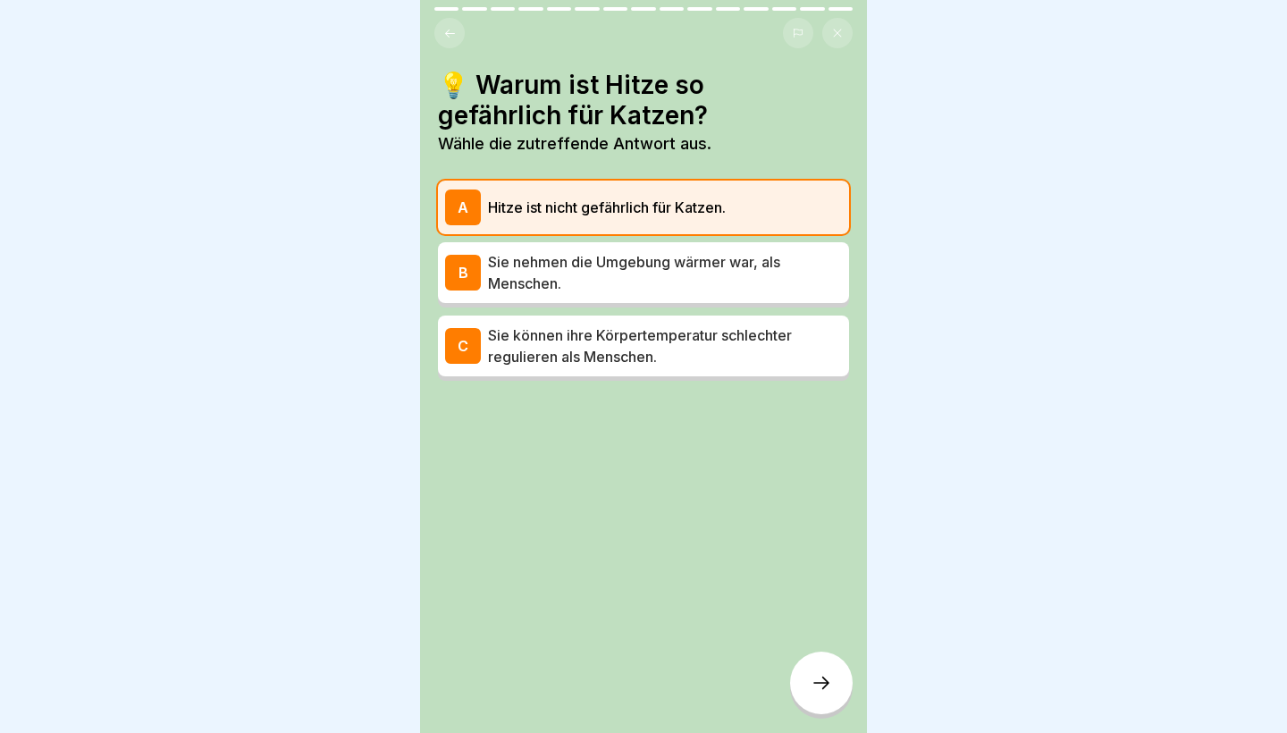
click at [816, 689] on icon at bounding box center [820, 682] width 21 height 21
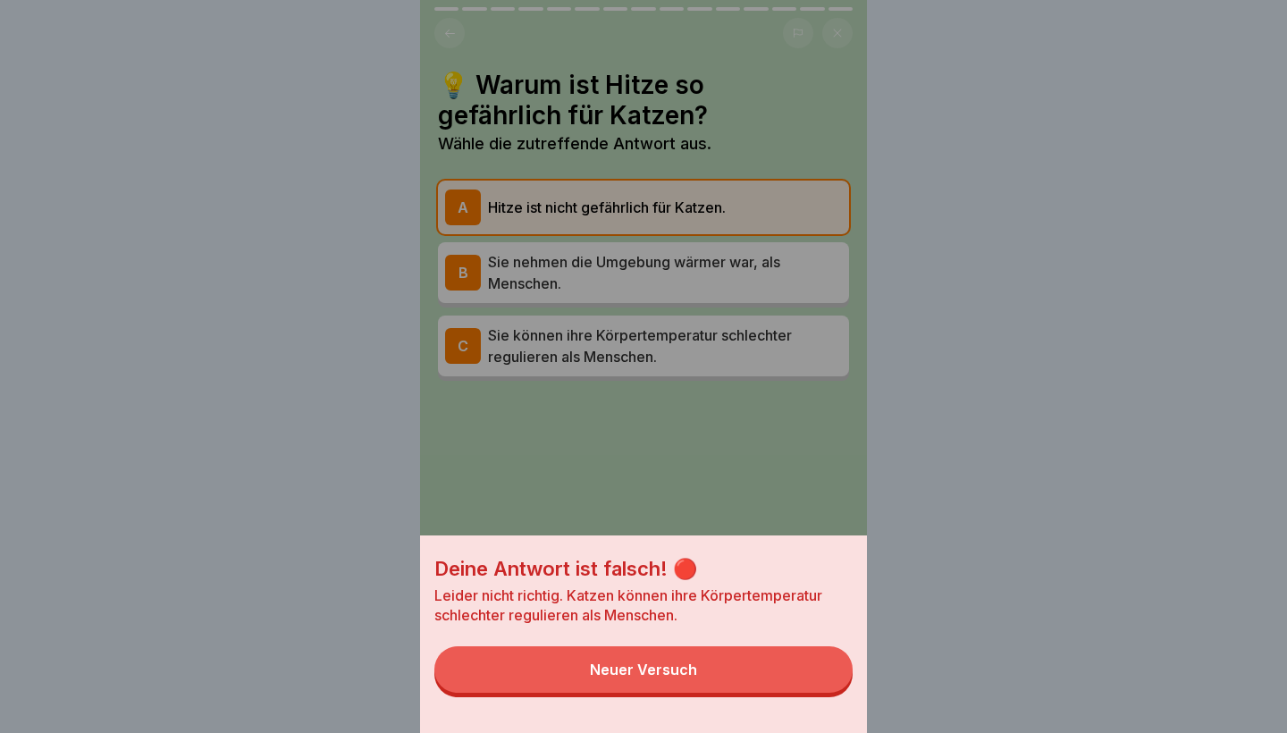
click at [785, 675] on button "Neuer Versuch" at bounding box center [643, 669] width 418 height 46
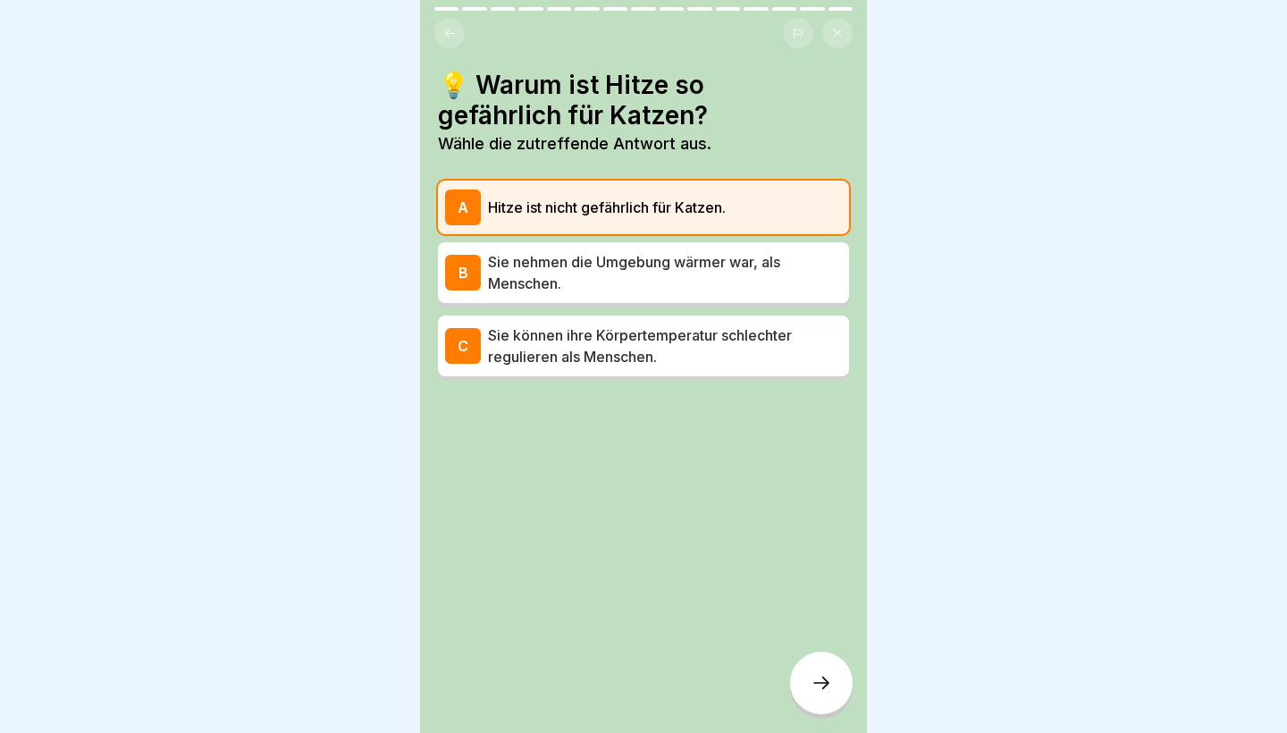
click at [726, 373] on div "C Sie können ihre Körpertemperatur schlechter regulieren als Menschen." at bounding box center [643, 345] width 411 height 61
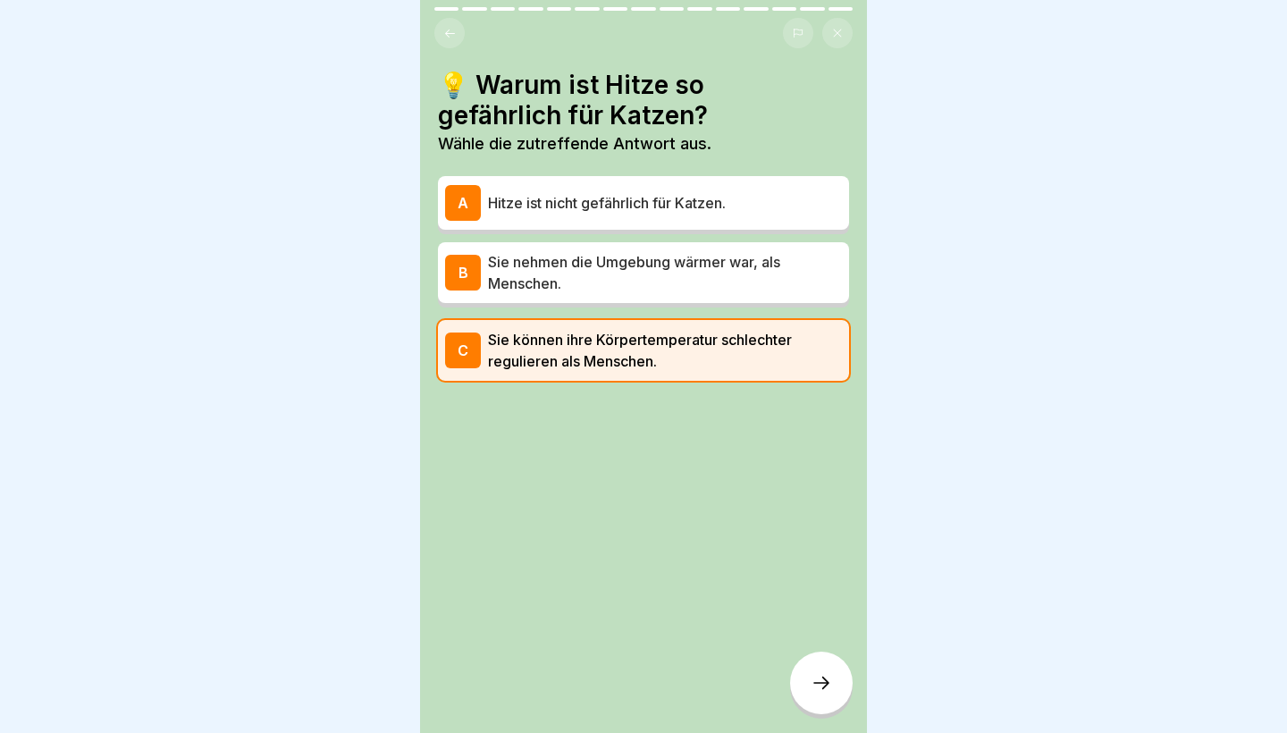
click at [705, 306] on div "A Hitze ist nicht gefährlich für Katzen. B Sie nehmen die Umgebung wärmer war, …" at bounding box center [643, 280] width 411 height 200
click at [707, 265] on p "Sie nehmen die Umgebung wärmer war, als Menschen." at bounding box center [665, 272] width 354 height 43
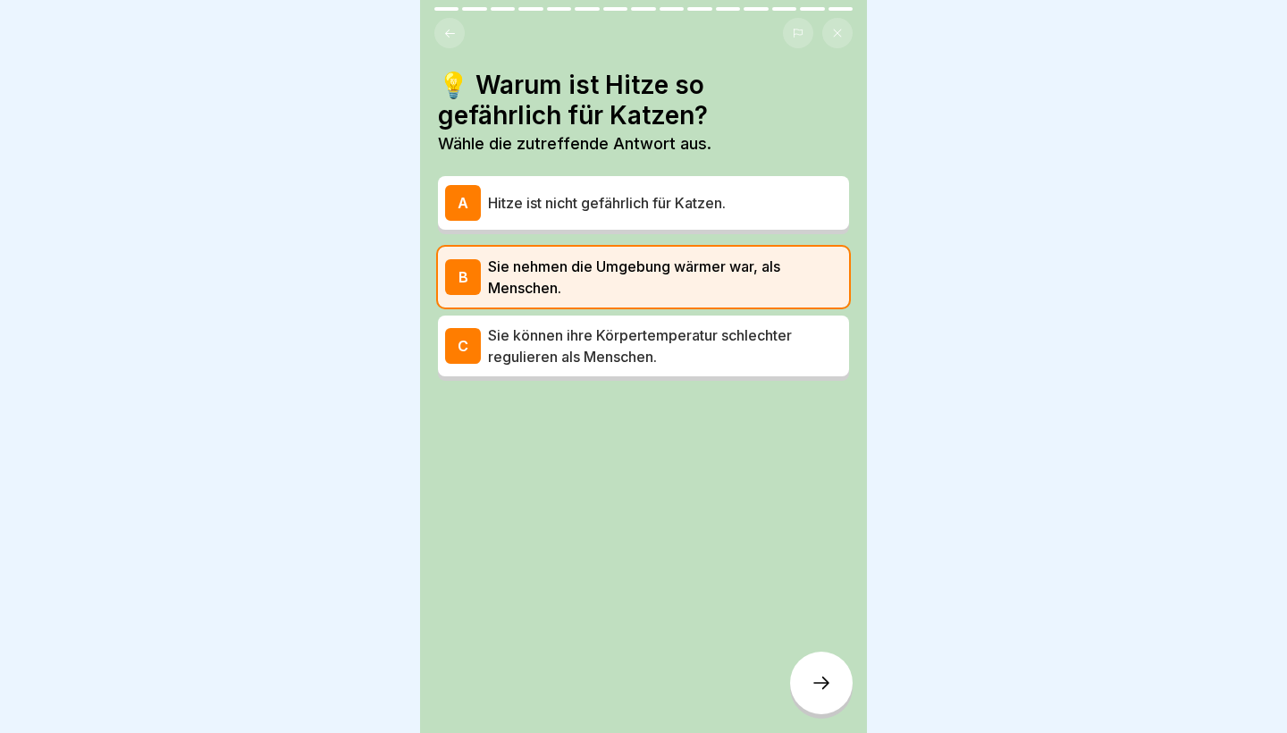
click at [809, 669] on div at bounding box center [821, 682] width 63 height 63
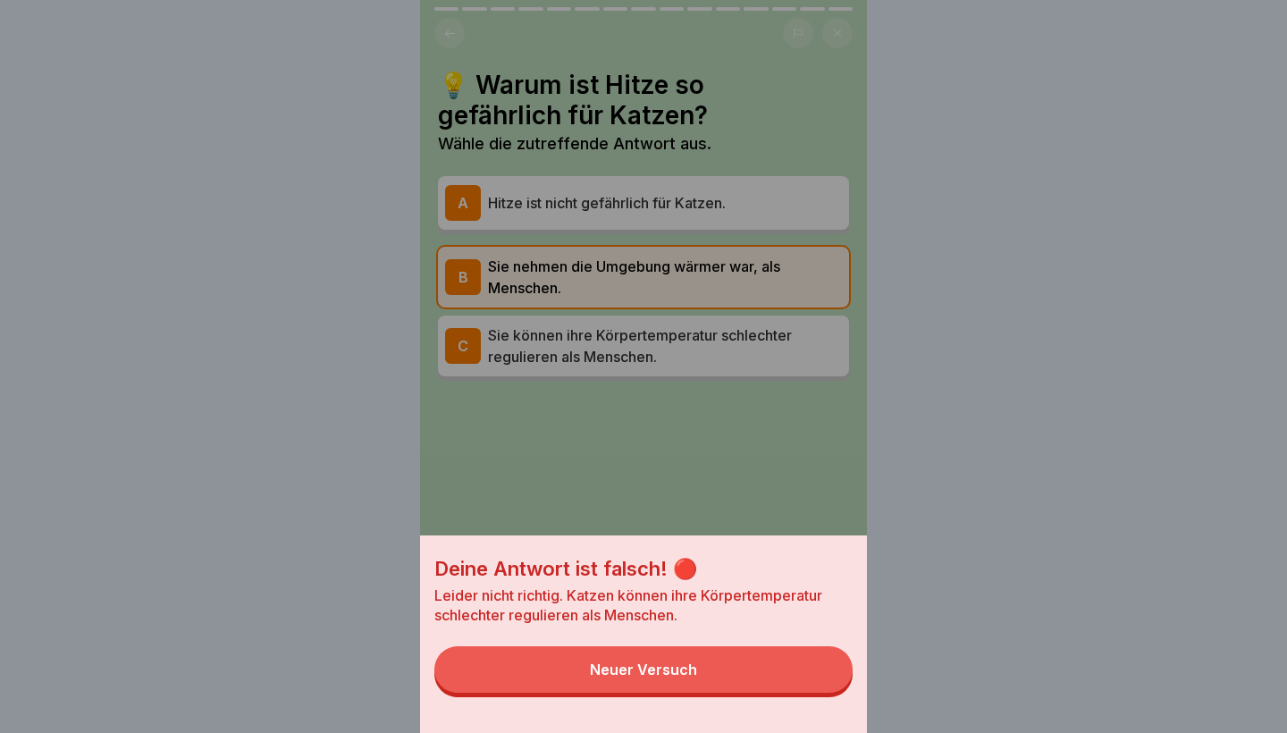
click at [809, 669] on button "Neuer Versuch" at bounding box center [643, 669] width 418 height 46
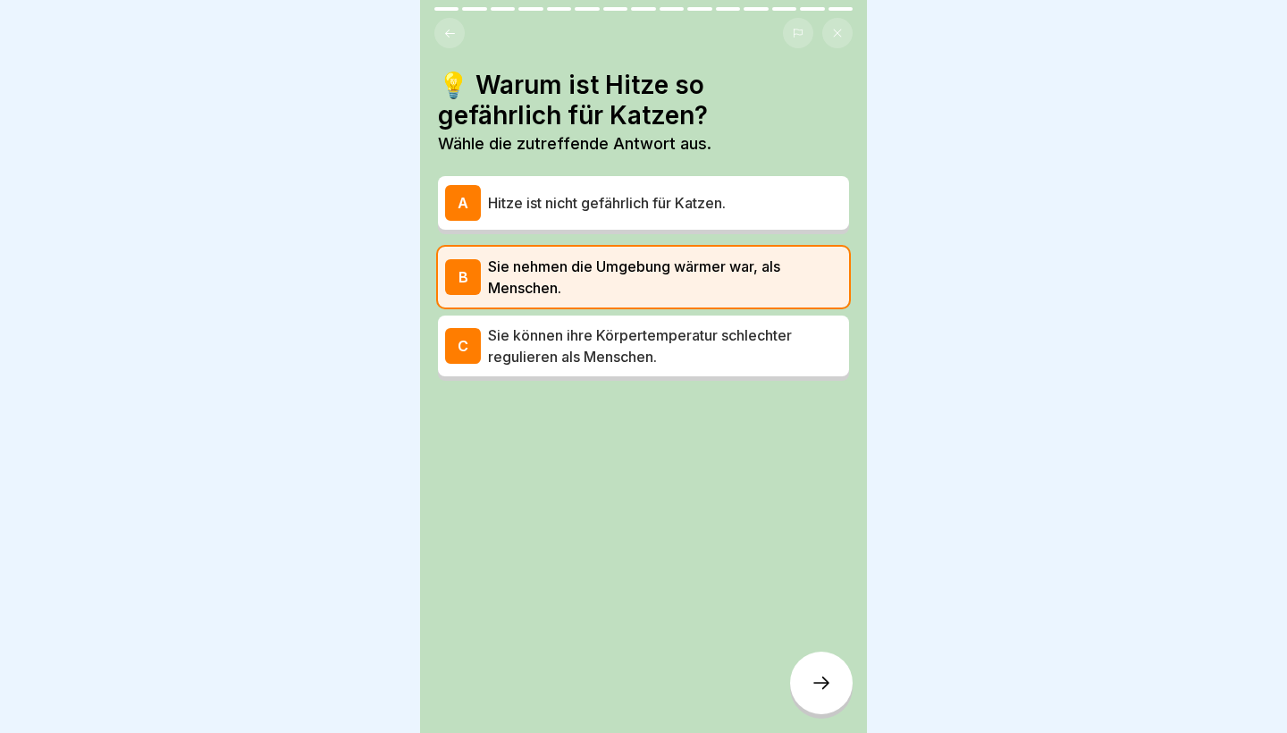
click at [748, 325] on p "Sie können ihre Körpertemperatur schlechter regulieren als Menschen." at bounding box center [665, 345] width 354 height 43
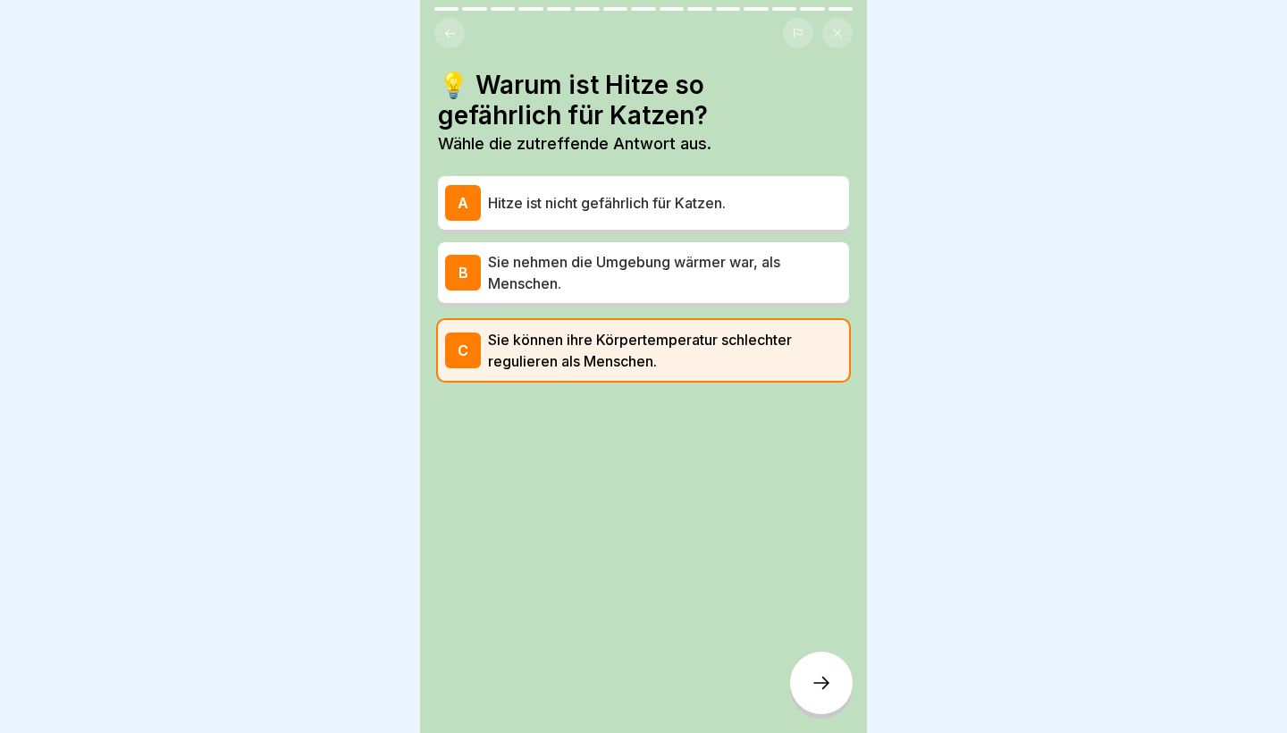
click at [809, 684] on div at bounding box center [821, 682] width 63 height 63
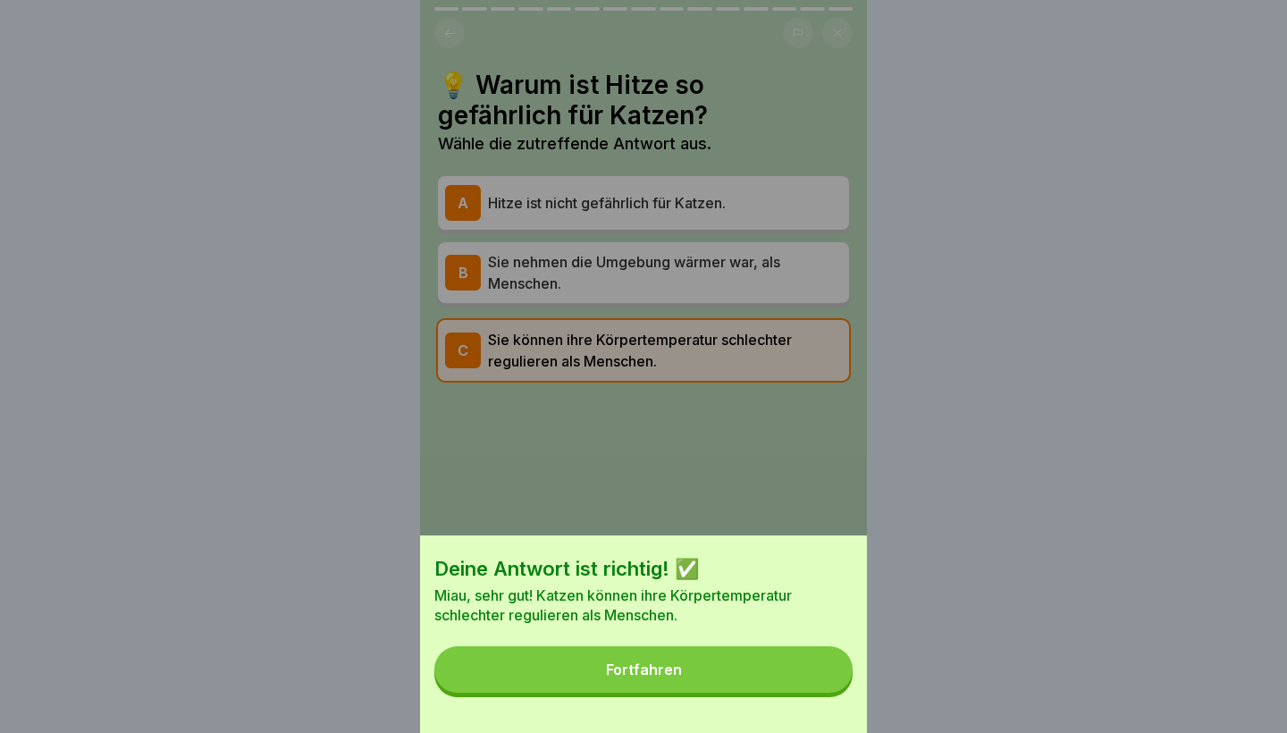
click at [809, 684] on button "Fortfahren" at bounding box center [643, 669] width 418 height 46
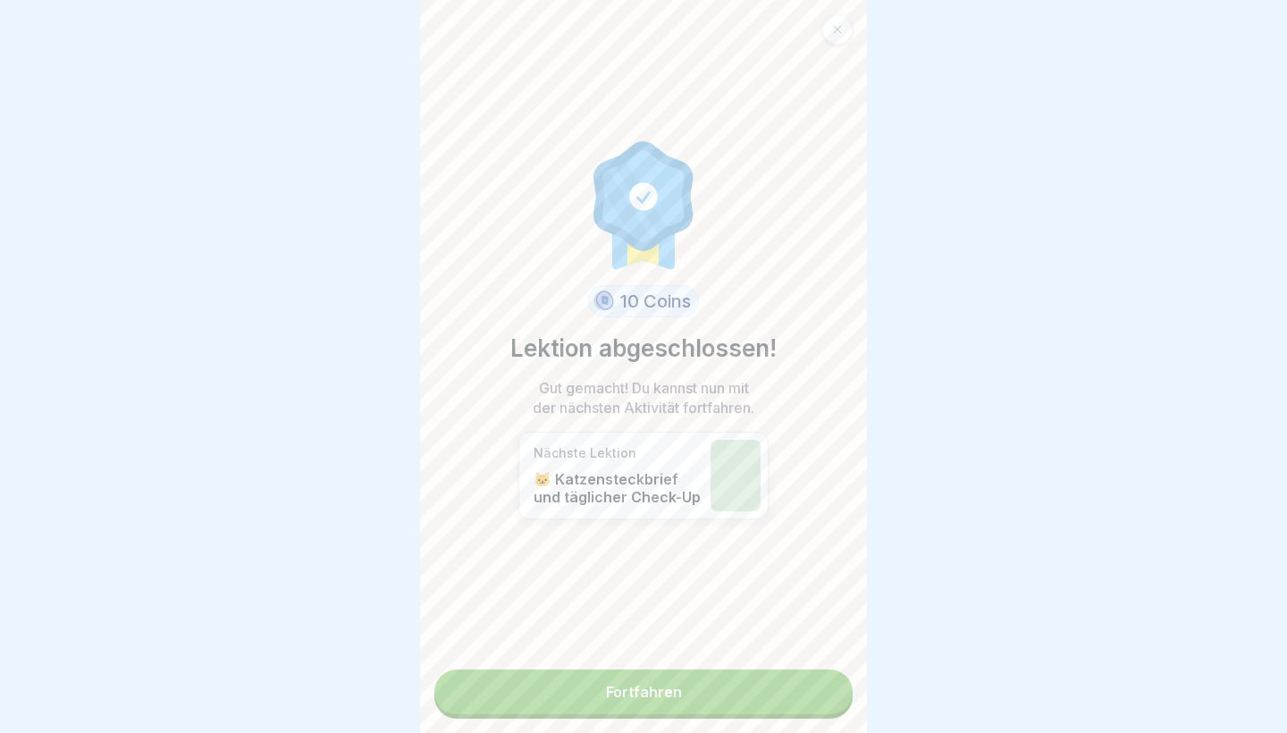
click at [809, 684] on link "Fortfahren" at bounding box center [643, 691] width 418 height 45
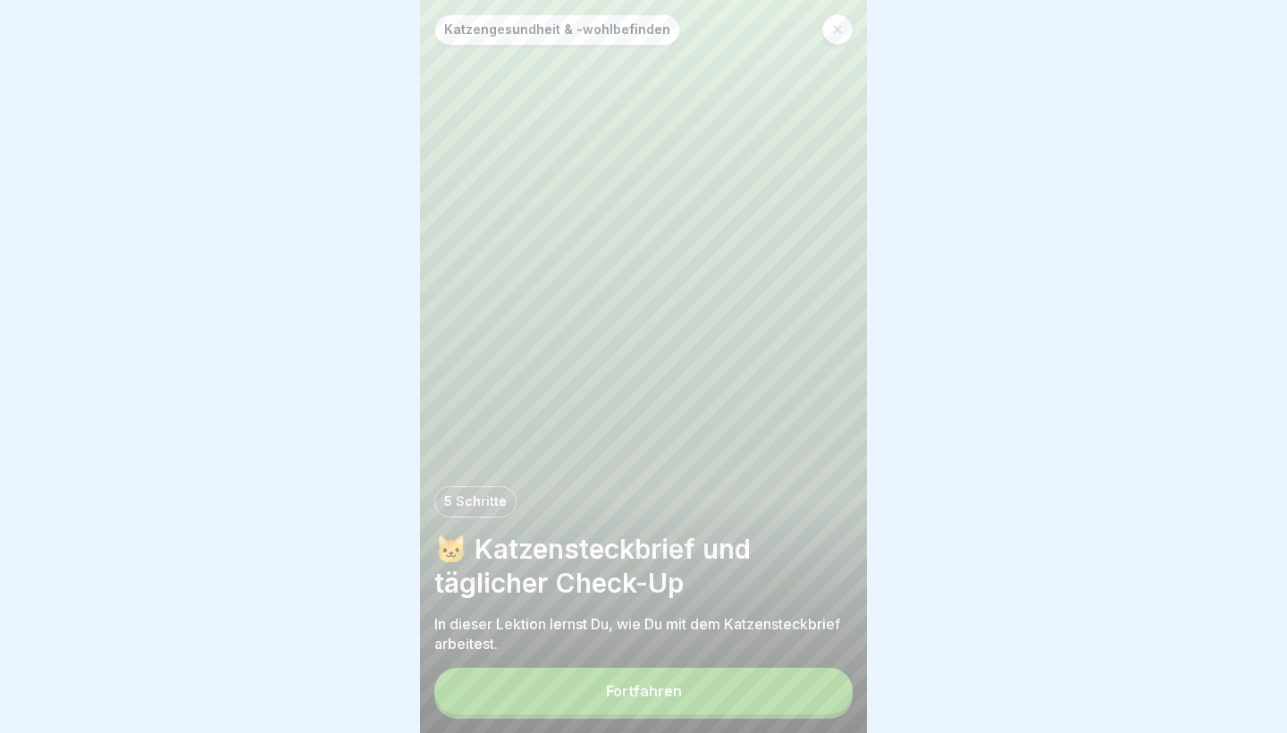
click at [704, 693] on button "Fortfahren" at bounding box center [643, 690] width 418 height 46
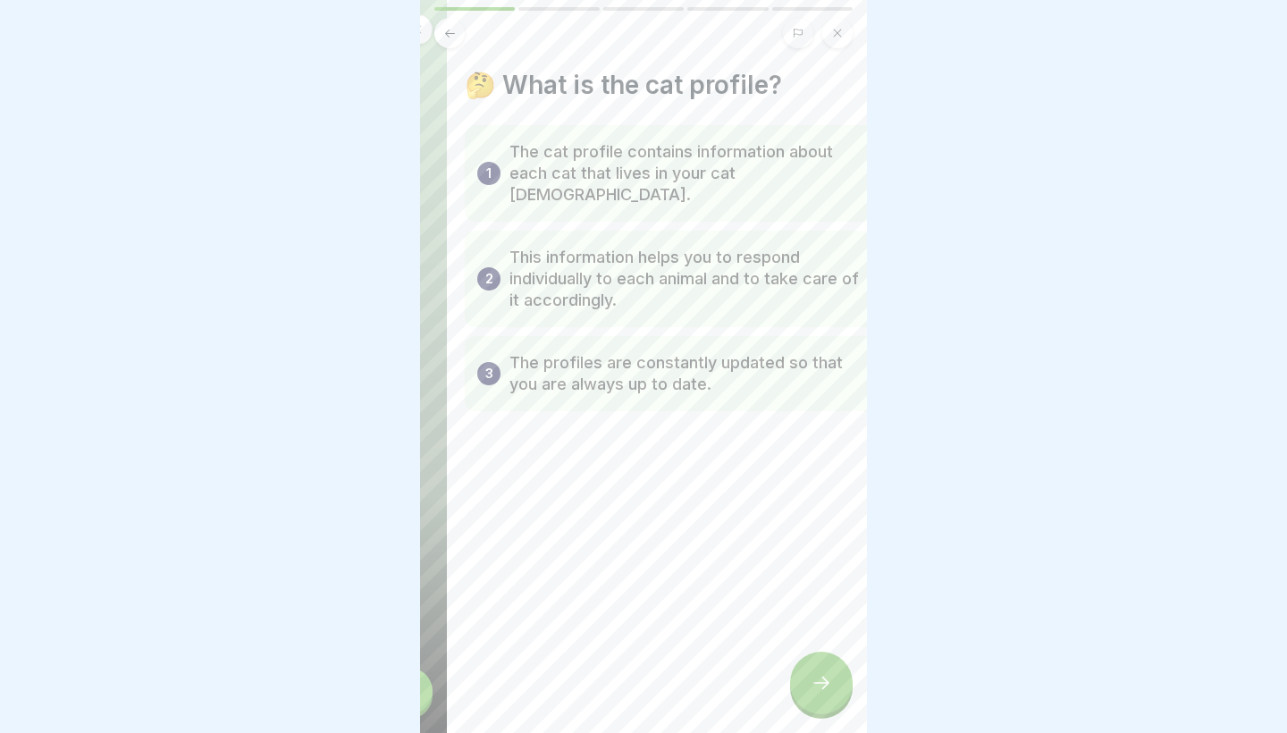
click at [500, 372] on div "3 The profiles are constantly updated so that you are always up to date." at bounding box center [670, 373] width 411 height 75
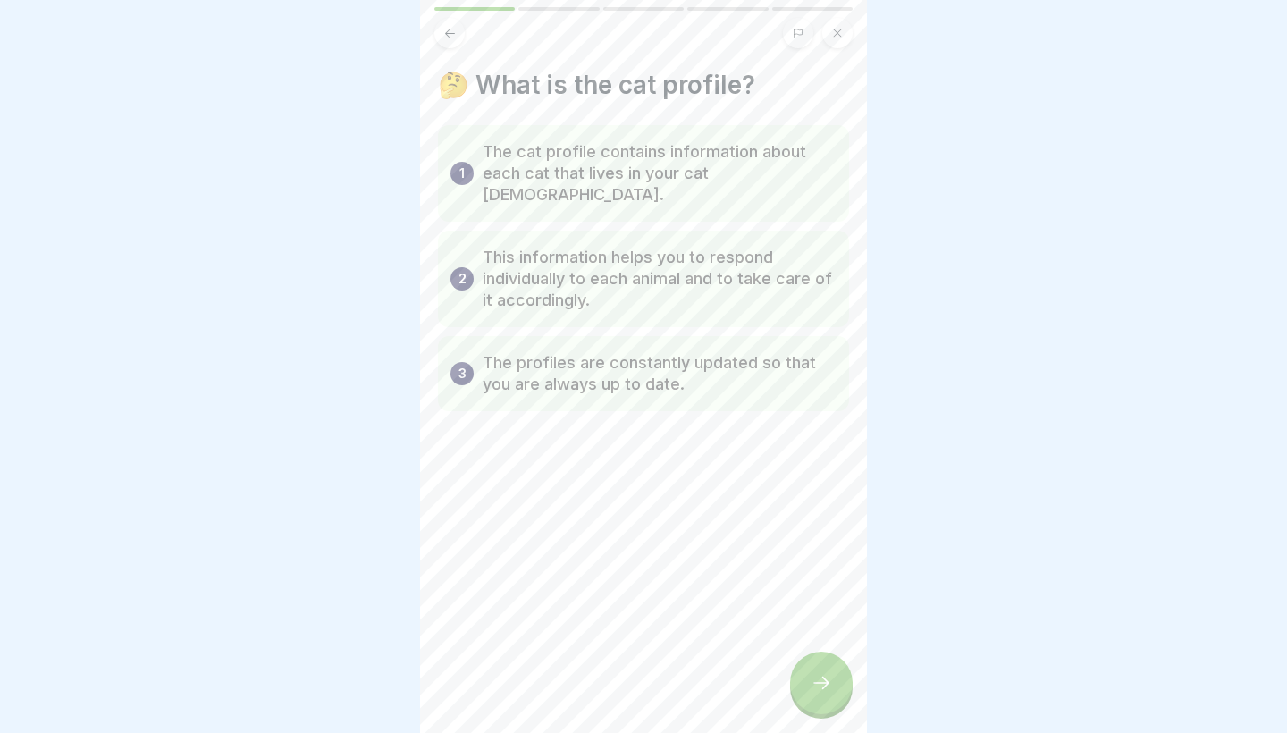
click at [815, 682] on icon at bounding box center [820, 682] width 21 height 21
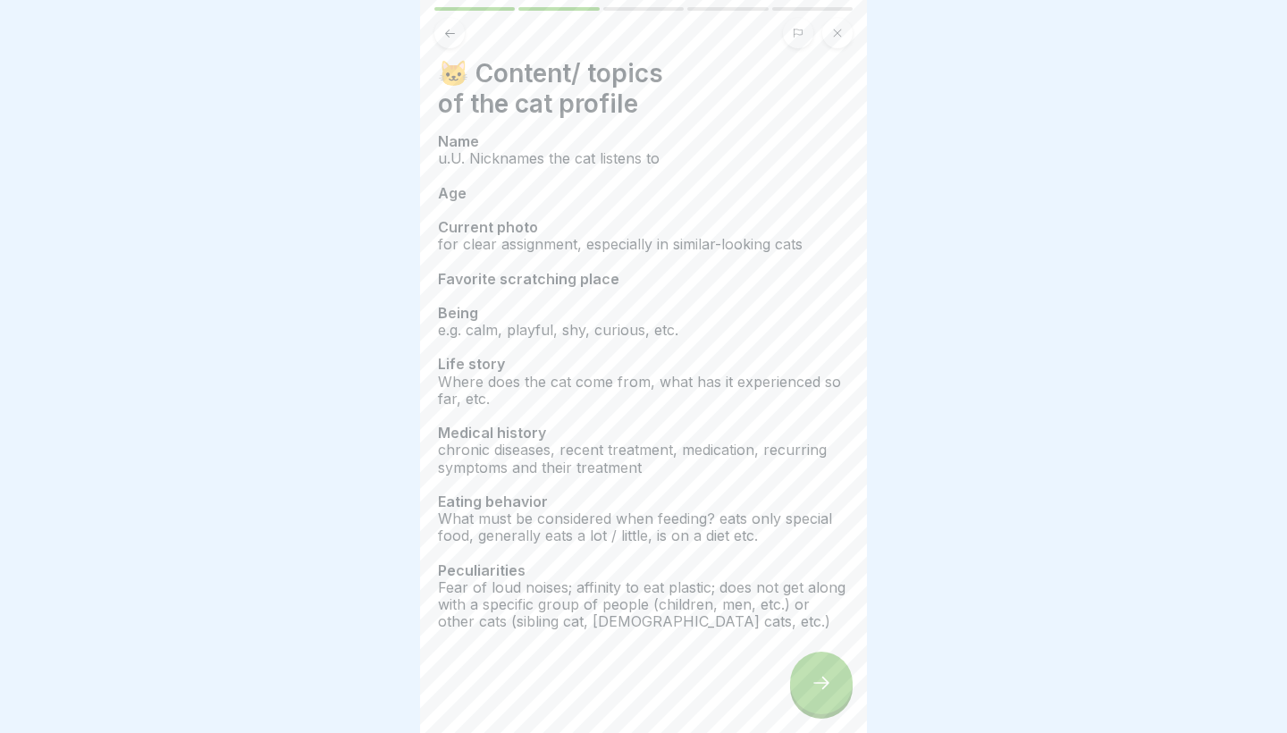
scroll to position [12, 0]
click at [824, 660] on div at bounding box center [821, 682] width 63 height 63
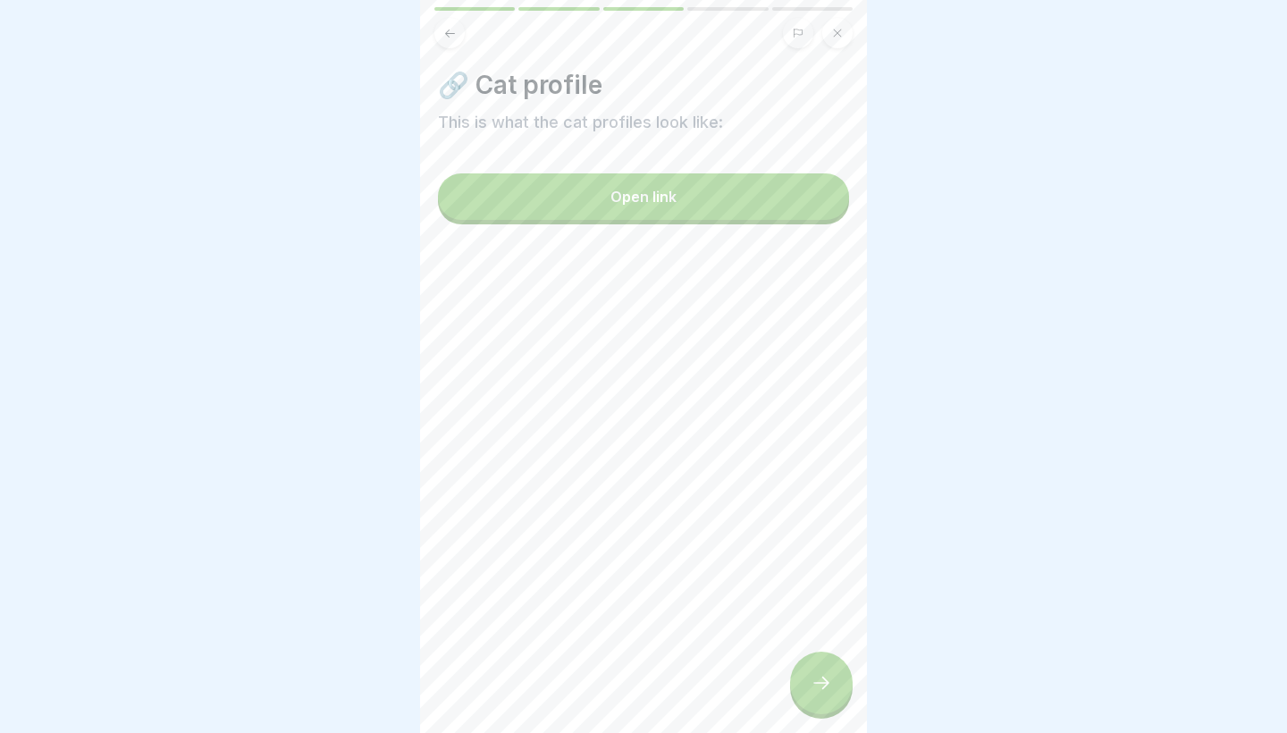
click at [646, 218] on button "Open link" at bounding box center [643, 196] width 411 height 46
click at [815, 687] on icon at bounding box center [820, 682] width 21 height 21
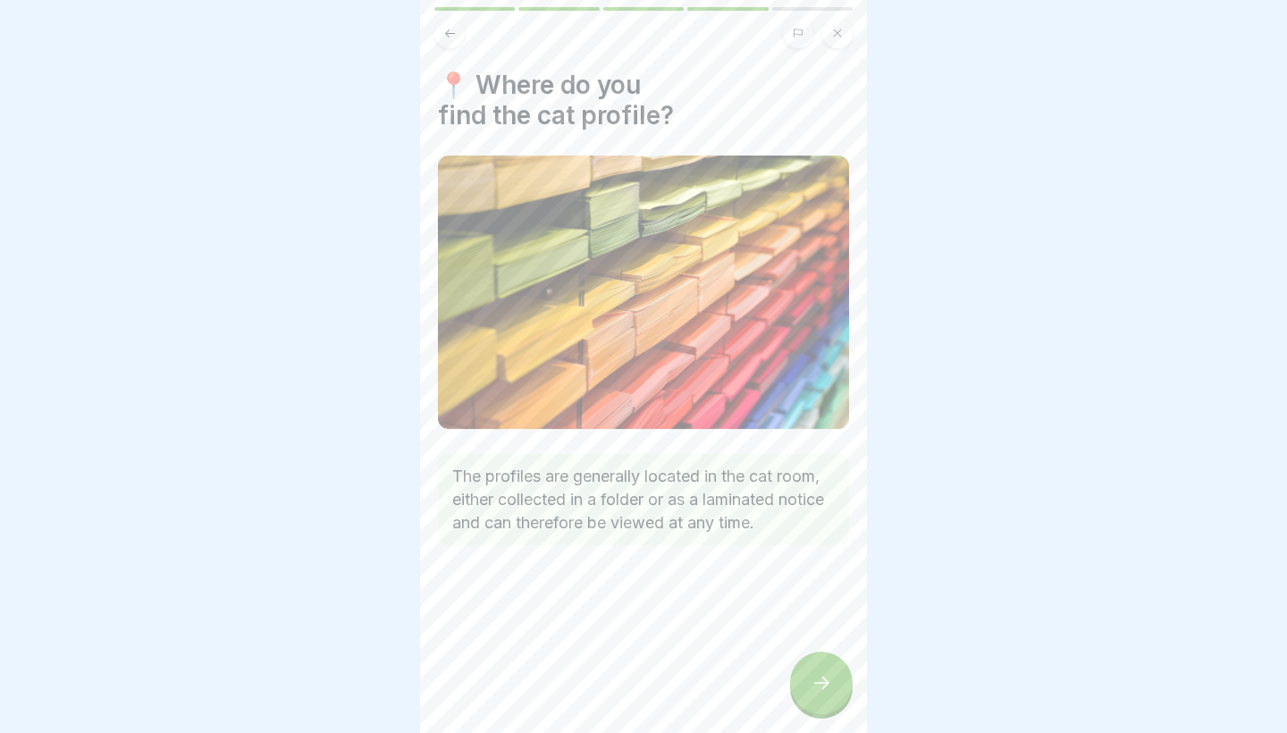
click at [815, 687] on icon at bounding box center [820, 682] width 21 height 21
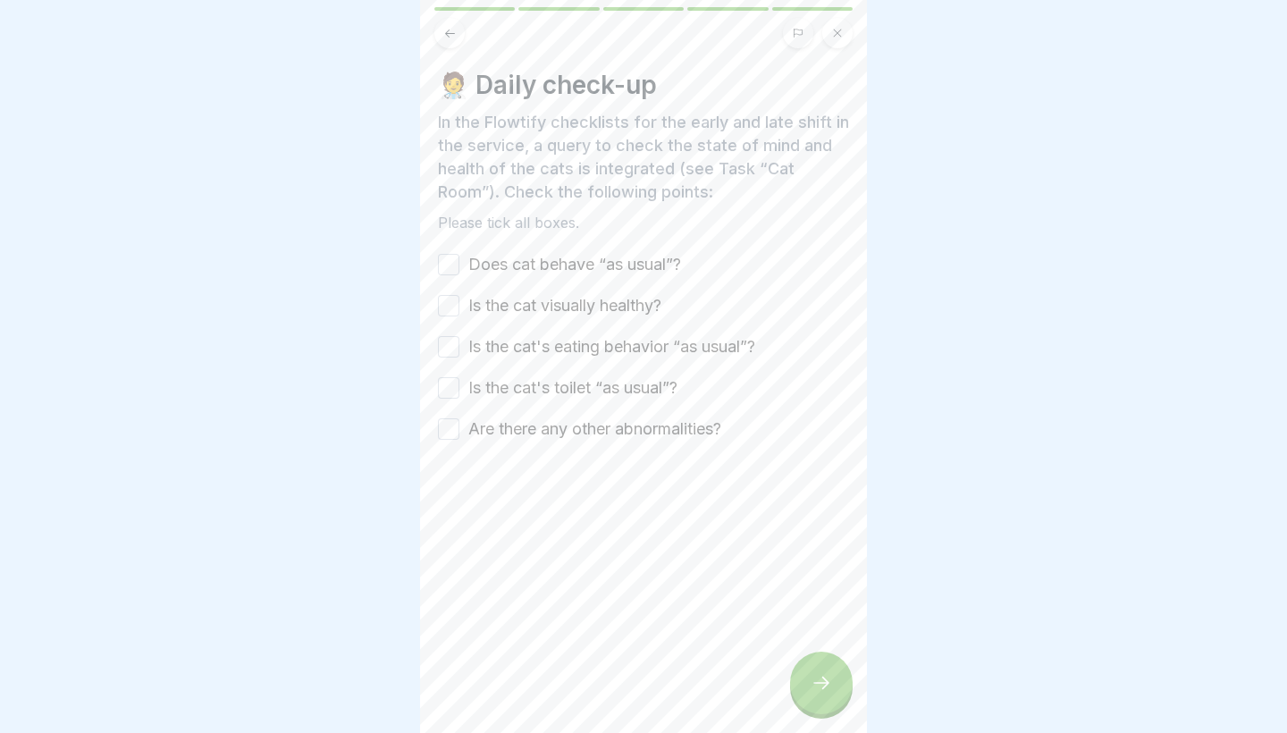
click at [448, 262] on button "Does cat behave “as usual”?" at bounding box center [448, 264] width 21 height 21
click at [450, 308] on button "Is the cat visually healthy?" at bounding box center [448, 305] width 21 height 21
click at [453, 346] on button "Is the cat's eating behavior “as usual”?" at bounding box center [448, 346] width 21 height 21
click at [452, 382] on button "Is the cat's toilet “as usual”?" at bounding box center [448, 387] width 21 height 21
click at [457, 434] on button "Are there any other abnormalities?" at bounding box center [448, 428] width 21 height 21
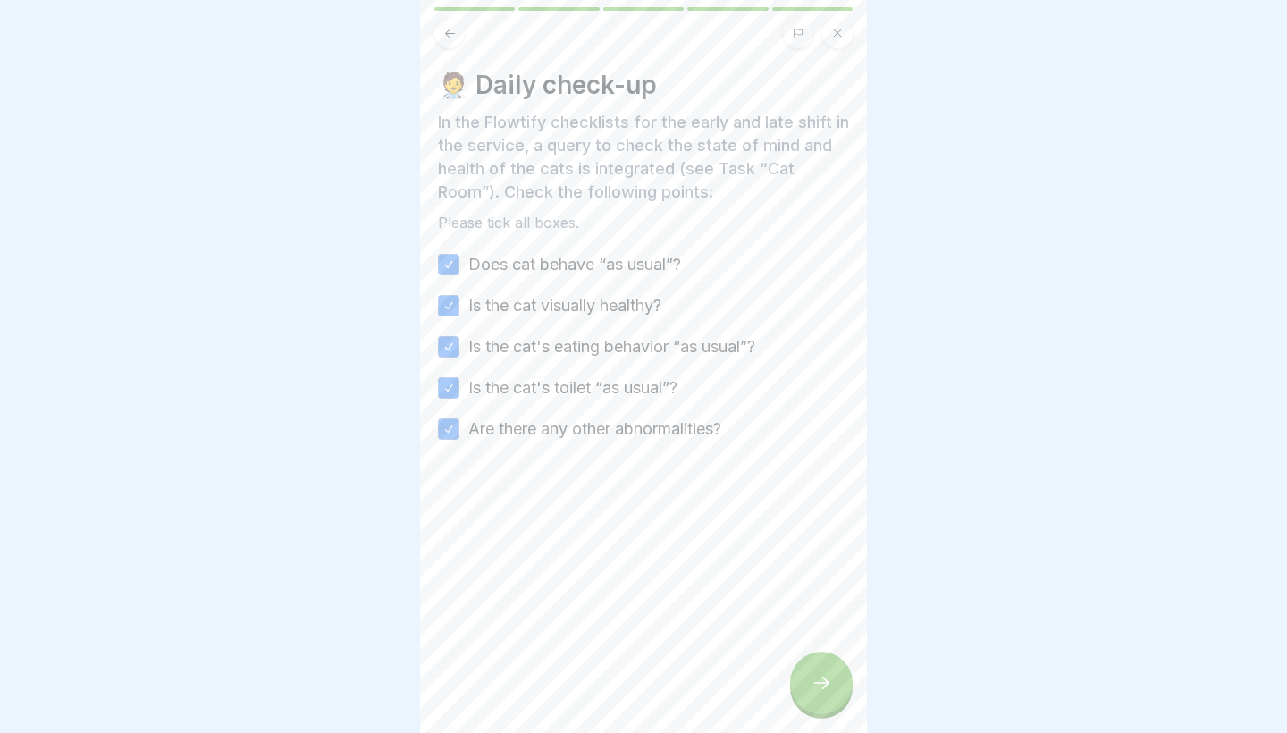
click at [809, 667] on div at bounding box center [821, 682] width 63 height 63
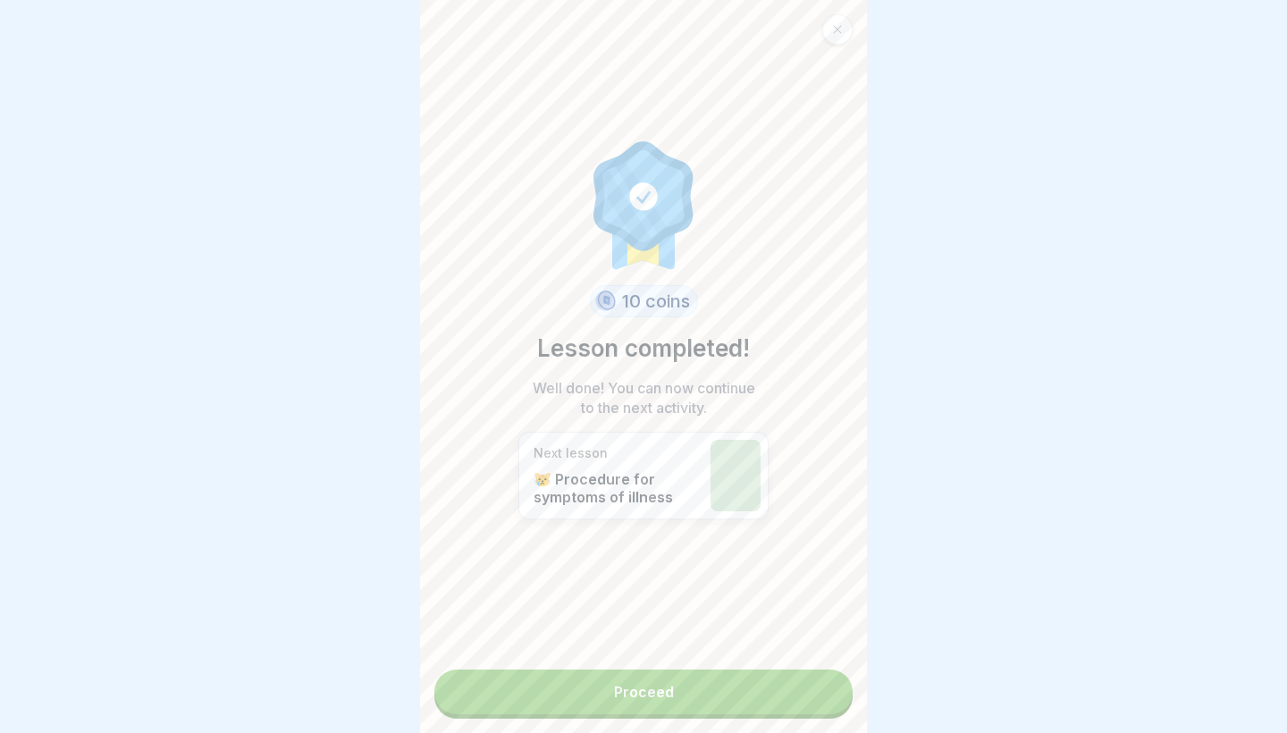
click at [724, 673] on link "Proceed" at bounding box center [643, 691] width 418 height 45
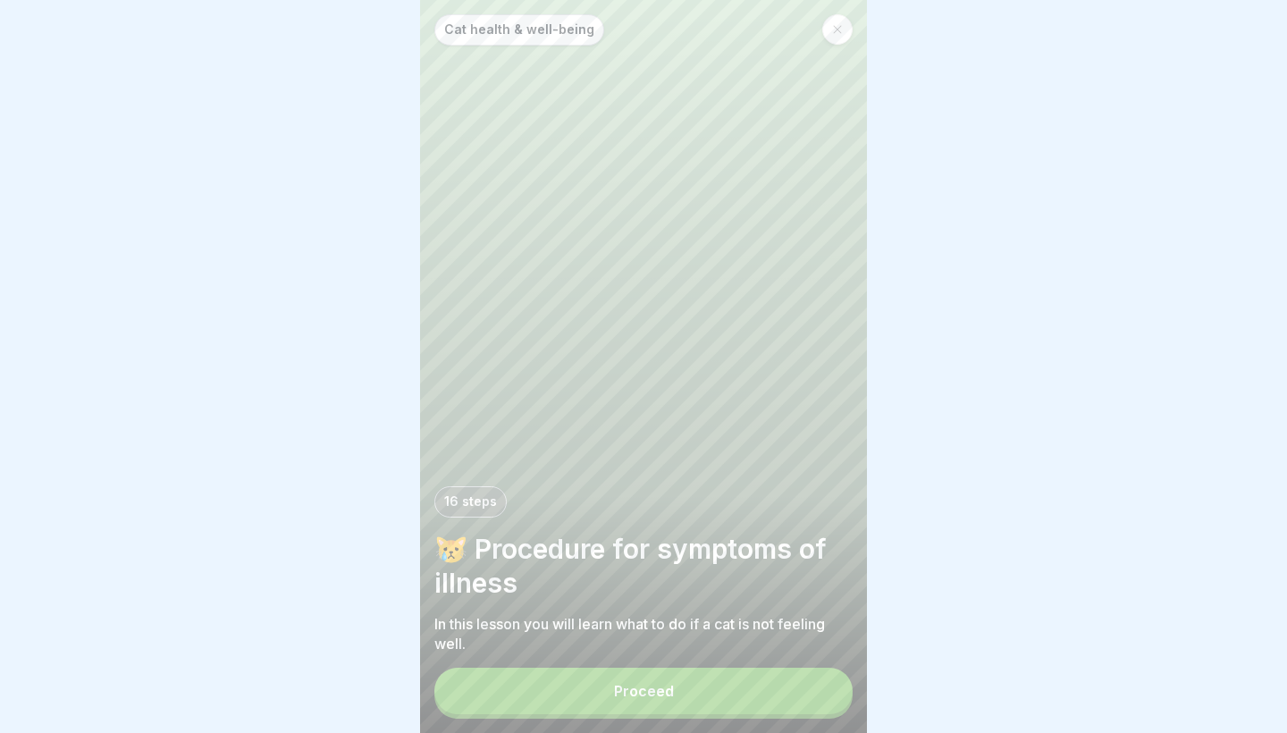
click at [836, 38] on div at bounding box center [837, 29] width 30 height 30
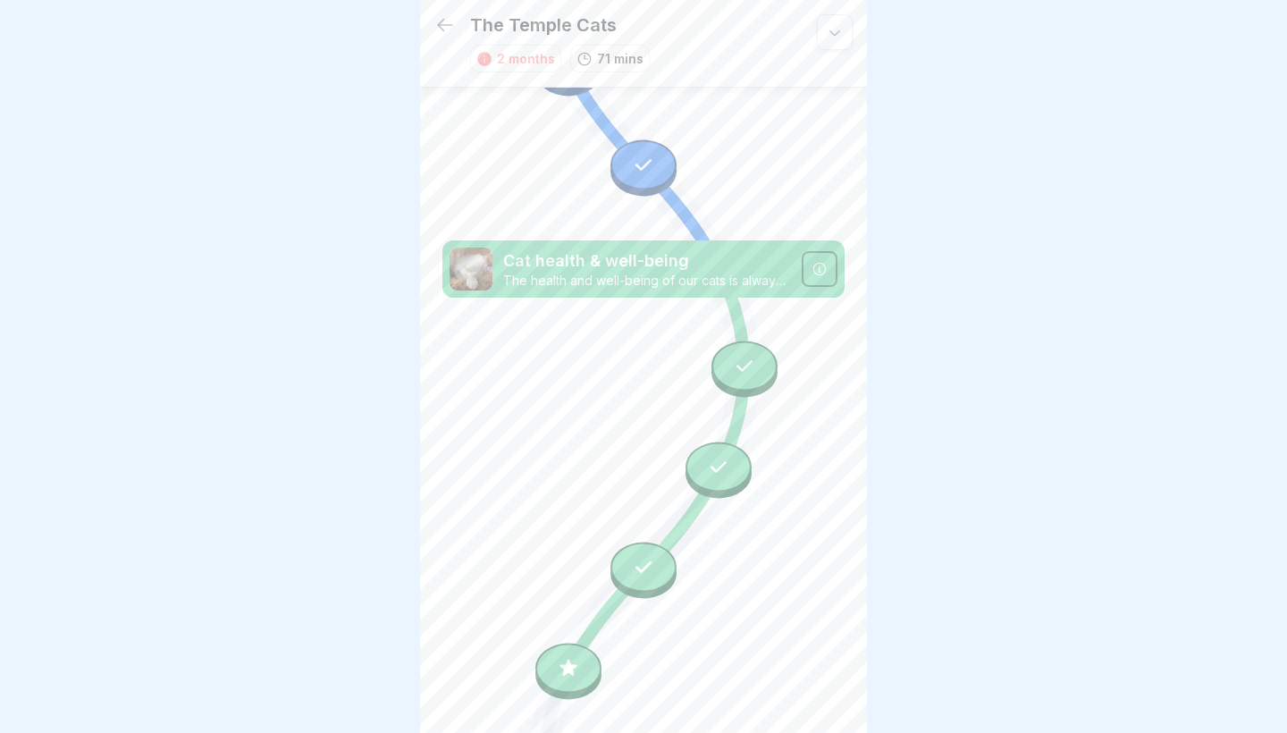
scroll to position [746, 0]
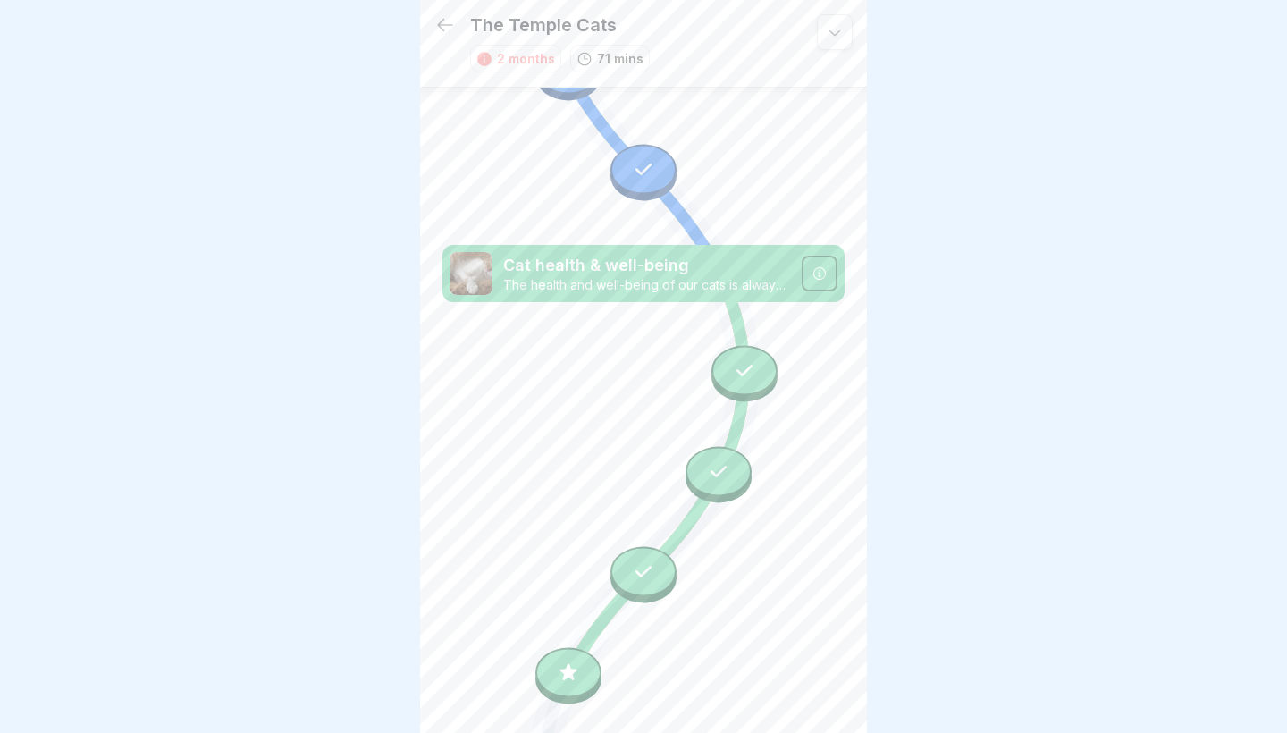
click at [451, 30] on icon at bounding box center [444, 24] width 21 height 21
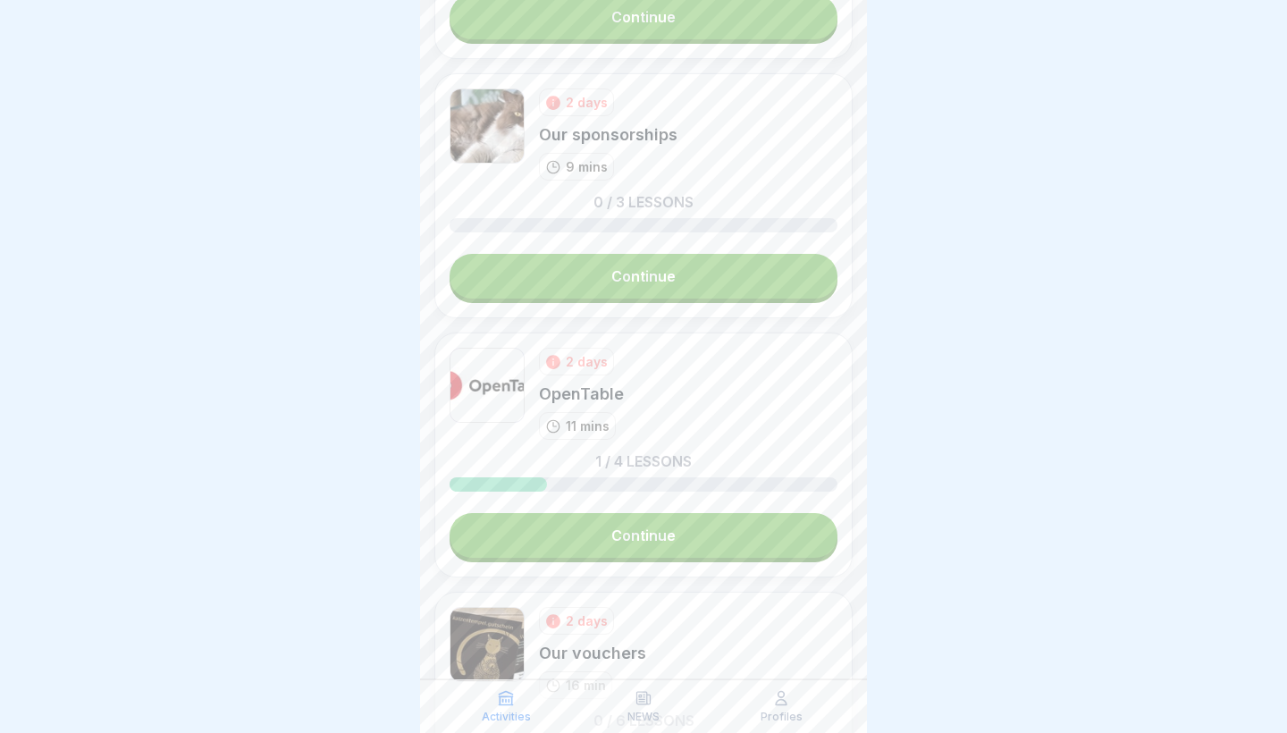
scroll to position [1397, 0]
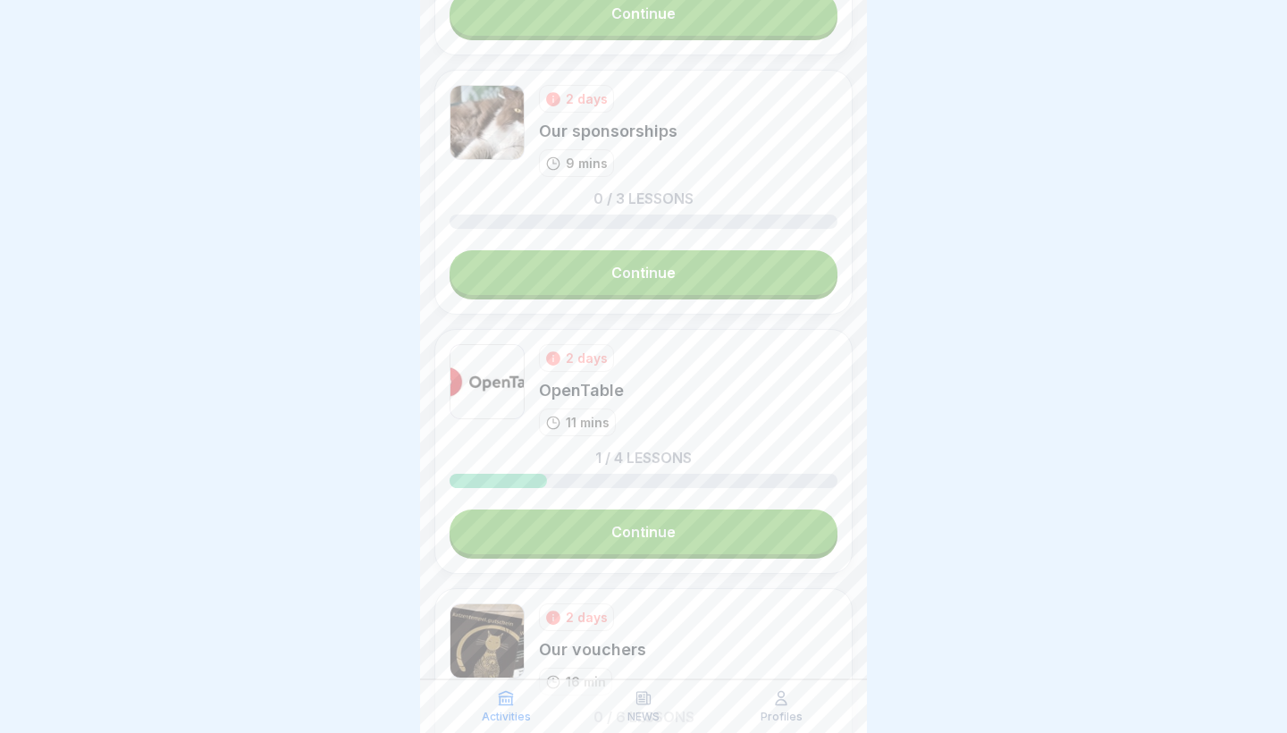
click at [641, 272] on link "Continue" at bounding box center [643, 272] width 388 height 45
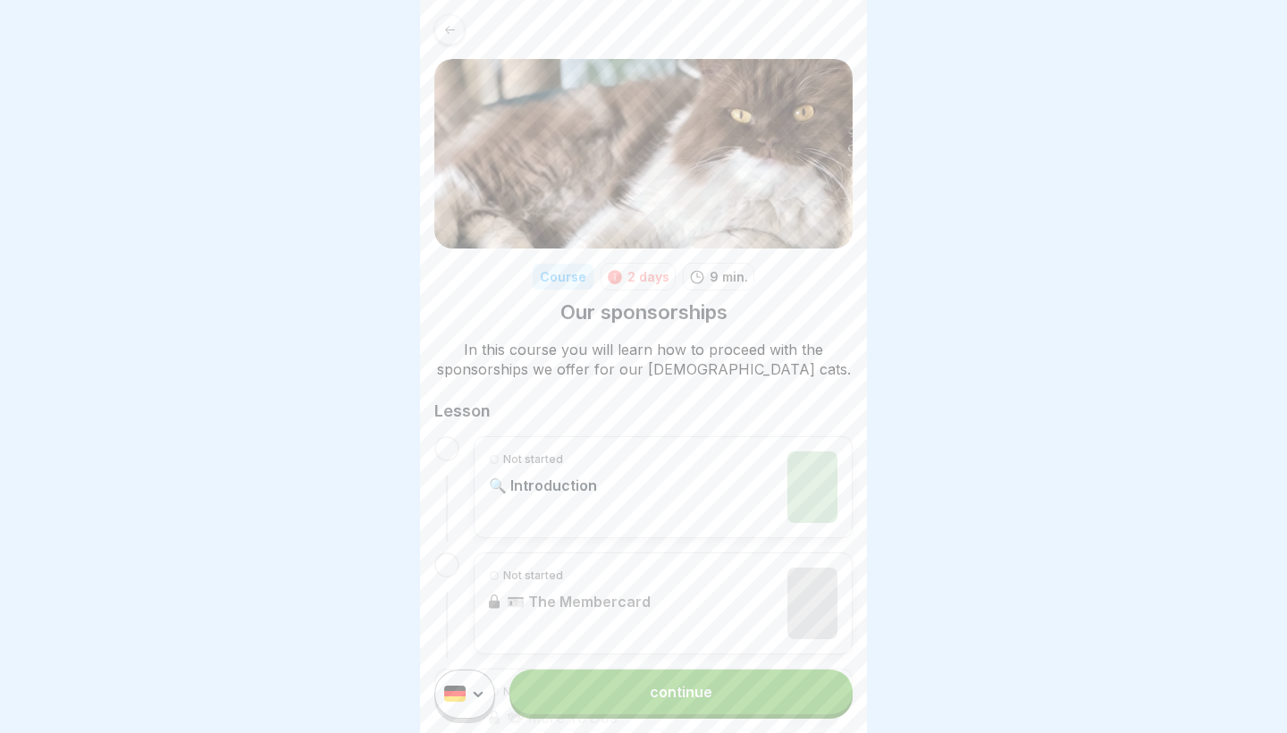
click at [512, 470] on div "Not started 🔍 Introduction" at bounding box center [543, 486] width 108 height 71
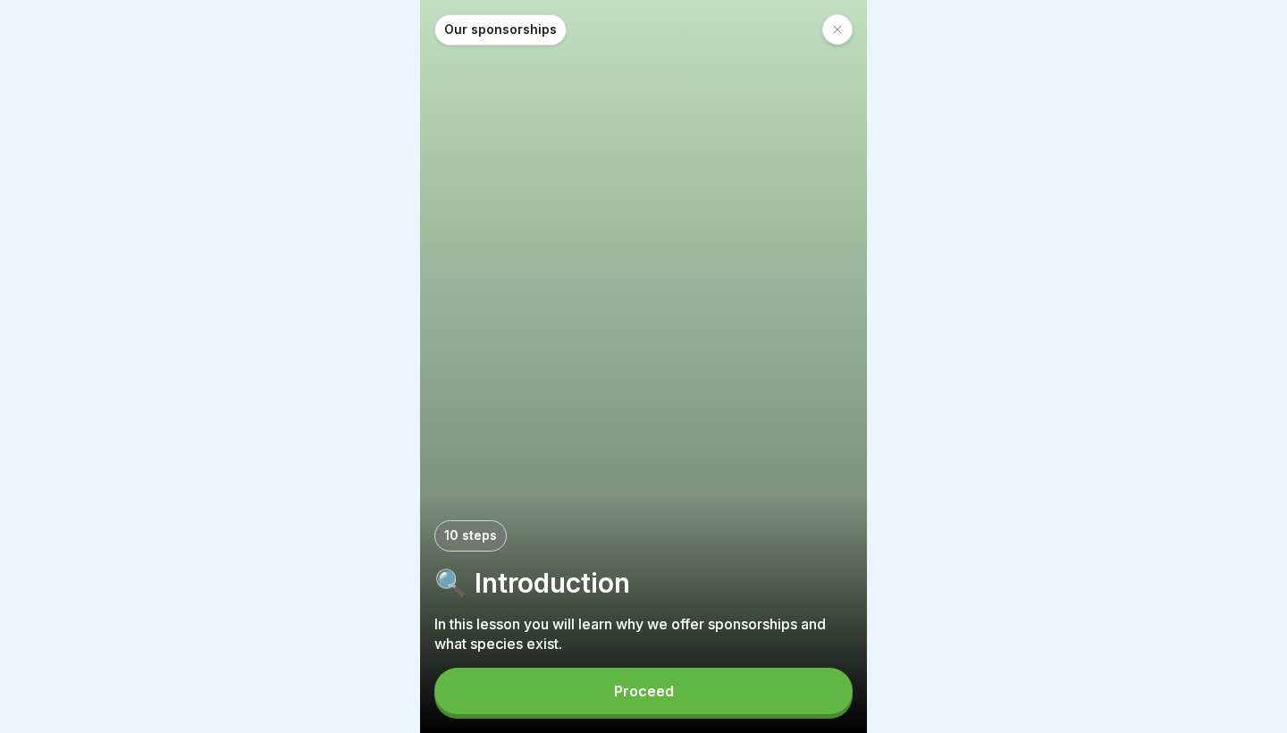
click at [598, 683] on button "Proceed" at bounding box center [643, 690] width 418 height 46
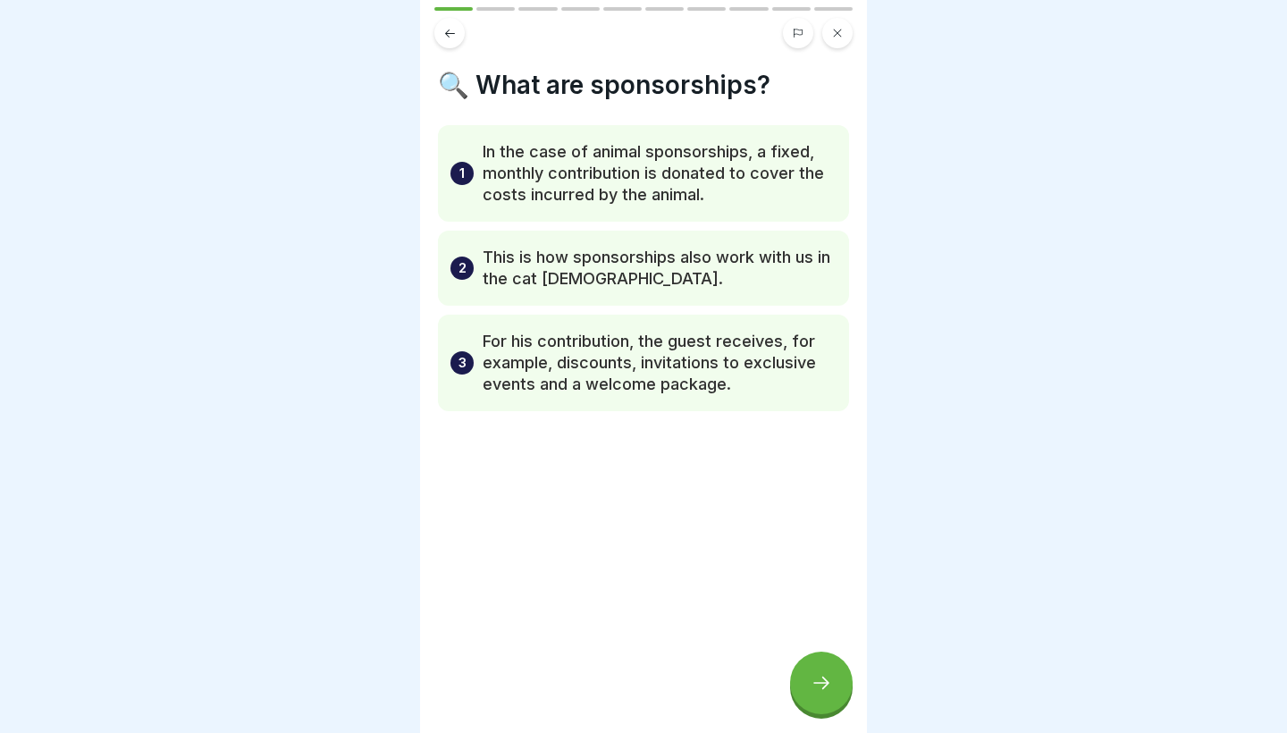
click at [819, 674] on icon at bounding box center [820, 682] width 21 height 21
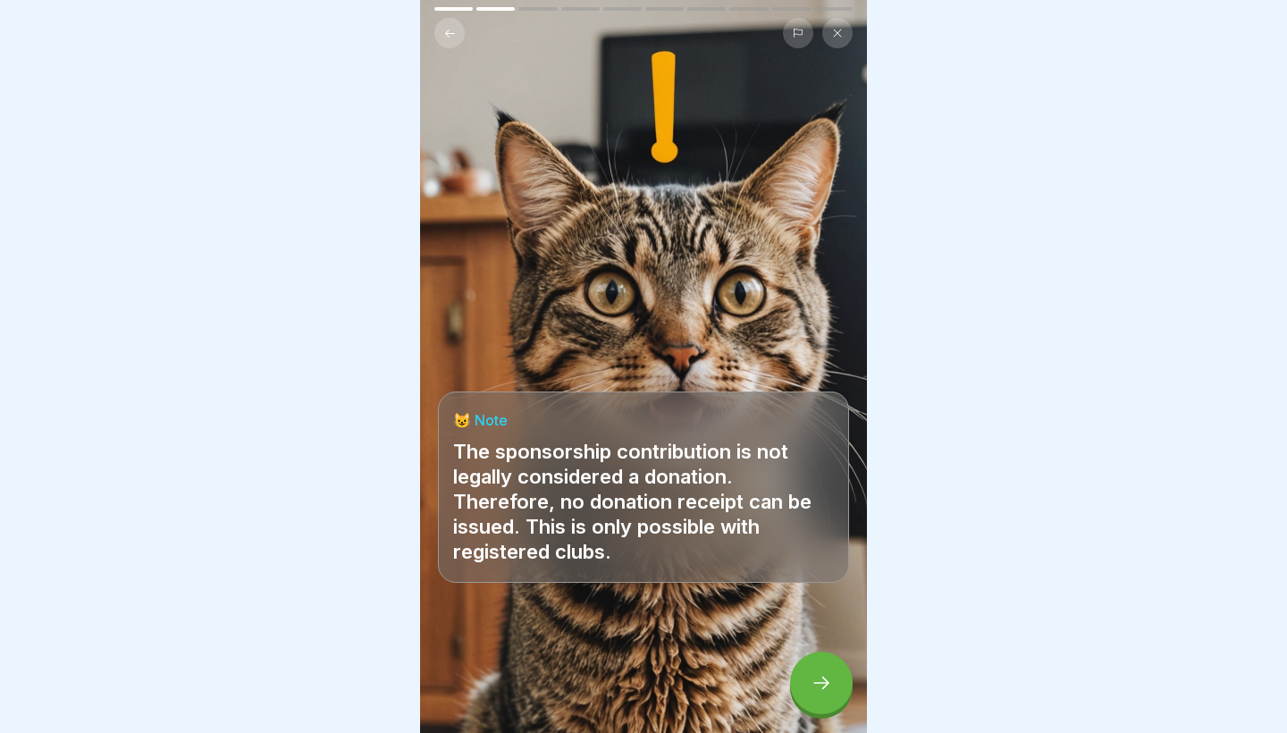
click at [818, 674] on div at bounding box center [821, 682] width 63 height 63
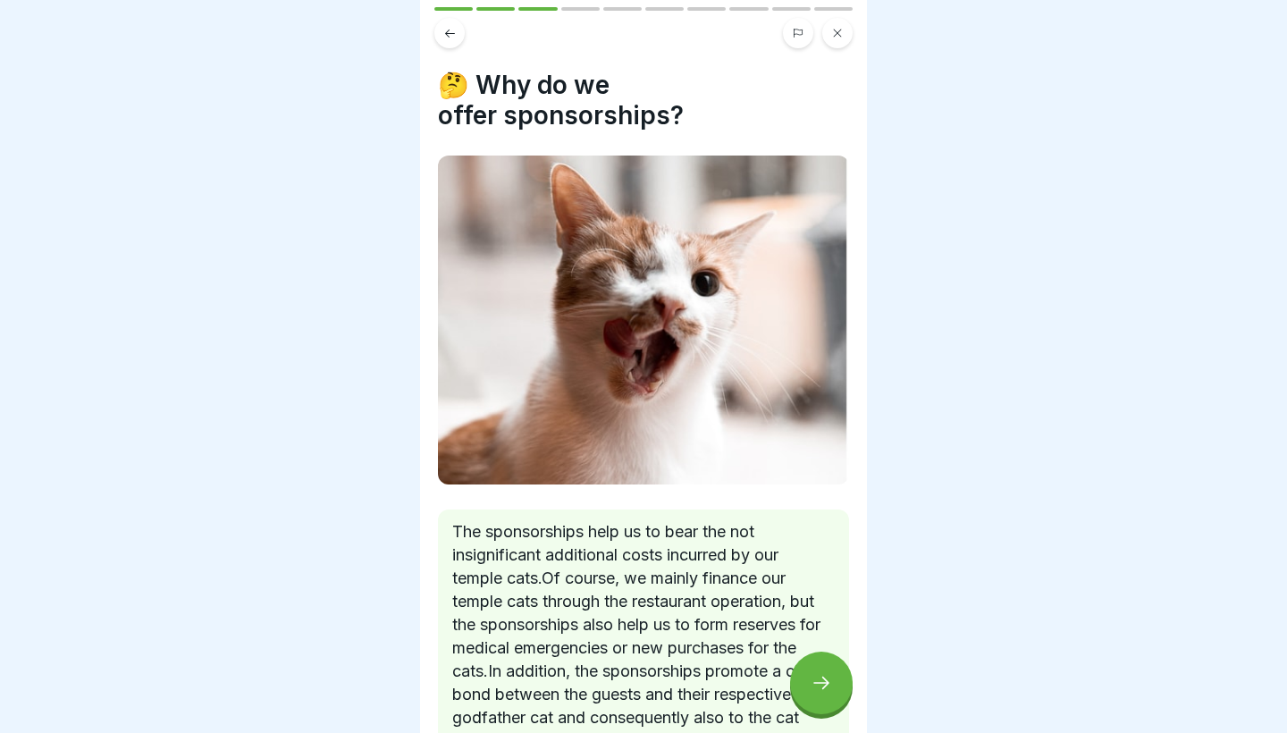
click at [818, 674] on div at bounding box center [821, 682] width 63 height 63
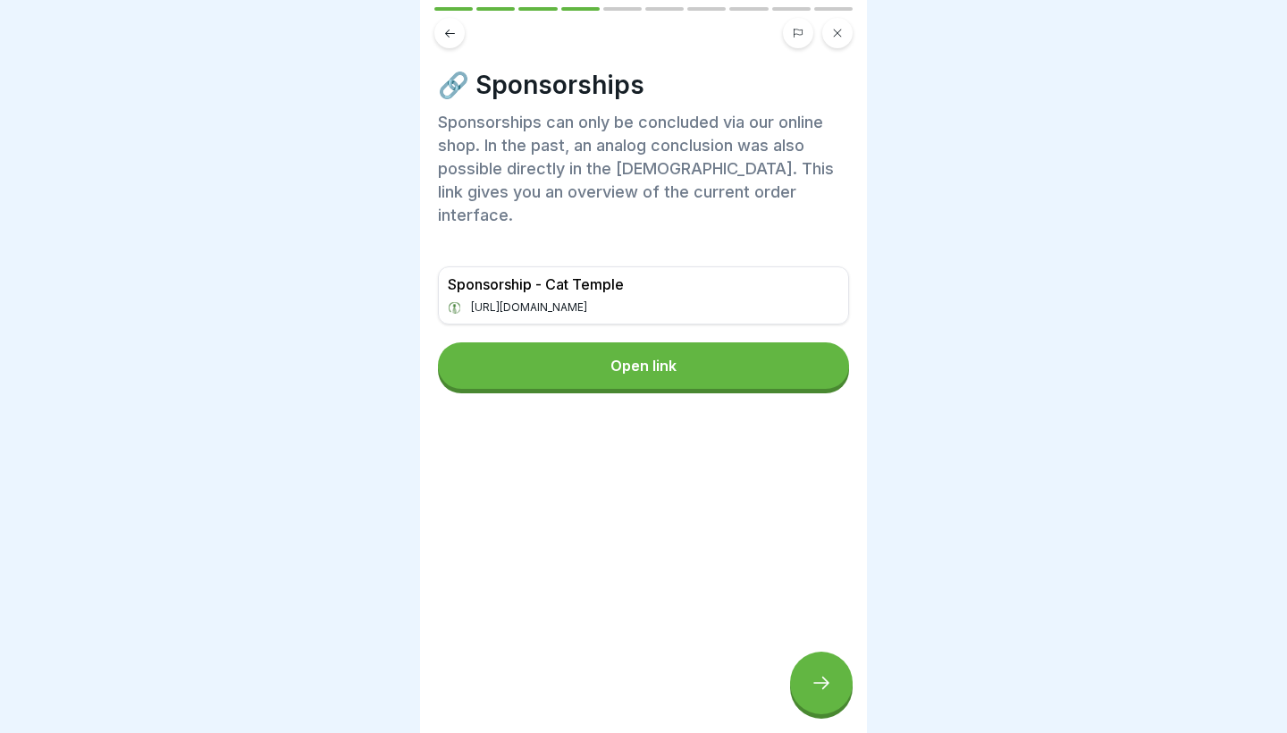
click at [449, 31] on icon at bounding box center [449, 33] width 13 height 13
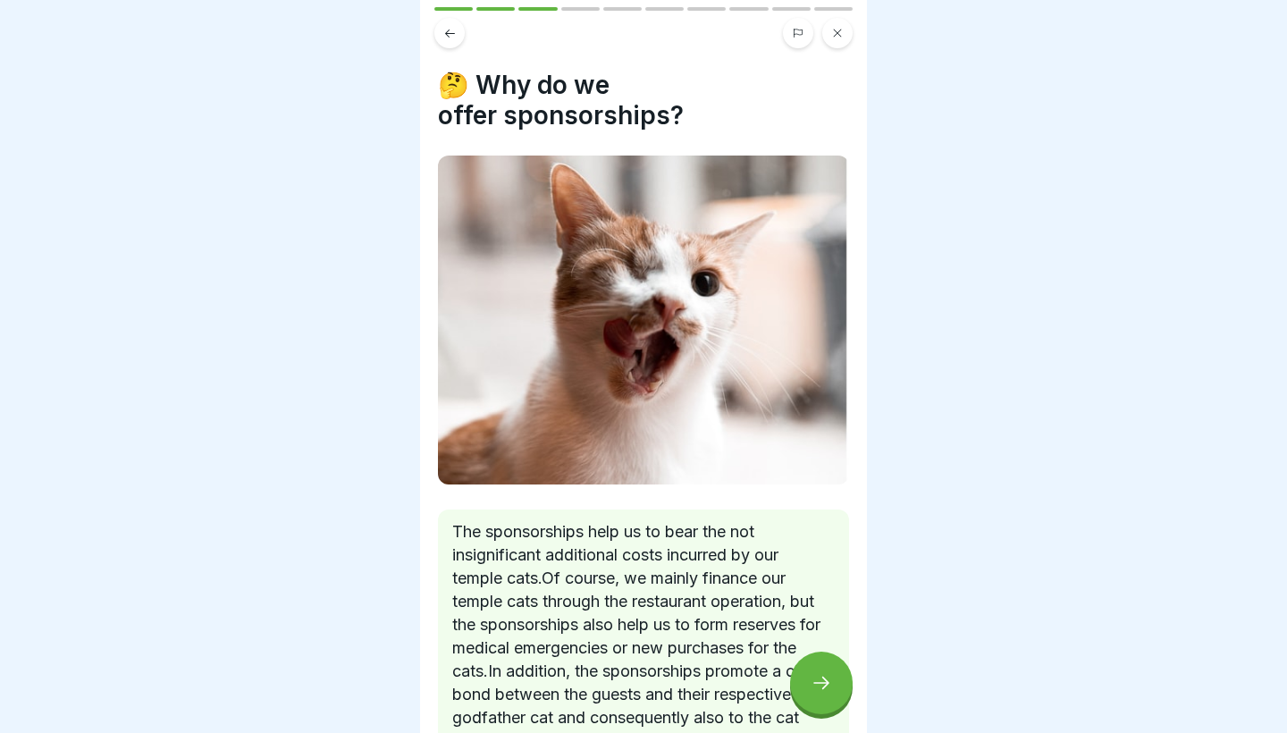
click at [449, 31] on icon at bounding box center [449, 33] width 13 height 13
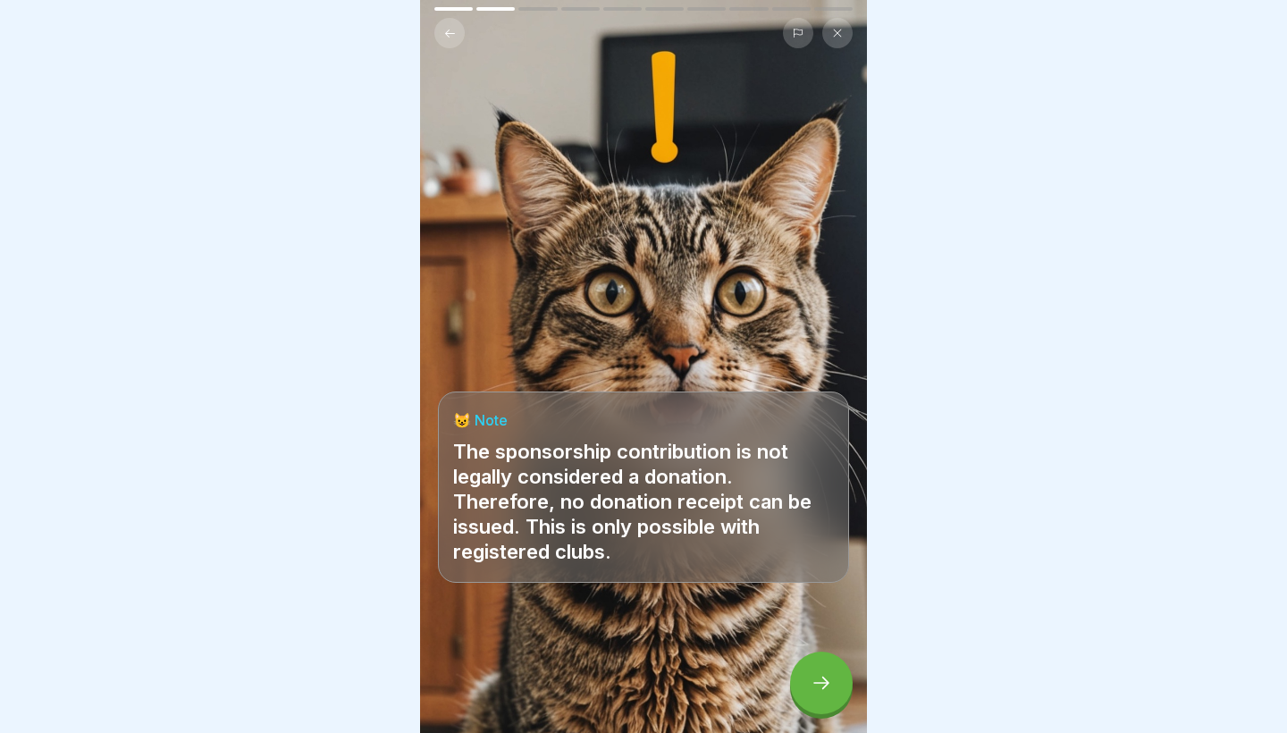
click at [812, 684] on icon at bounding box center [820, 682] width 21 height 21
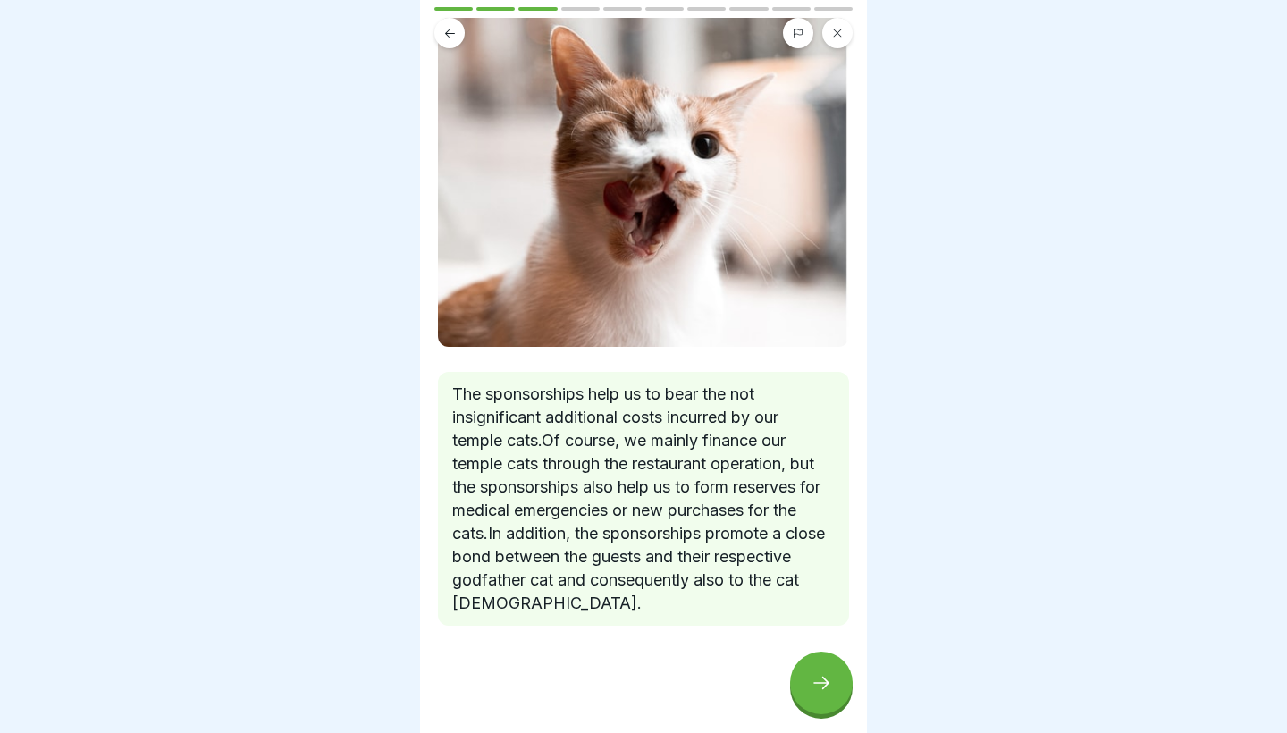
scroll to position [138, 0]
click at [824, 695] on div at bounding box center [821, 682] width 63 height 63
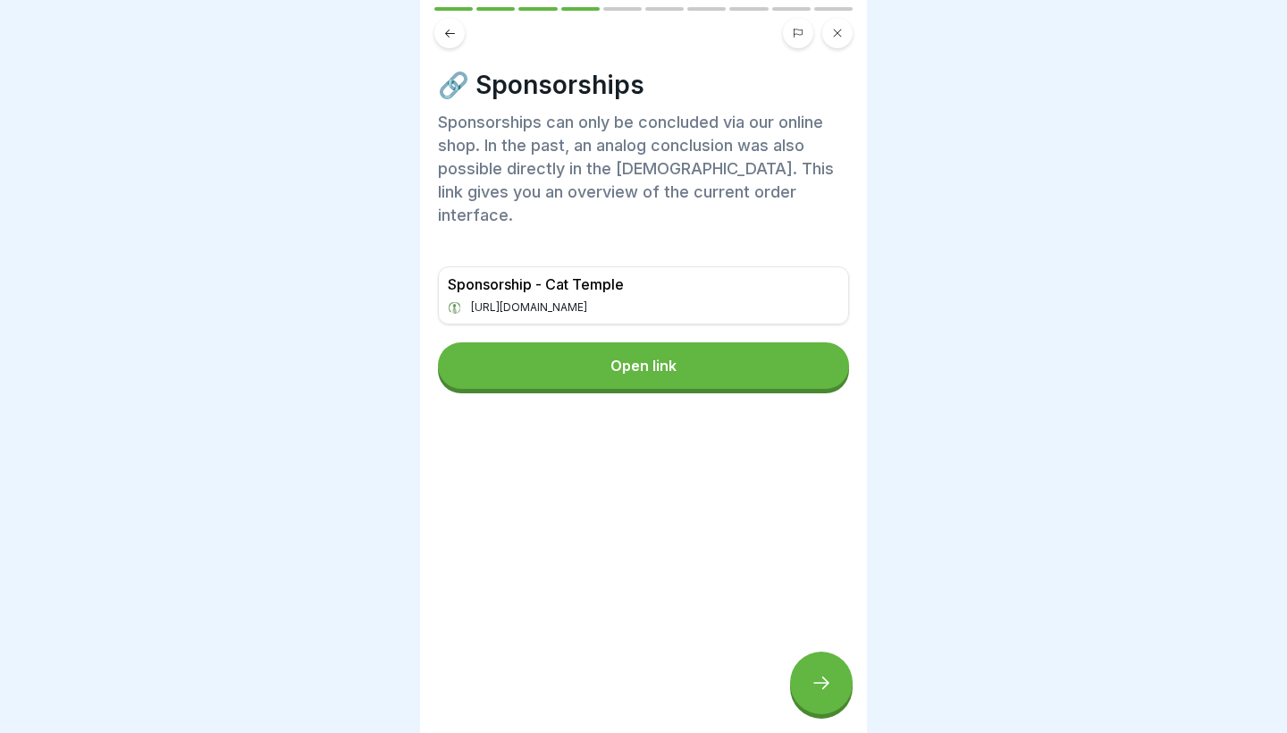
click at [696, 342] on button "Open link" at bounding box center [643, 365] width 411 height 46
click at [820, 667] on div at bounding box center [821, 682] width 63 height 63
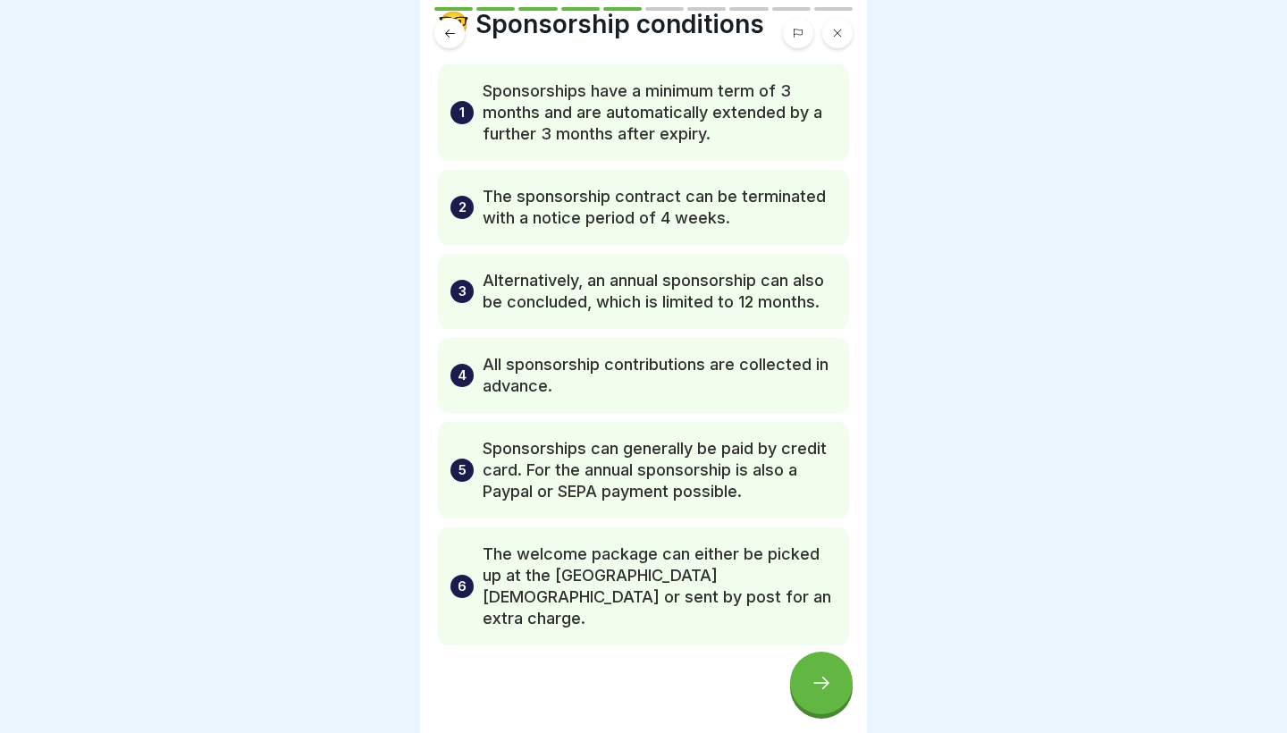
scroll to position [59, 0]
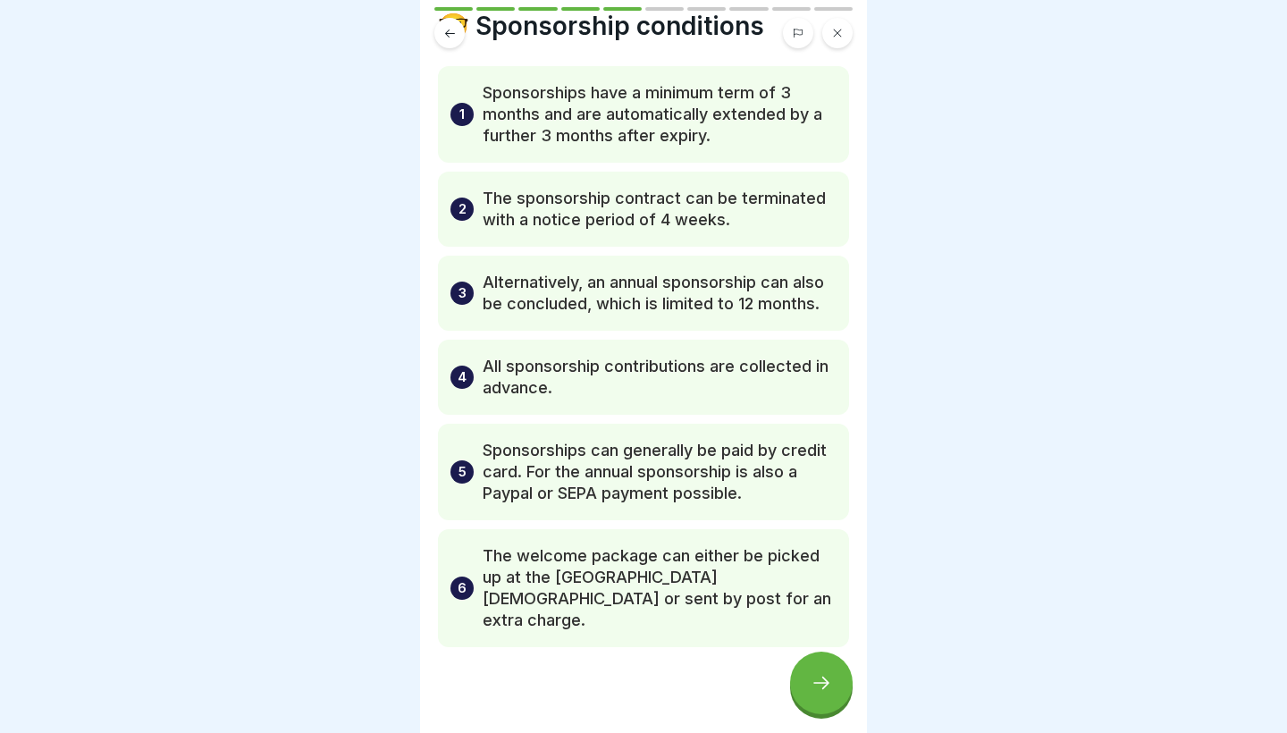
click at [829, 706] on div at bounding box center [821, 682] width 63 height 63
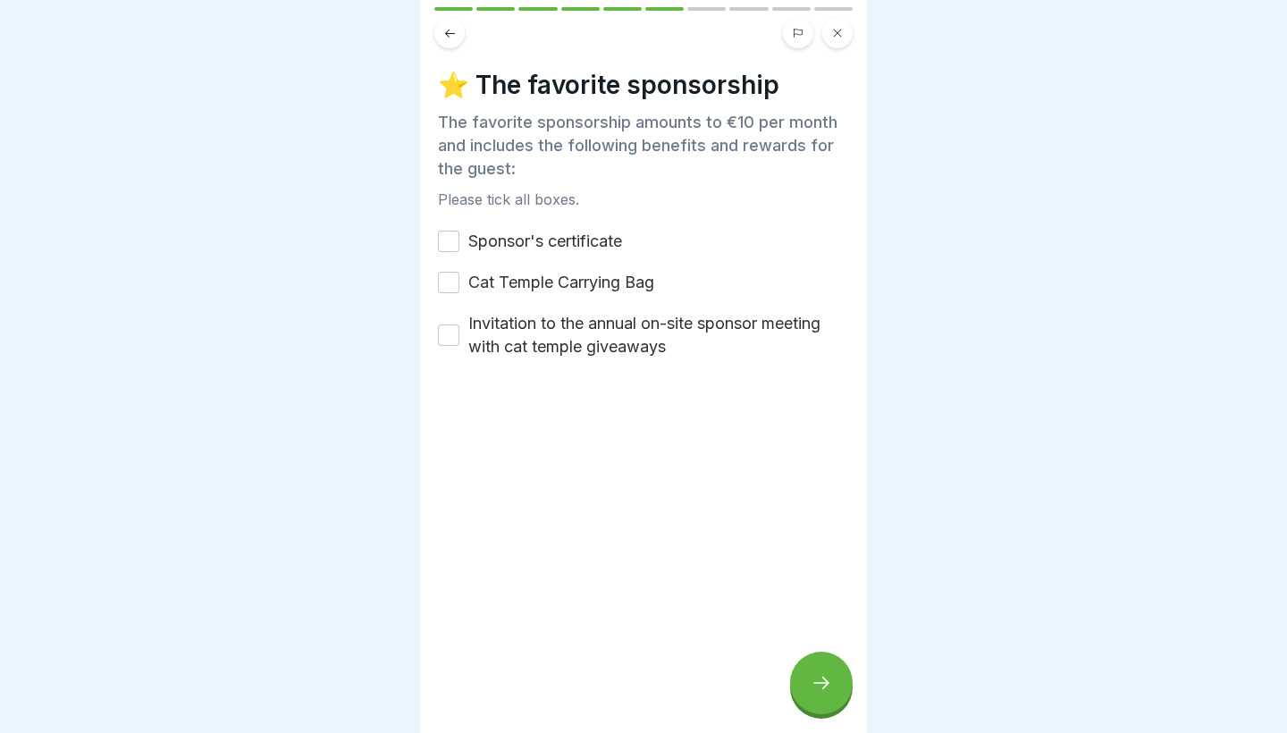
click at [449, 244] on button "Sponsor's certificate" at bounding box center [448, 241] width 21 height 21
click at [449, 283] on button "Cat Temple Carrying Bag" at bounding box center [448, 282] width 21 height 21
click at [446, 325] on button "Invitation to the annual on-site sponsor meeting with cat temple giveaways" at bounding box center [448, 334] width 21 height 21
click at [828, 681] on icon at bounding box center [820, 682] width 21 height 21
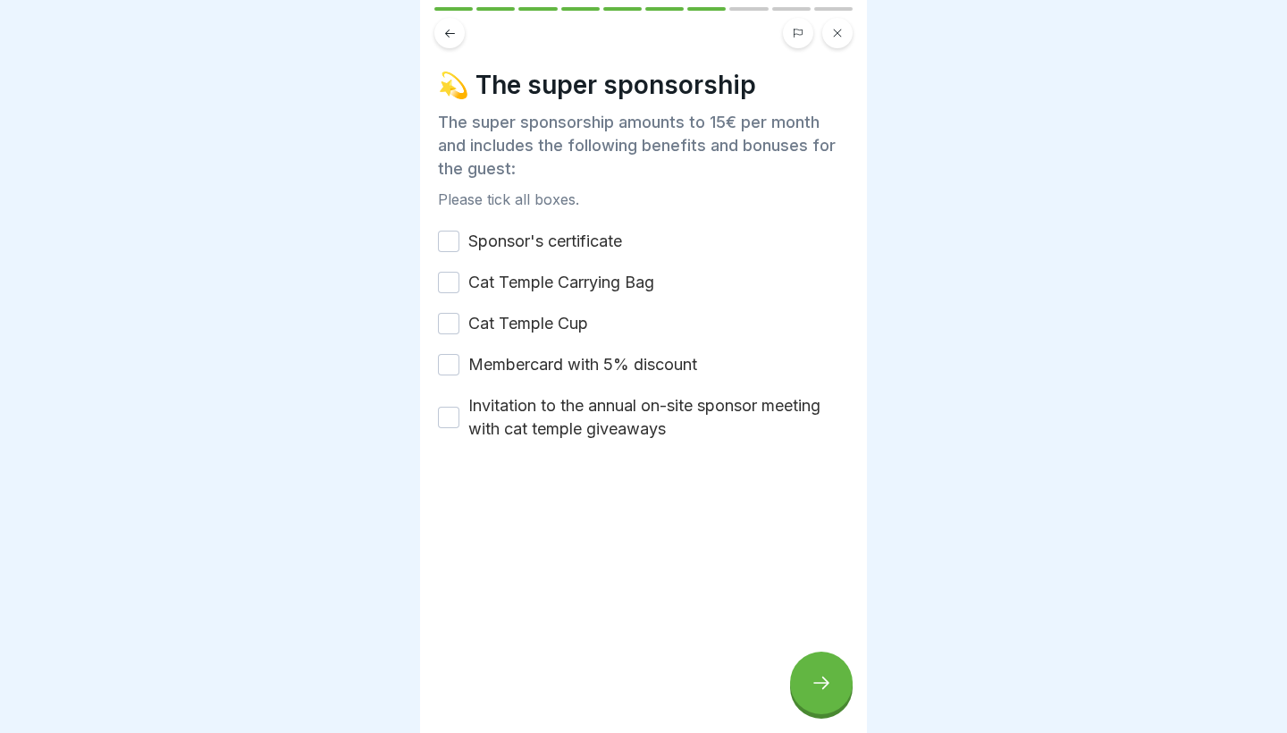
click at [454, 242] on button "Sponsor's certificate" at bounding box center [448, 241] width 21 height 21
click at [449, 278] on button "Cat Temple Carrying Bag" at bounding box center [448, 282] width 21 height 21
click at [446, 324] on button "Cat Temple Cup" at bounding box center [448, 323] width 21 height 21
click at [454, 357] on button "Membercard with 5% discount" at bounding box center [448, 364] width 21 height 21
click at [441, 419] on button "Invitation to the annual on-site sponsor meeting with cat temple giveaways" at bounding box center [448, 417] width 21 height 21
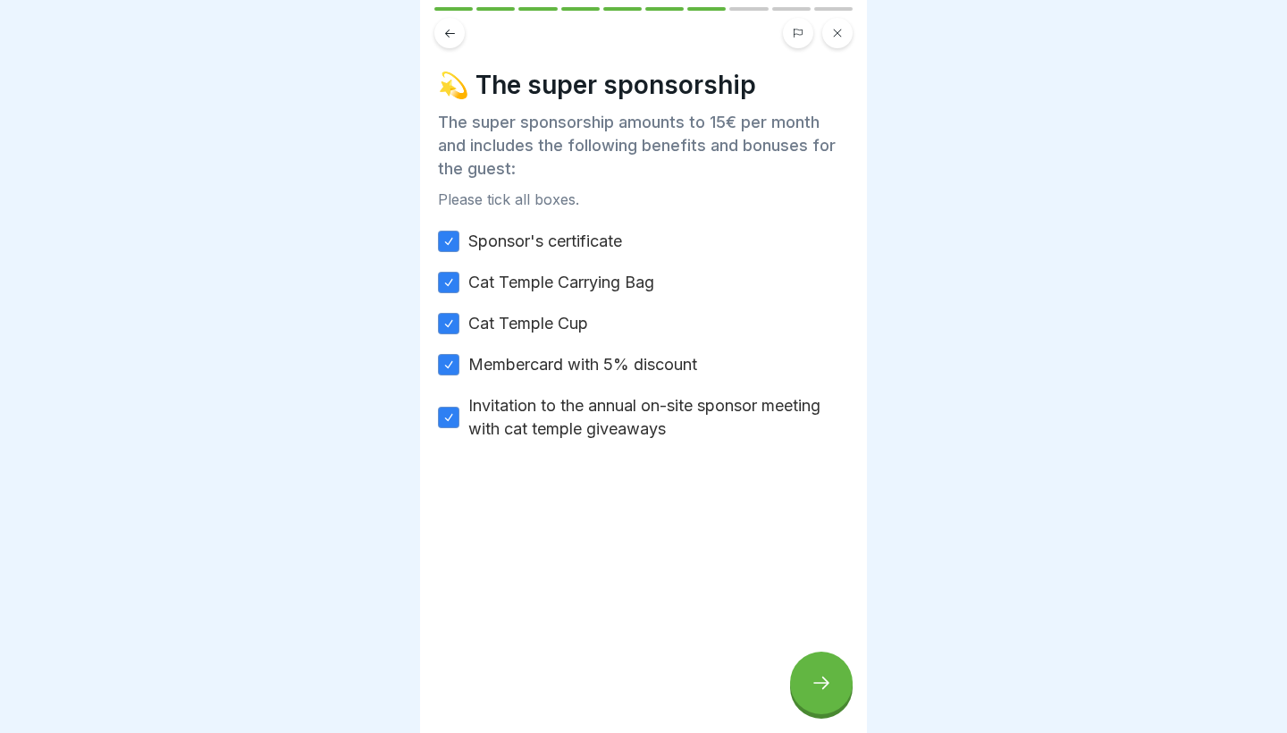
click at [847, 709] on div "💫 The super sponsorship The super sponsorship amounts to 15€ per month and incl…" at bounding box center [643, 366] width 447 height 733
click at [824, 697] on div at bounding box center [821, 682] width 63 height 63
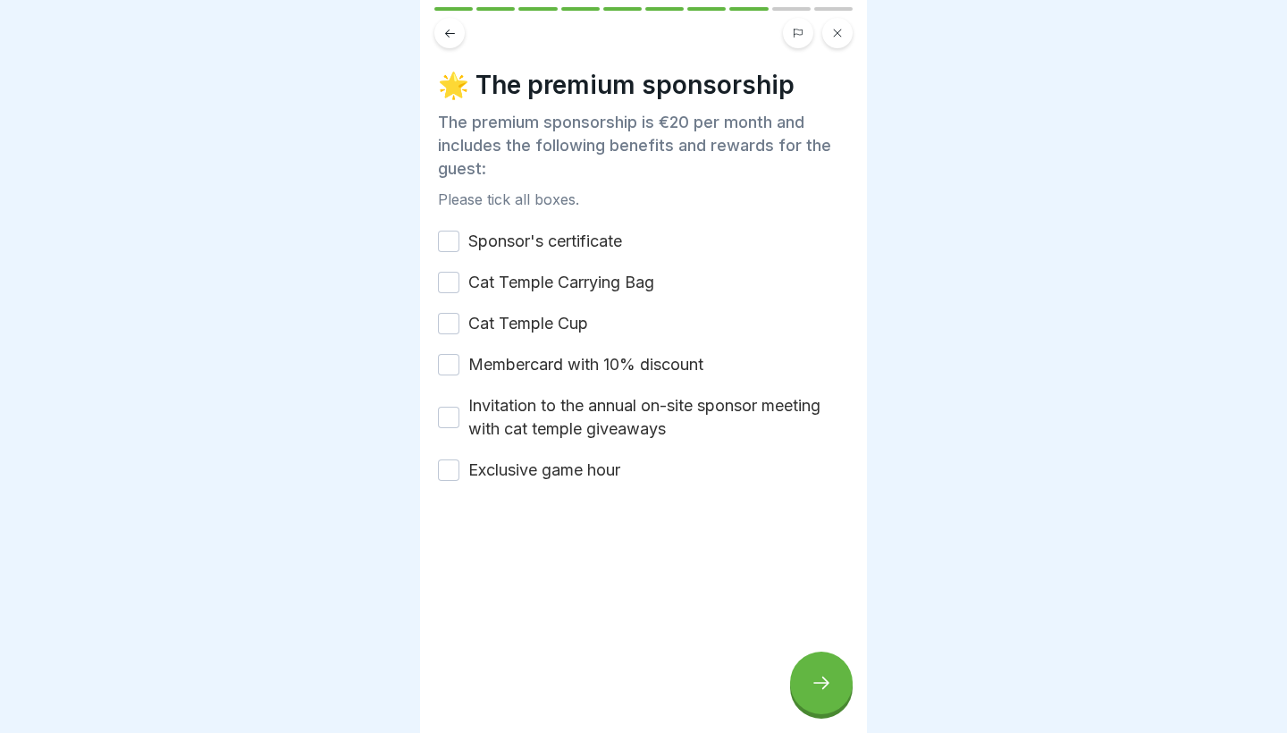
click at [454, 233] on button "Sponsor's certificate" at bounding box center [448, 241] width 21 height 21
click at [449, 275] on button "Cat Temple Carrying Bag" at bounding box center [448, 282] width 21 height 21
click at [445, 318] on button "Cat Temple Cup" at bounding box center [448, 323] width 21 height 21
click at [446, 364] on button "Membercard with 10% discount" at bounding box center [448, 364] width 21 height 21
click at [442, 420] on button "Invitation to the annual on-site sponsor meeting with cat temple giveaways" at bounding box center [448, 417] width 21 height 21
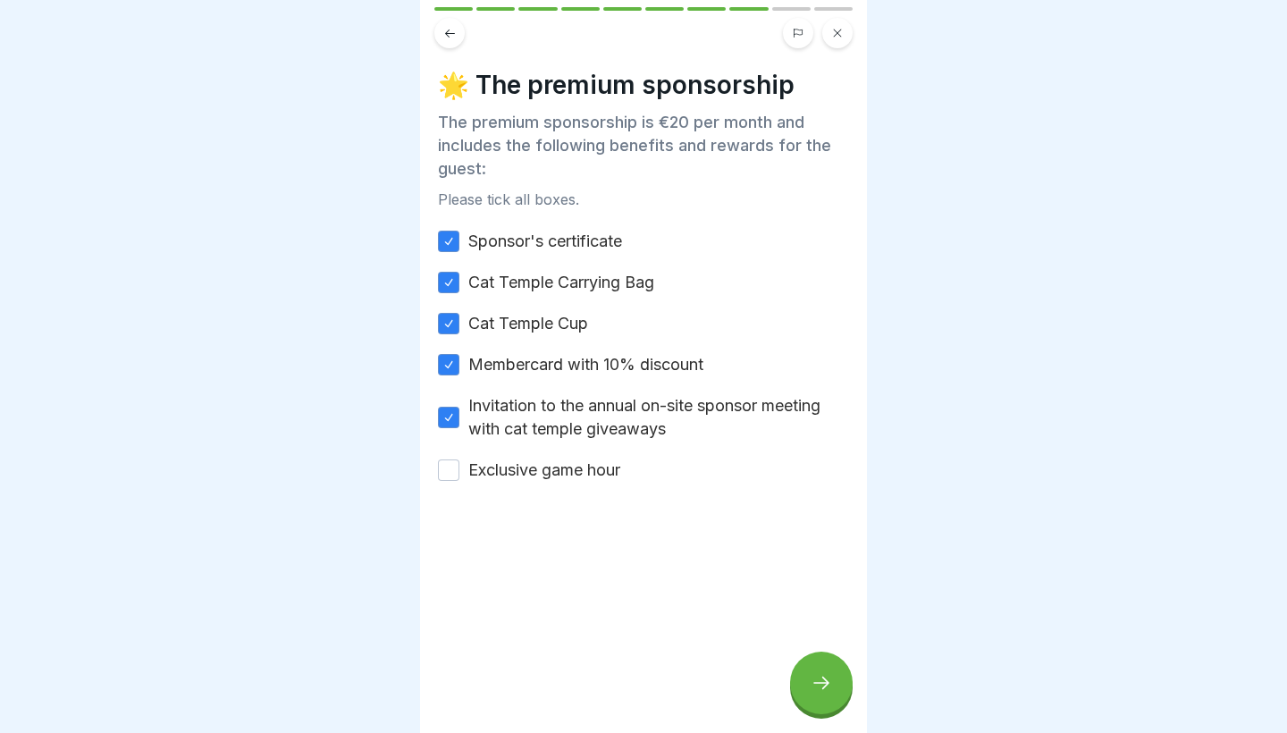
click at [442, 466] on button "Exclusive game hour" at bounding box center [448, 469] width 21 height 21
click at [825, 680] on icon at bounding box center [820, 682] width 21 height 21
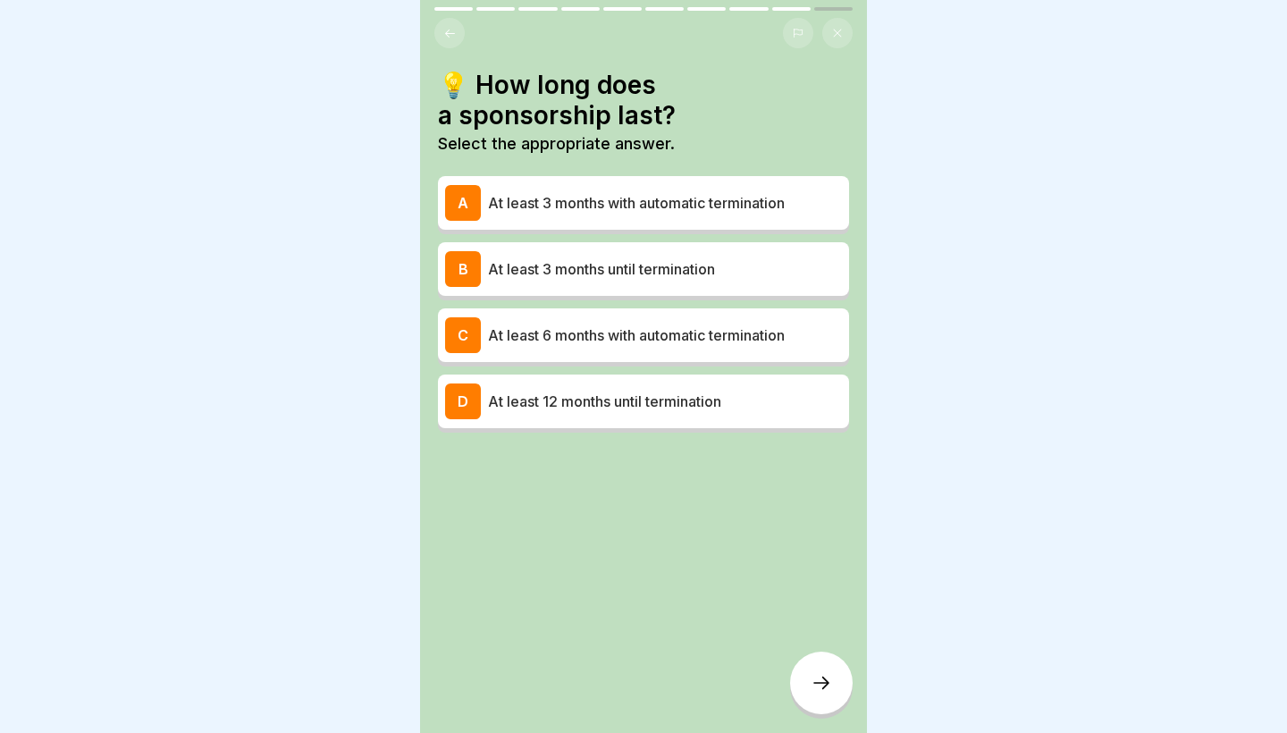
click at [643, 208] on p "At least 3 months with automatic termination" at bounding box center [665, 202] width 354 height 21
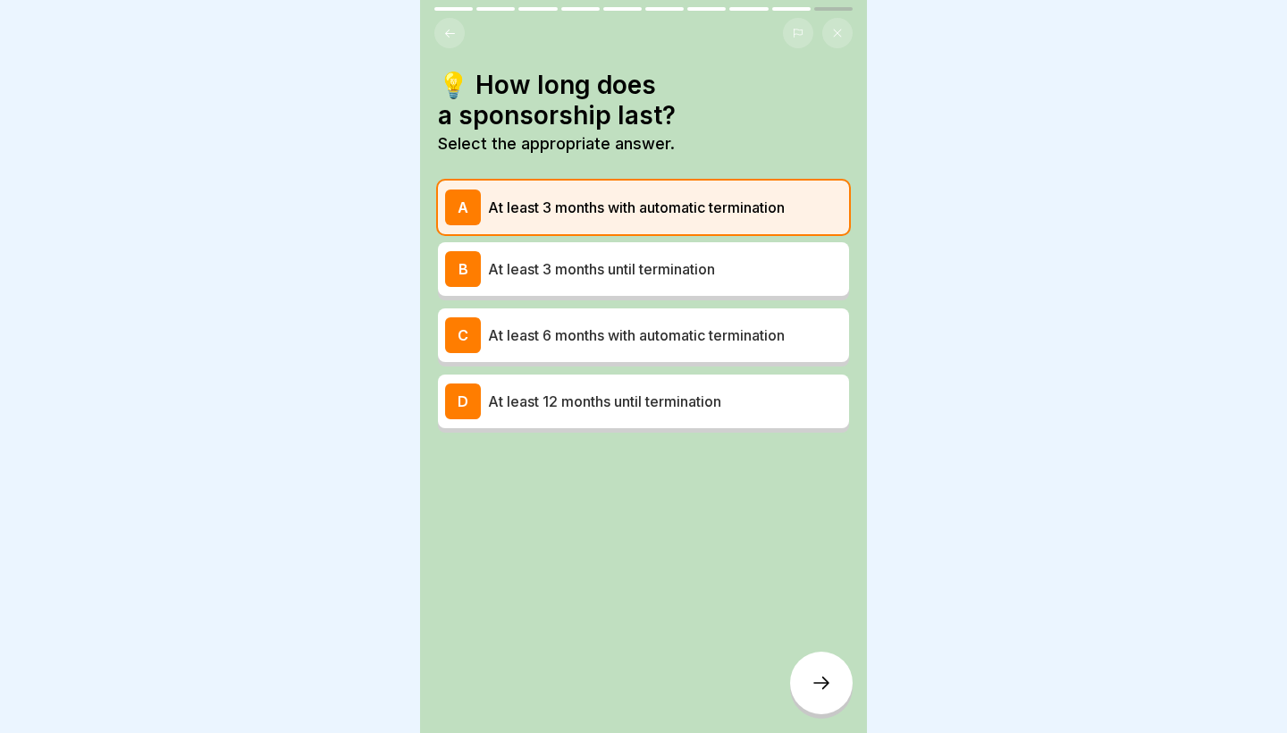
click at [828, 672] on div at bounding box center [821, 682] width 63 height 63
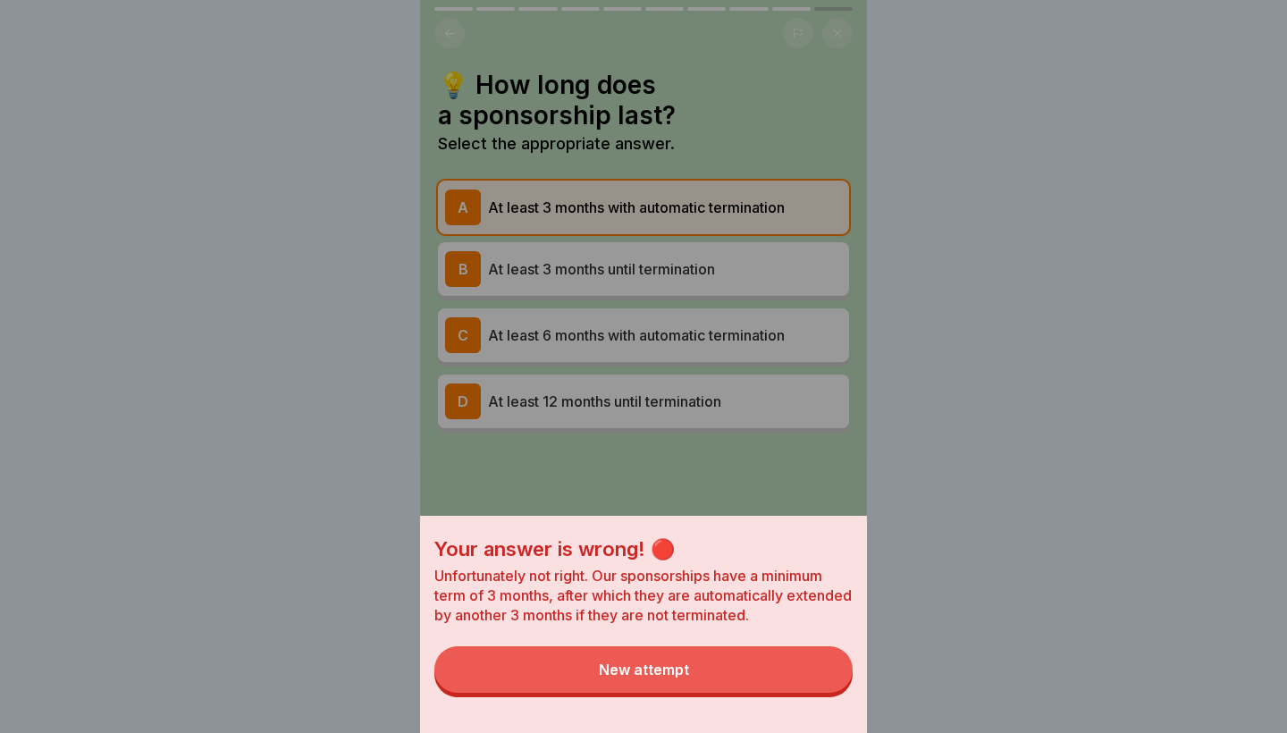
click at [784, 675] on button "New attempt" at bounding box center [643, 669] width 418 height 46
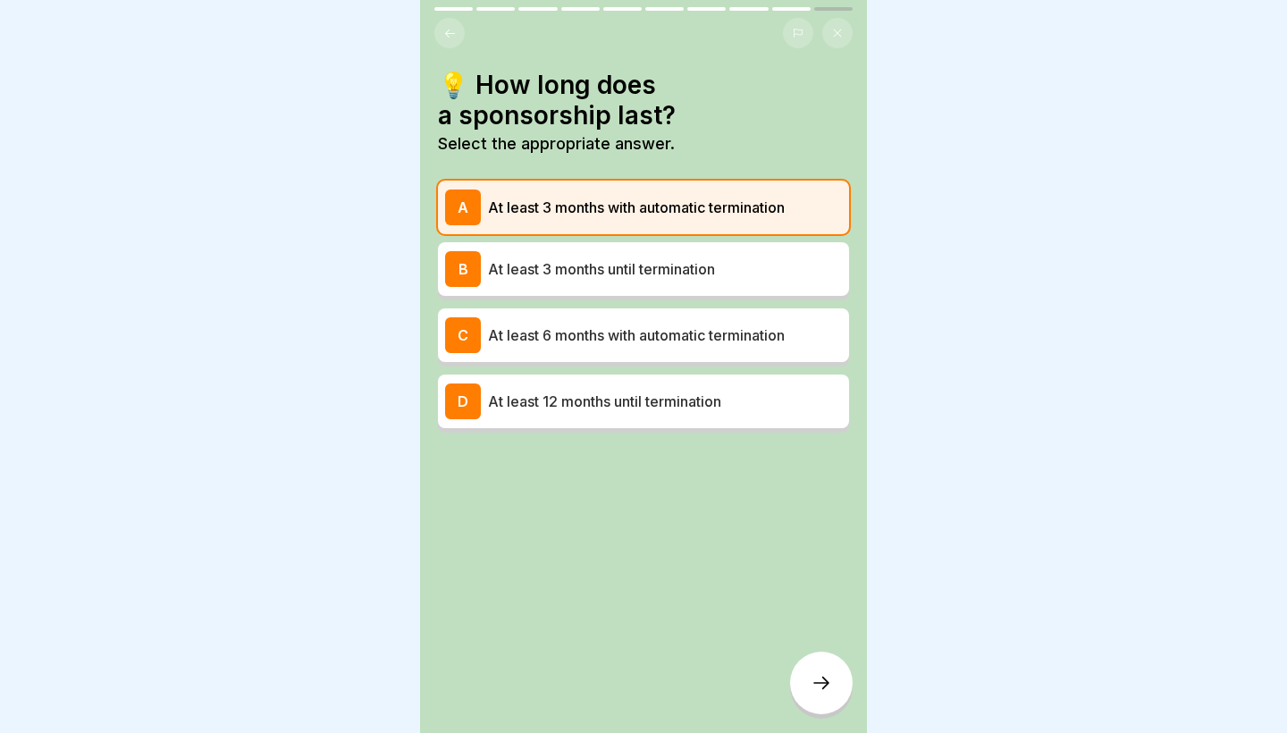
click at [699, 271] on p "At least 3 months until termination" at bounding box center [665, 268] width 354 height 21
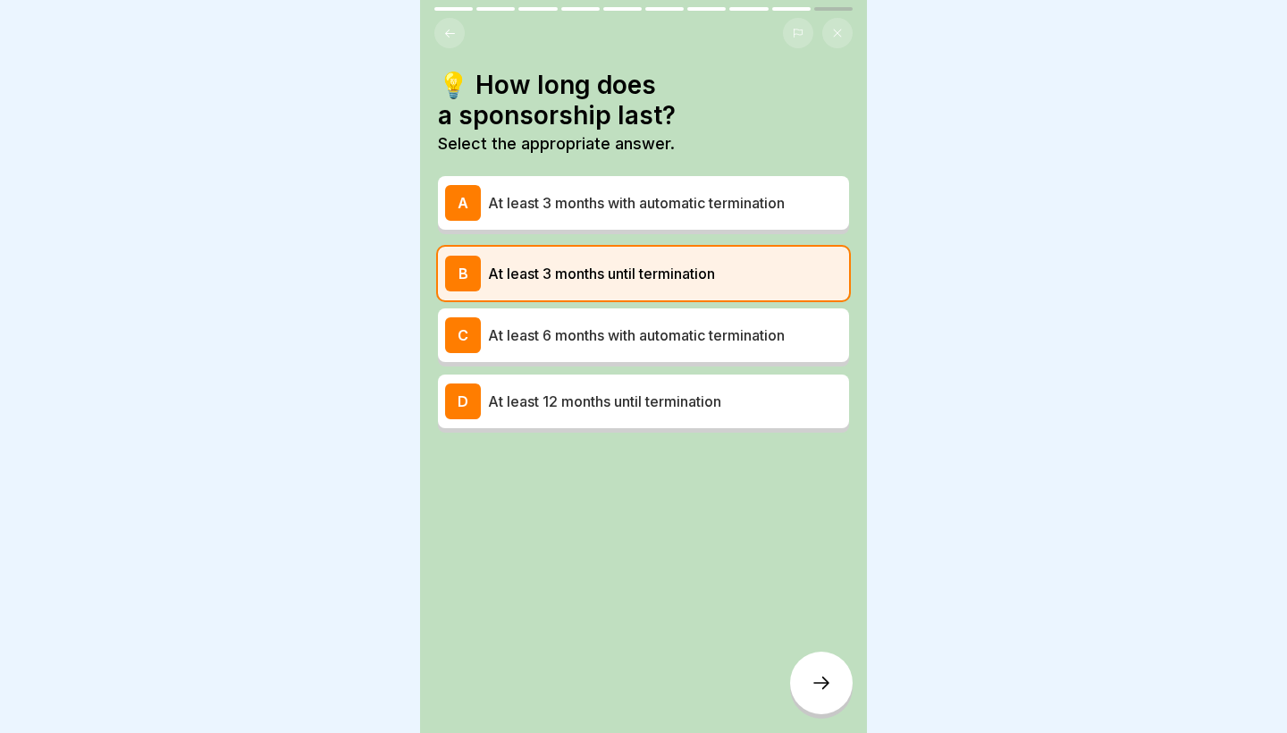
click at [820, 701] on div at bounding box center [821, 682] width 63 height 63
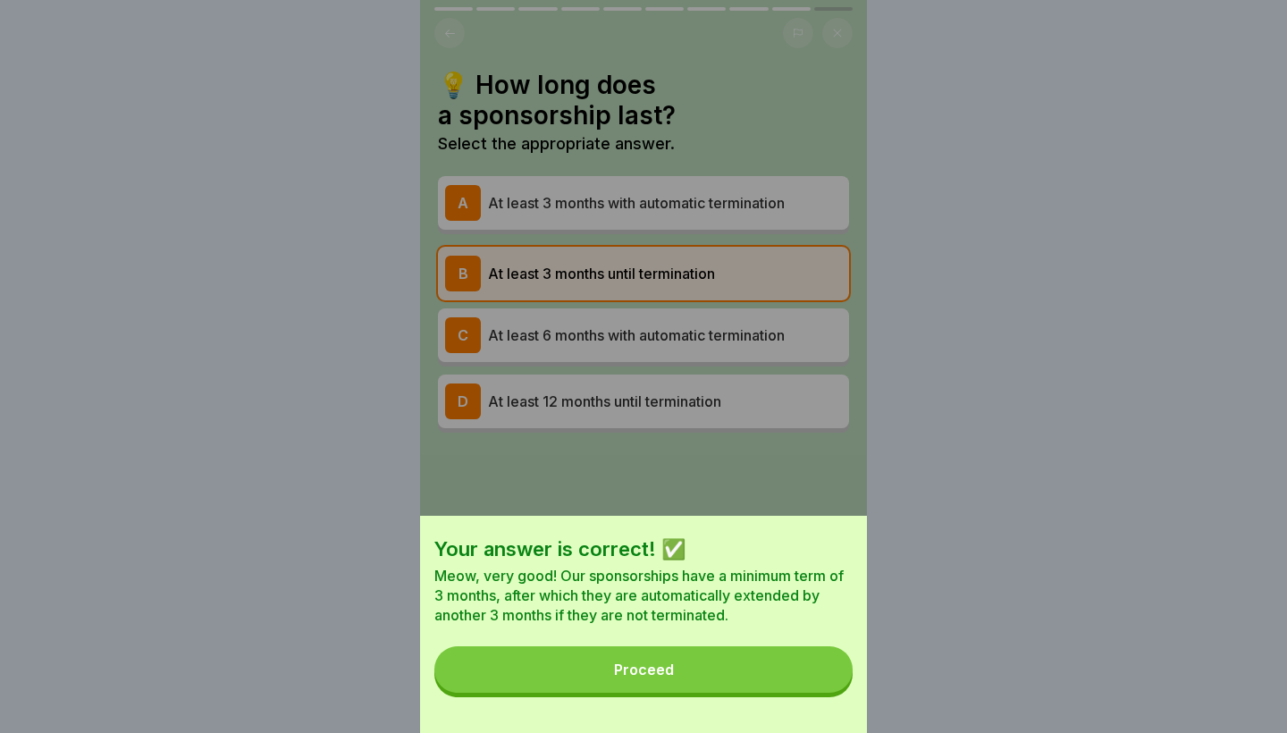
click at [771, 677] on button "Proceed" at bounding box center [643, 669] width 418 height 46
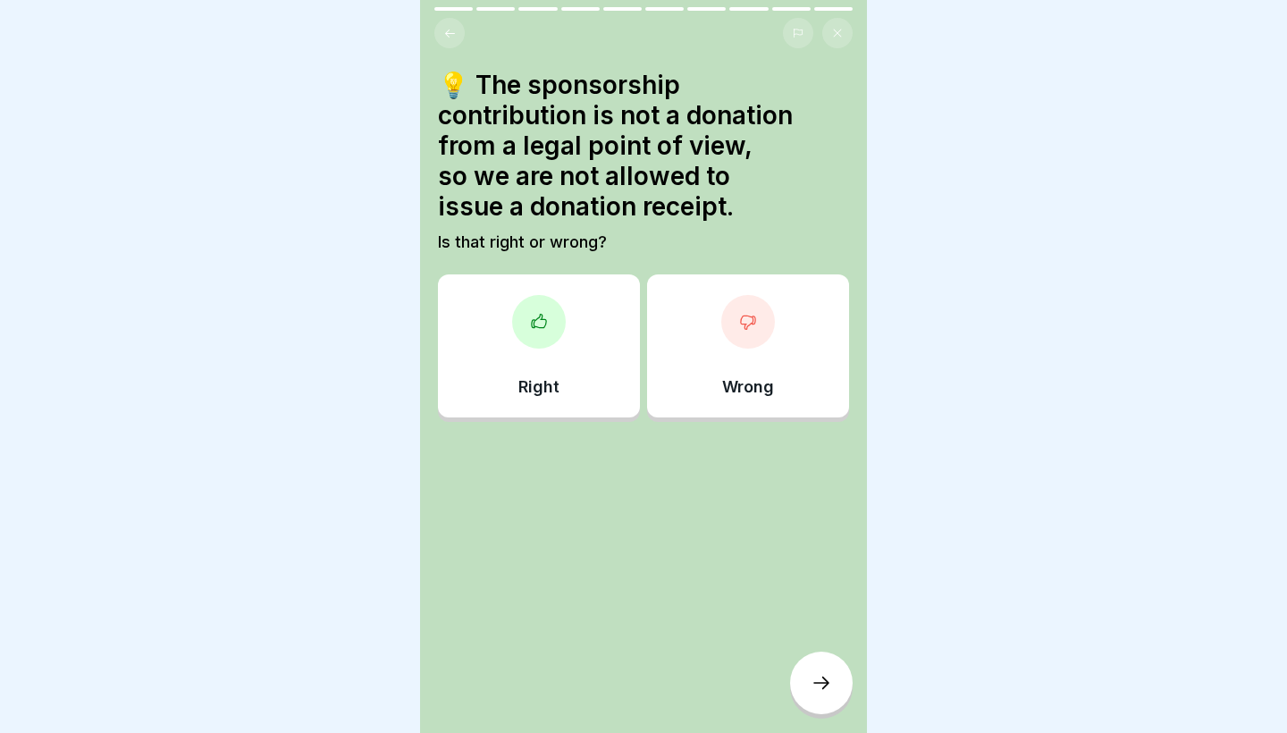
click at [608, 327] on div "Right" at bounding box center [539, 345] width 202 height 143
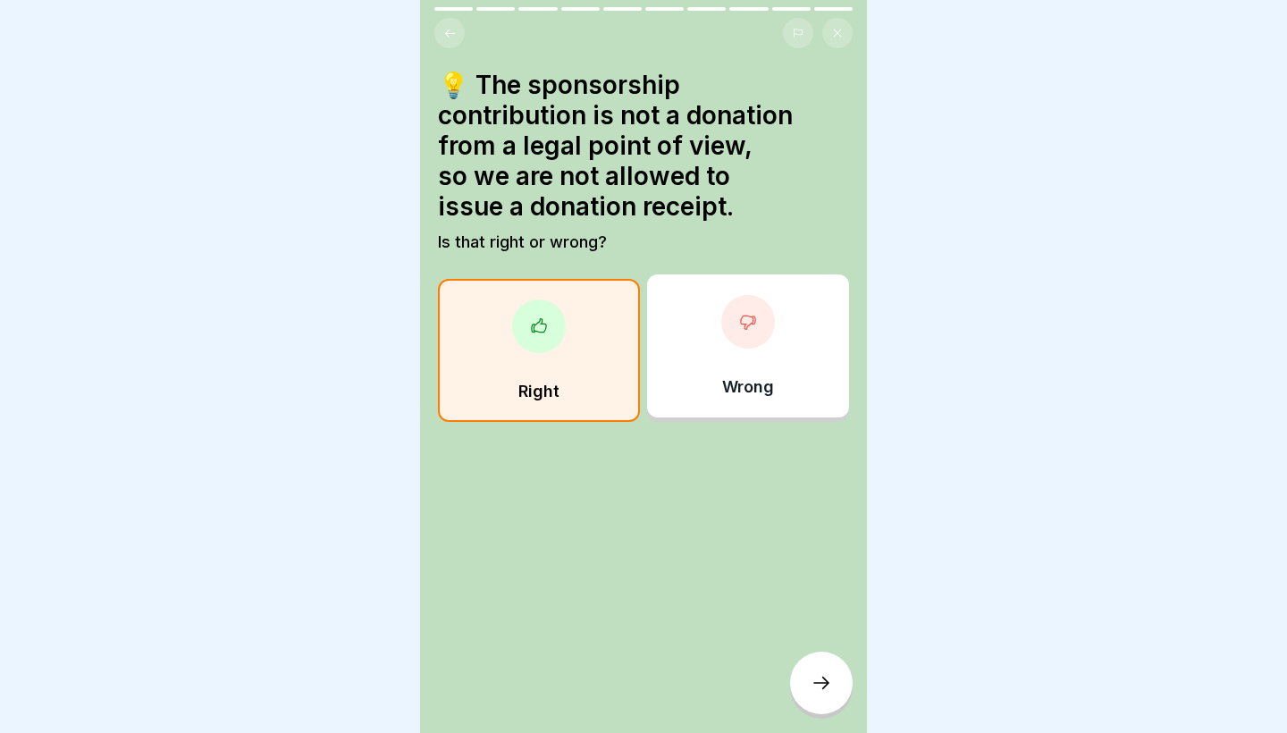
click at [825, 680] on icon at bounding box center [820, 682] width 21 height 21
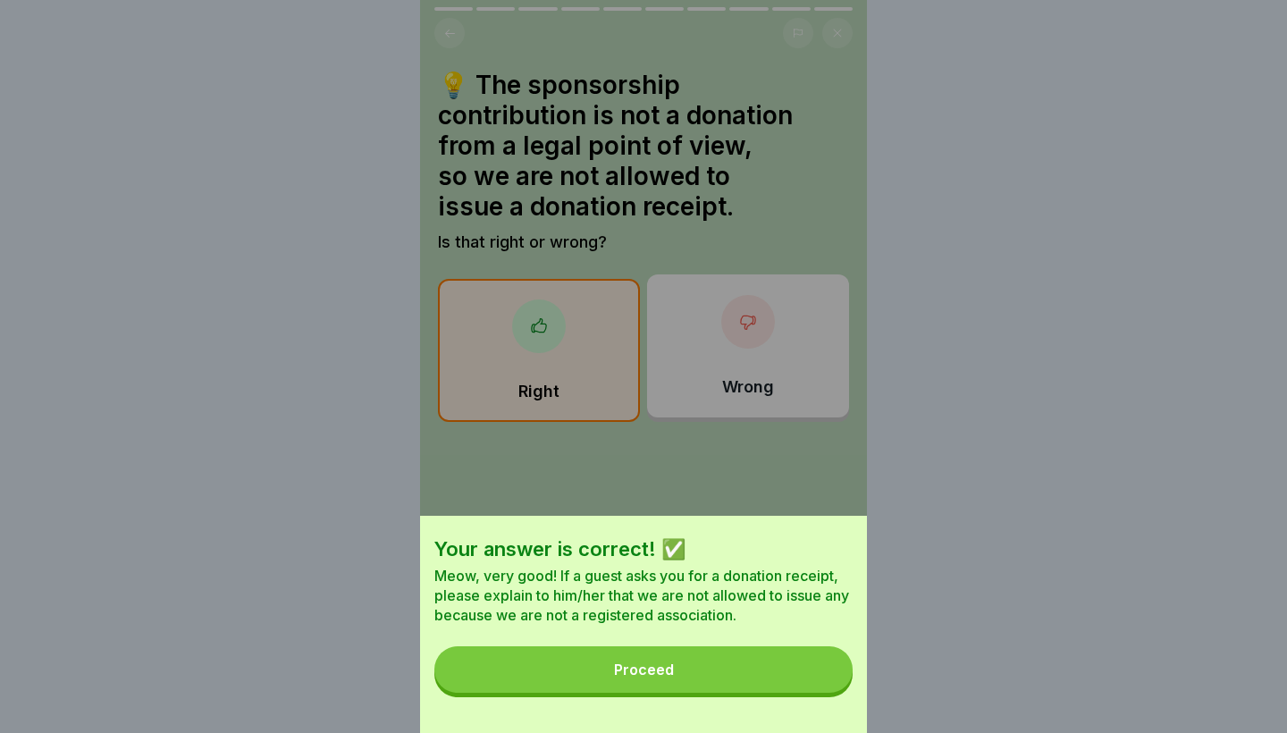
click at [794, 666] on button "Proceed" at bounding box center [643, 669] width 418 height 46
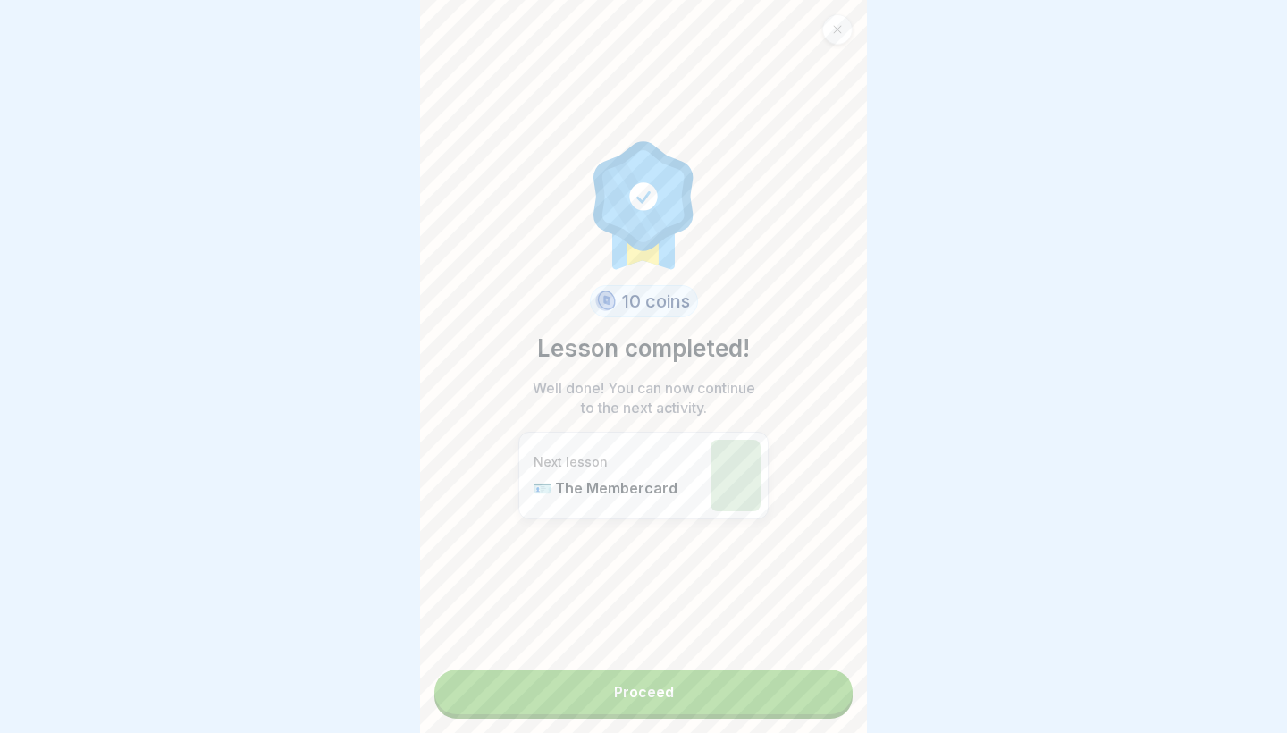
click at [686, 679] on link "Proceed" at bounding box center [643, 691] width 418 height 45
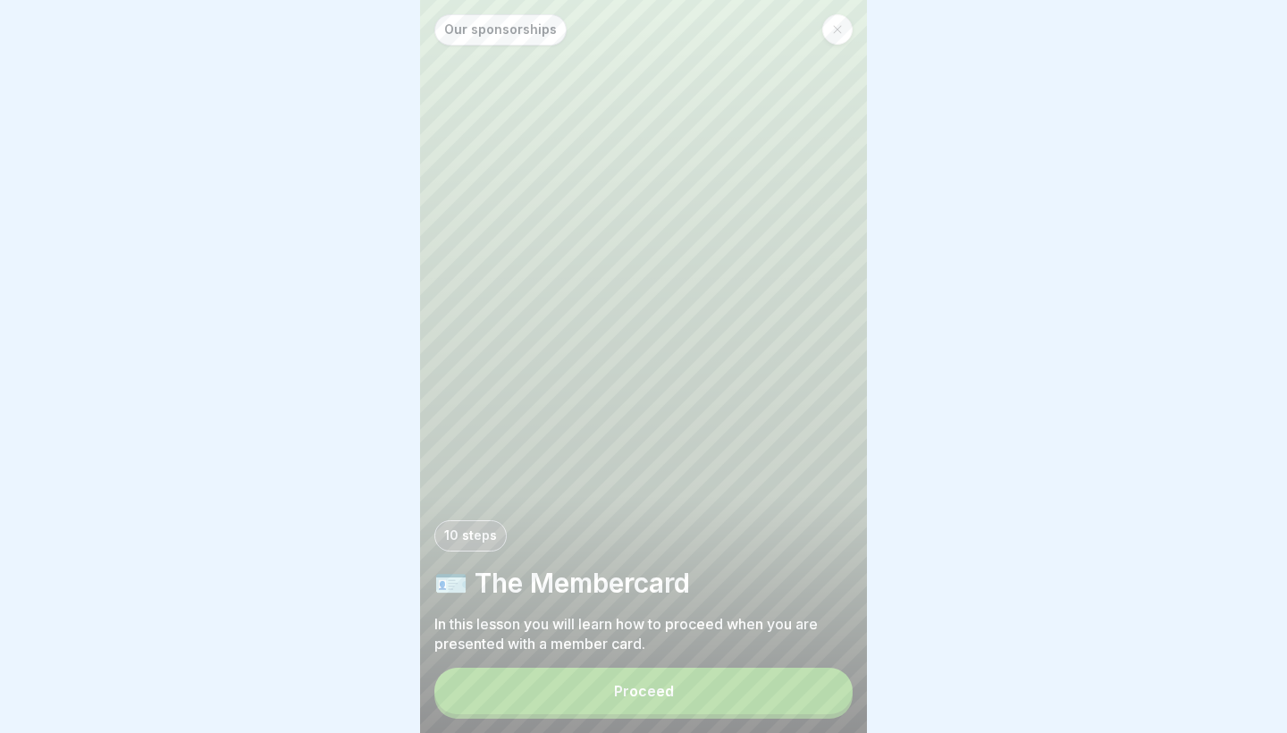
click at [609, 694] on button "Proceed" at bounding box center [643, 690] width 418 height 46
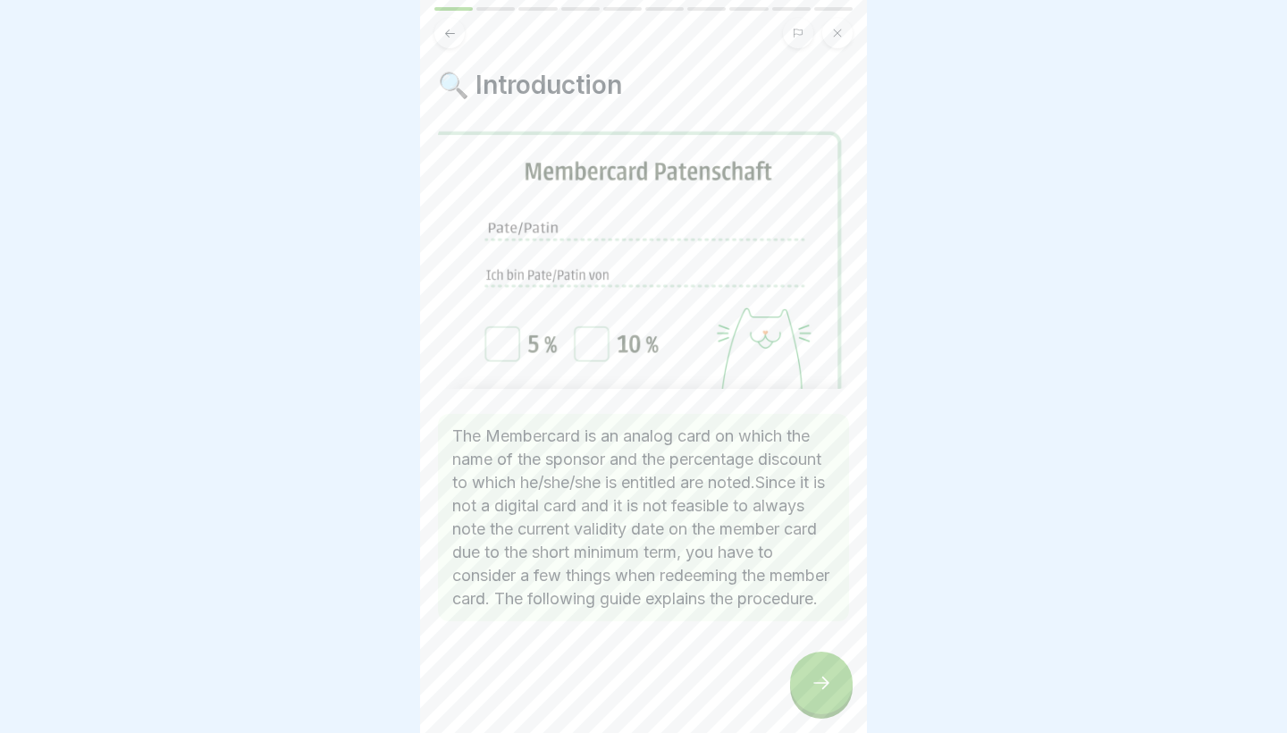
scroll to position [19, 0]
click at [816, 676] on icon at bounding box center [820, 682] width 21 height 21
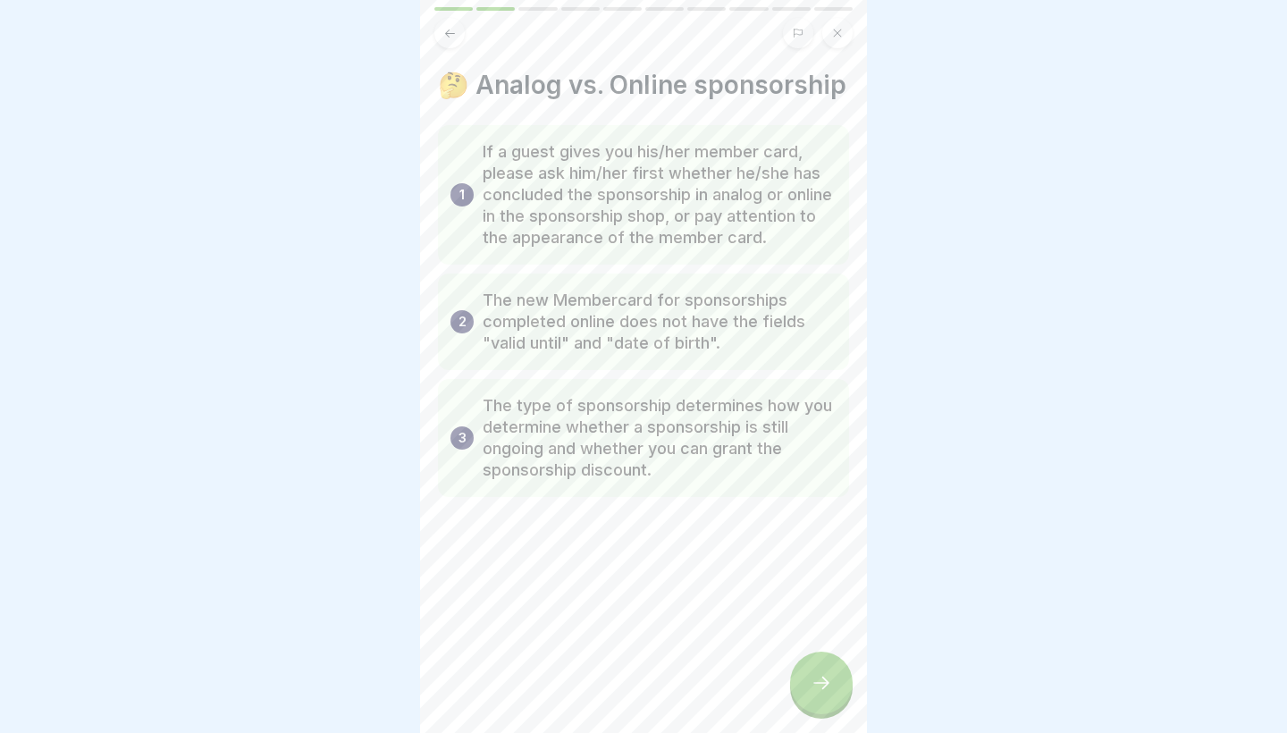
click at [816, 676] on icon at bounding box center [820, 682] width 21 height 21
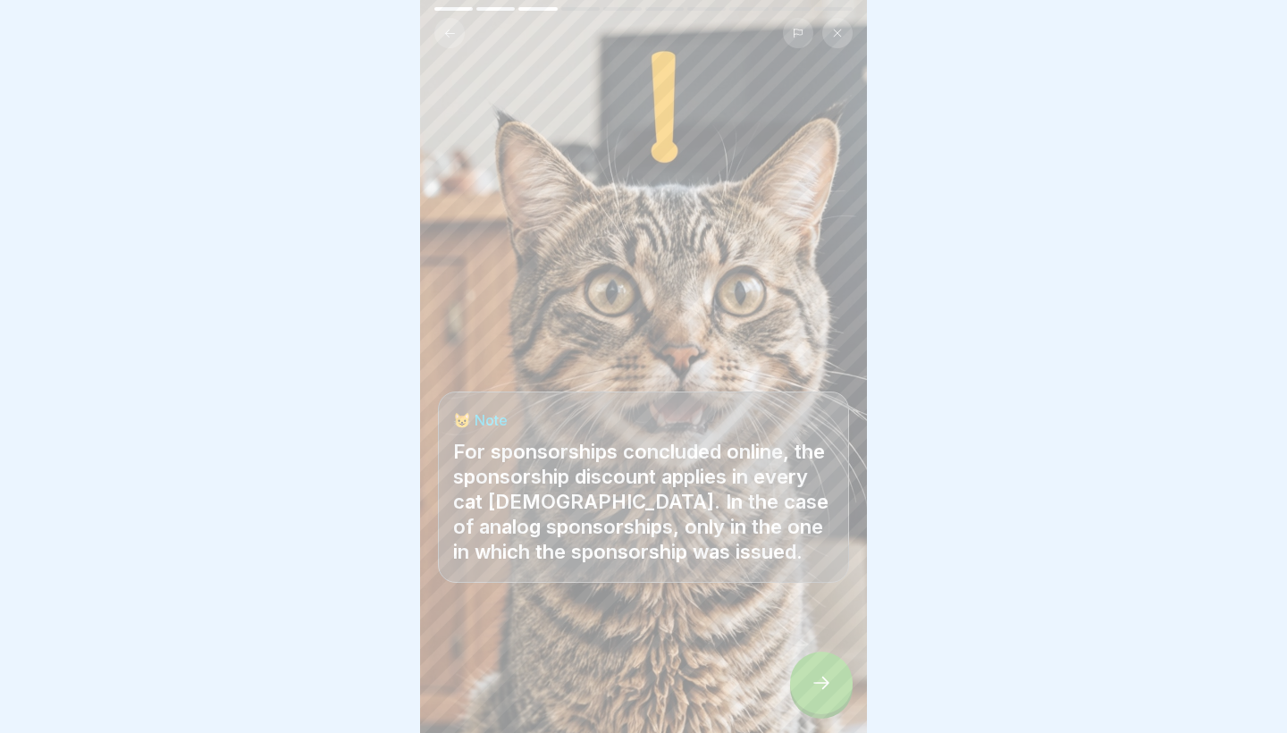
click at [816, 676] on icon at bounding box center [820, 682] width 21 height 21
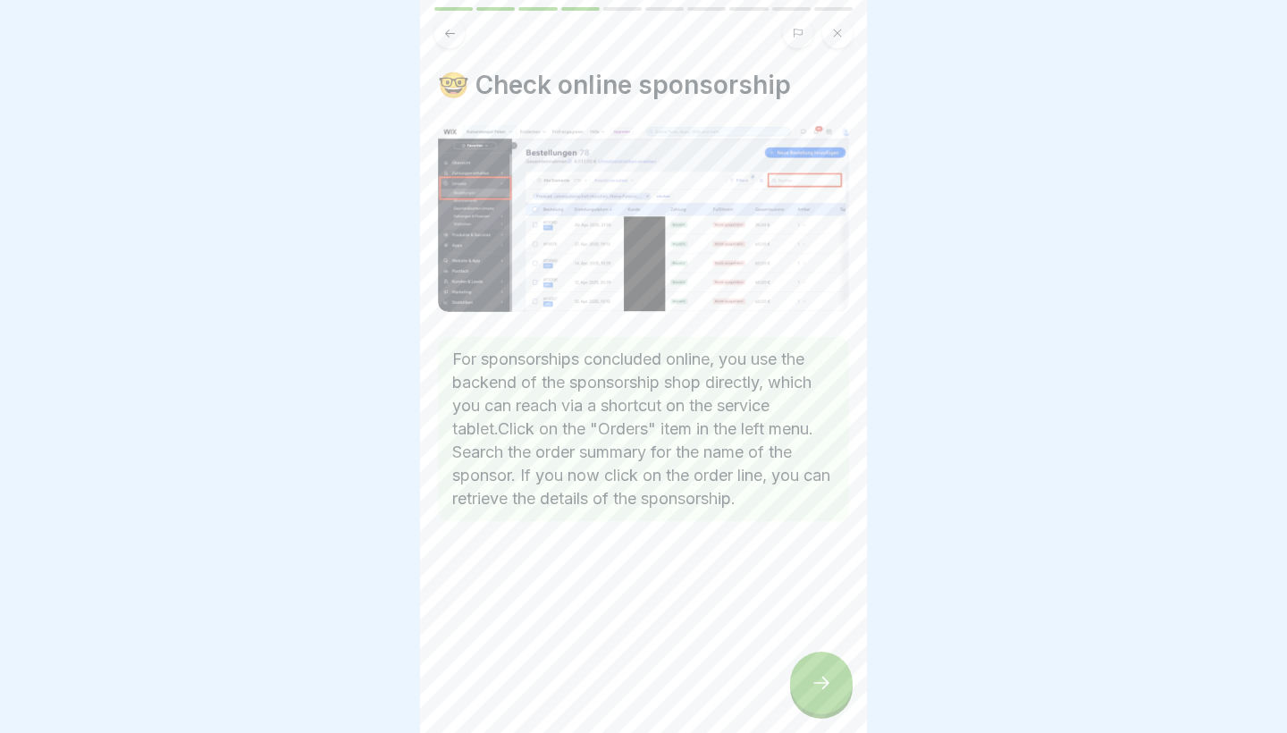
click at [818, 684] on icon at bounding box center [820, 682] width 21 height 21
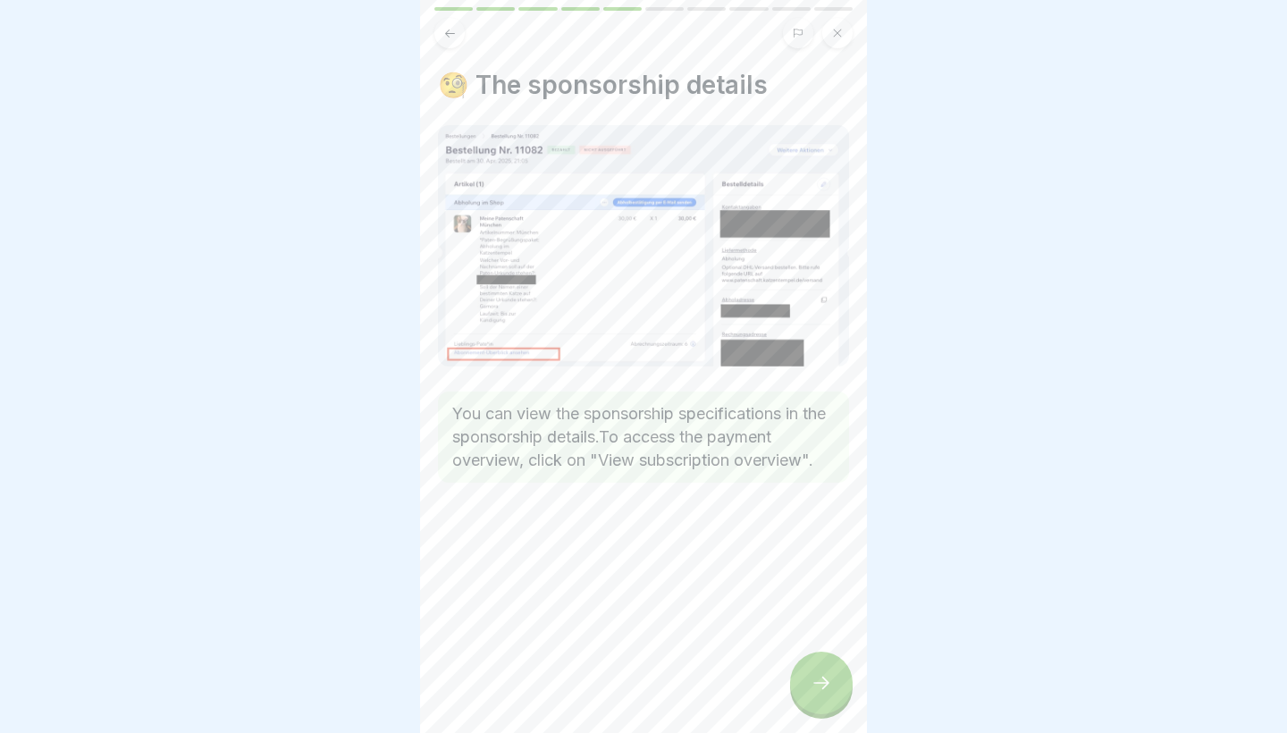
click at [817, 684] on icon at bounding box center [820, 682] width 21 height 21
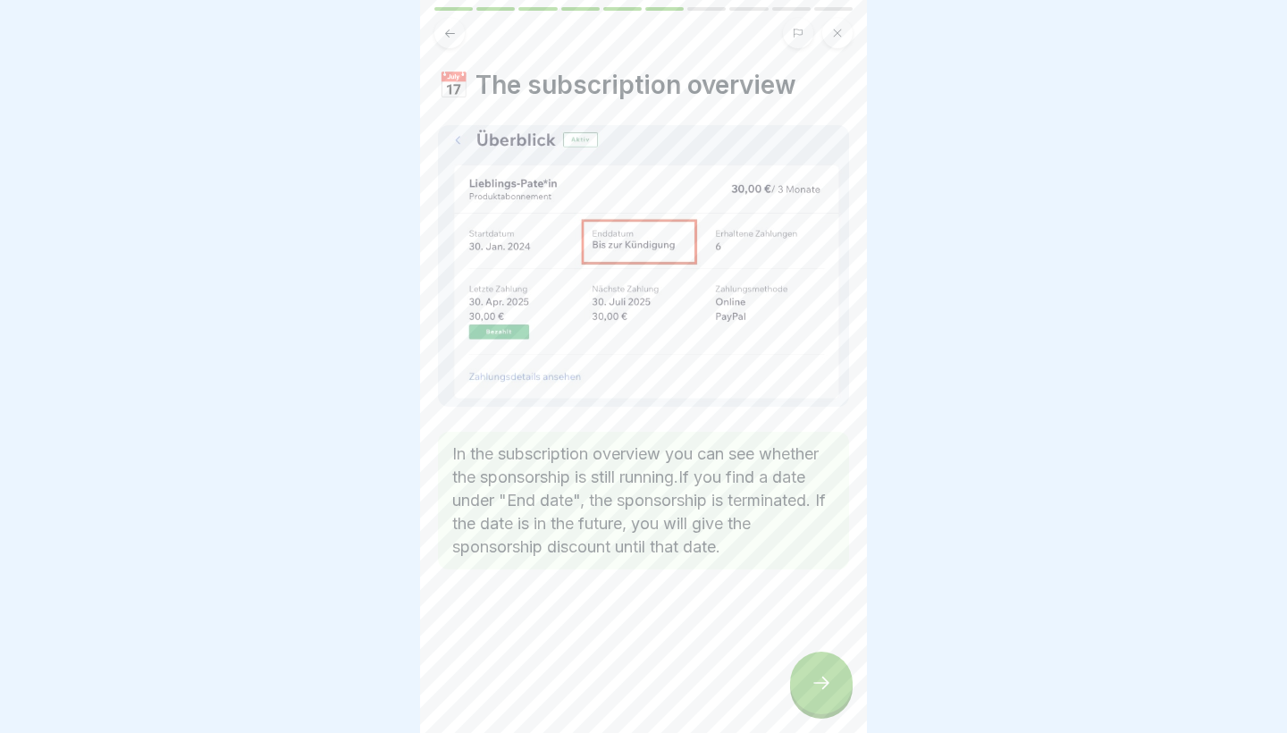
click at [817, 684] on icon at bounding box center [820, 682] width 21 height 21
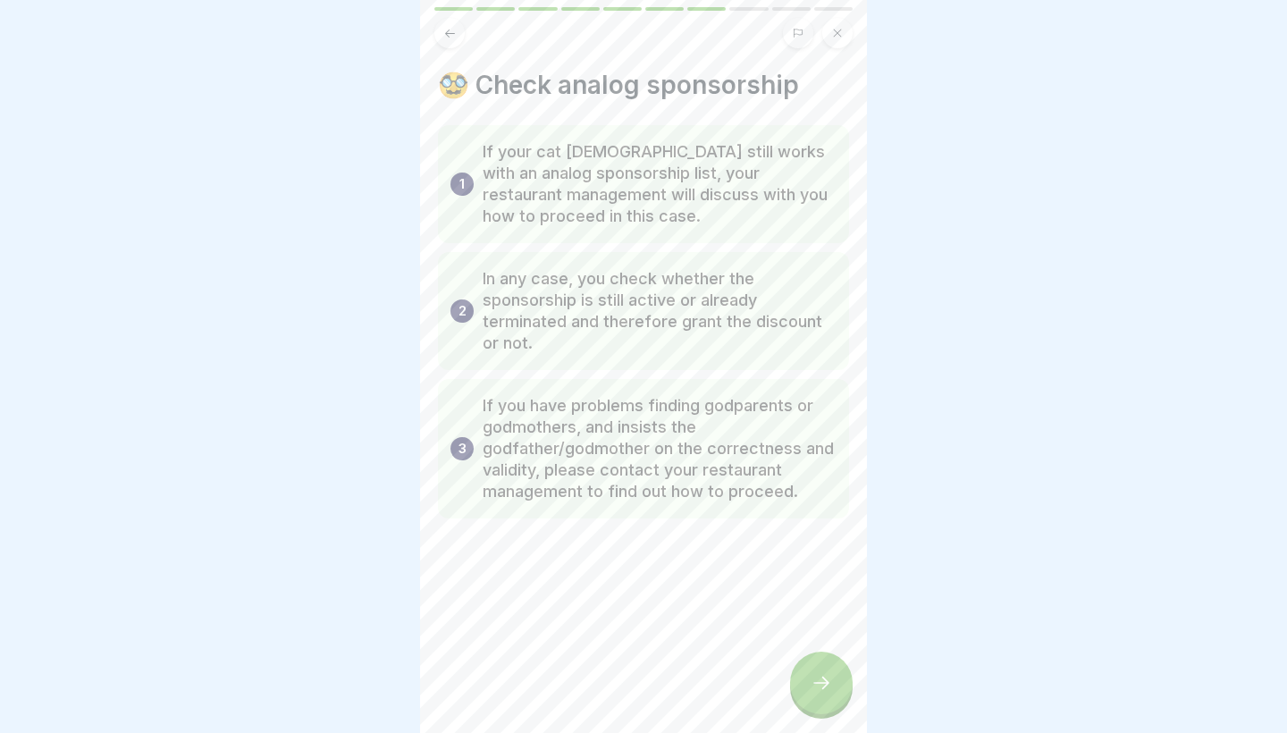
click at [817, 684] on icon at bounding box center [820, 682] width 21 height 21
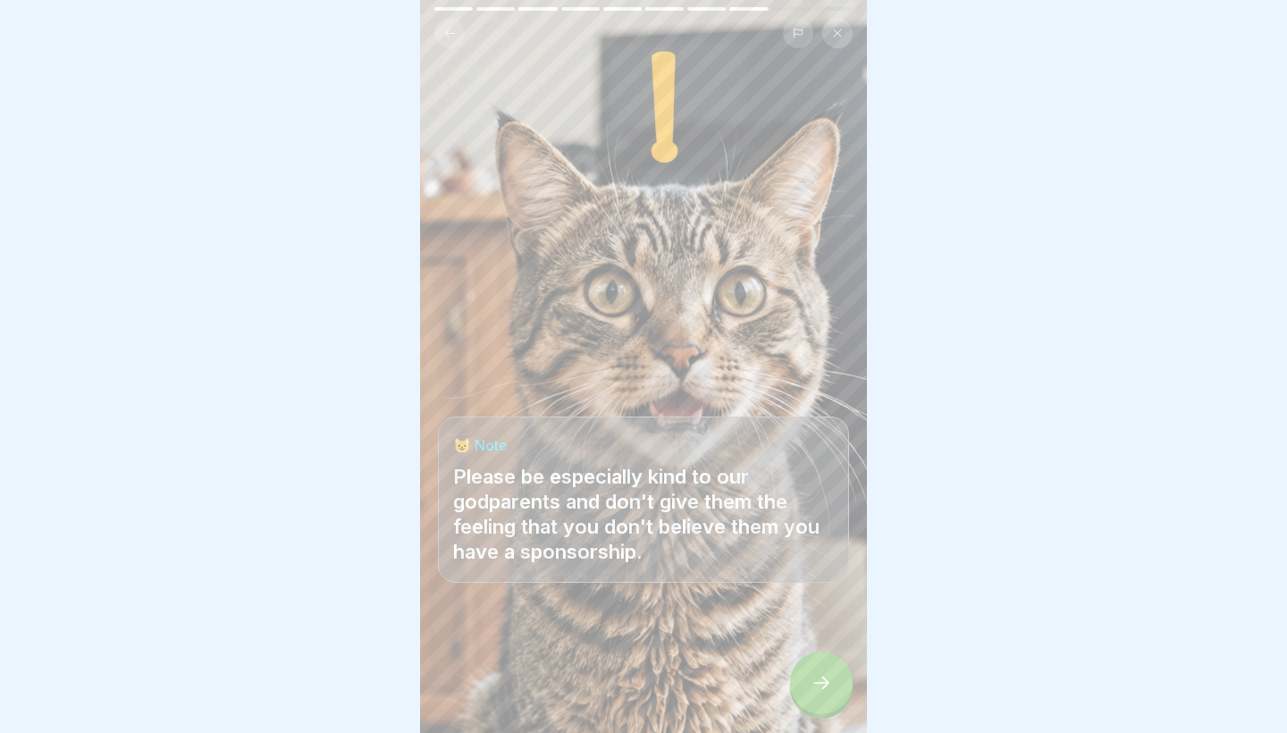
click at [817, 684] on icon at bounding box center [820, 682] width 21 height 21
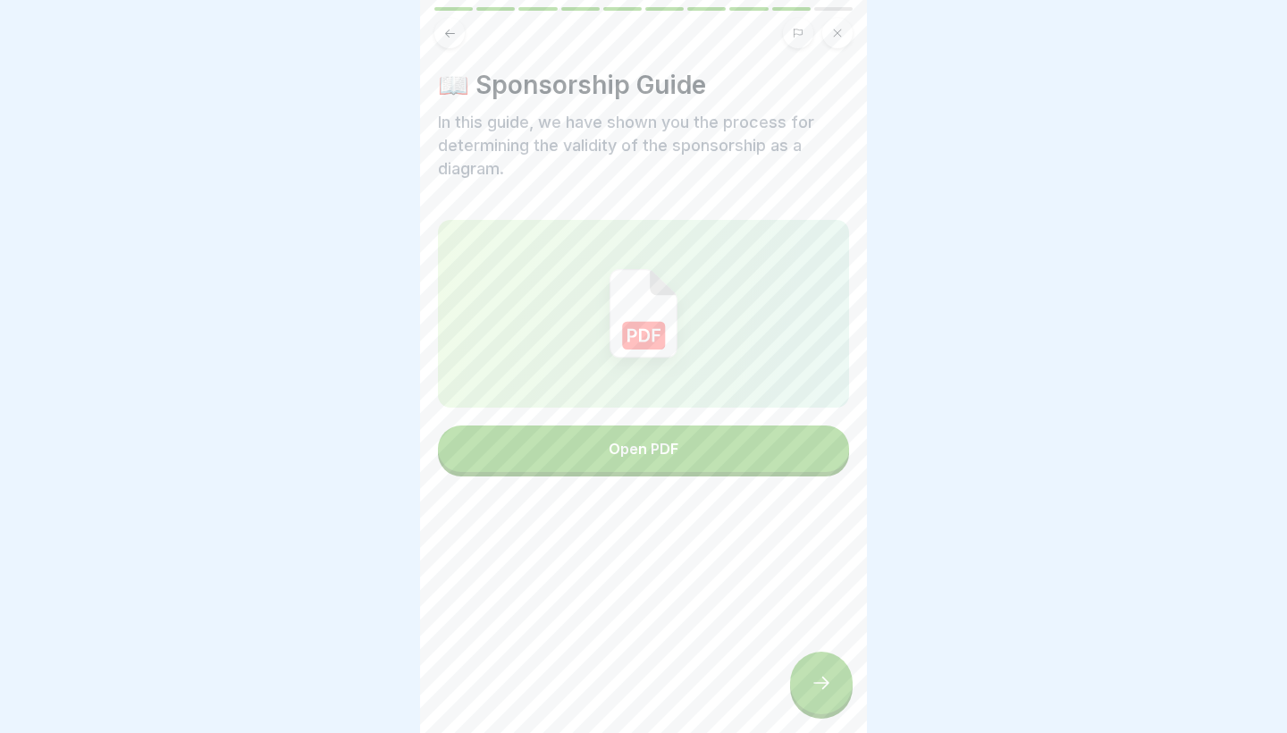
click at [843, 667] on div at bounding box center [821, 682] width 63 height 63
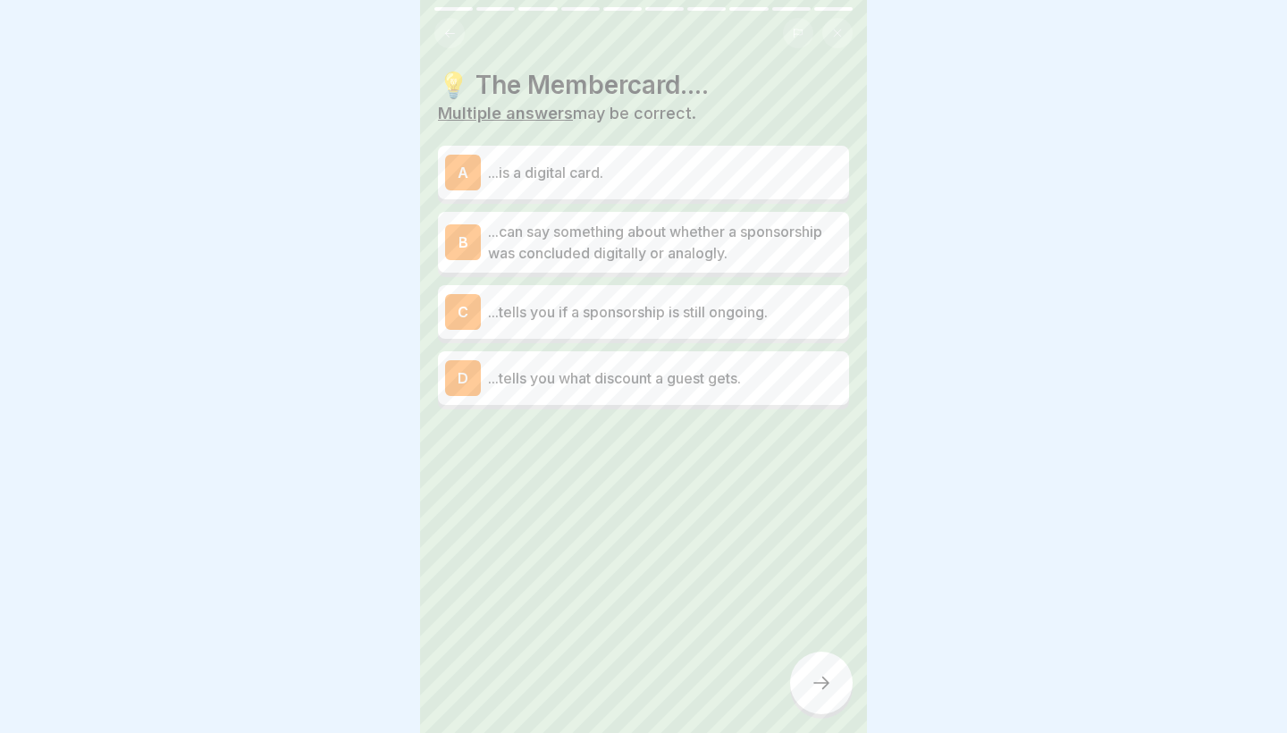
click at [591, 177] on p "...is a digital card." at bounding box center [665, 172] width 354 height 21
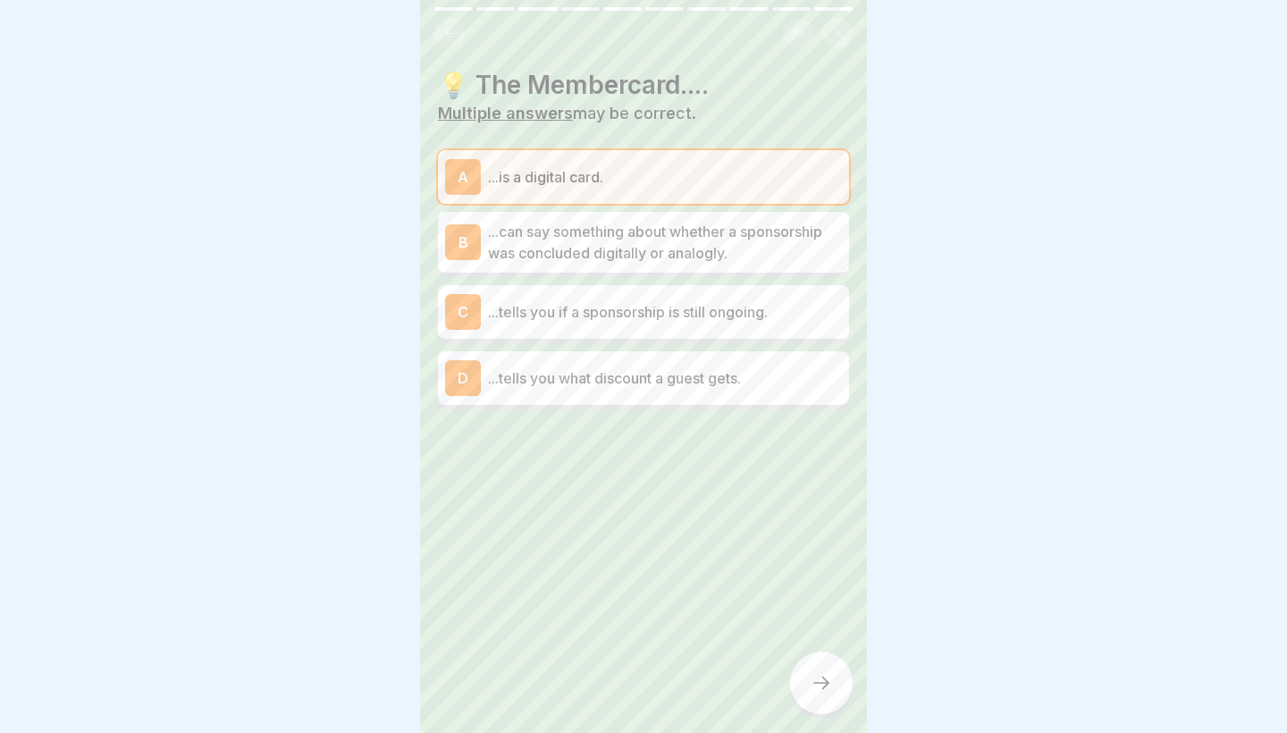
click at [810, 656] on div at bounding box center [821, 682] width 63 height 63
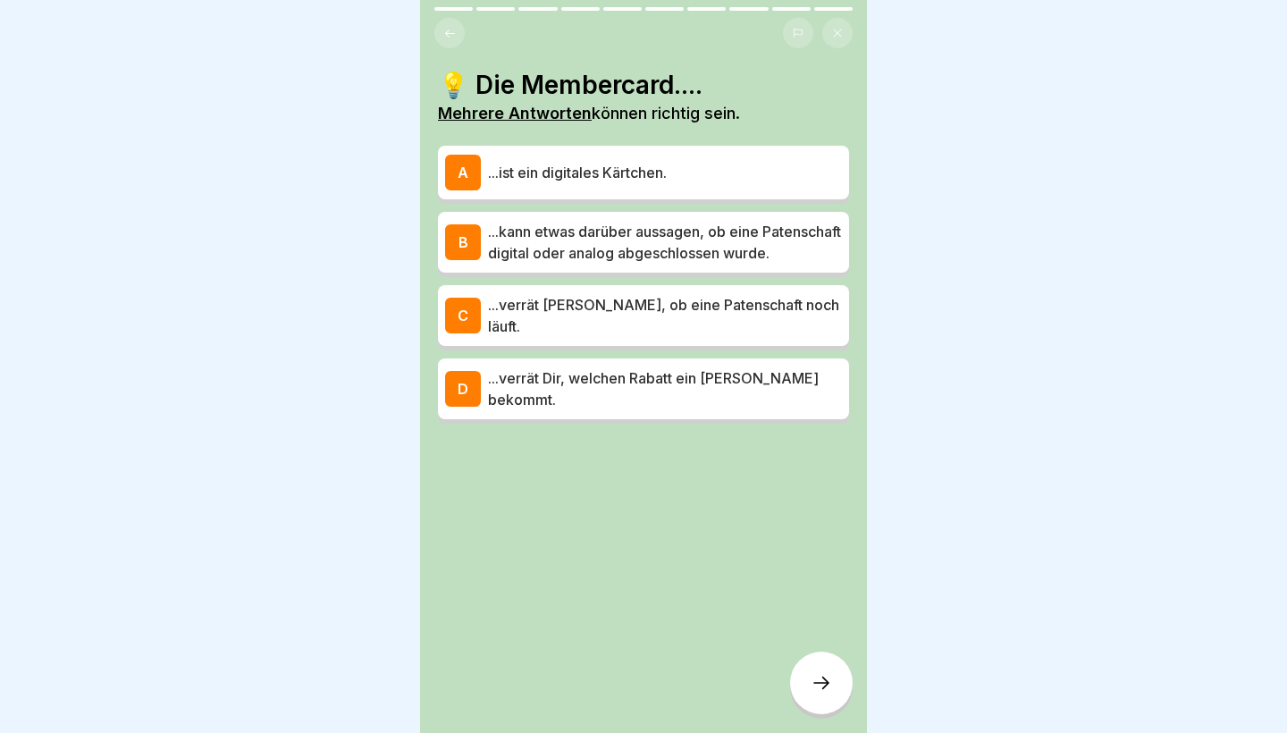
click at [639, 179] on p "...ist ein digitales Kärtchen." at bounding box center [665, 172] width 354 height 21
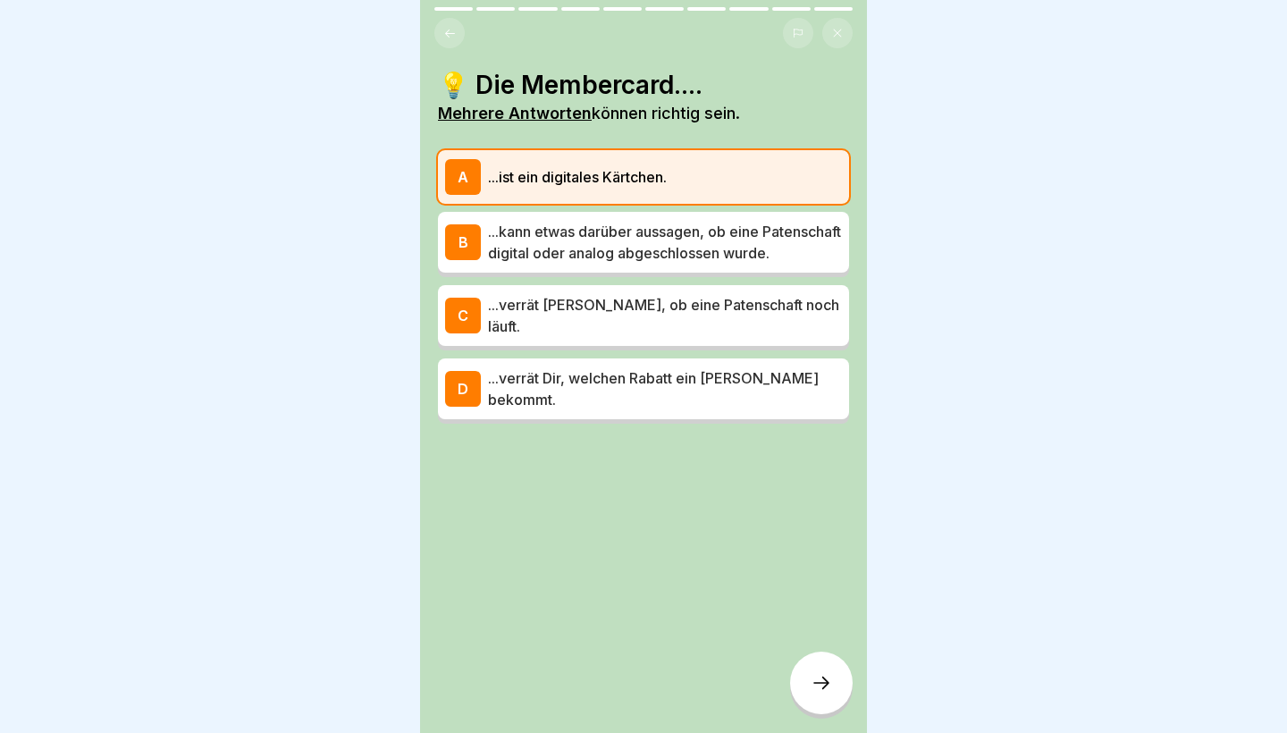
click at [826, 686] on icon at bounding box center [820, 682] width 21 height 21
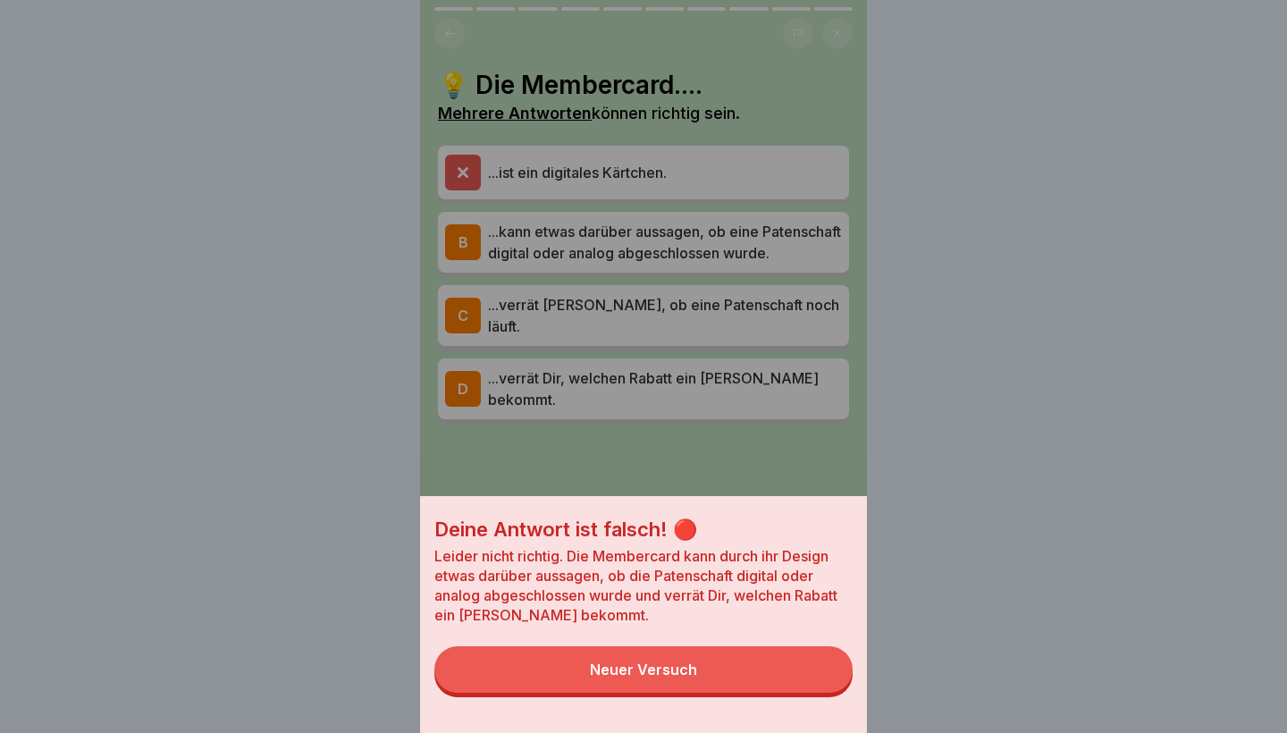
click at [799, 665] on button "Neuer Versuch" at bounding box center [643, 669] width 418 height 46
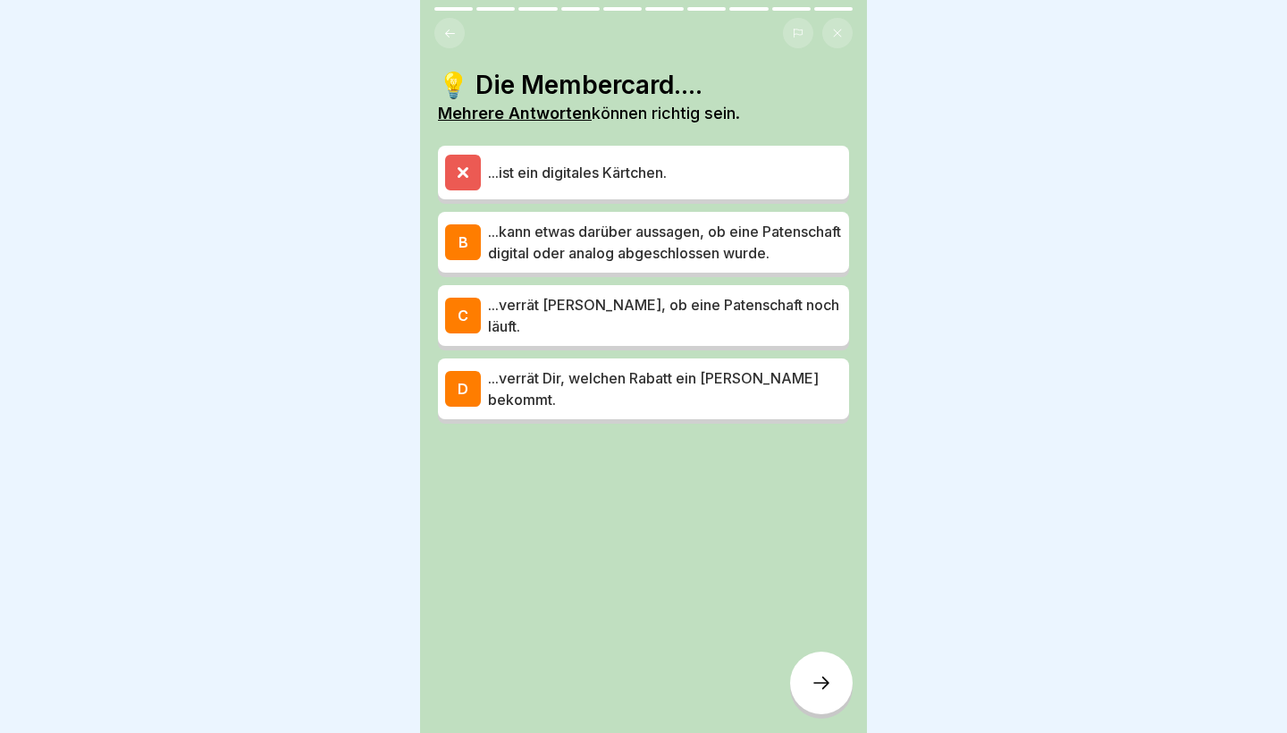
click at [690, 264] on p "...kann etwas darüber aussagen, ob eine Patenschaft digital oder analog abgesch…" at bounding box center [665, 242] width 354 height 43
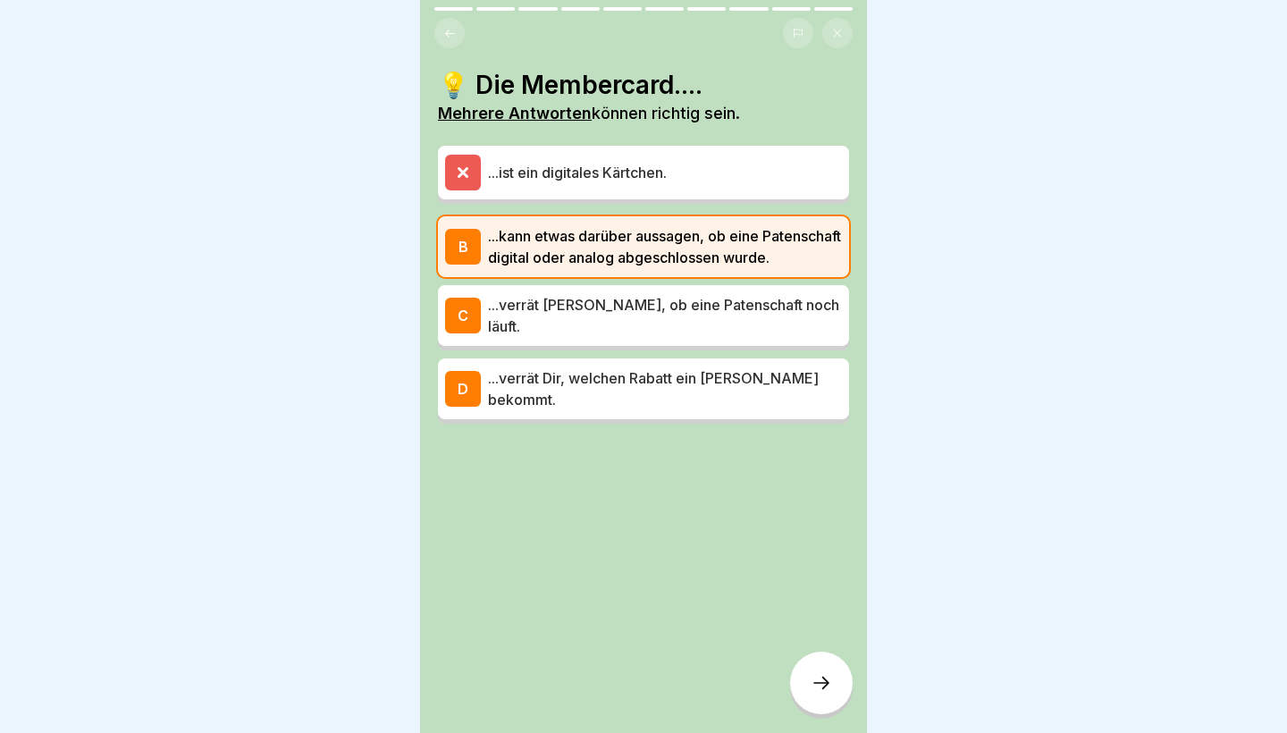
click at [824, 696] on div at bounding box center [821, 682] width 63 height 63
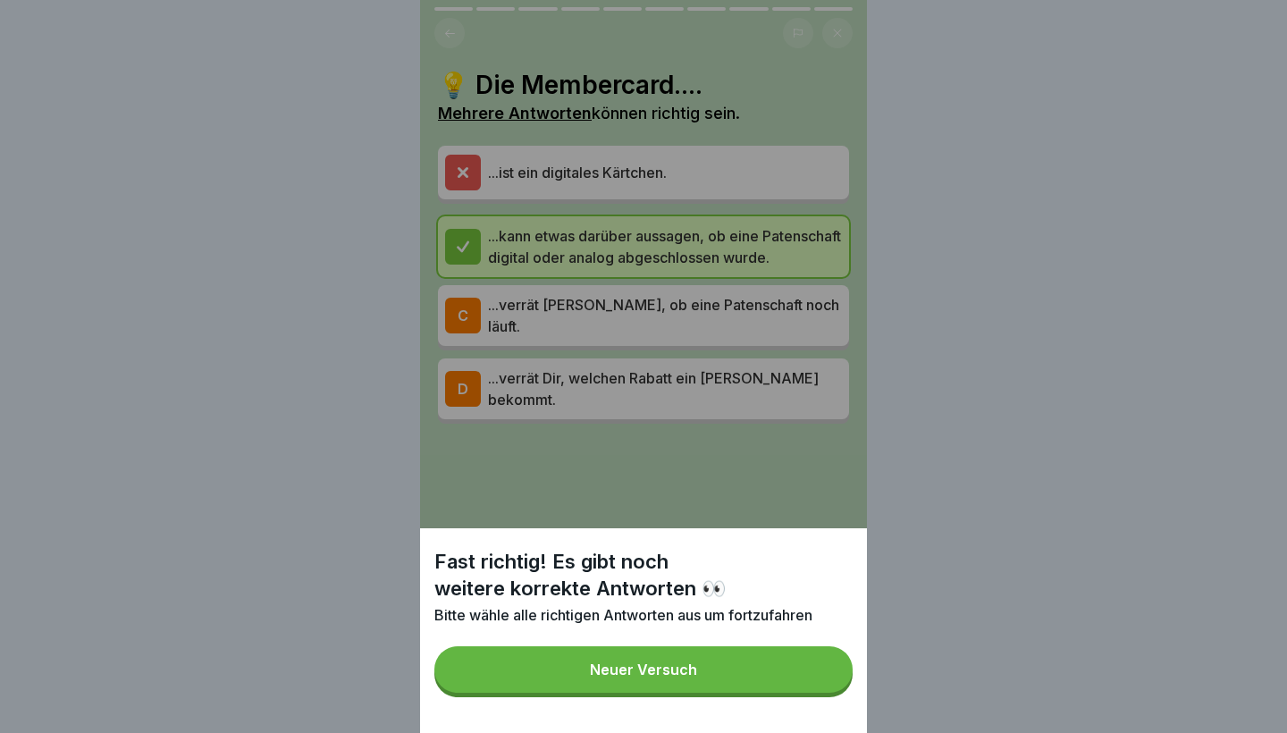
click at [768, 673] on button "Neuer Versuch" at bounding box center [643, 669] width 418 height 46
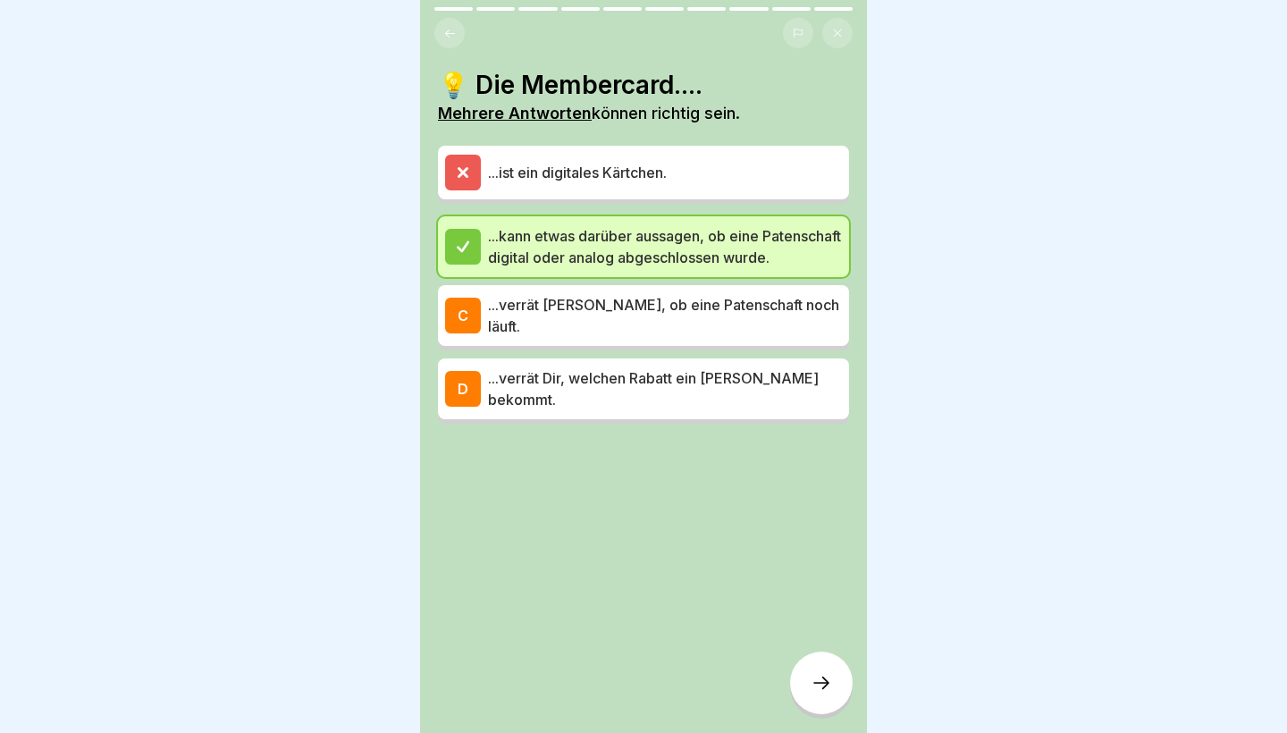
click at [637, 404] on p "...verrät Dir, welchen Rabatt ein Gast bekommt." at bounding box center [665, 388] width 354 height 43
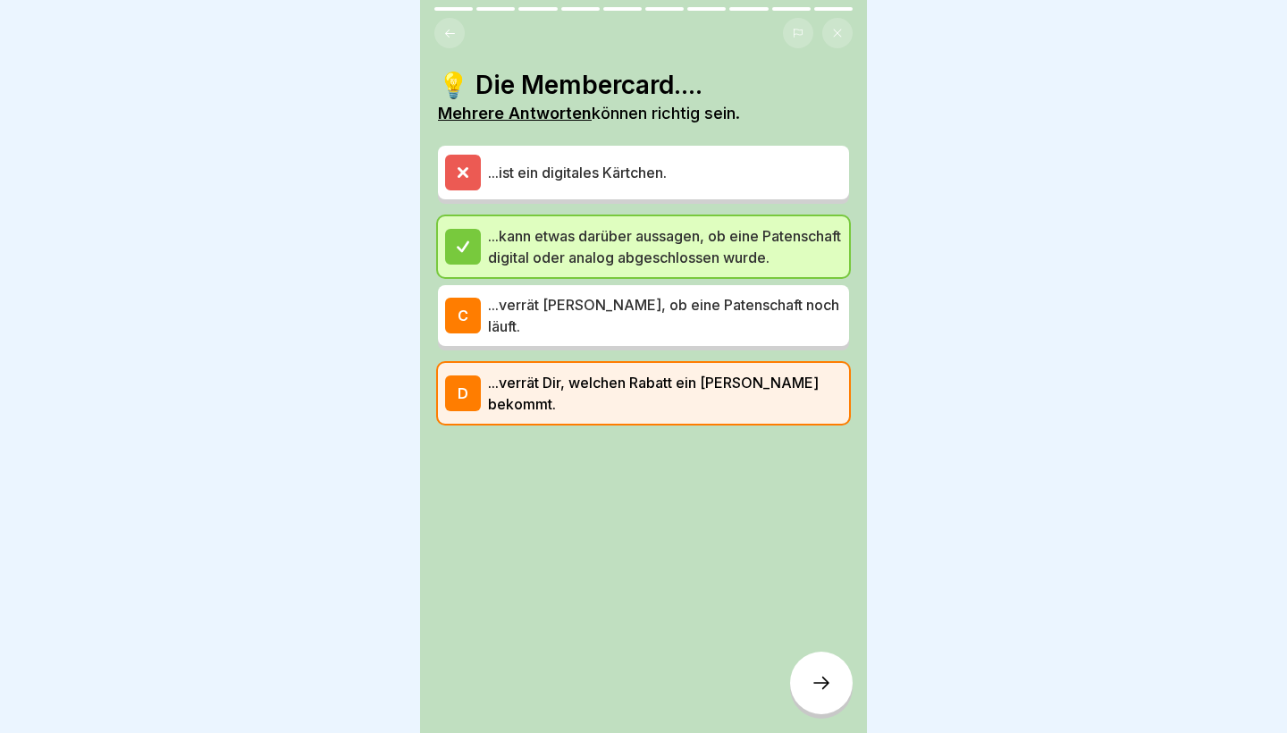
click at [807, 652] on div "💡 Die Membercard.... Mehrere Antworten können richtig sein. ...ist ein digitale…" at bounding box center [643, 366] width 447 height 733
click at [828, 690] on icon at bounding box center [820, 682] width 21 height 21
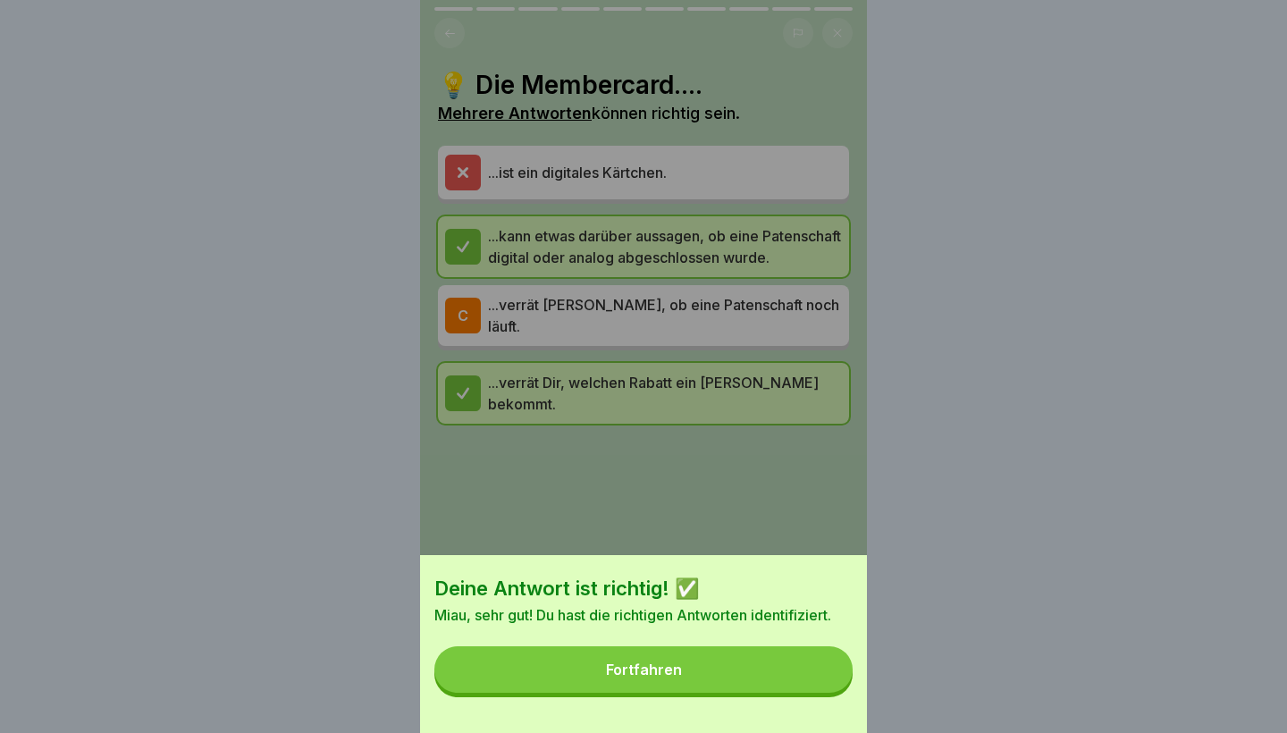
click at [781, 667] on button "Fortfahren" at bounding box center [643, 669] width 418 height 46
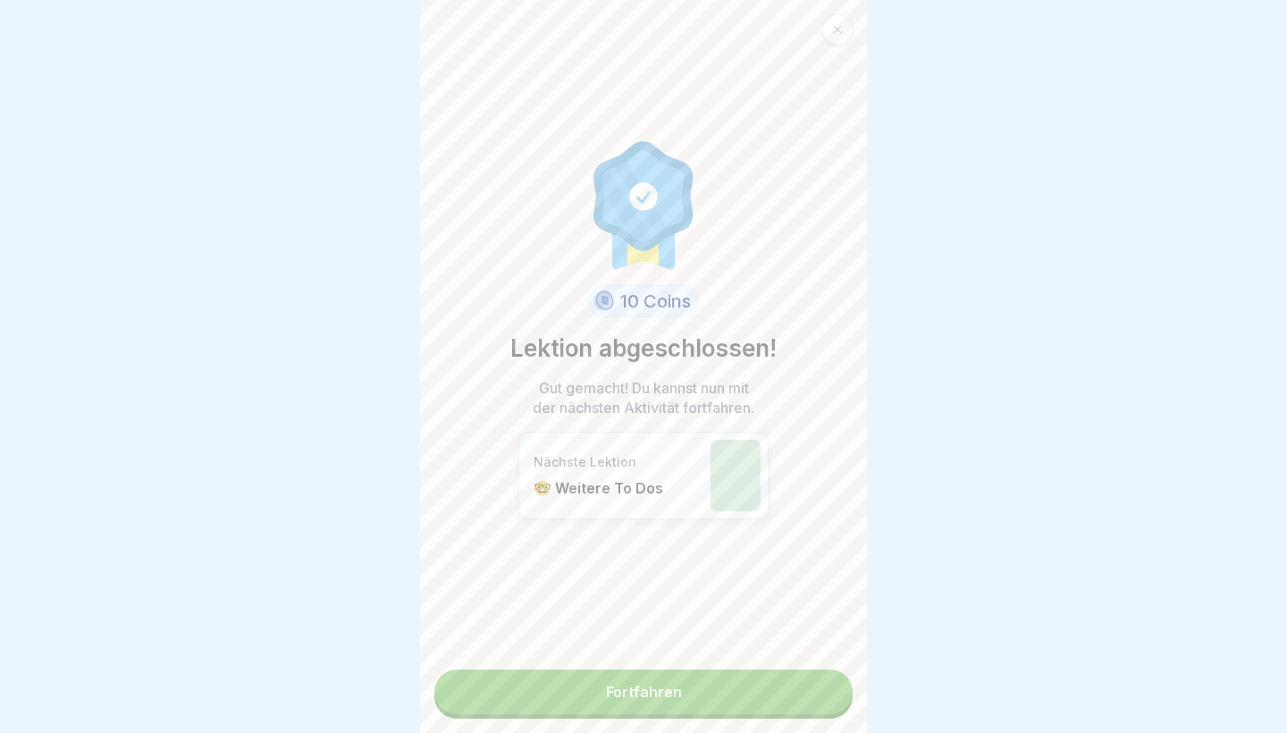
click at [707, 693] on link "Fortfahren" at bounding box center [643, 691] width 418 height 45
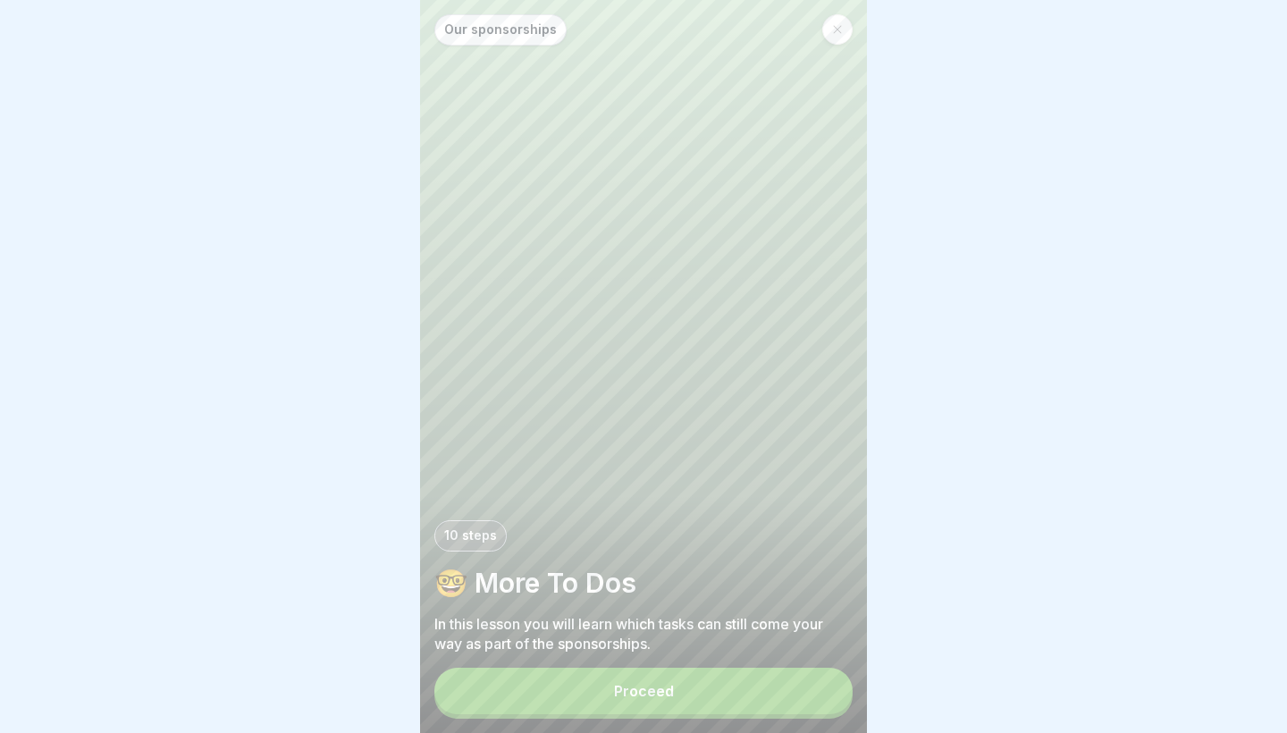
click at [591, 701] on button "Proceed" at bounding box center [643, 690] width 418 height 46
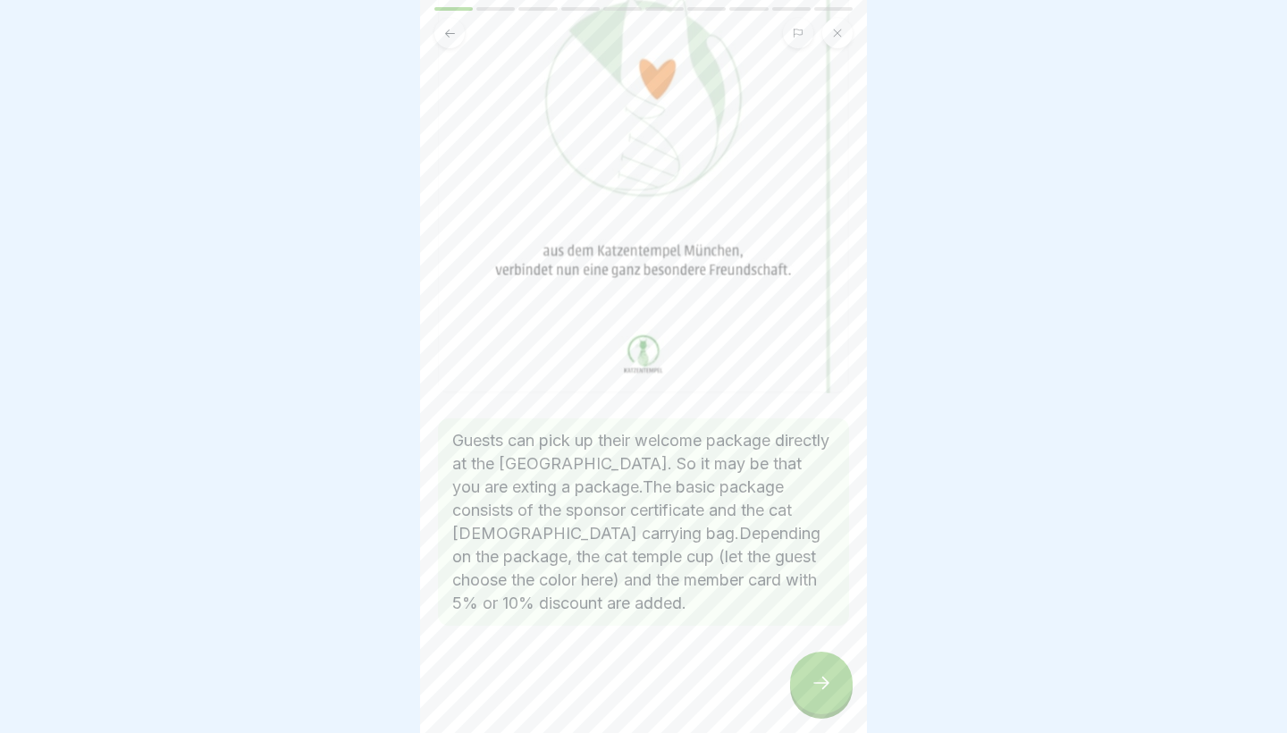
scroll to position [306, 0]
click at [813, 678] on icon at bounding box center [820, 682] width 21 height 21
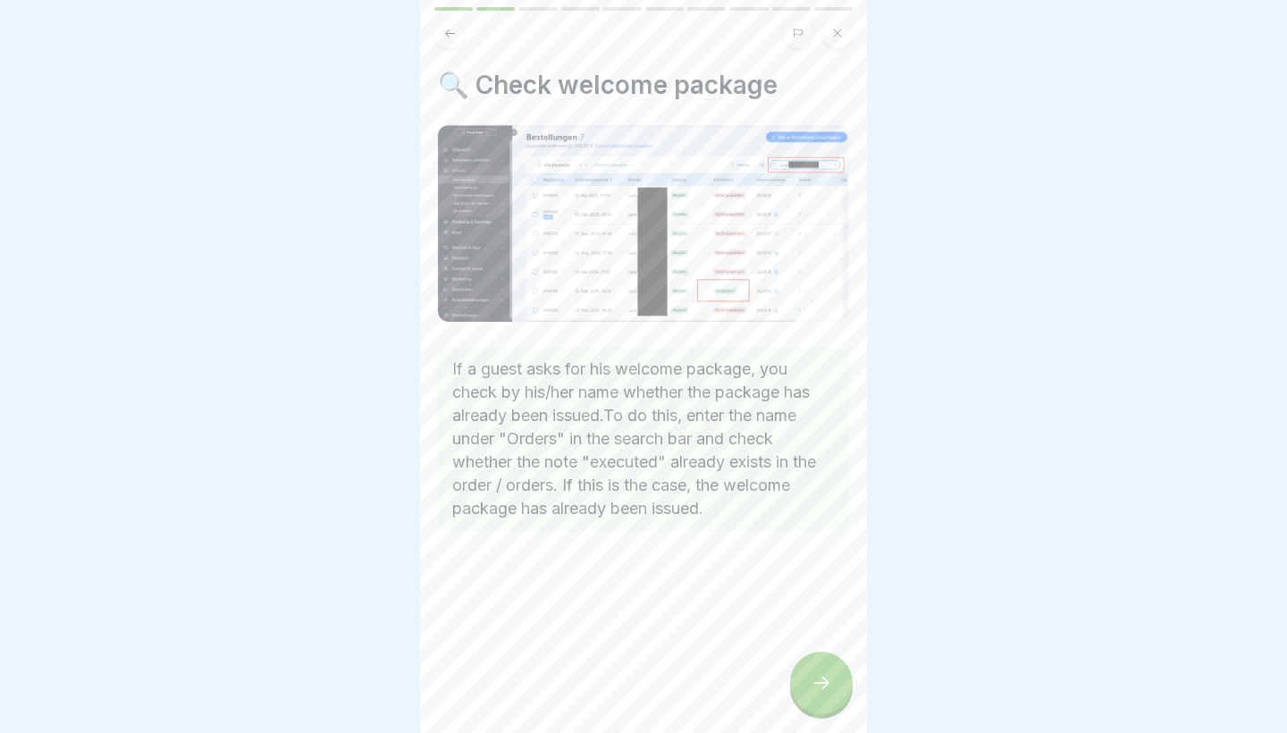
click at [813, 678] on icon at bounding box center [820, 682] width 21 height 21
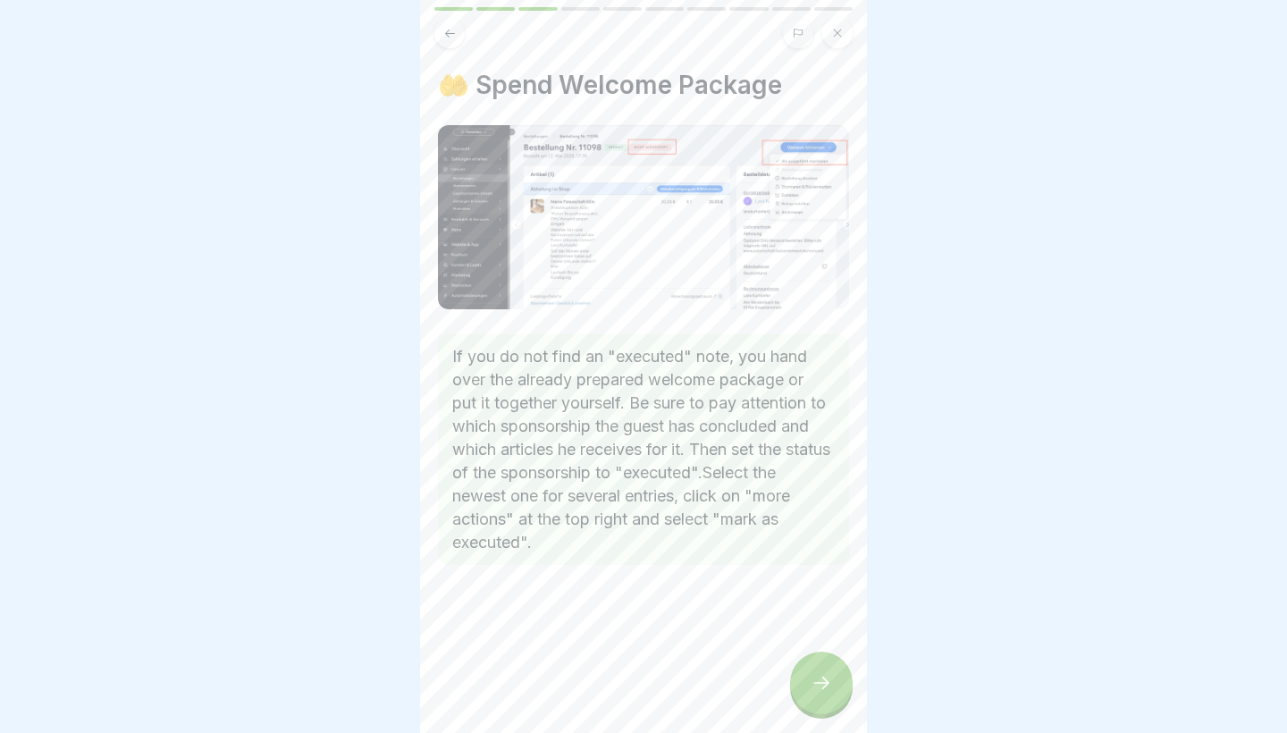
click at [813, 678] on icon at bounding box center [820, 682] width 21 height 21
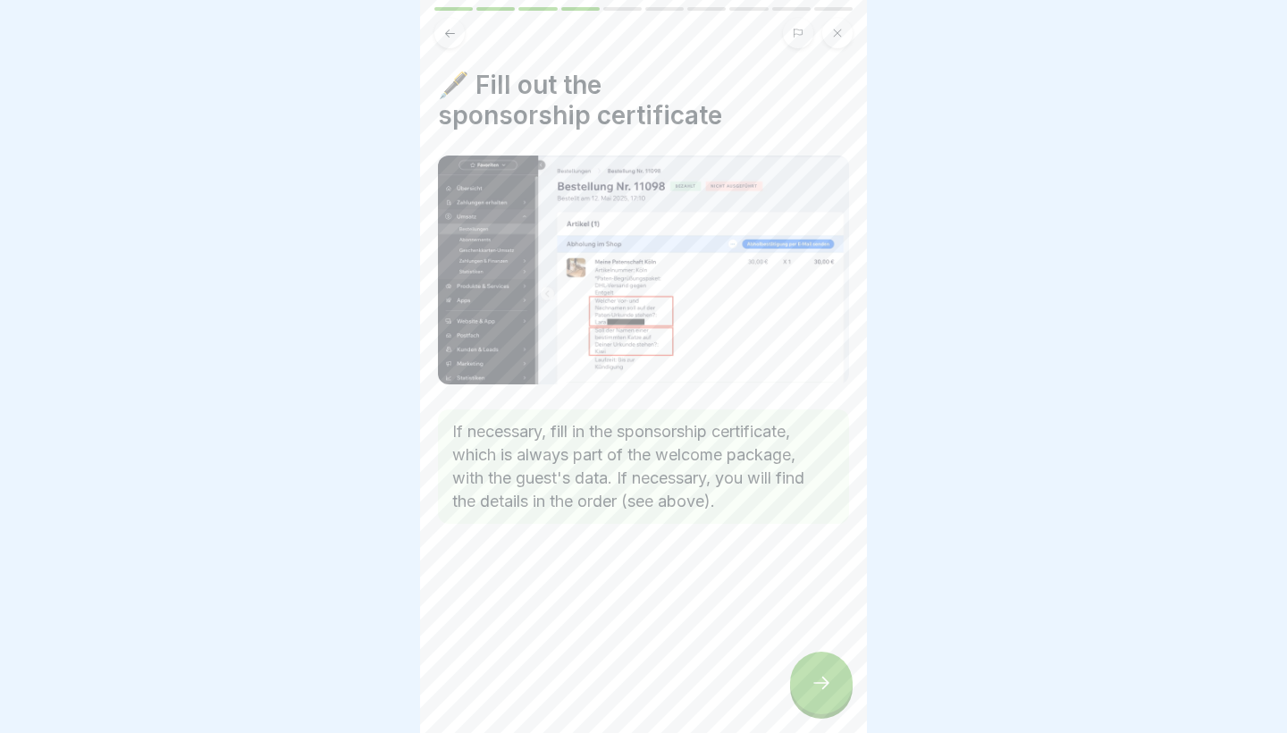
click at [813, 678] on icon at bounding box center [820, 682] width 21 height 21
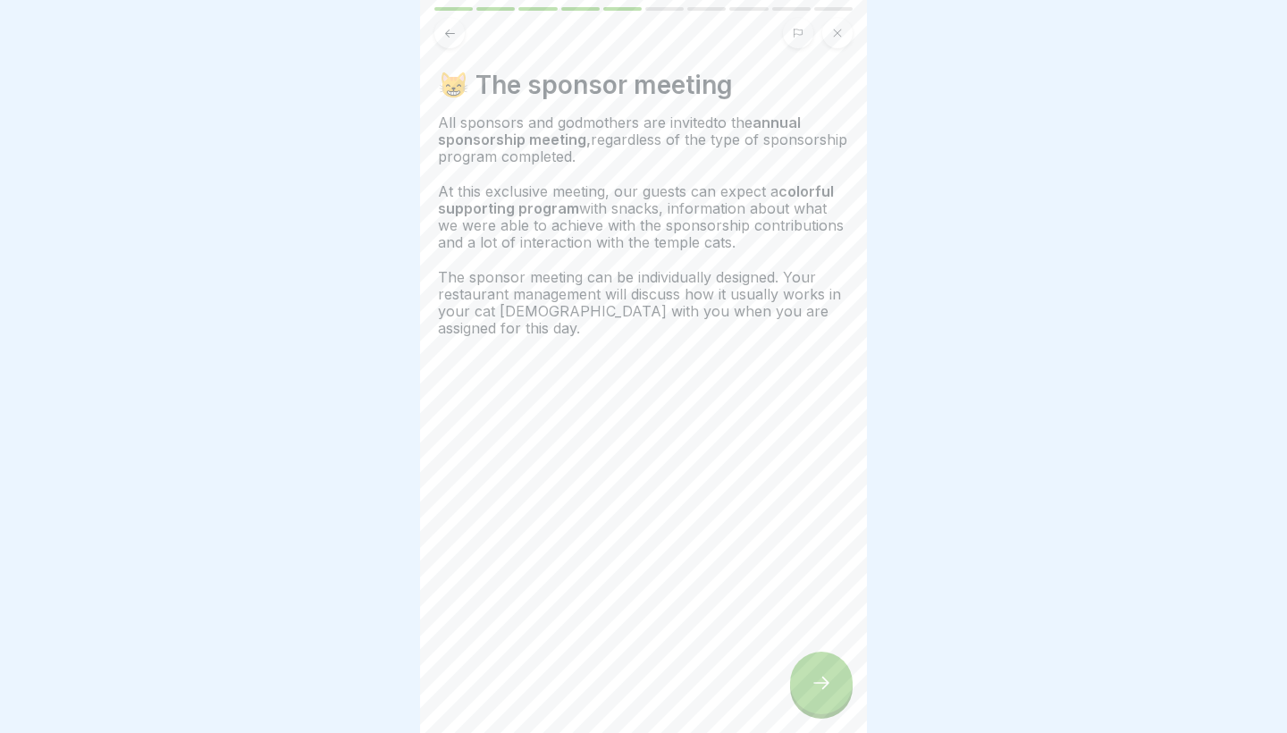
click at [813, 678] on icon at bounding box center [820, 682] width 21 height 21
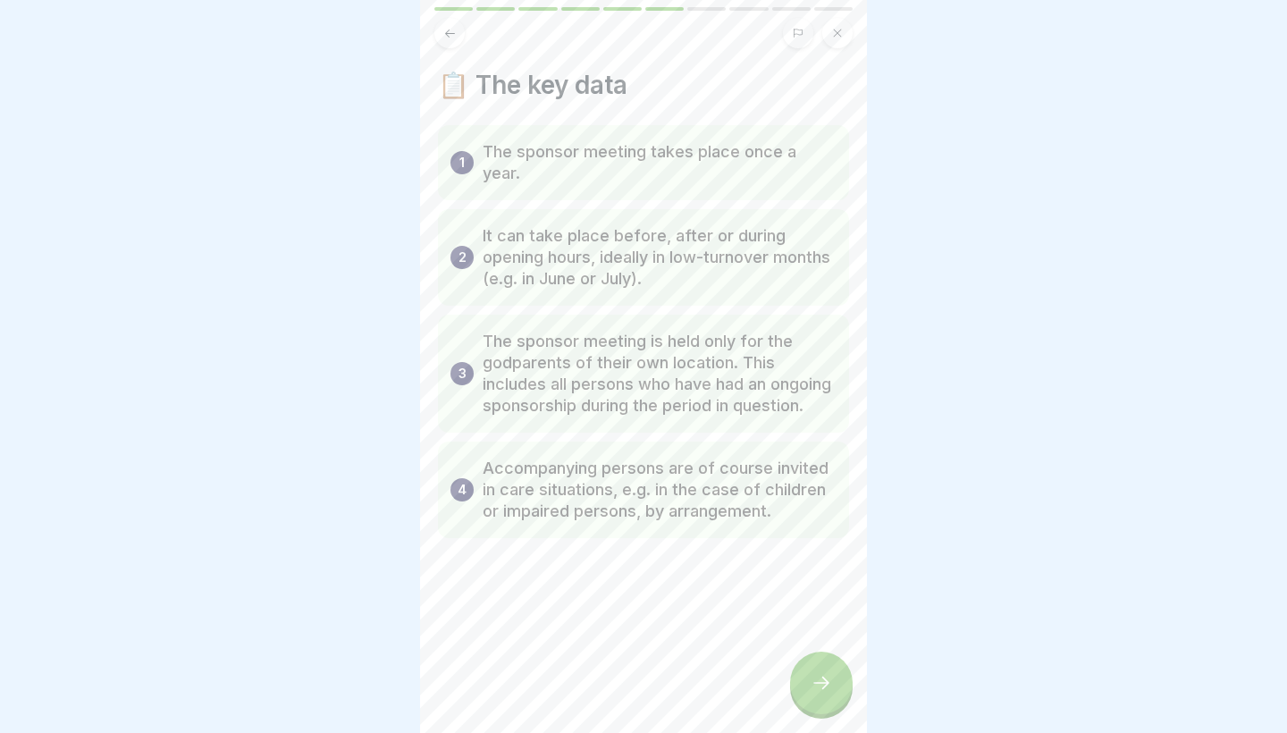
click at [813, 678] on icon at bounding box center [820, 682] width 21 height 21
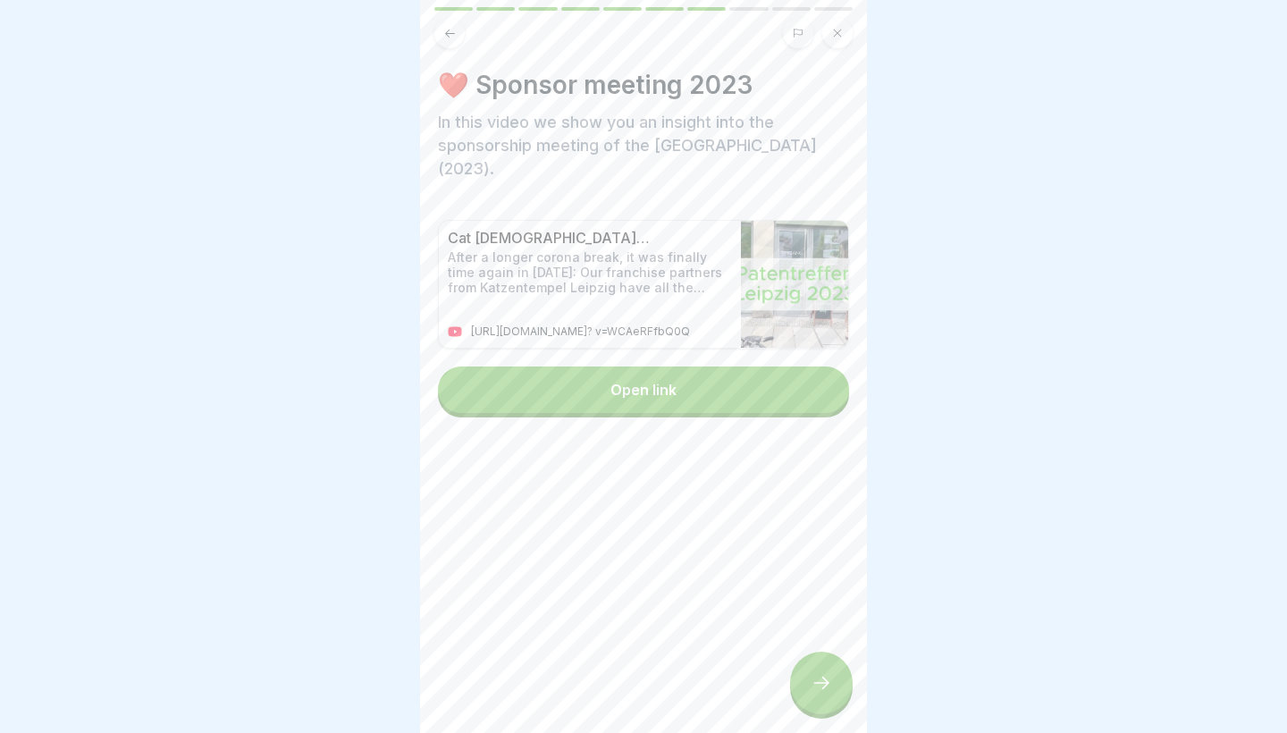
click at [830, 692] on icon at bounding box center [820, 682] width 21 height 21
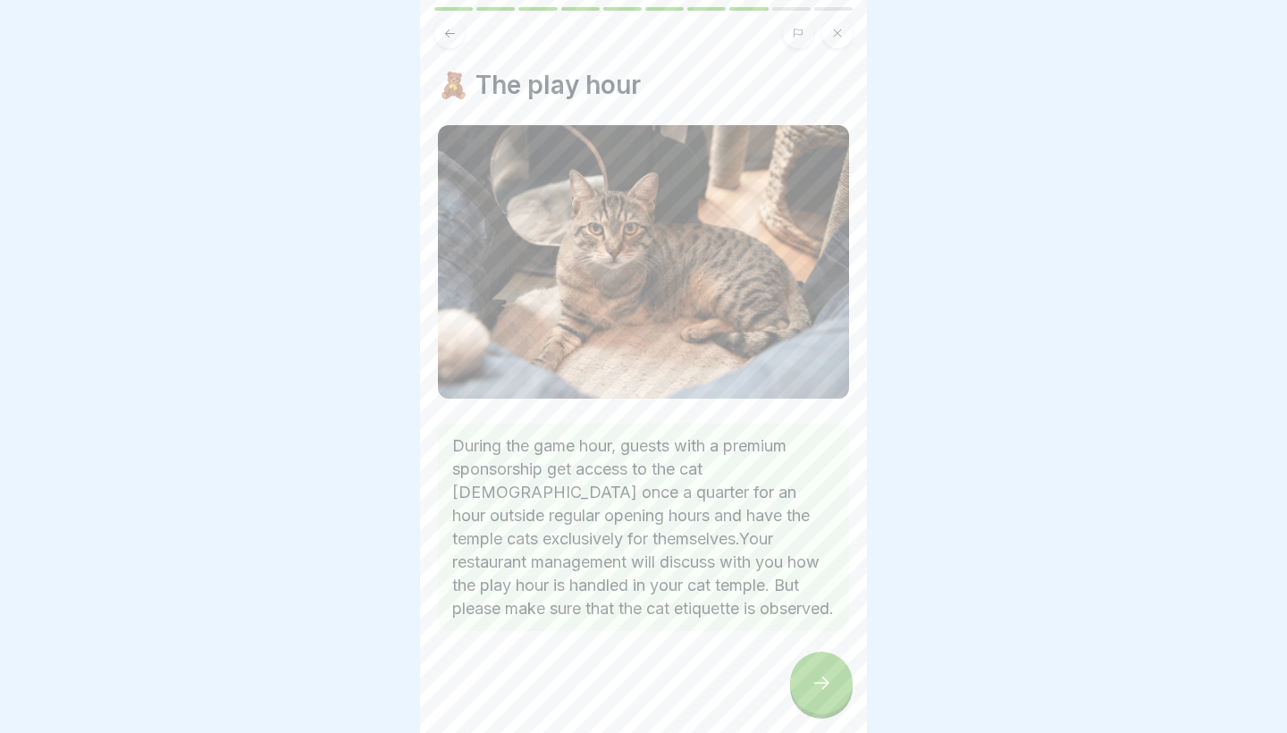
click at [830, 692] on icon at bounding box center [820, 682] width 21 height 21
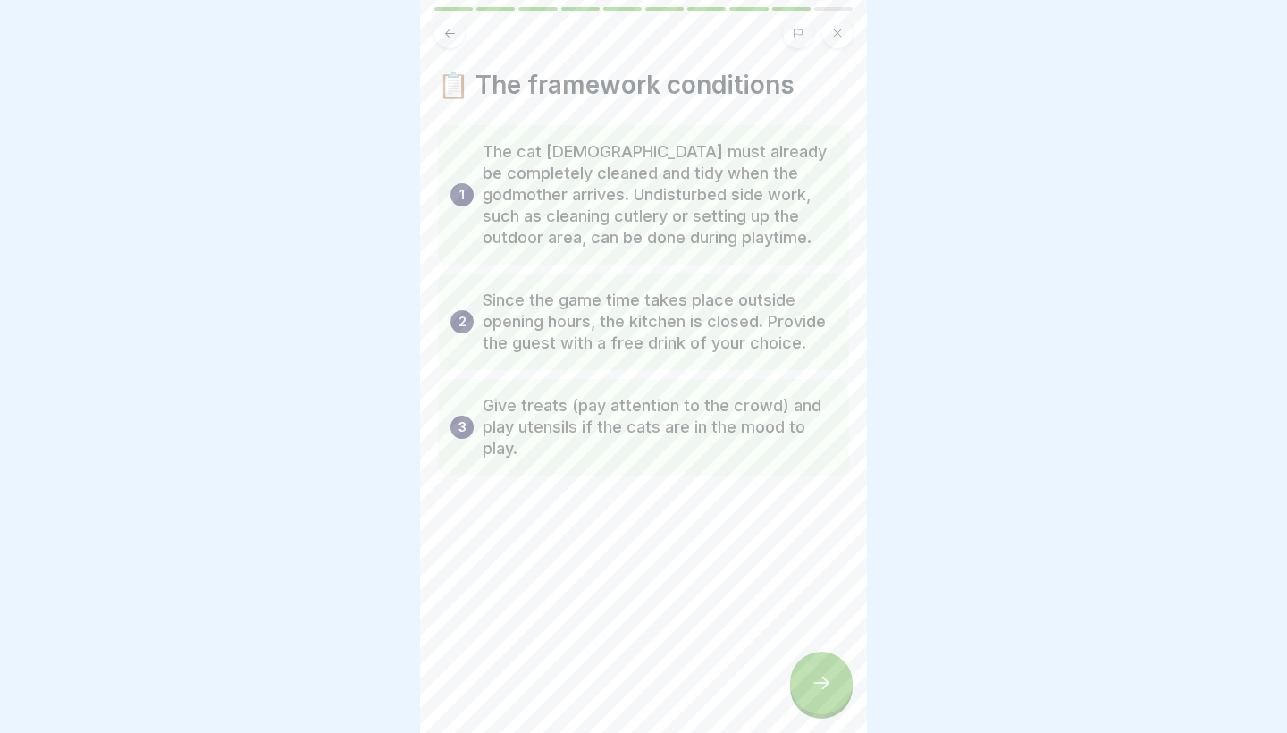
click at [830, 692] on icon at bounding box center [820, 682] width 21 height 21
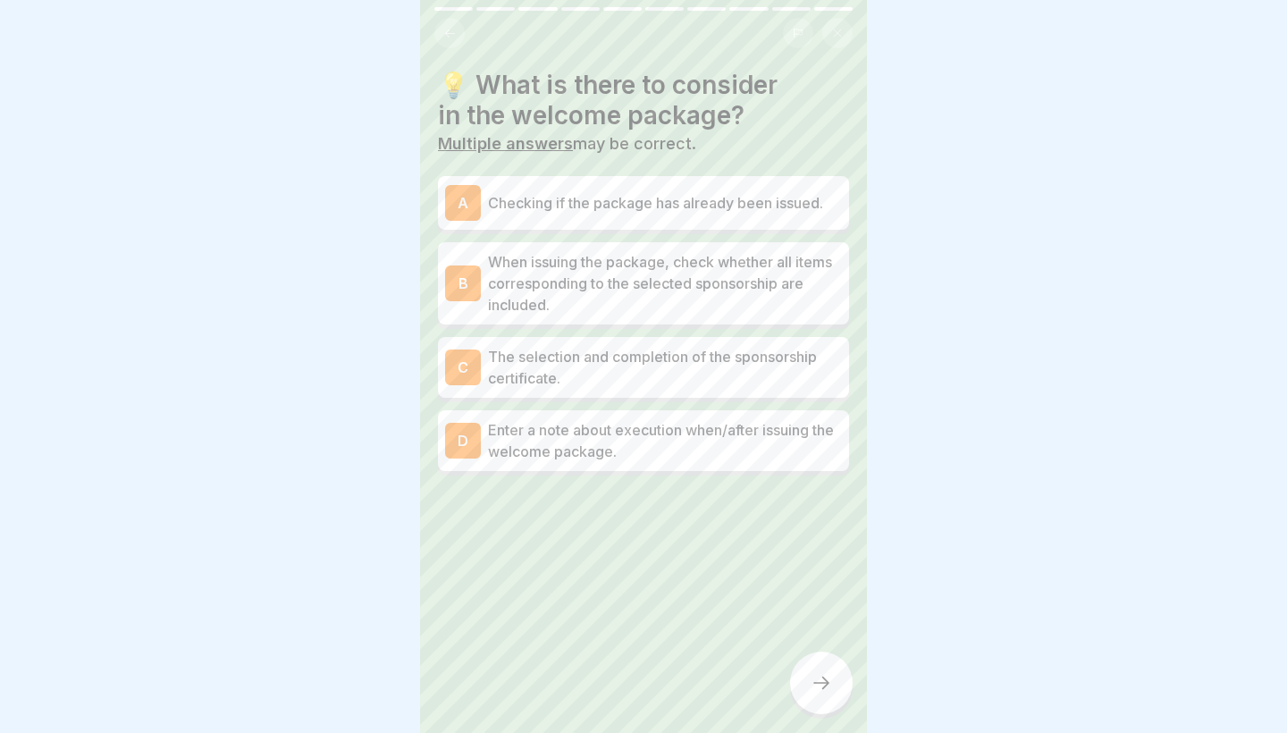
click at [611, 265] on p "When issuing the package, check whether all items corresponding to the selected…" at bounding box center [665, 283] width 354 height 64
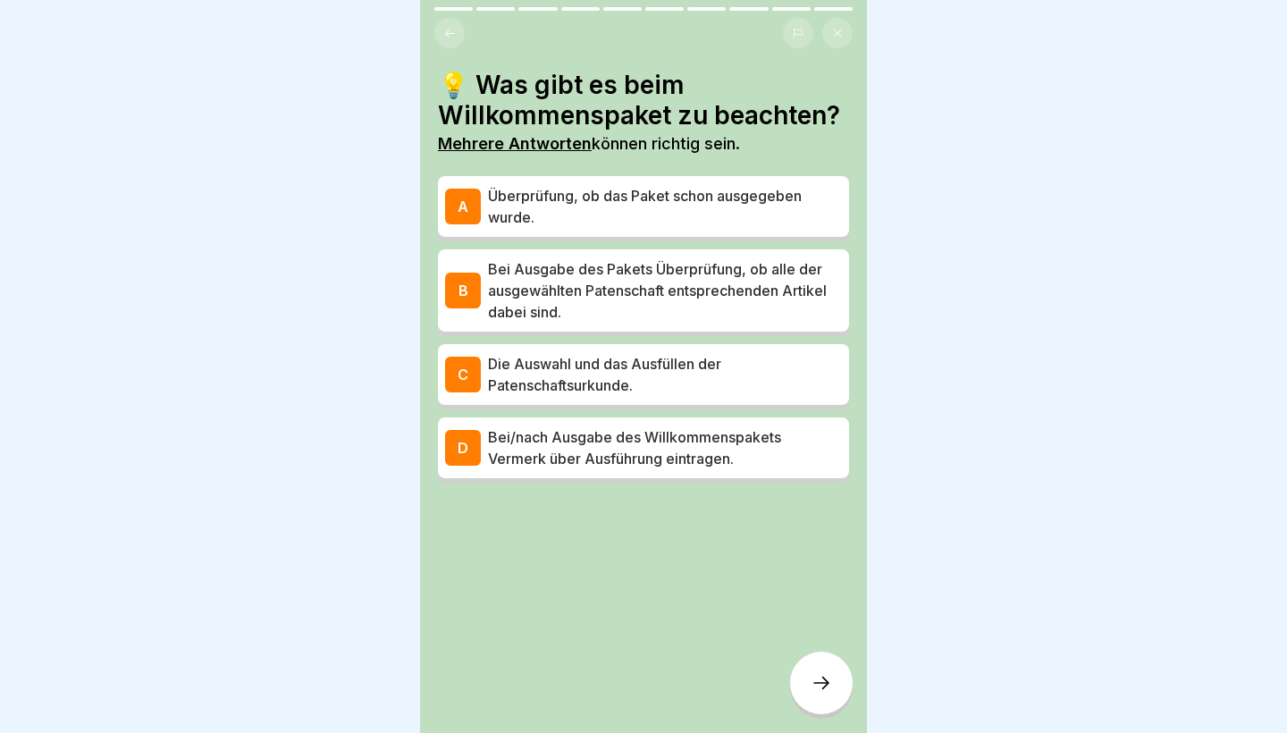
click at [717, 280] on p "Bei Ausgabe des Pakets Überprüfung, ob alle der ausgewählten Patenschaft entspr…" at bounding box center [665, 290] width 354 height 64
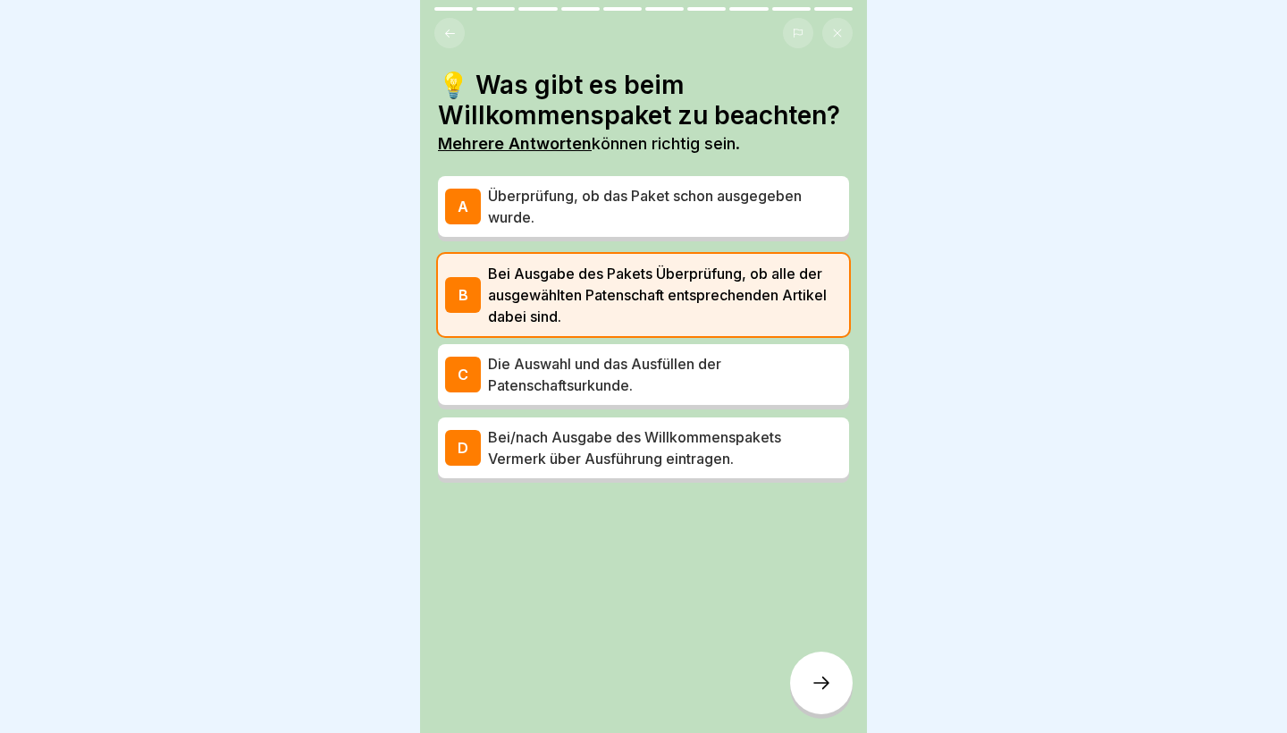
click at [670, 453] on p "Bei/nach Ausgabe des Willkommenspakets Vermerk über Ausführung eintragen." at bounding box center [665, 447] width 354 height 43
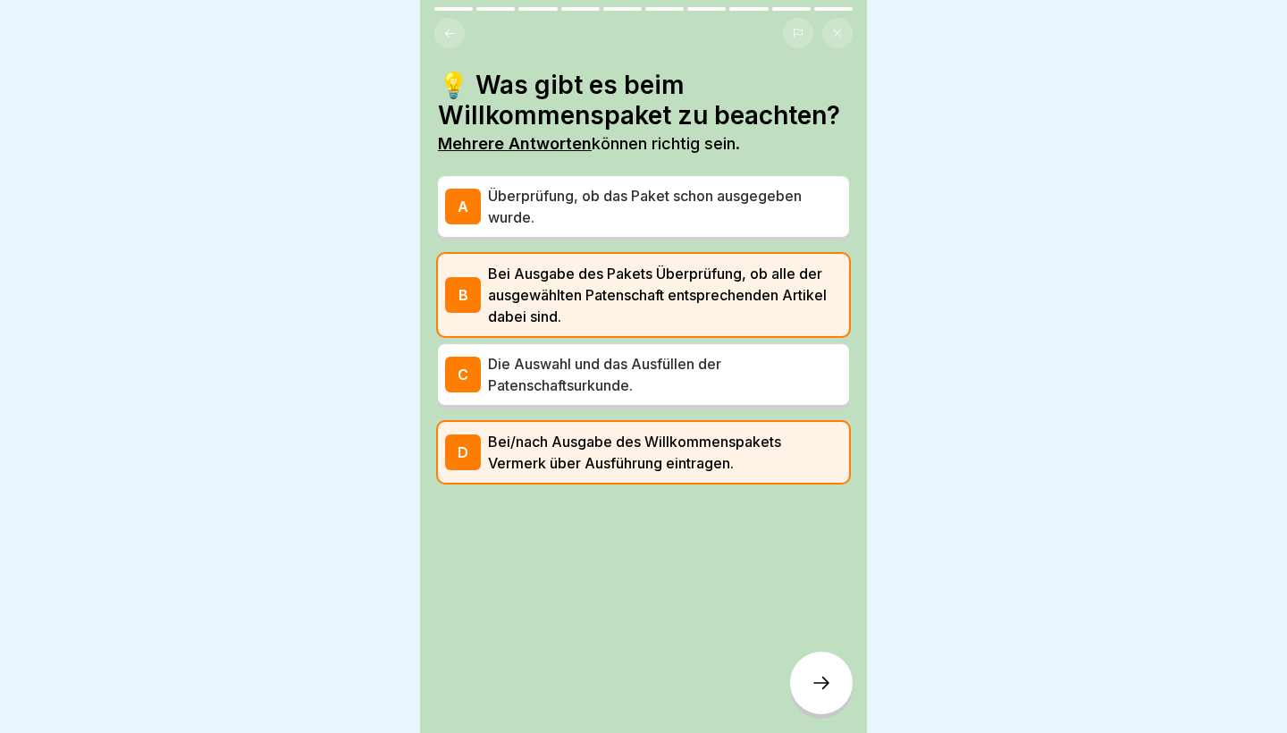
click at [804, 691] on div at bounding box center [821, 682] width 63 height 63
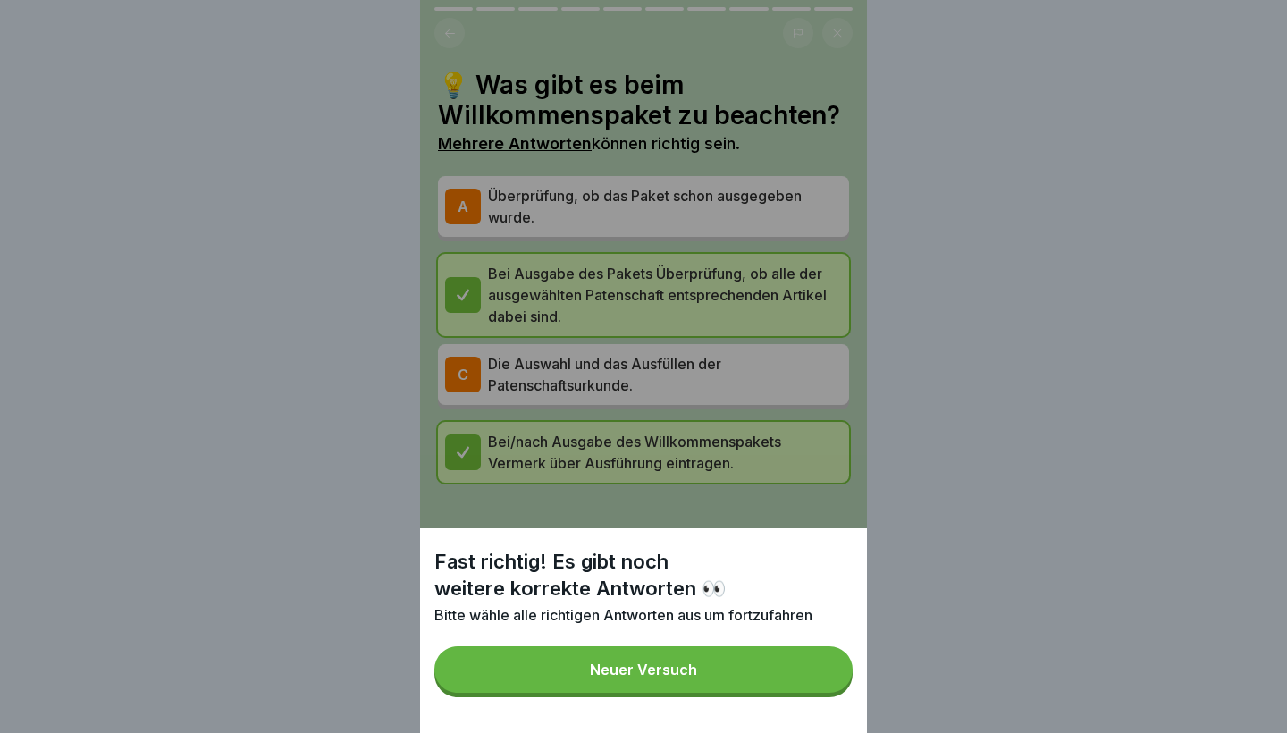
click at [755, 673] on button "Neuer Versuch" at bounding box center [643, 669] width 418 height 46
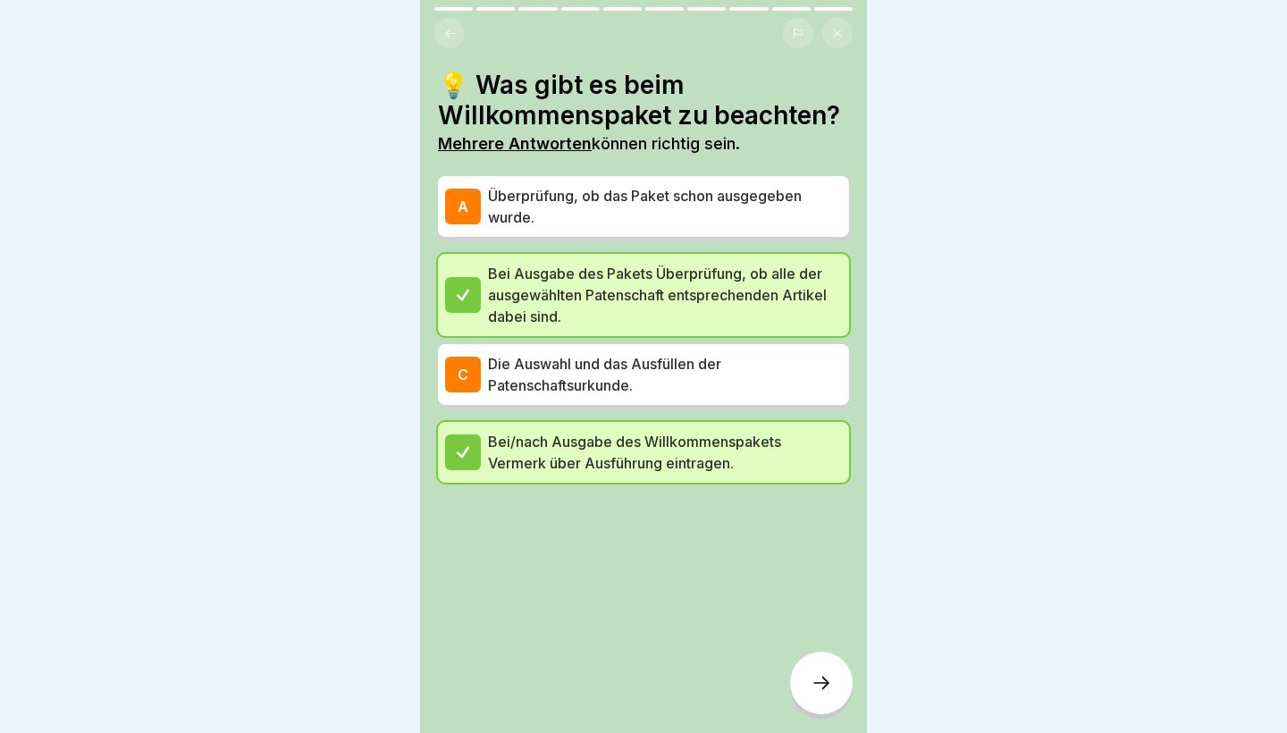
click at [606, 199] on p "Überprüfung, ob das Paket schon ausgegeben wurde." at bounding box center [665, 206] width 354 height 43
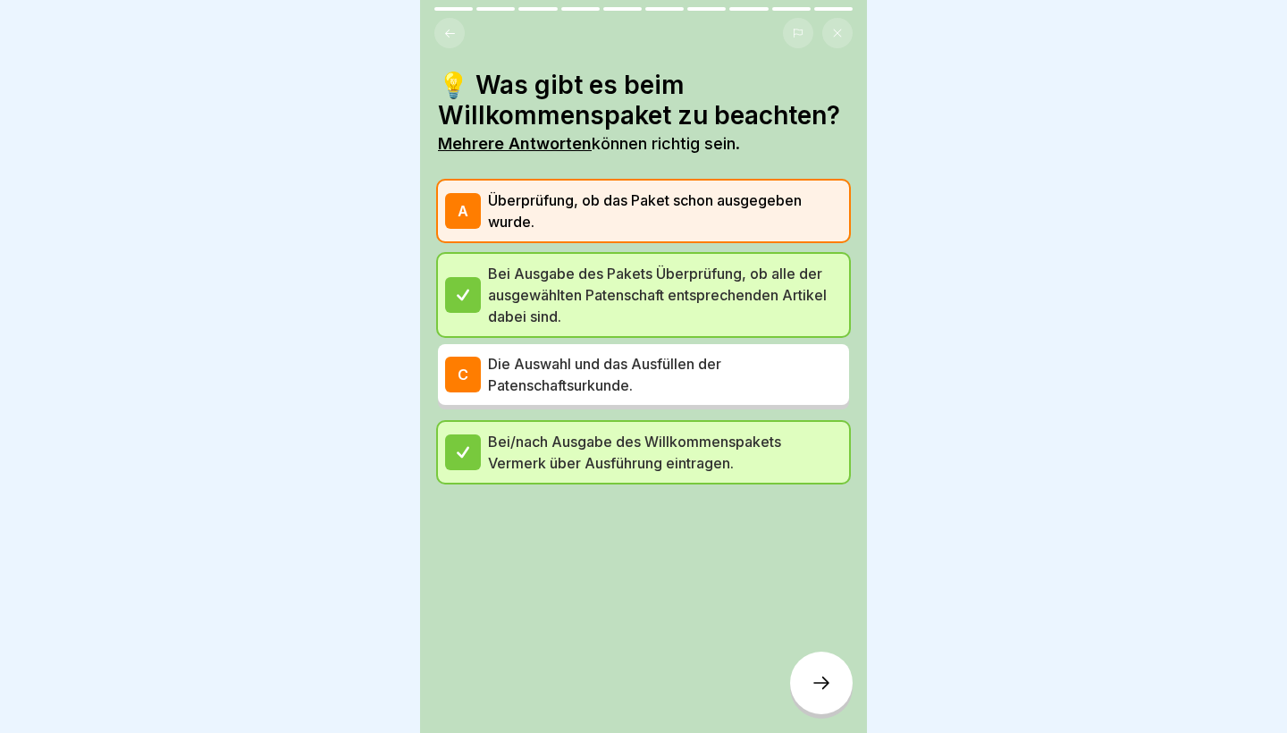
click at [826, 701] on div at bounding box center [821, 682] width 63 height 63
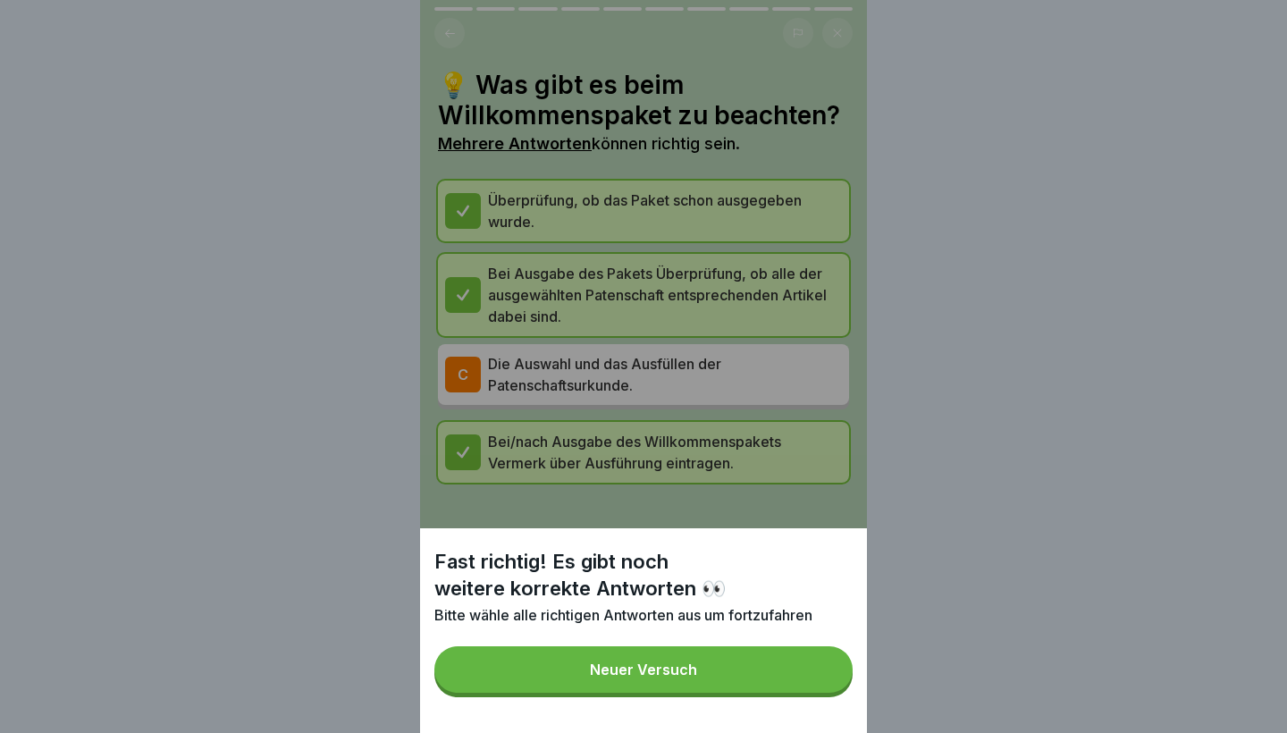
click at [758, 673] on button "Neuer Versuch" at bounding box center [643, 669] width 418 height 46
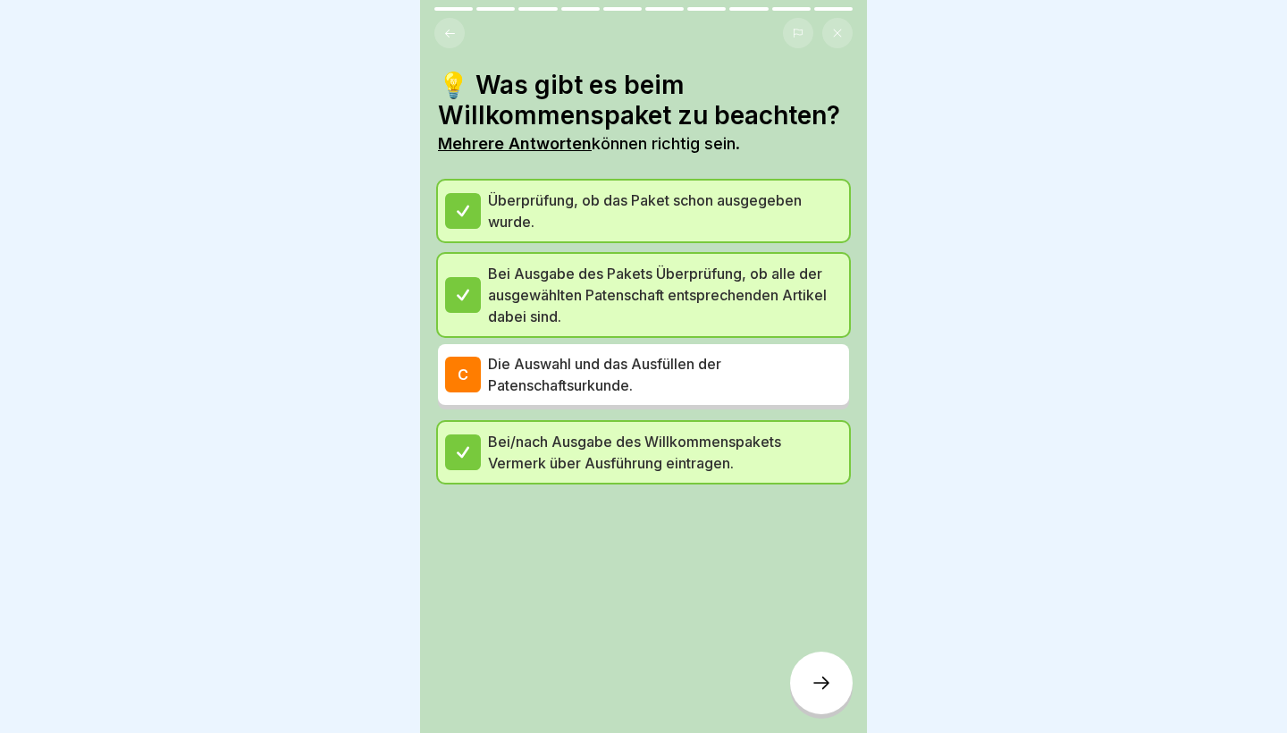
click at [625, 390] on p "Die Auswahl und das Ausfüllen der Patenschaftsurkunde." at bounding box center [665, 374] width 354 height 43
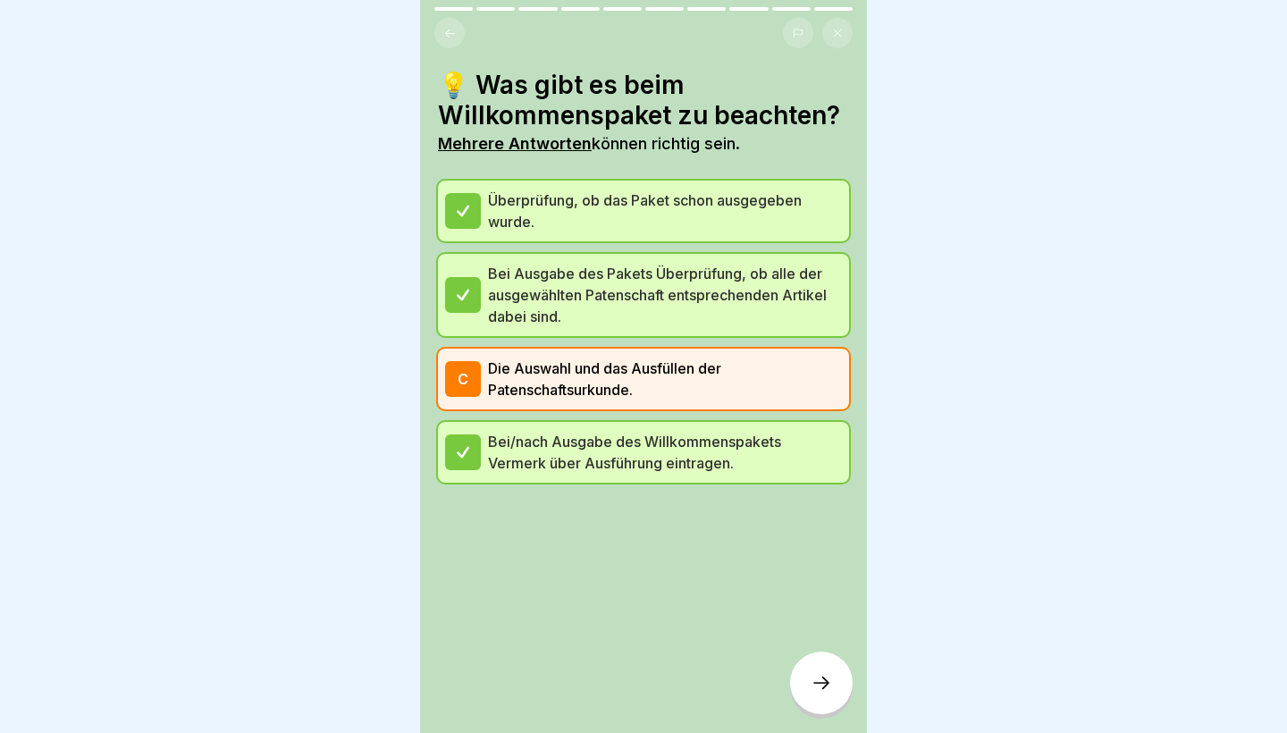
click at [821, 692] on icon at bounding box center [820, 682] width 21 height 21
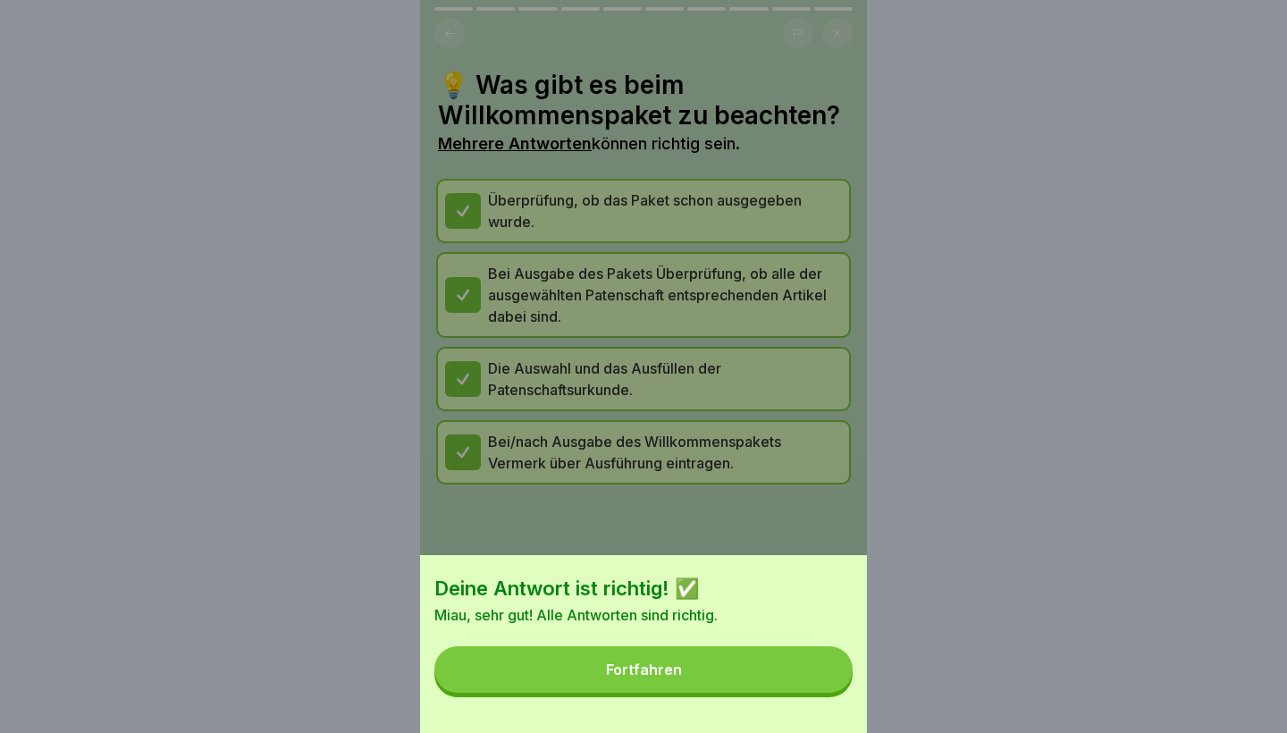
click at [743, 677] on button "Fortfahren" at bounding box center [643, 669] width 418 height 46
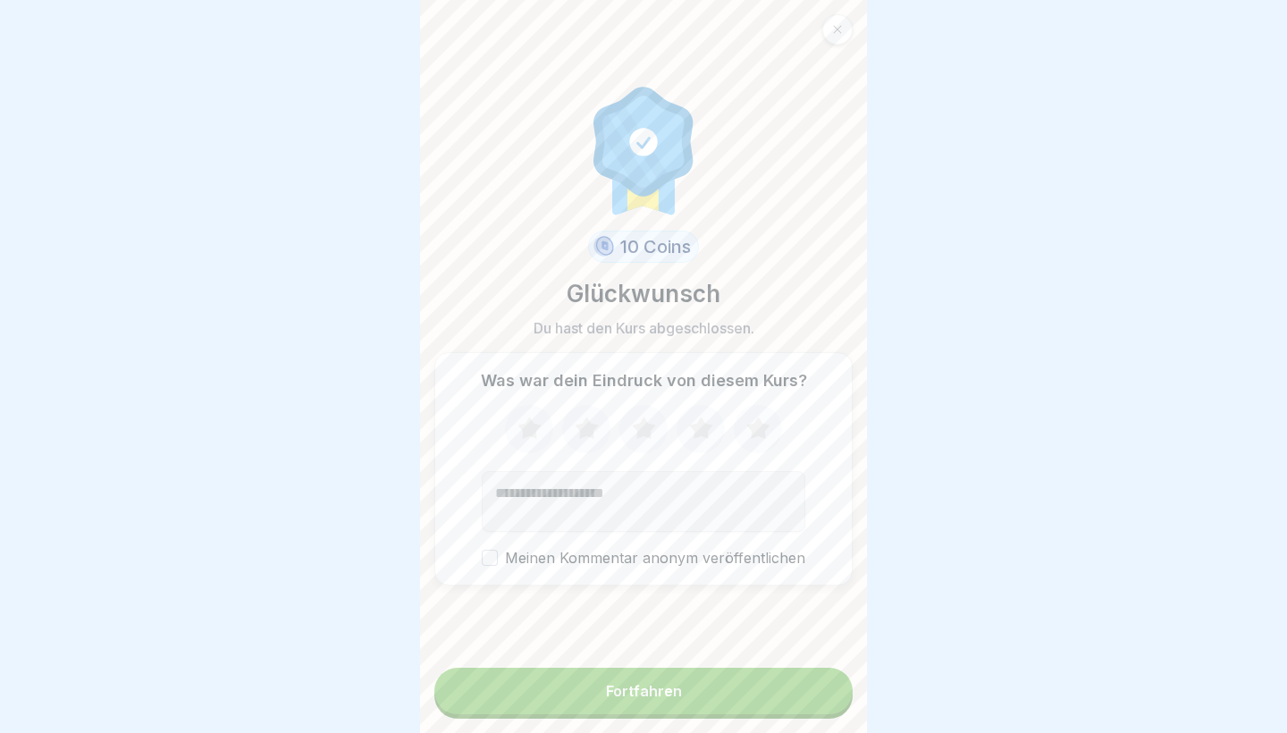
click at [709, 685] on button "Fortfahren" at bounding box center [643, 690] width 418 height 46
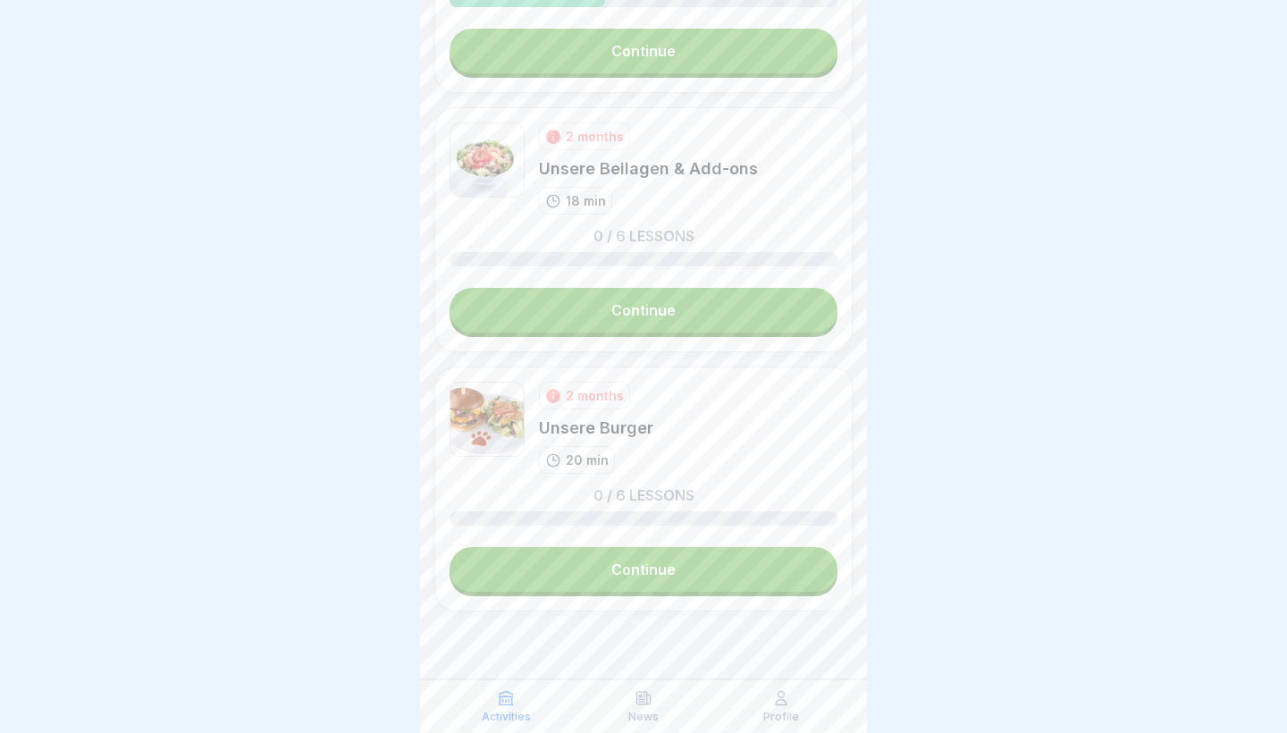
scroll to position [4028, 0]
click at [761, 715] on div "Profile" at bounding box center [781, 706] width 129 height 34
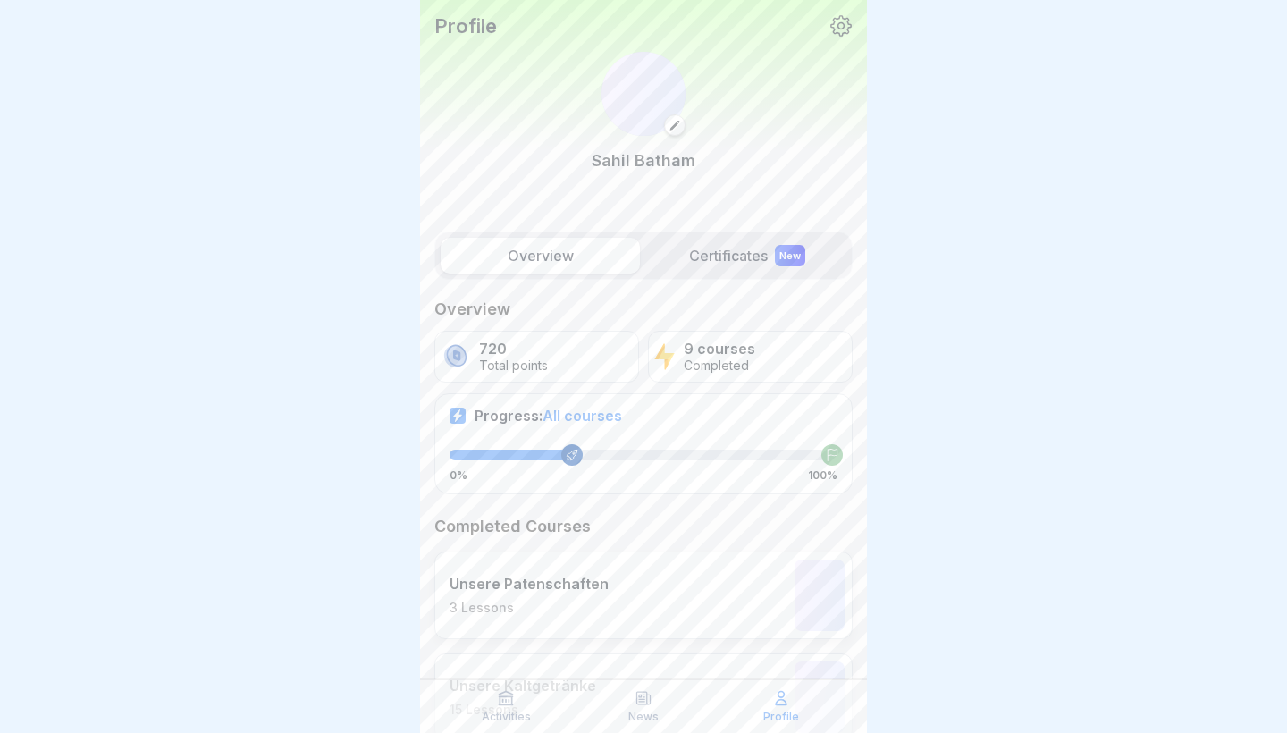
click at [779, 689] on icon at bounding box center [781, 698] width 18 height 18
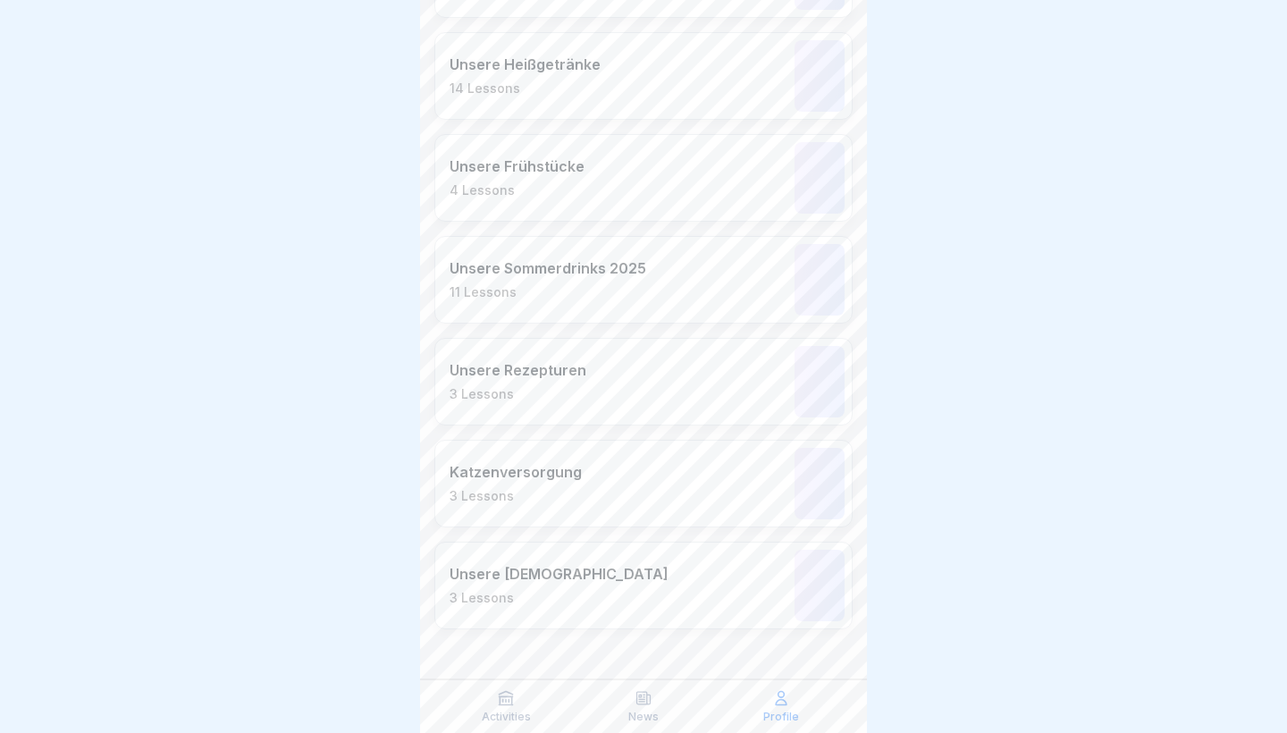
scroll to position [823, 0]
